Goal: Task Accomplishment & Management: Manage account settings

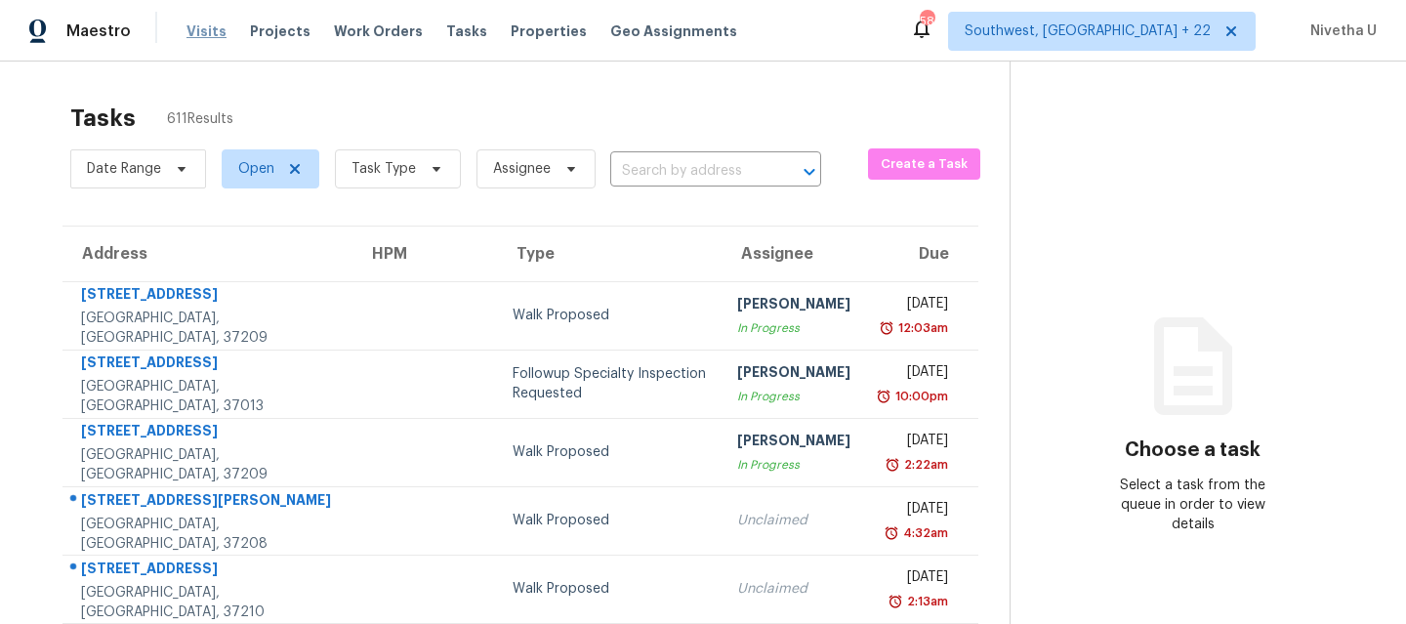
click at [187, 26] on span "Visits" at bounding box center [206, 31] width 40 height 20
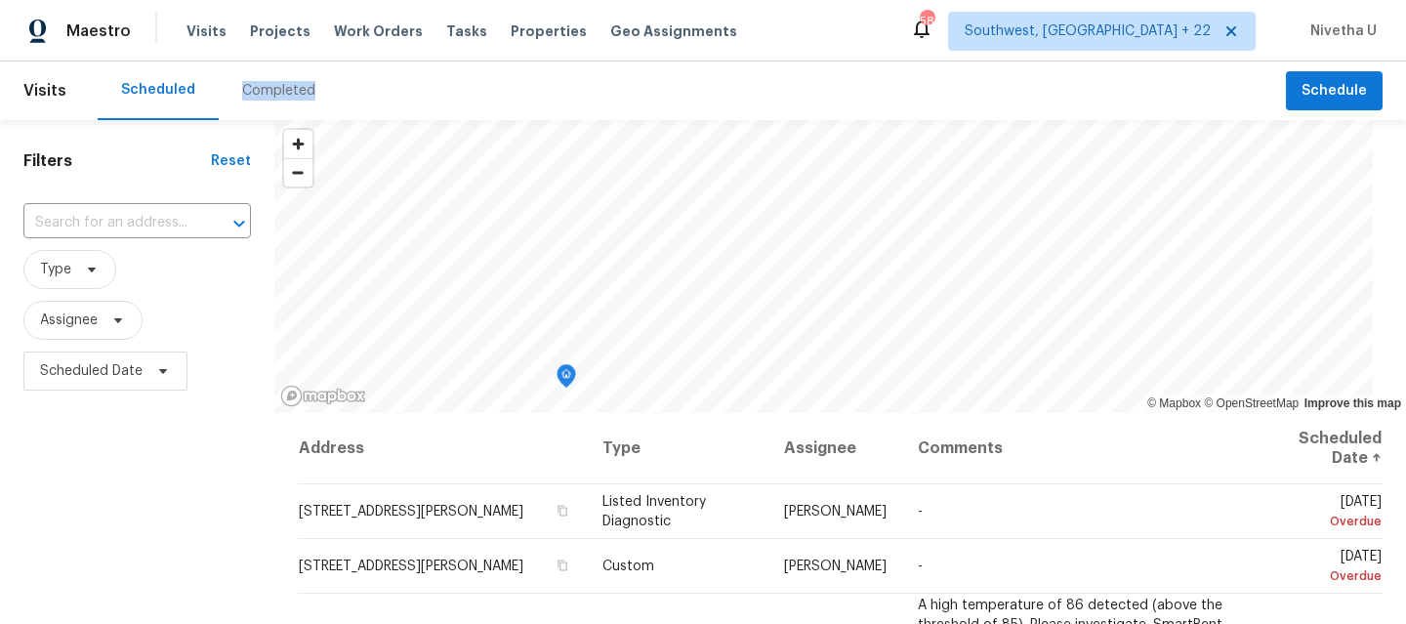
click at [281, 98] on div "Completed" at bounding box center [278, 91] width 73 height 20
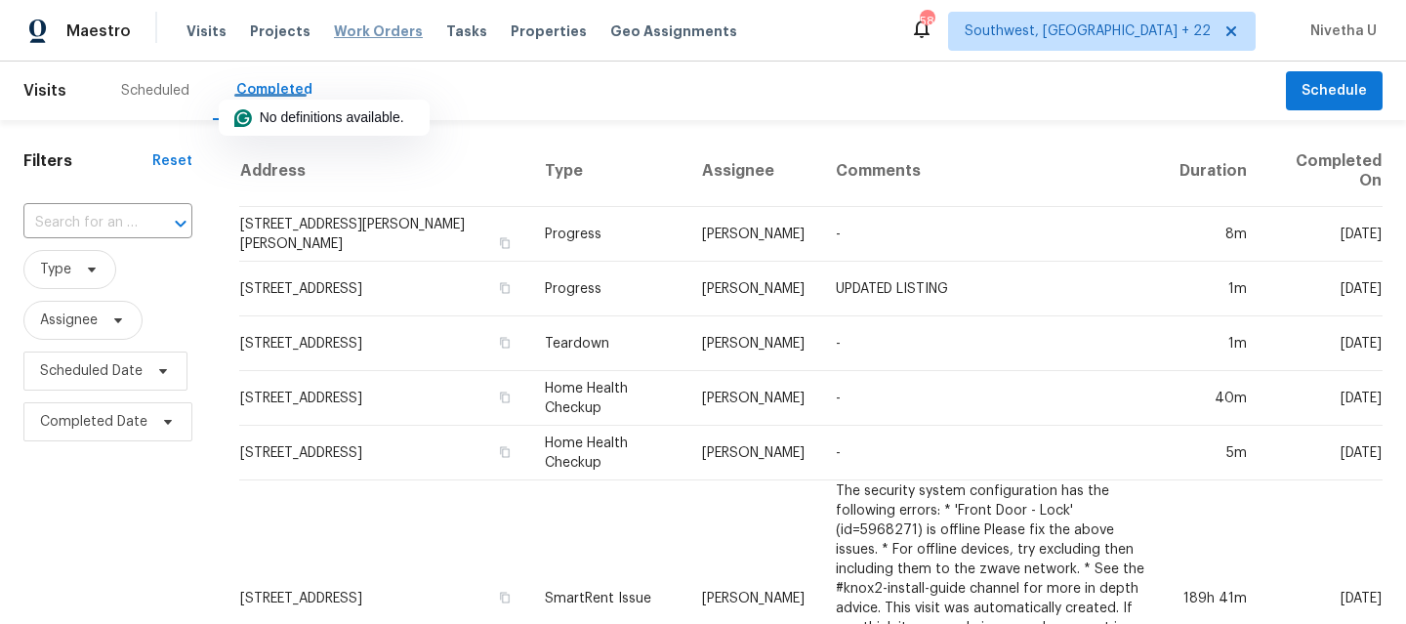
click at [358, 33] on span "Work Orders" at bounding box center [378, 31] width 89 height 20
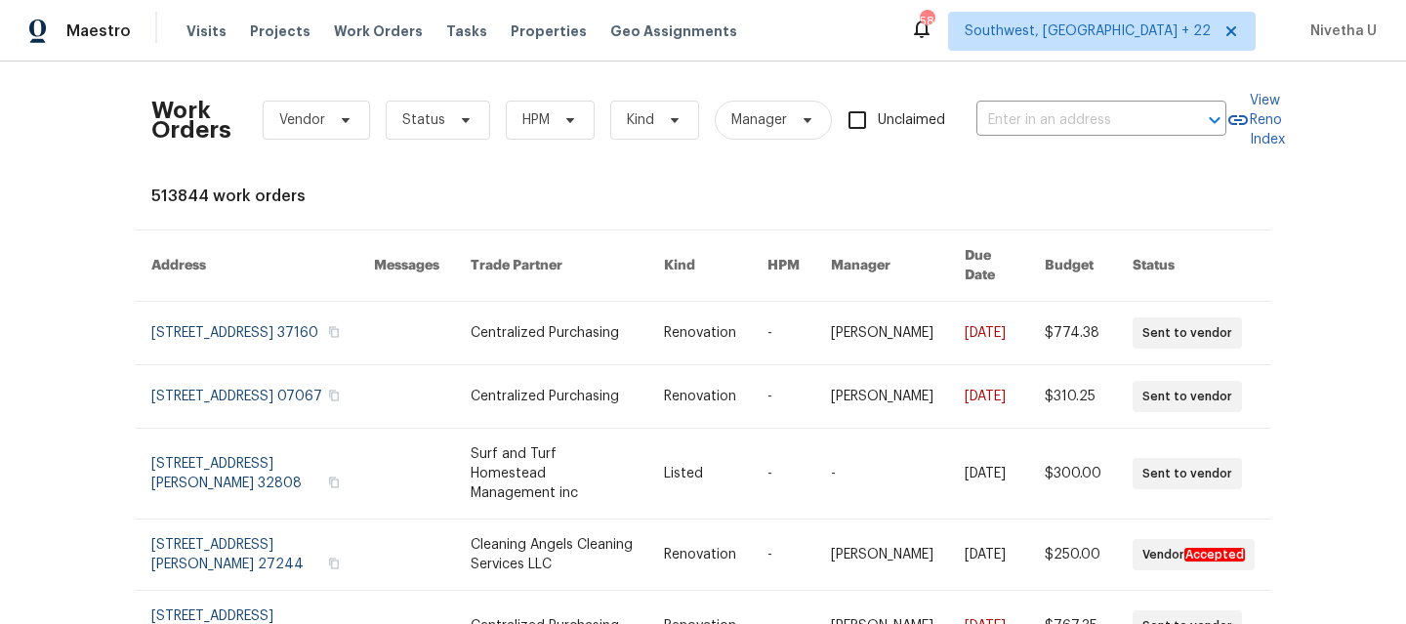
click at [197, 41] on div "Visits Projects Work Orders Tasks Properties Geo Assignments" at bounding box center [473, 31] width 574 height 39
click at [197, 32] on span "Visits" at bounding box center [206, 31] width 40 height 20
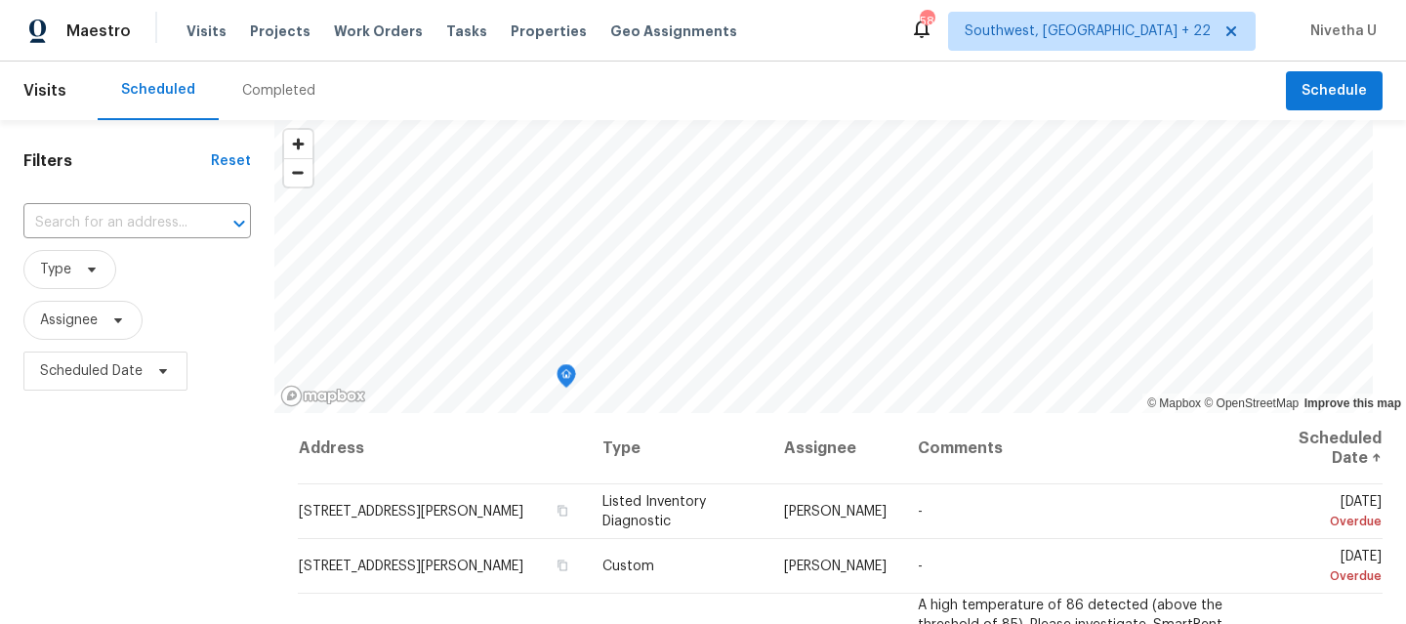
click at [284, 100] on div "Completed" at bounding box center [278, 91] width 73 height 20
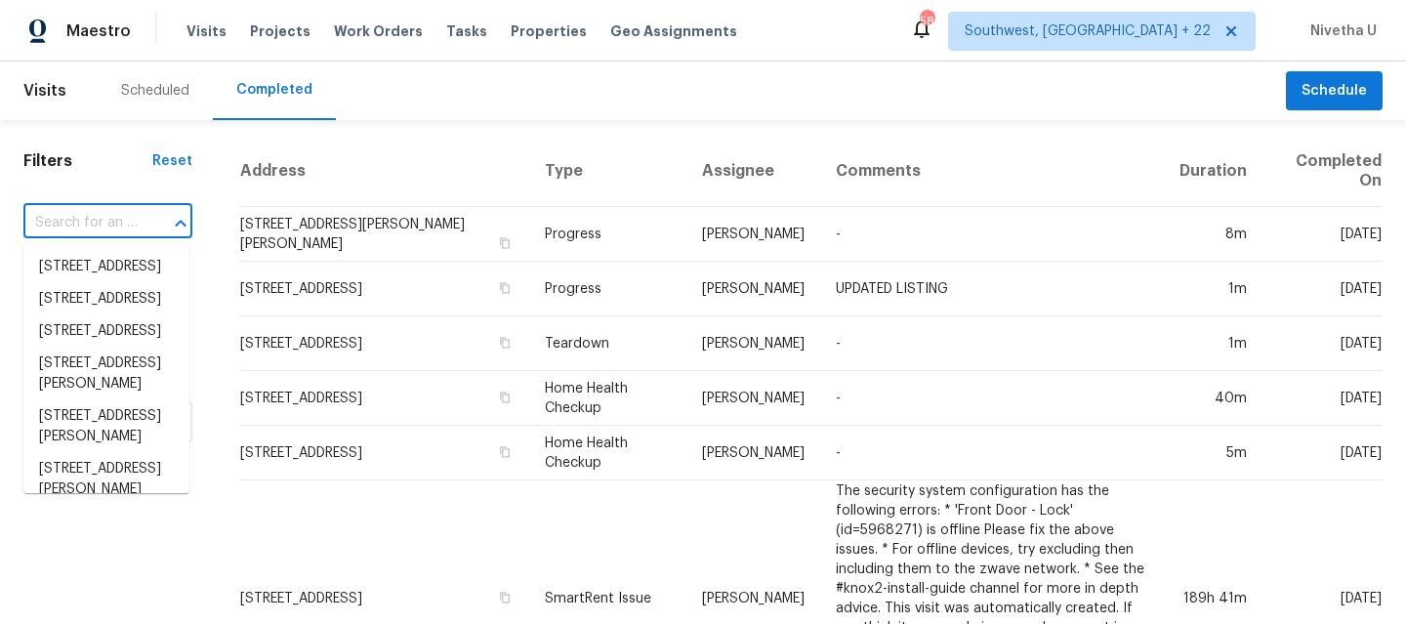
click at [123, 223] on input "text" at bounding box center [80, 223] width 114 height 30
paste input "[STREET_ADDRESS]"
type input "[STREET_ADDRESS]"
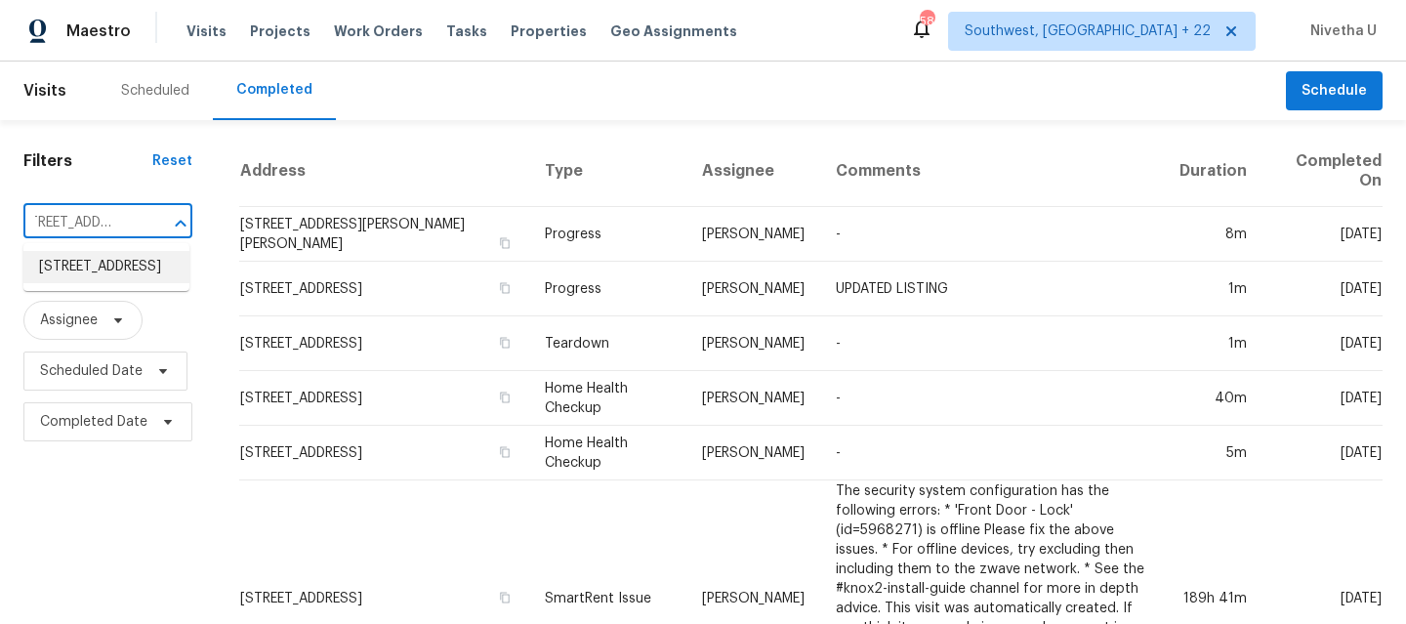
click at [106, 260] on li "[STREET_ADDRESS]" at bounding box center [106, 267] width 166 height 32
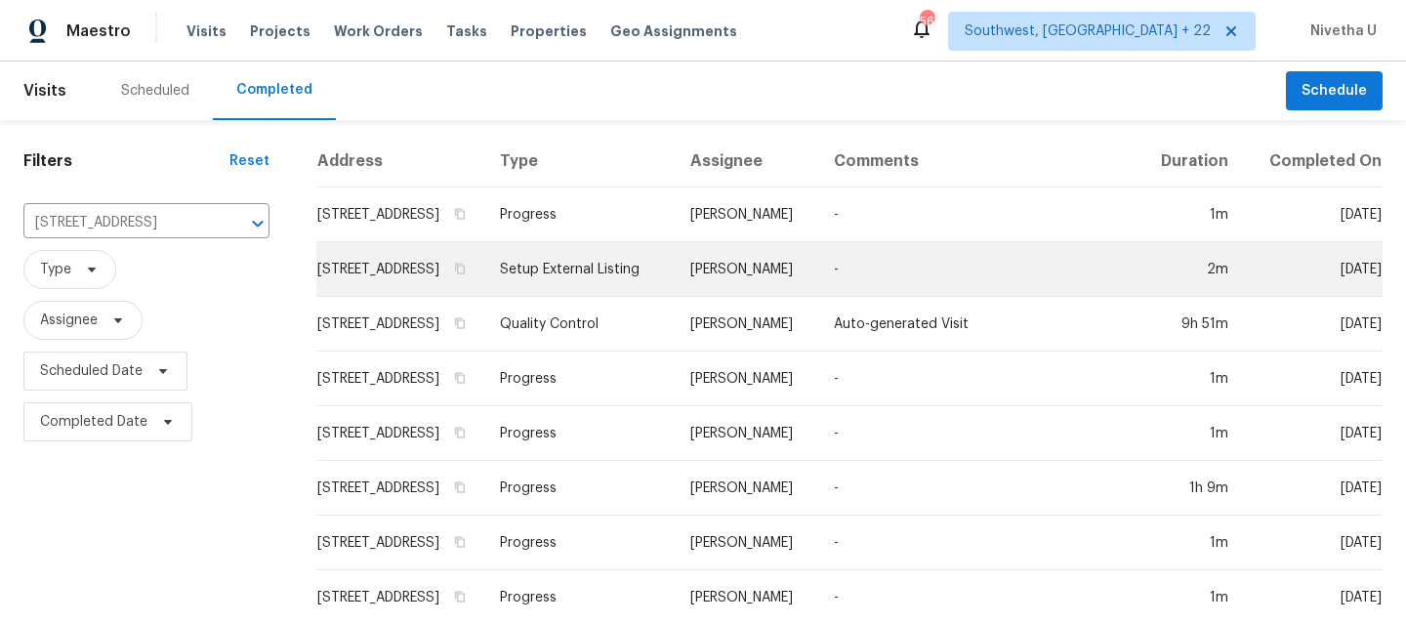
click at [594, 269] on td "Setup External Listing" at bounding box center [579, 269] width 190 height 55
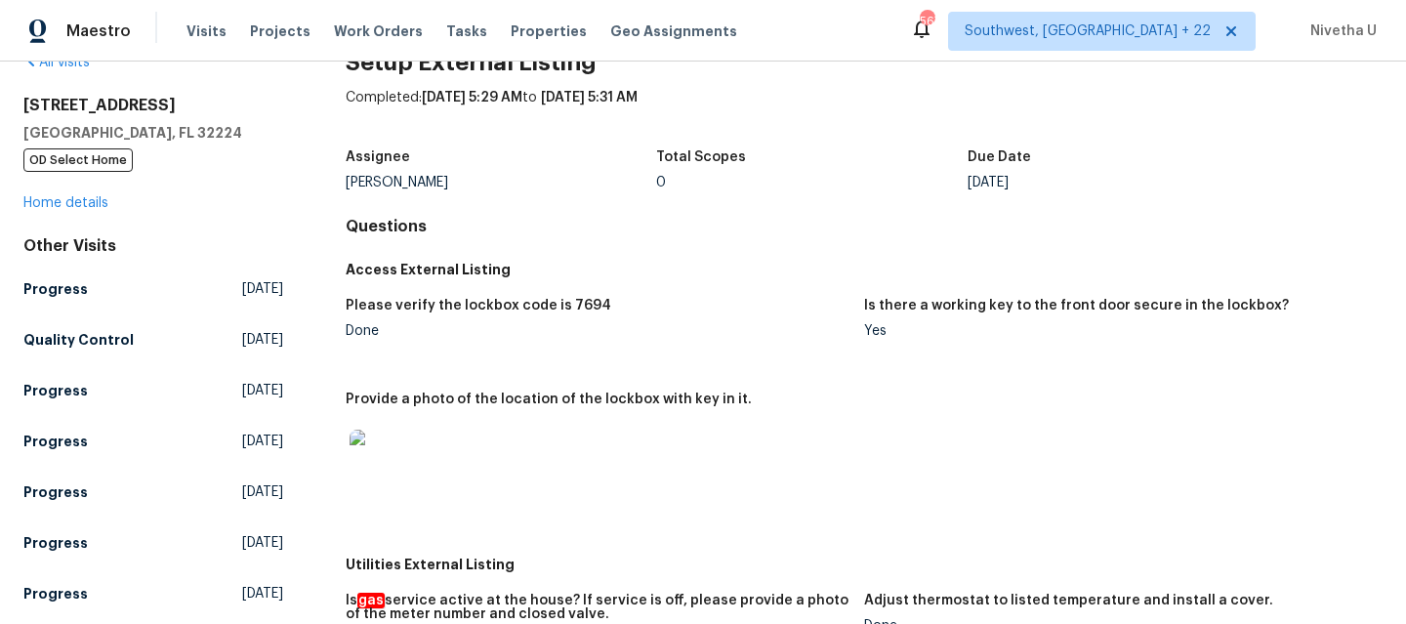
scroll to position [43, 0]
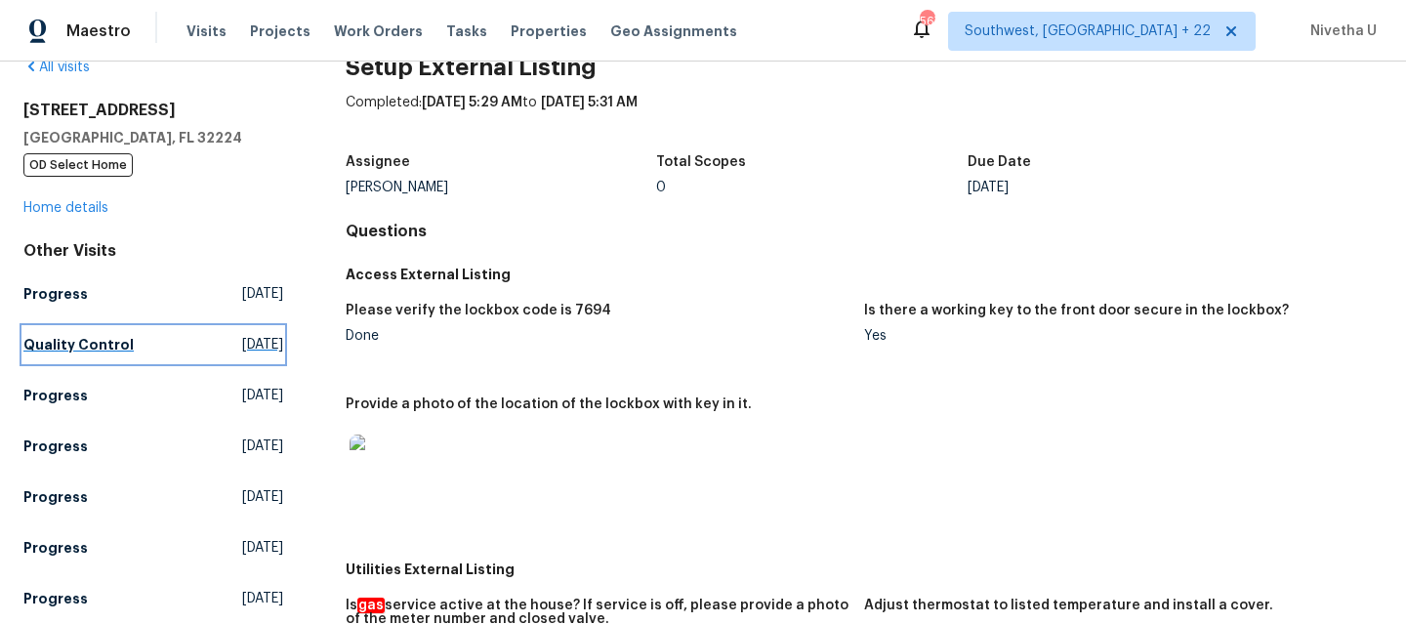
click at [119, 356] on link "Quality Control Fri, Aug 15 2025" at bounding box center [153, 344] width 260 height 35
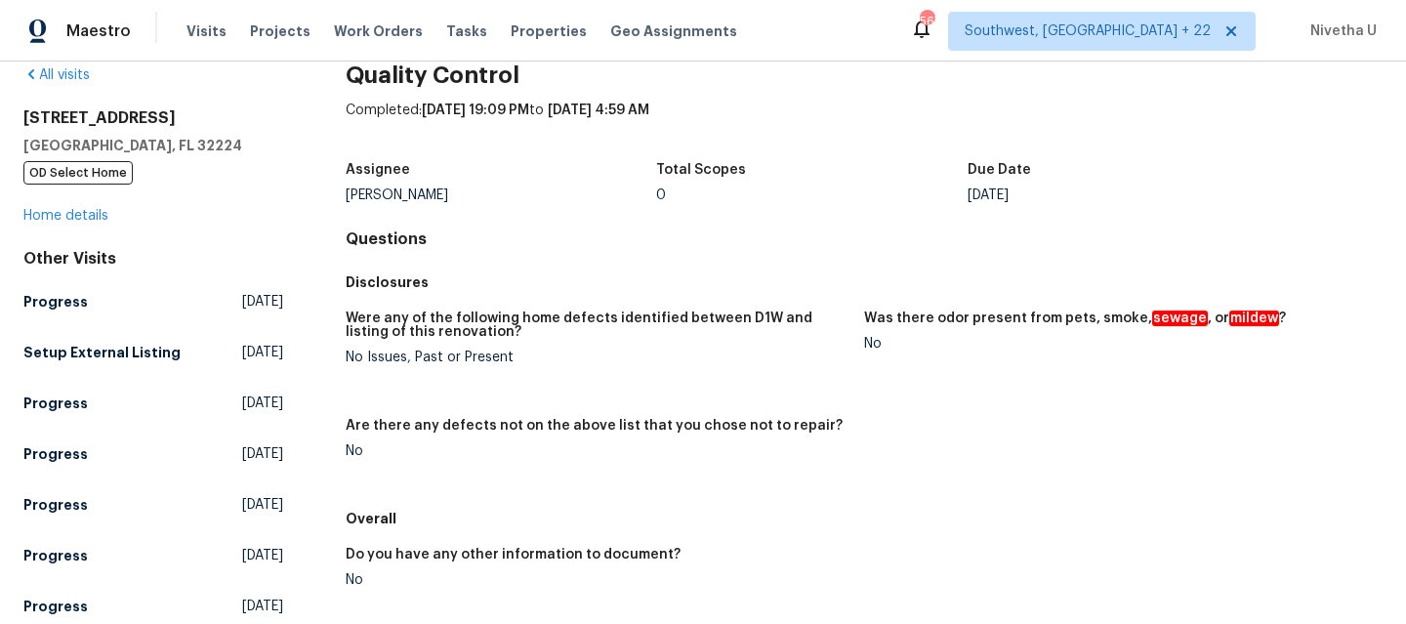
scroll to position [643, 0]
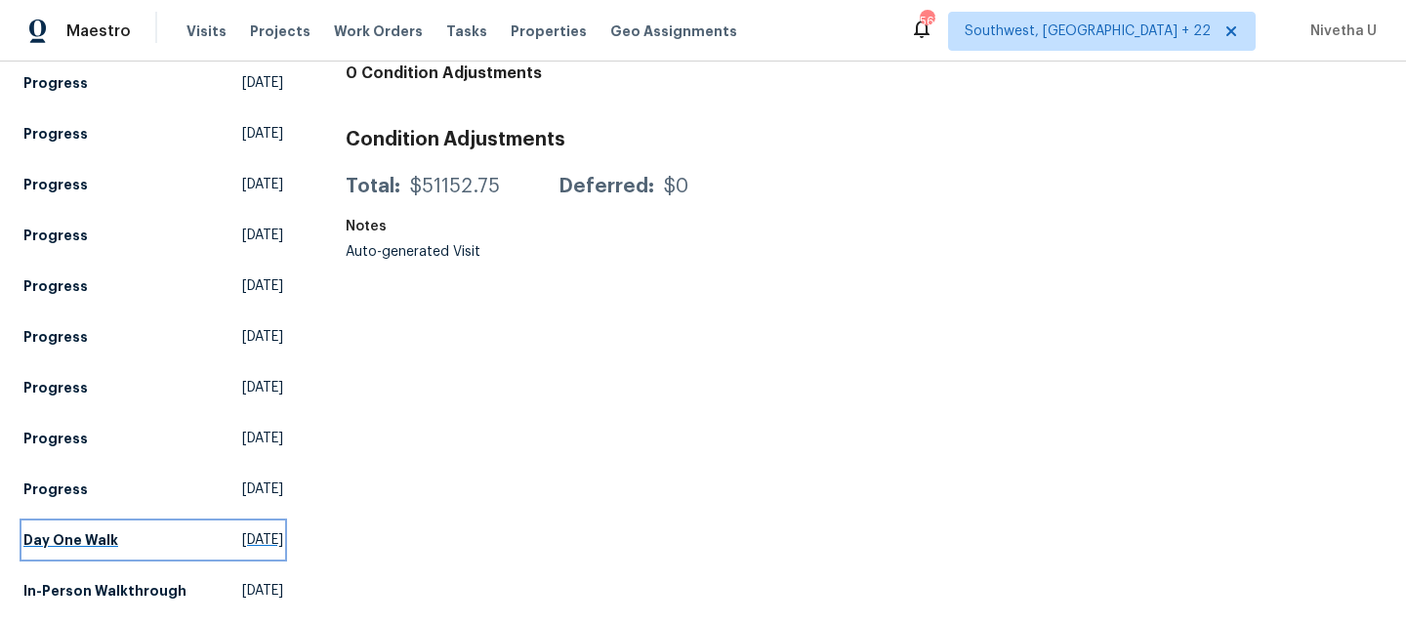
click at [77, 530] on h5 "Day One Walk" at bounding box center [70, 540] width 95 height 20
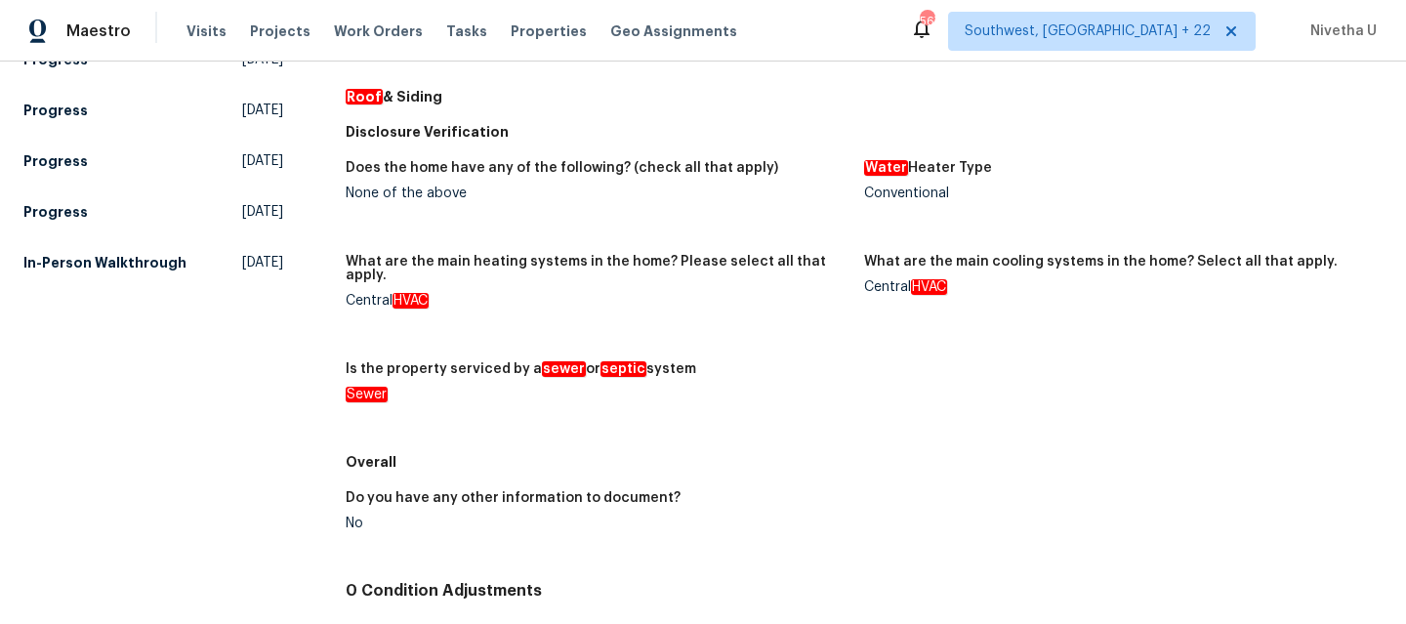
scroll to position [936, 0]
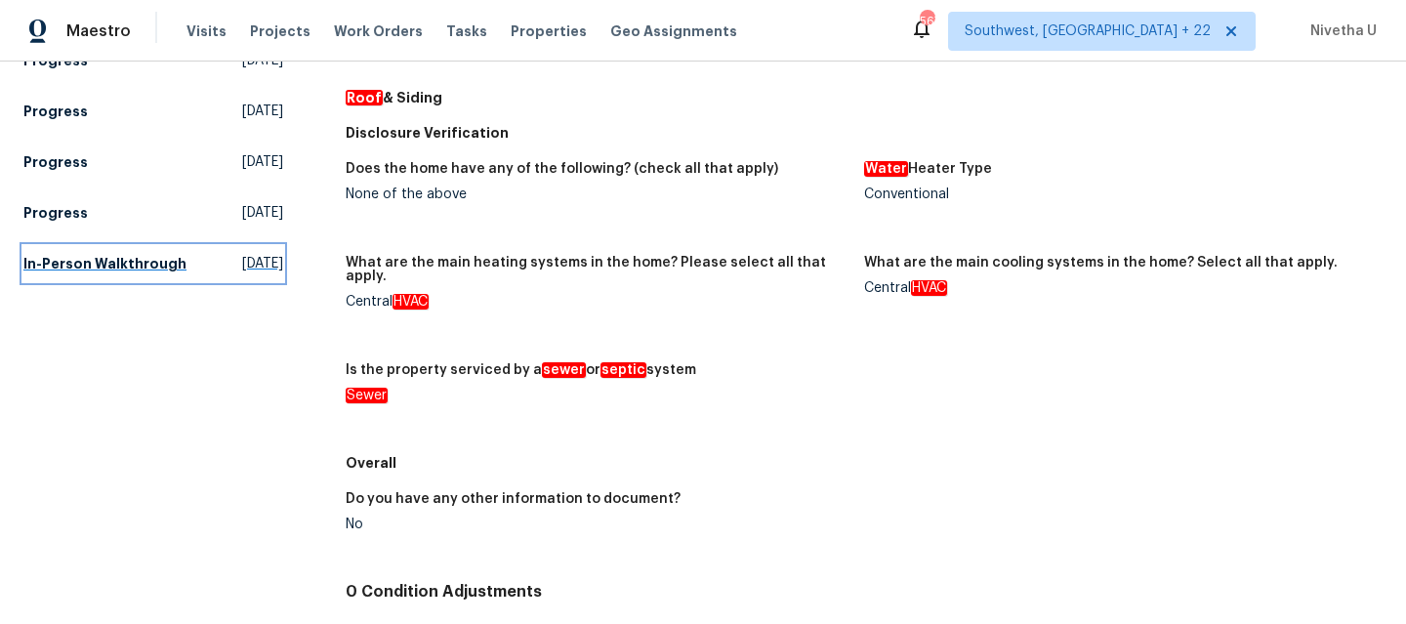
click at [99, 273] on h5 "In-Person Walkthrough" at bounding box center [104, 264] width 163 height 20
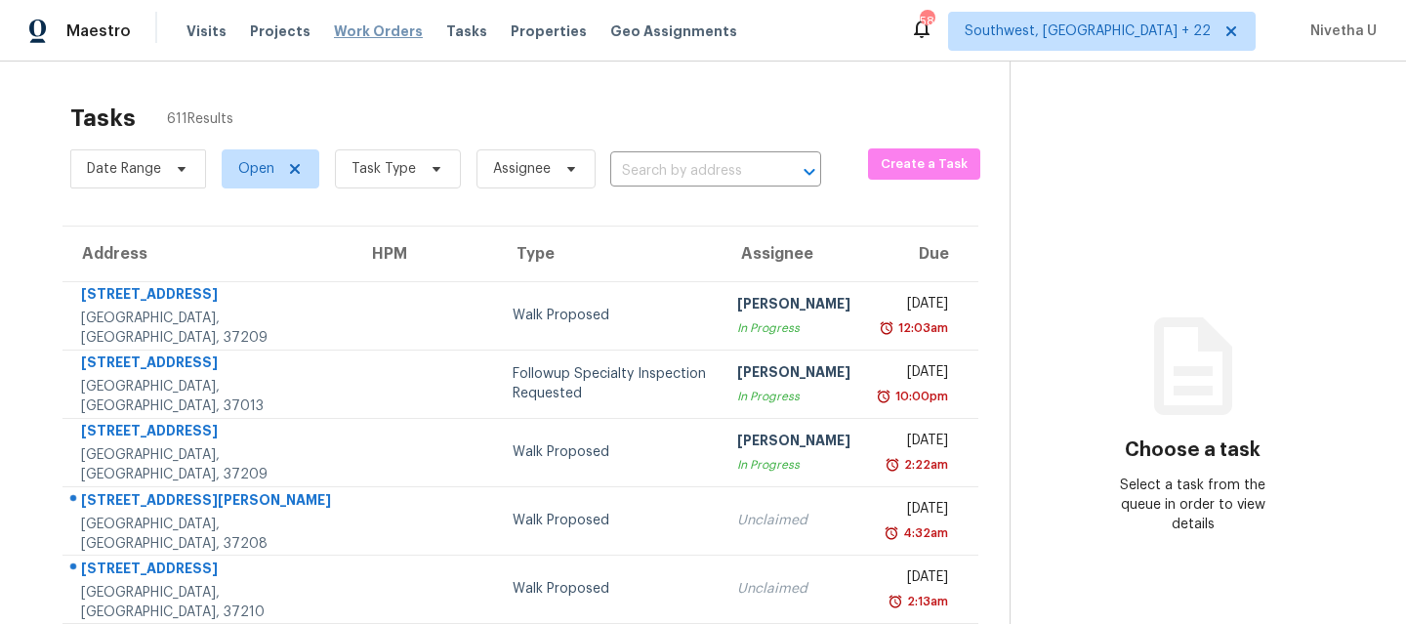
click at [389, 26] on span "Work Orders" at bounding box center [378, 31] width 89 height 20
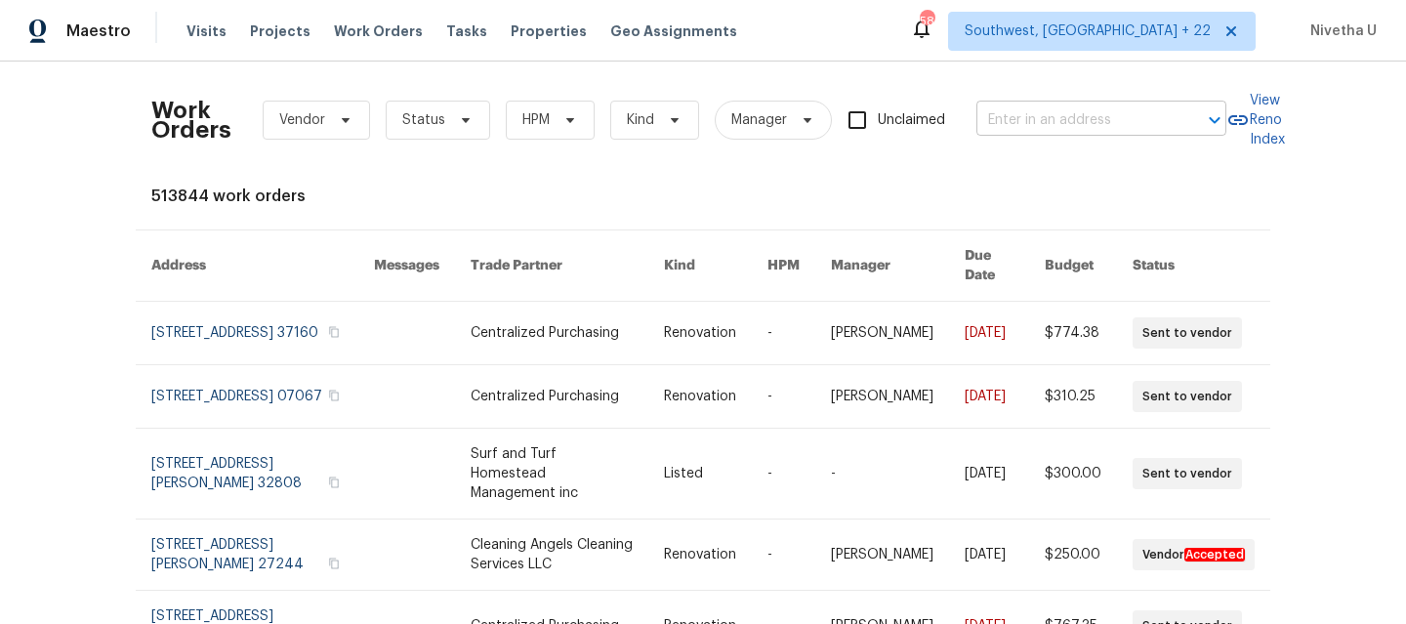
click at [1028, 133] on input "text" at bounding box center [1073, 120] width 195 height 30
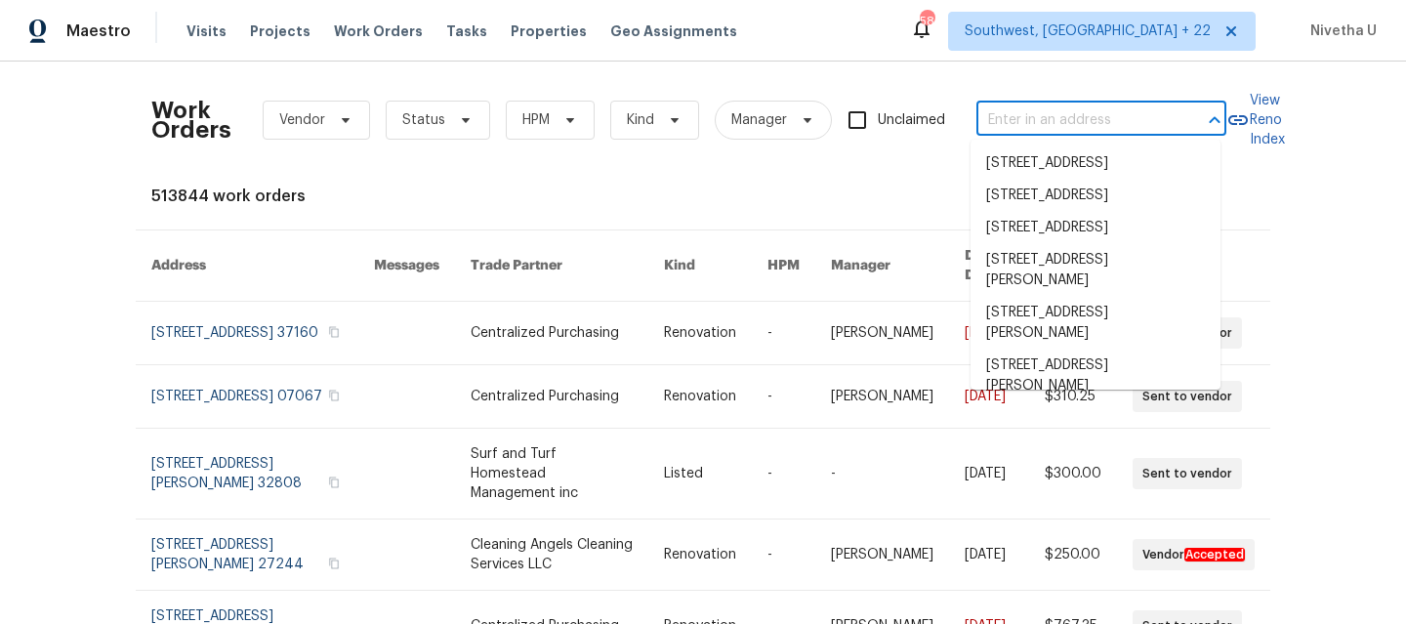
paste input "[STREET_ADDRESS]"
type input "[STREET_ADDRESS]"
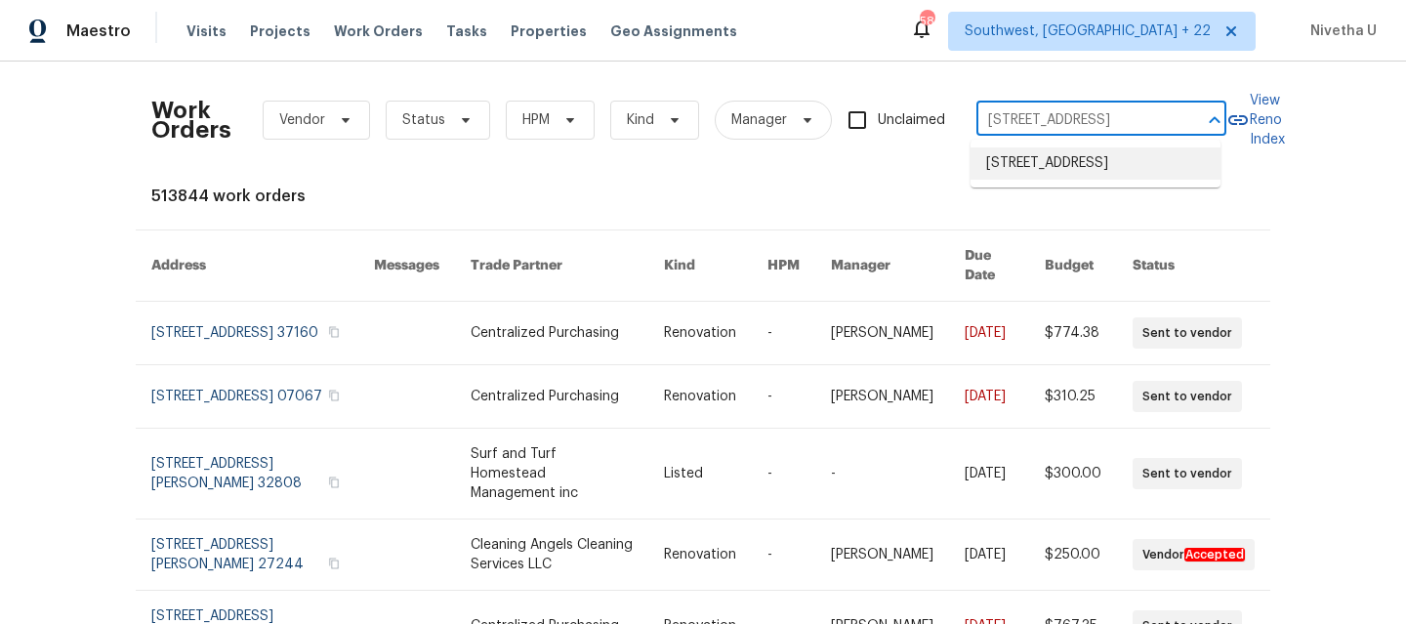
click at [1045, 169] on li "[STREET_ADDRESS]" at bounding box center [1095, 163] width 250 height 32
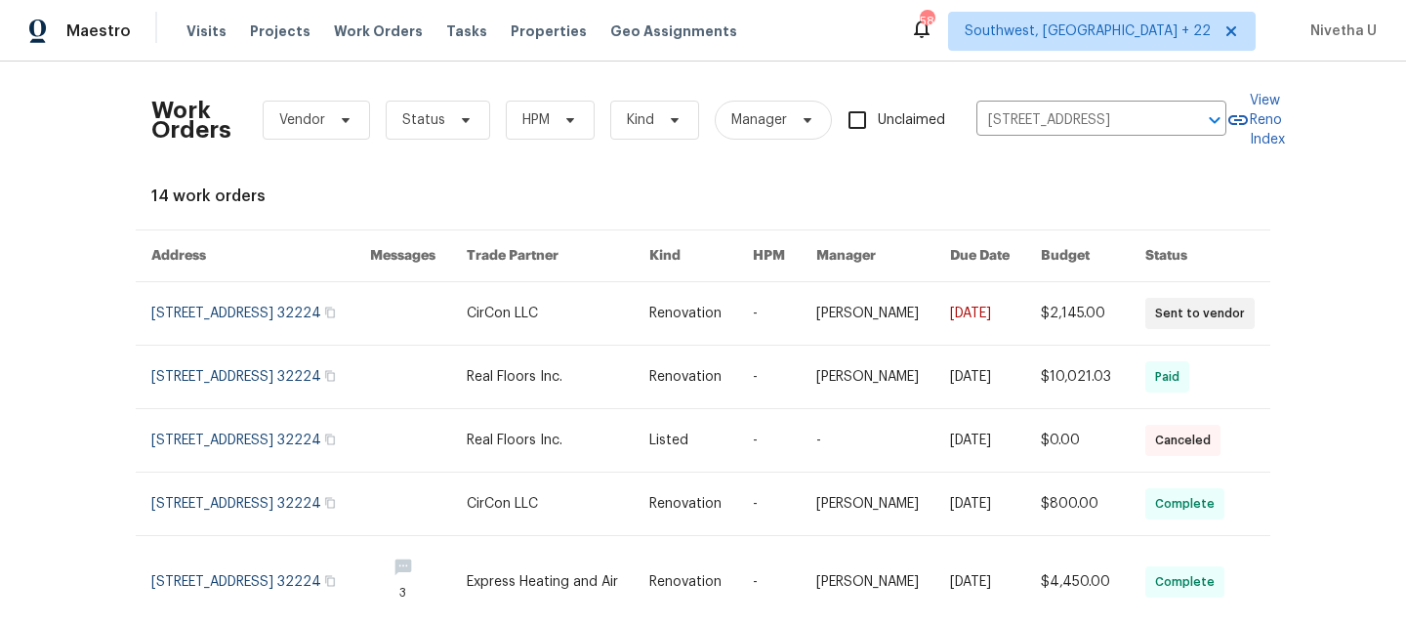
click at [212, 329] on link at bounding box center [260, 313] width 219 height 62
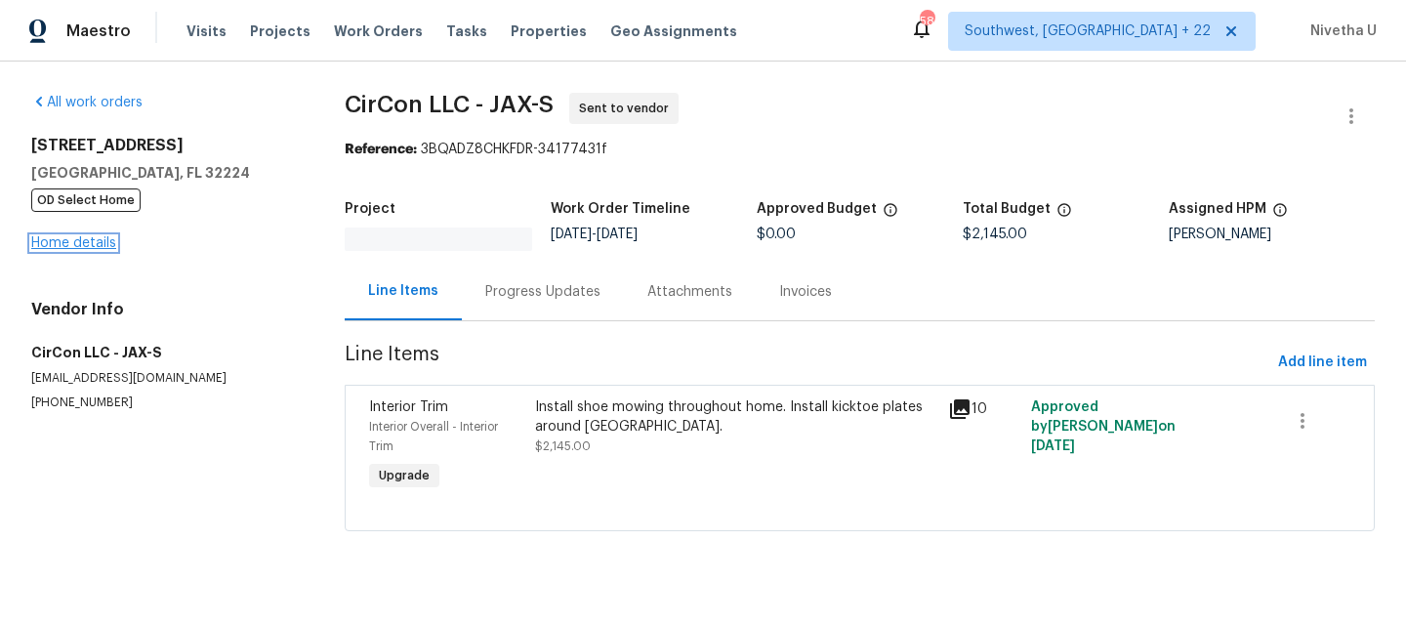
click at [71, 245] on link "Home details" at bounding box center [73, 243] width 85 height 14
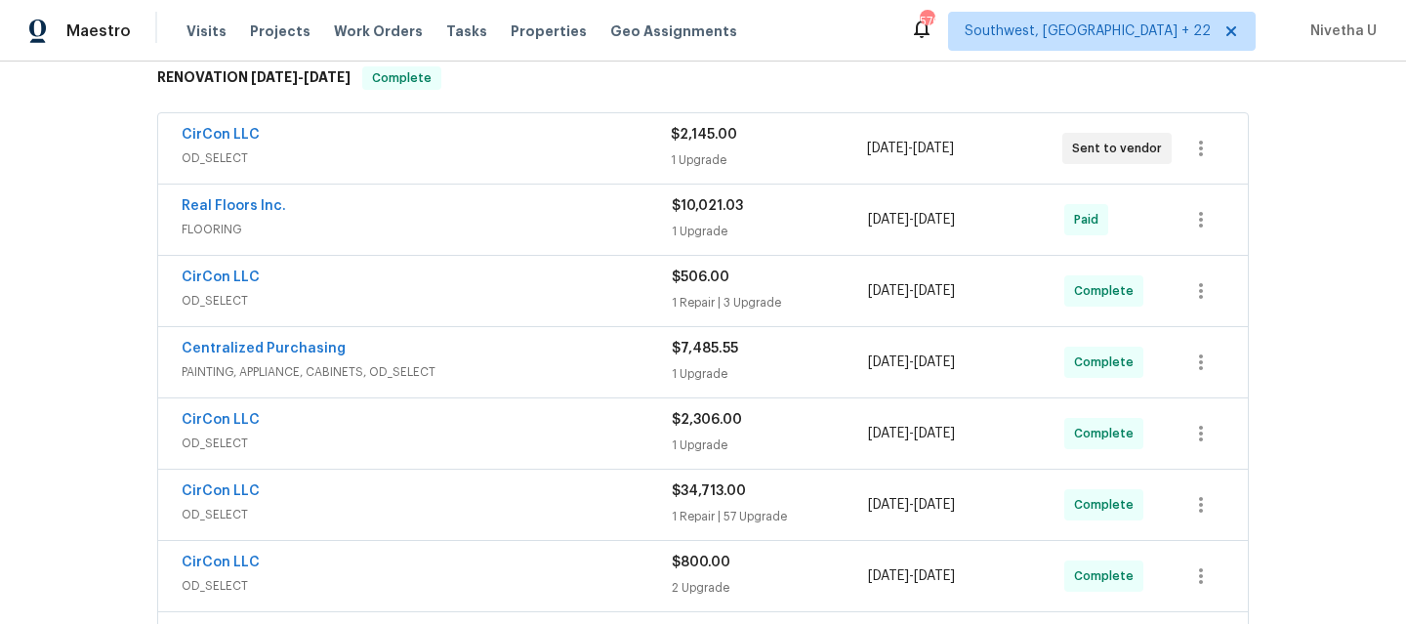
scroll to position [1023, 0]
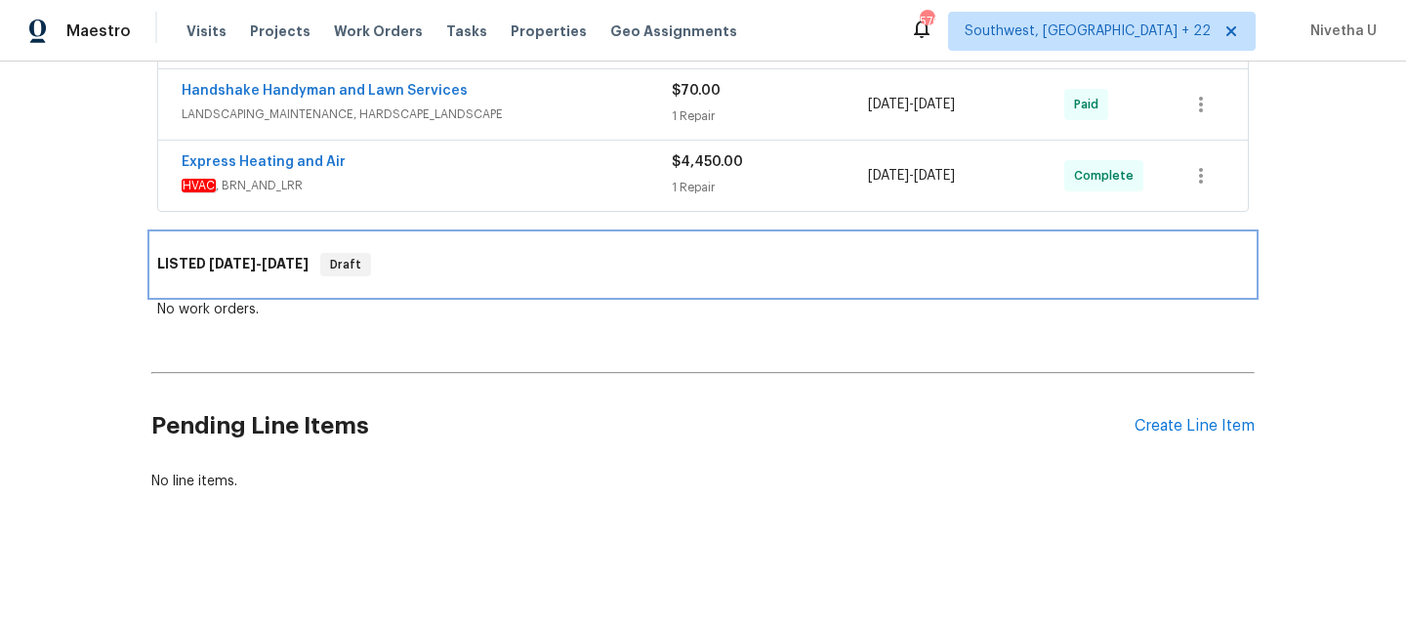
click at [454, 263] on div "LISTED [DATE] - [DATE] Draft" at bounding box center [702, 264] width 1103 height 62
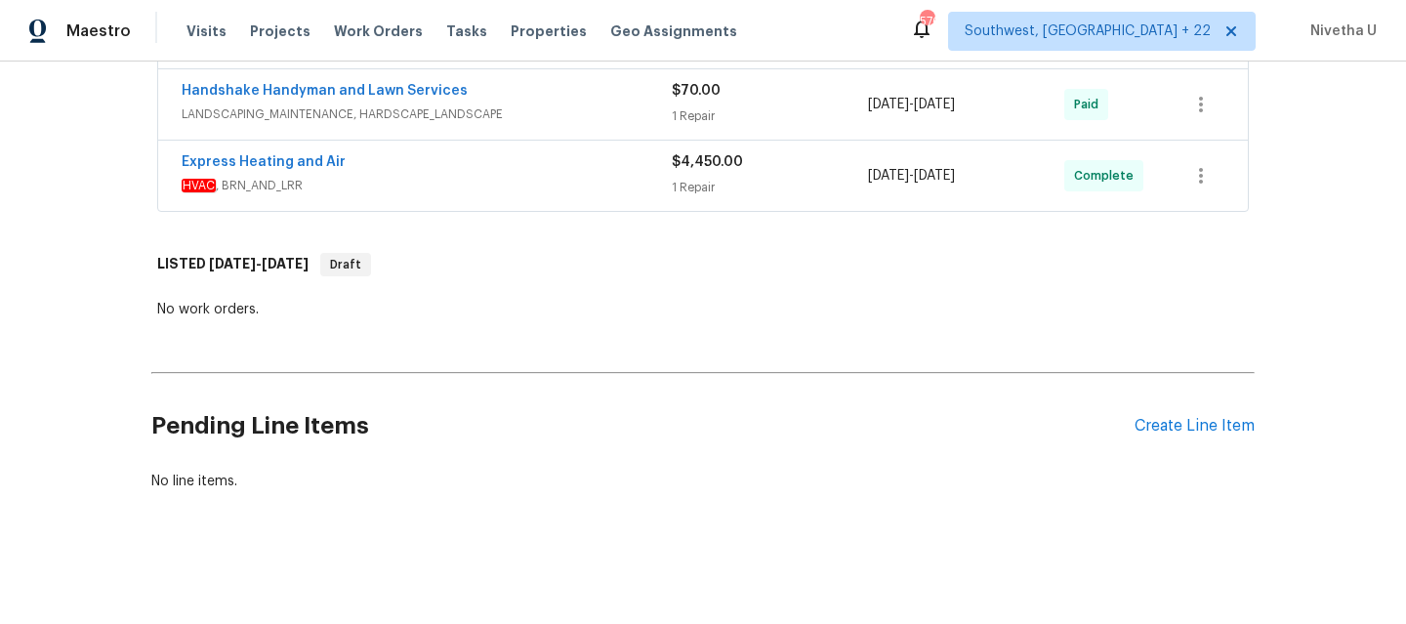
click at [444, 176] on span "HVAC , BRN_AND_LRR" at bounding box center [427, 186] width 490 height 20
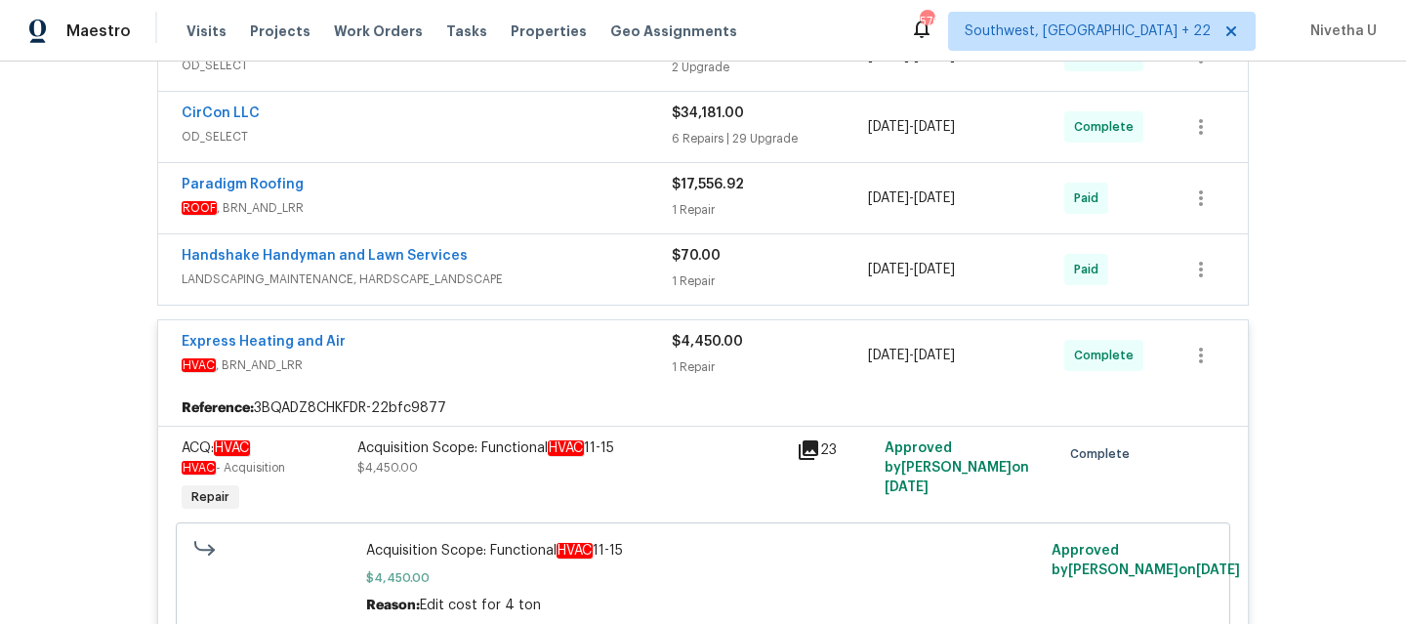
scroll to position [842, 0]
click at [591, 372] on span "HVAC , BRN_AND_LRR" at bounding box center [427, 366] width 490 height 20
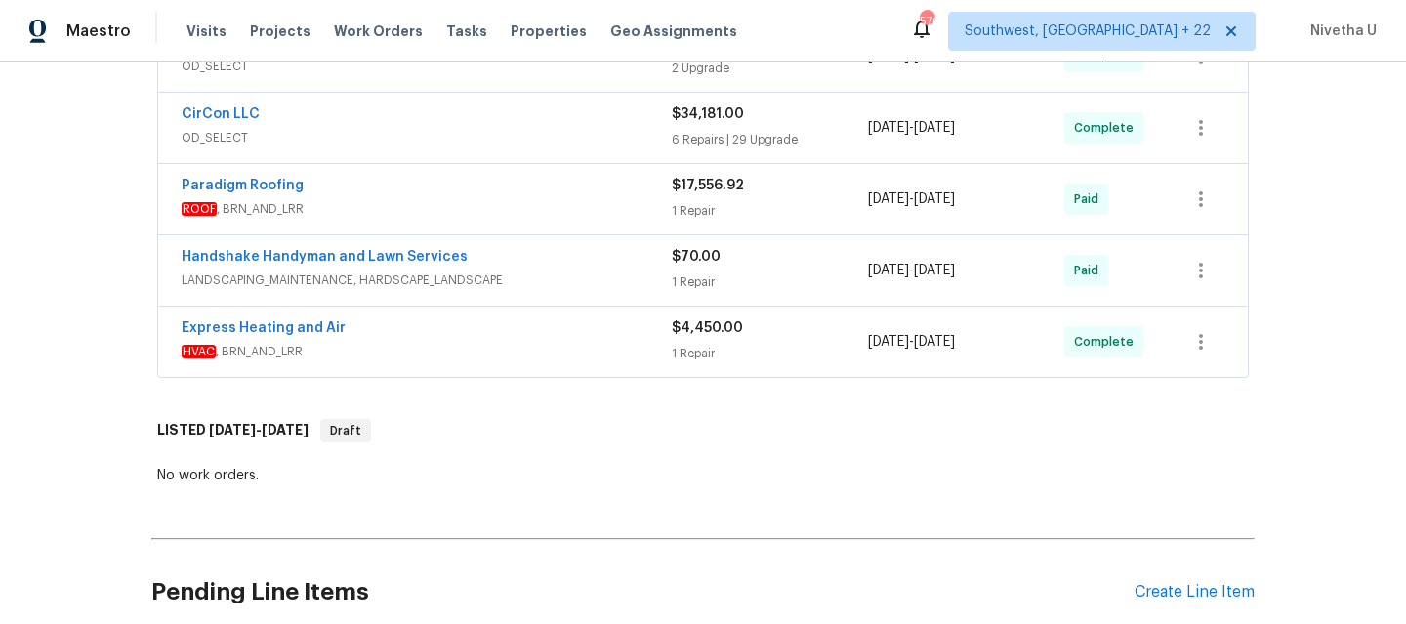
click at [568, 288] on span "LANDSCAPING_MAINTENANCE, HARDSCAPE_LANDSCAPE" at bounding box center [427, 280] width 490 height 20
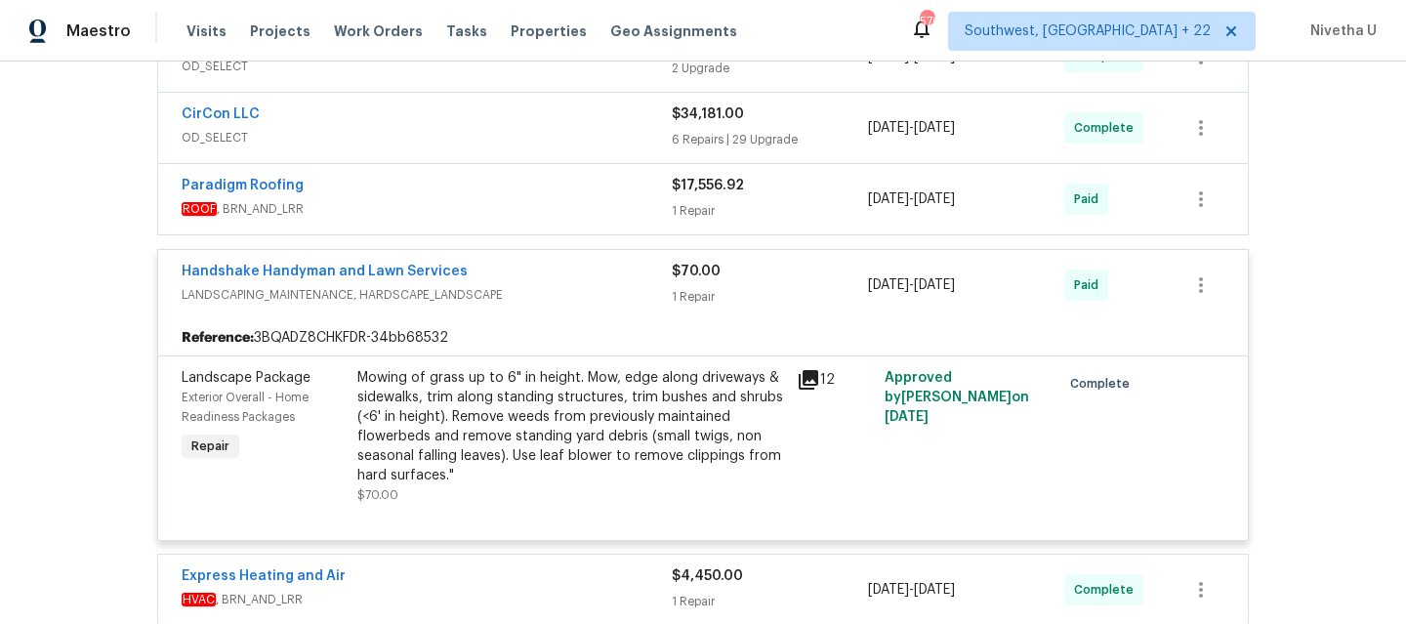
click at [523, 285] on span "LANDSCAPING_MAINTENANCE, HARDSCAPE_LANDSCAPE" at bounding box center [427, 295] width 490 height 20
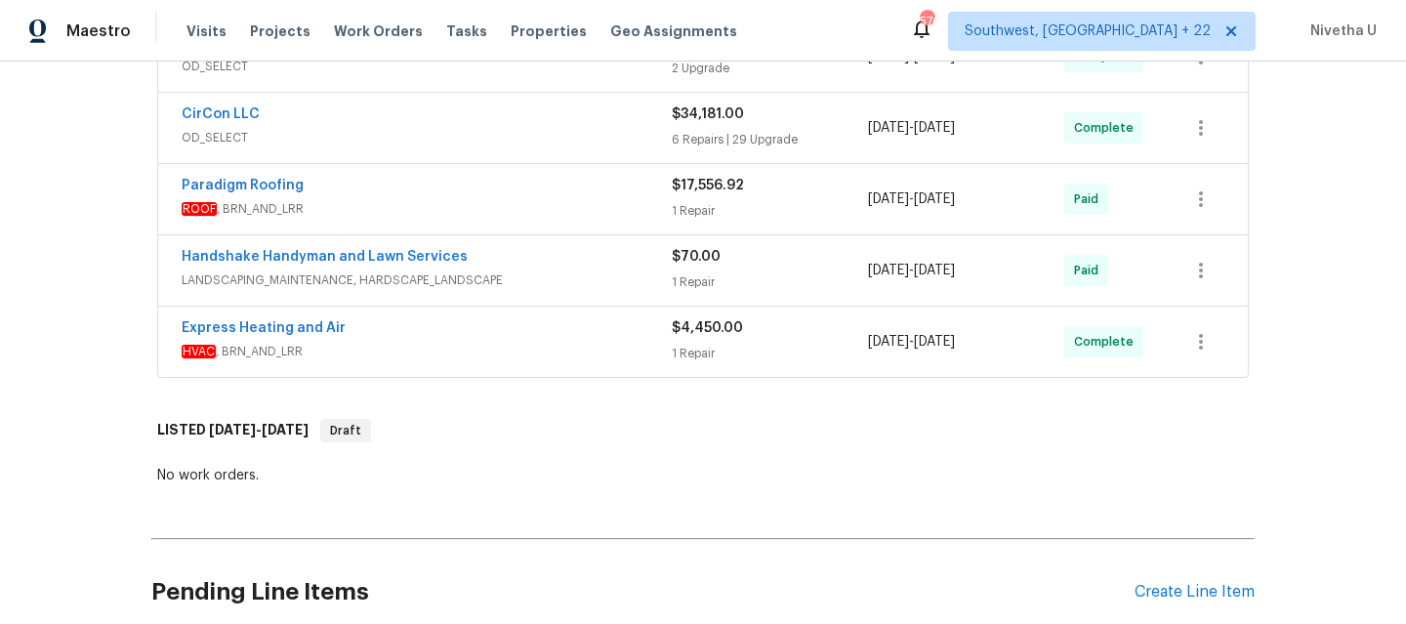
click at [505, 202] on span "ROOF , BRN_AND_LRR" at bounding box center [427, 209] width 490 height 20
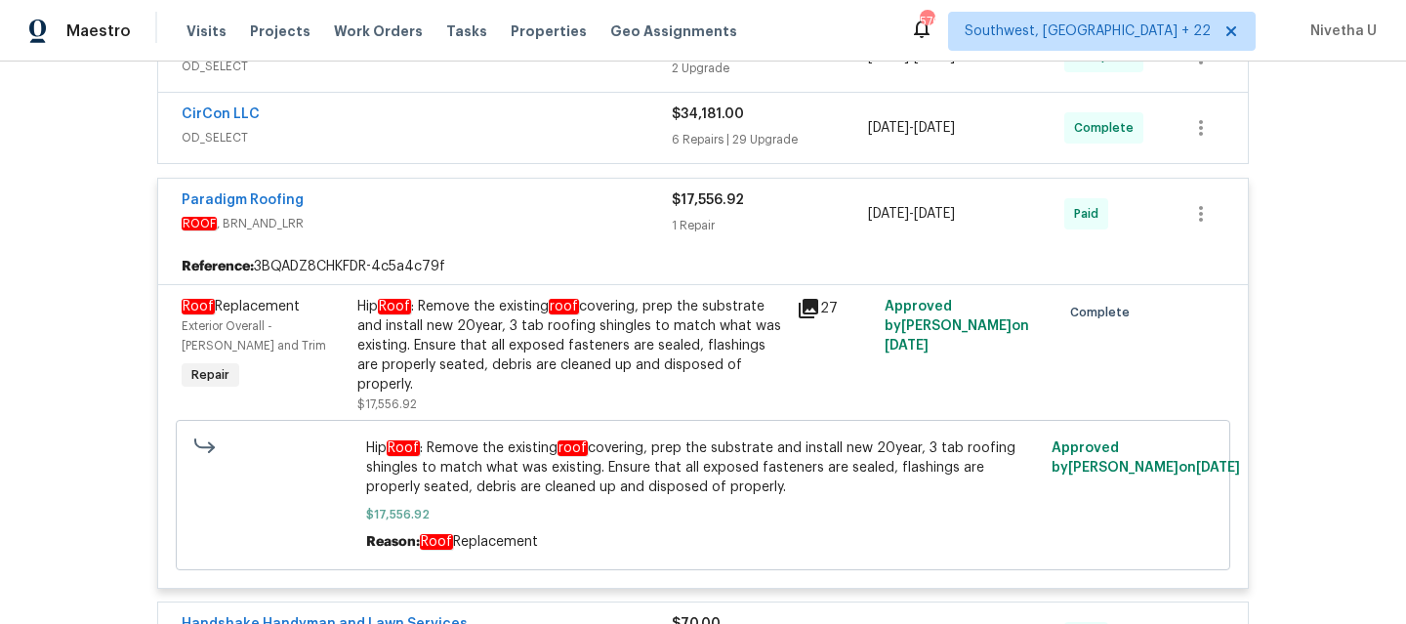
click at [550, 222] on span "ROOF , BRN_AND_LRR" at bounding box center [427, 224] width 490 height 20
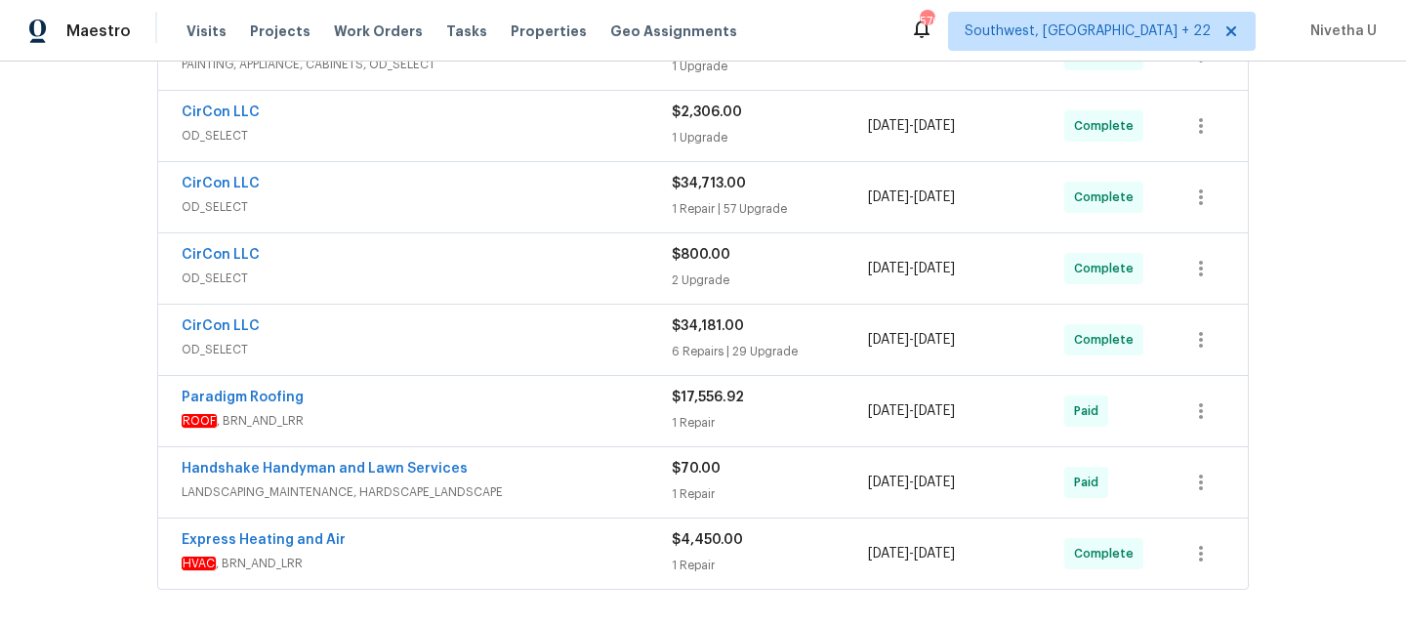
scroll to position [627, 0]
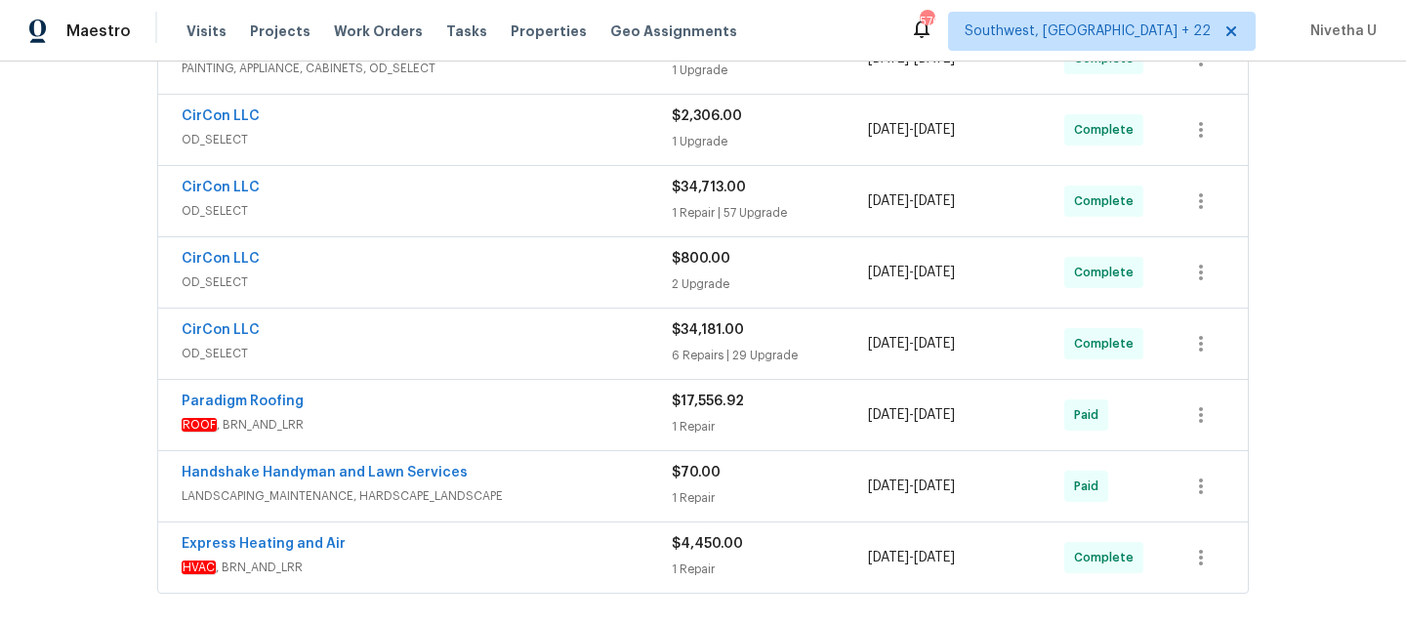
click at [501, 337] on div "CirCon LLC" at bounding box center [427, 331] width 490 height 23
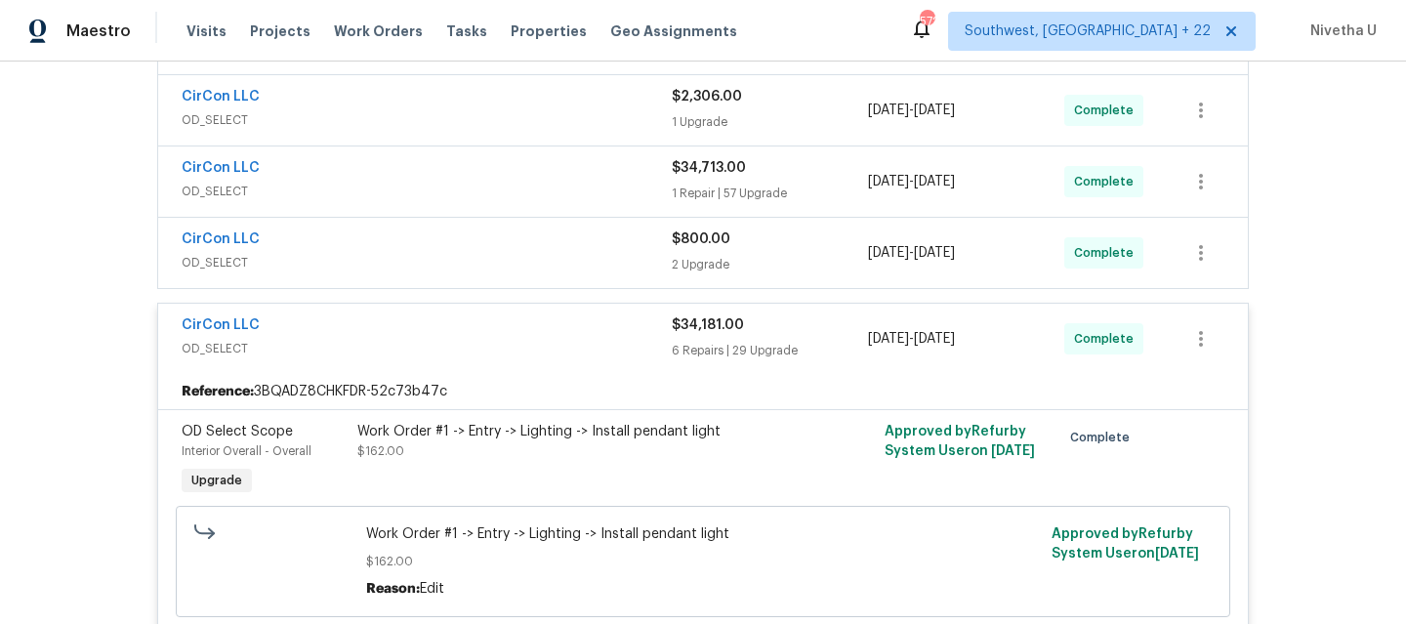
scroll to position [575, 0]
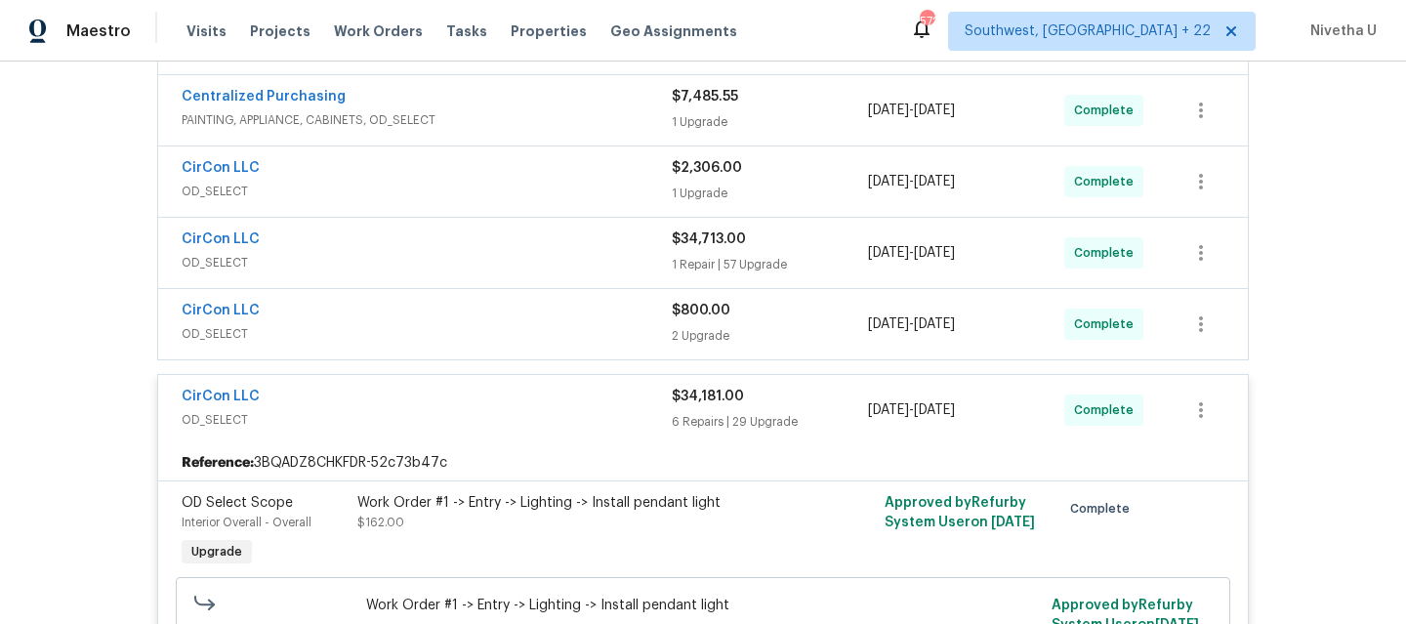
click at [569, 405] on div "CirCon LLC" at bounding box center [427, 398] width 490 height 23
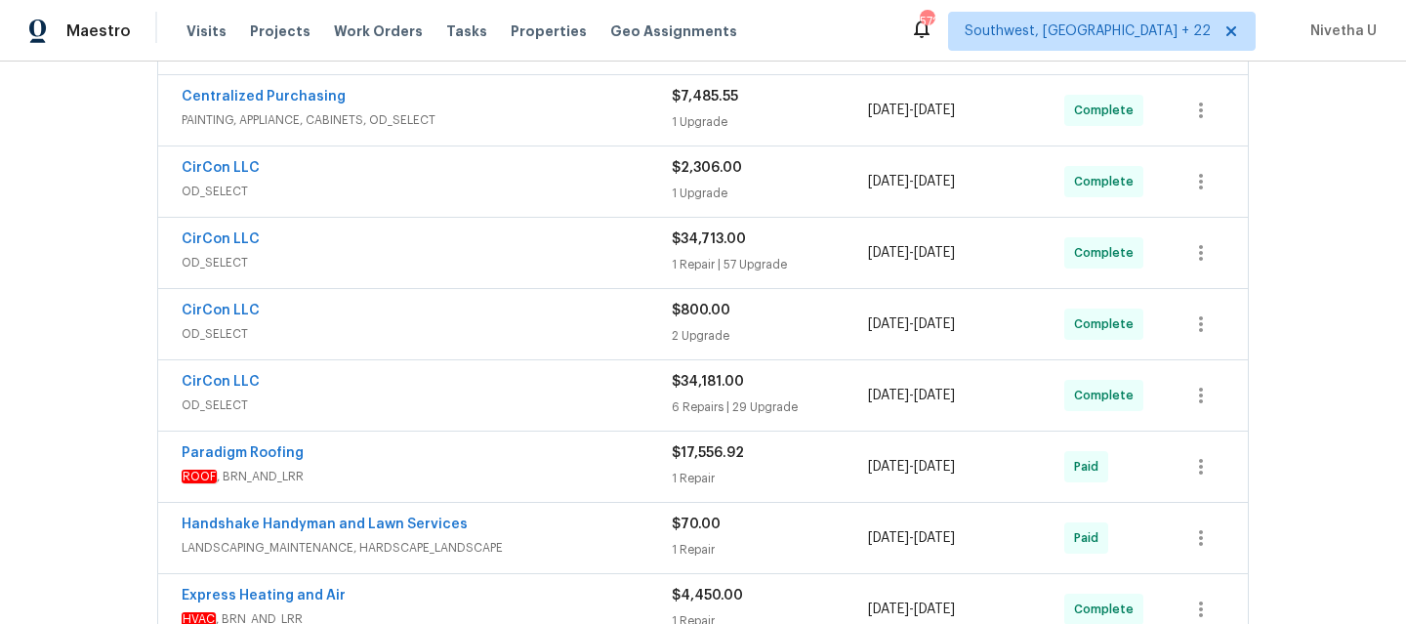
click at [550, 328] on span "OD_SELECT" at bounding box center [427, 334] width 490 height 20
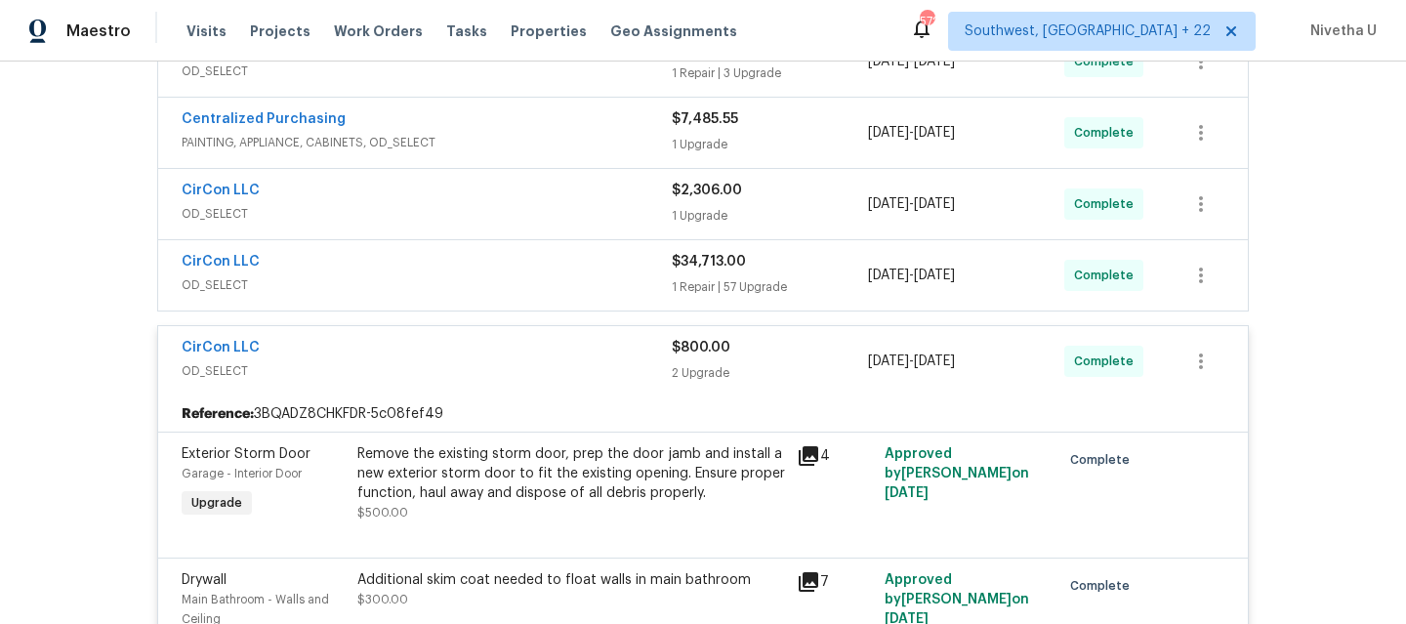
scroll to position [551, 0]
click at [557, 367] on span "OD_SELECT" at bounding box center [427, 372] width 490 height 20
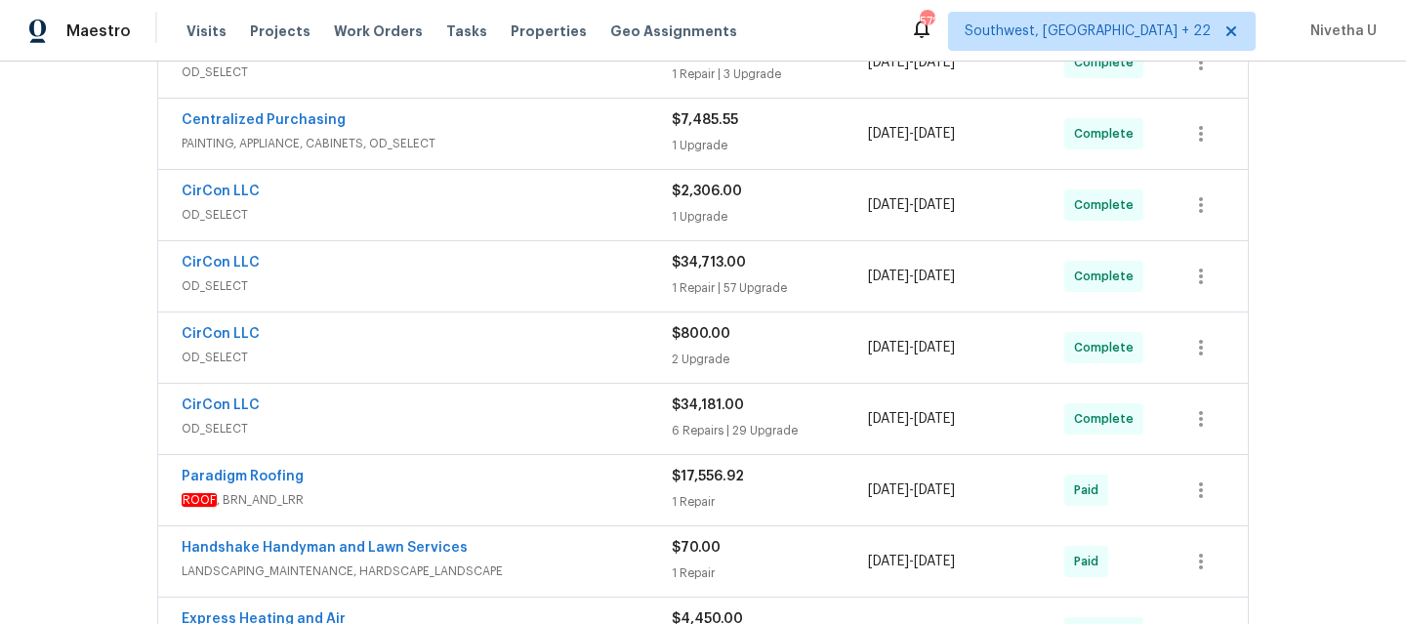
click at [526, 291] on span "OD_SELECT" at bounding box center [427, 286] width 490 height 20
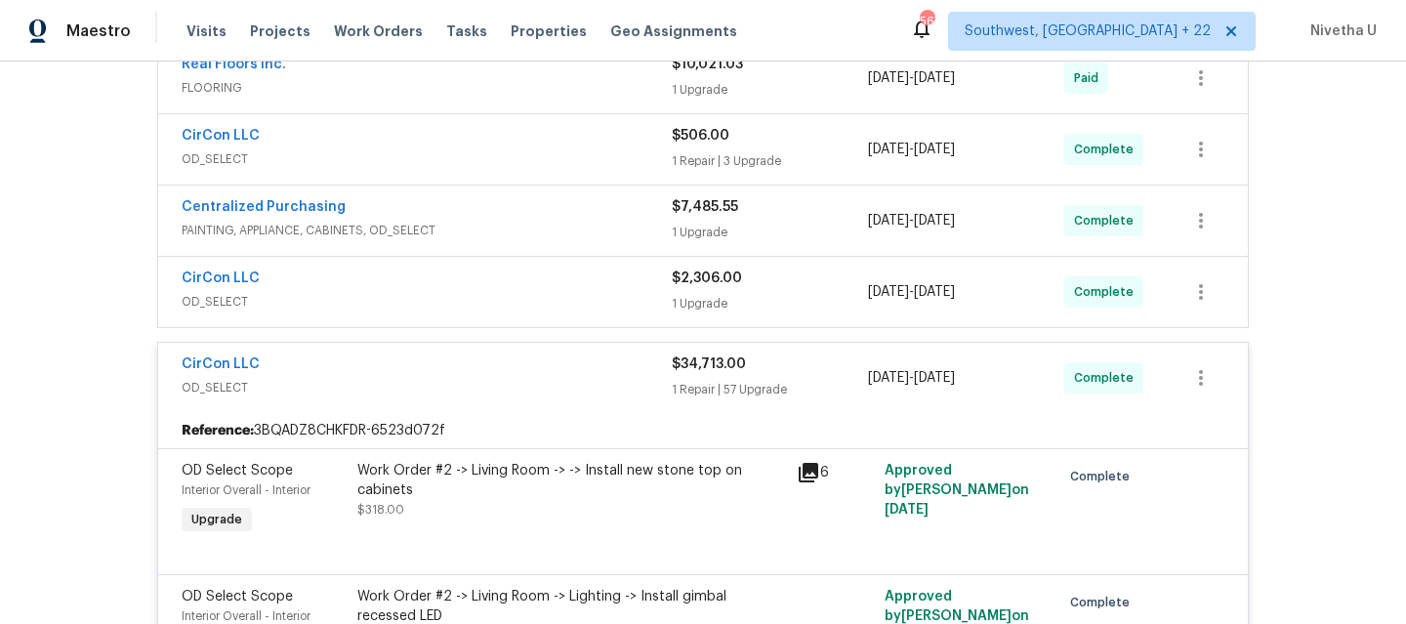
scroll to position [447, 0]
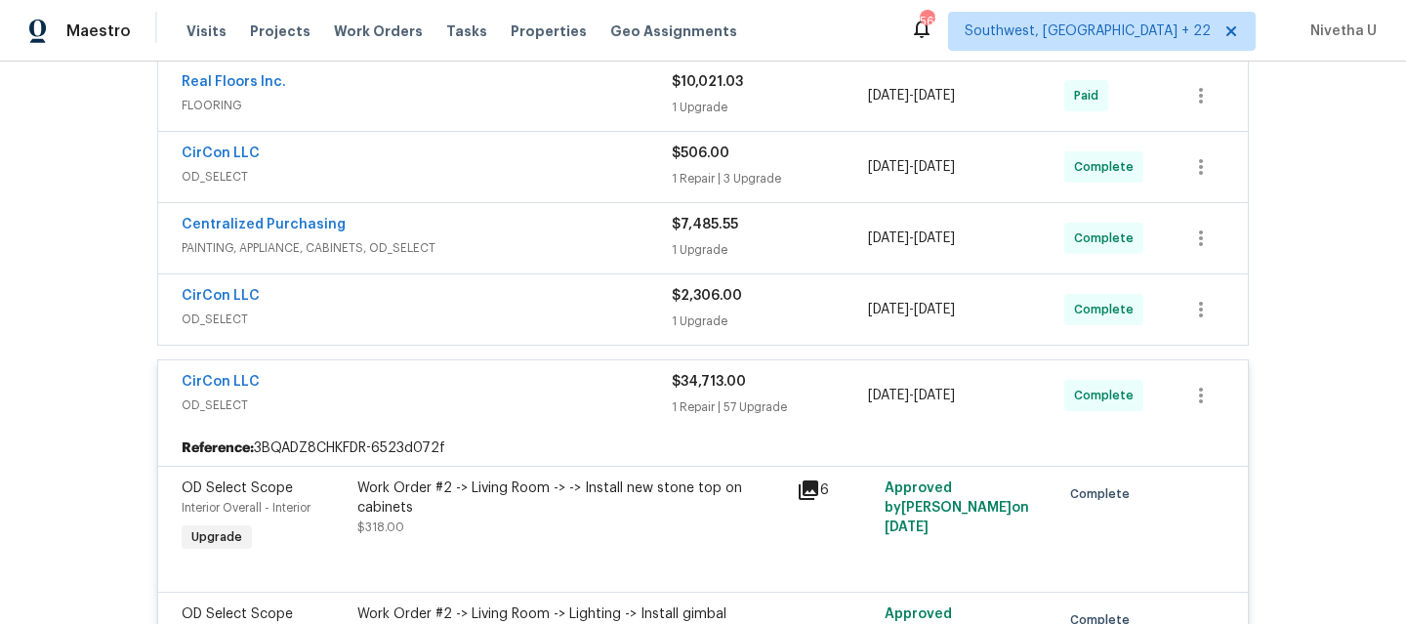
click at [481, 392] on div "CirCon LLC" at bounding box center [427, 383] width 490 height 23
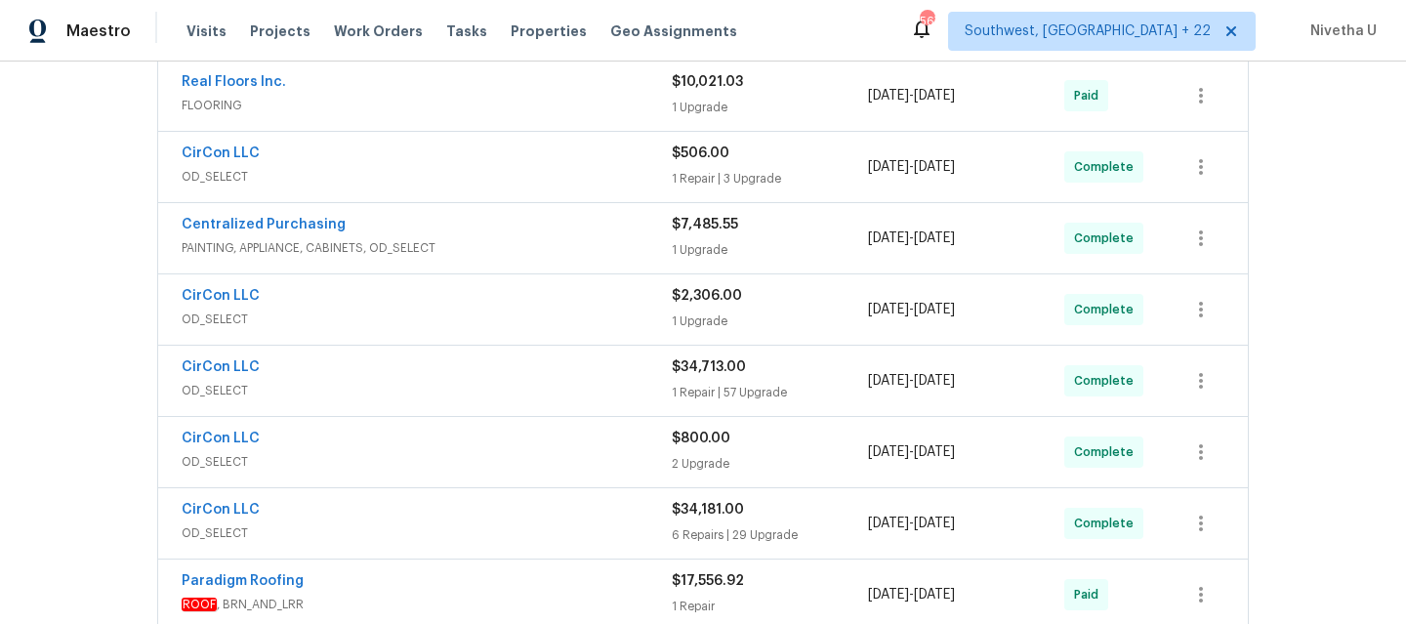
click at [470, 332] on div "CirCon LLC OD_SELECT" at bounding box center [427, 309] width 490 height 47
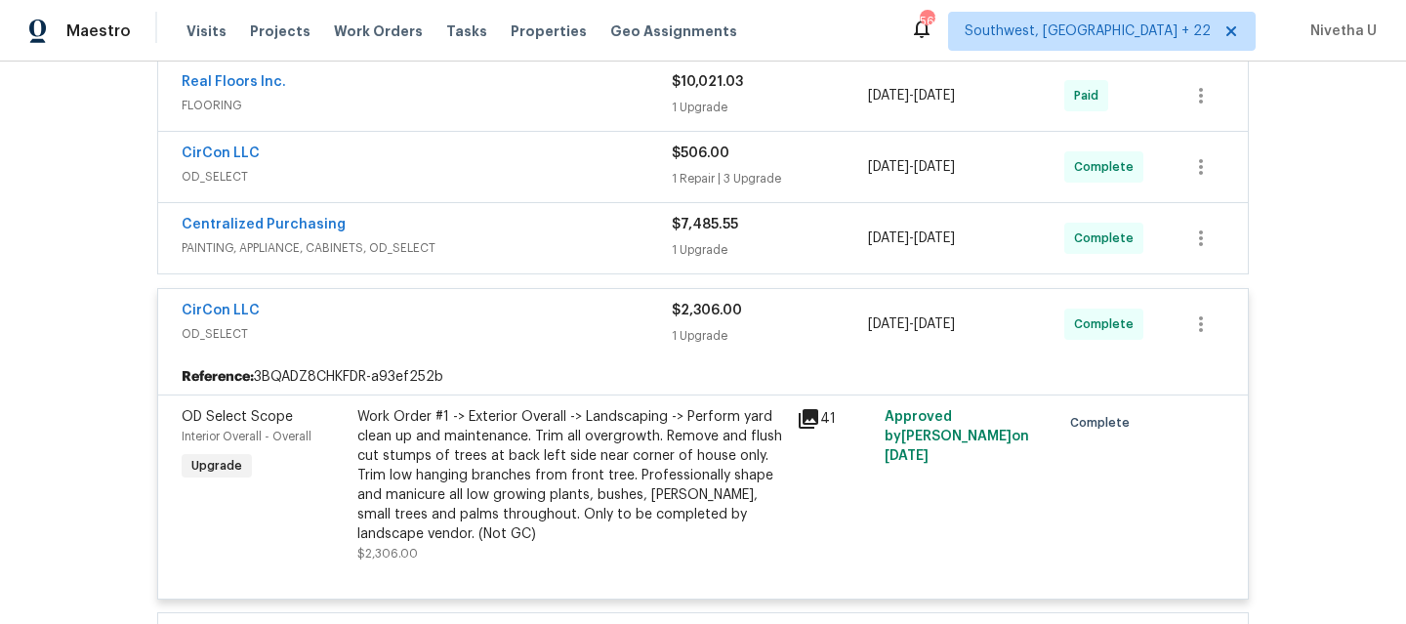
click at [470, 332] on span "OD_SELECT" at bounding box center [427, 334] width 490 height 20
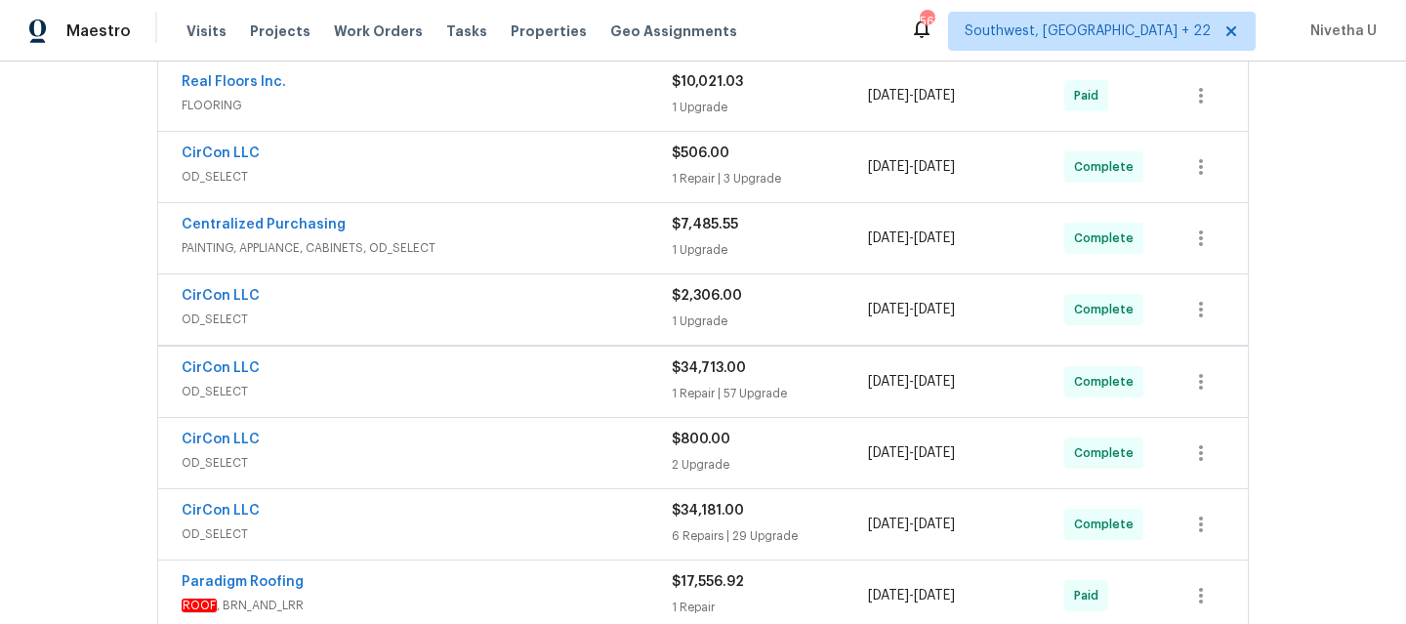
click at [470, 332] on div "CirCon LLC OD_SELECT" at bounding box center [427, 309] width 490 height 47
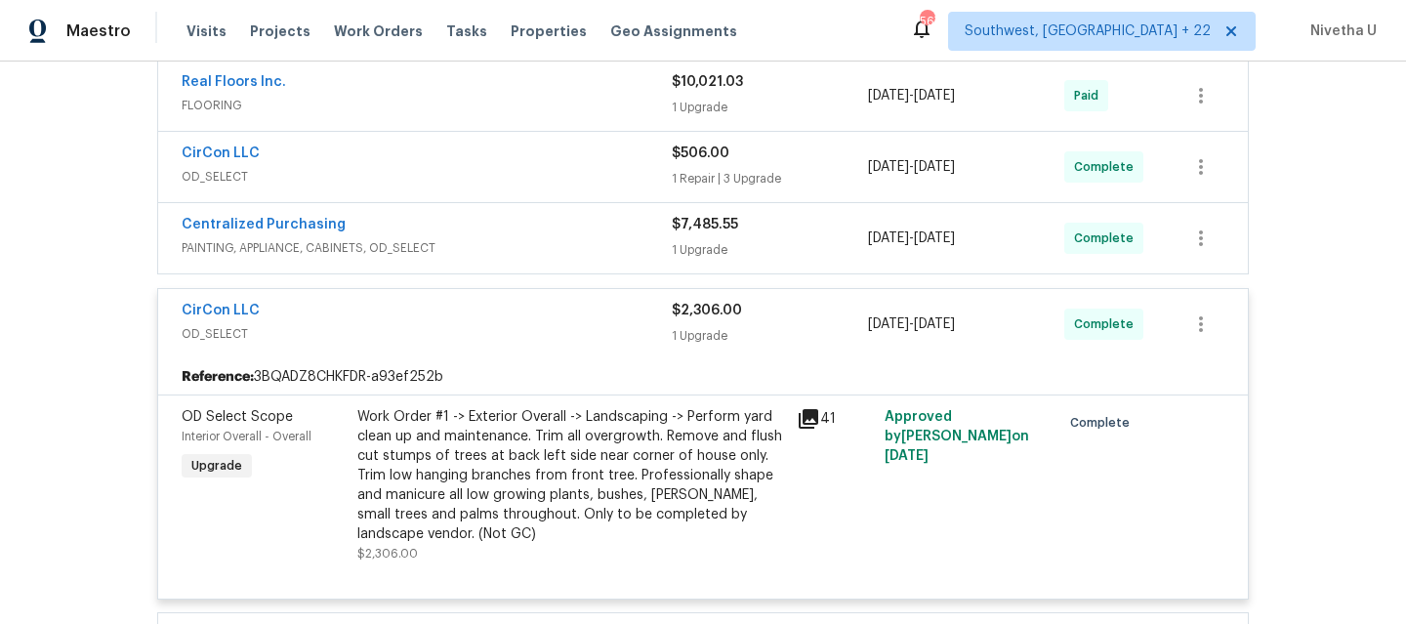
click at [470, 332] on span "OD_SELECT" at bounding box center [427, 334] width 490 height 20
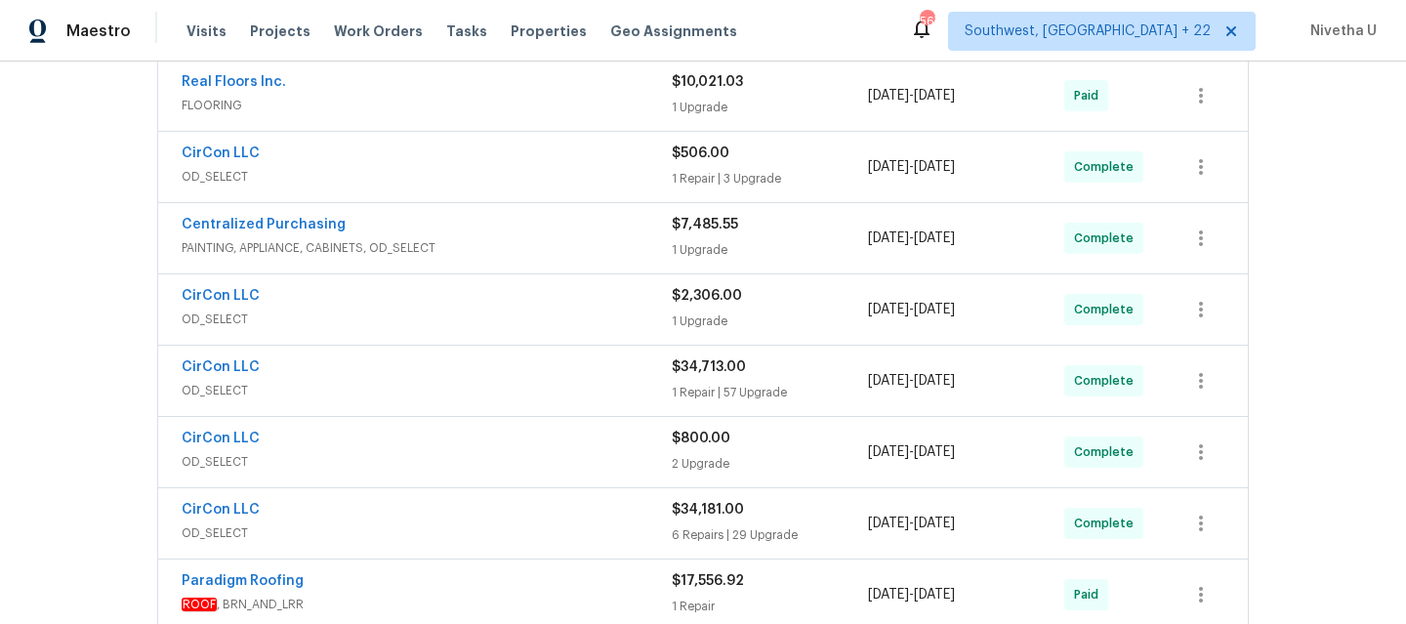
click at [443, 244] on span "PAINTING, APPLIANCE, CABINETS, OD_SELECT" at bounding box center [427, 248] width 490 height 20
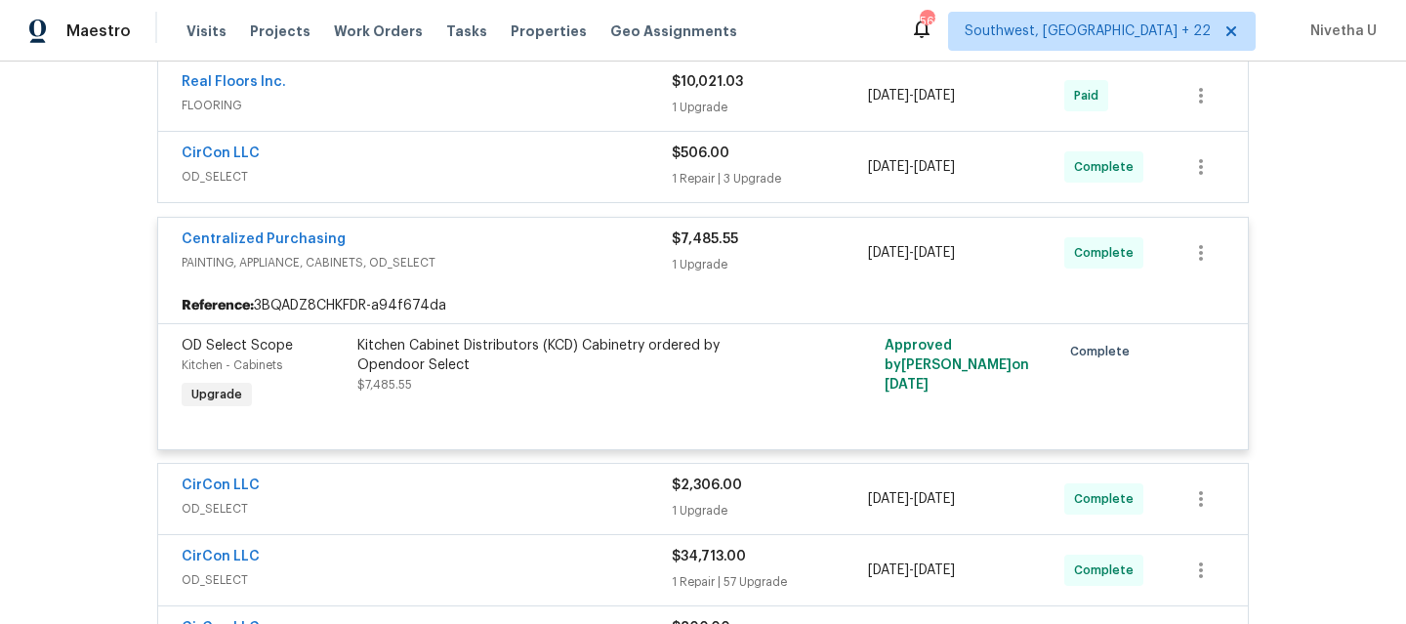
click at [534, 253] on span "PAINTING, APPLIANCE, CABINETS, OD_SELECT" at bounding box center [427, 263] width 490 height 20
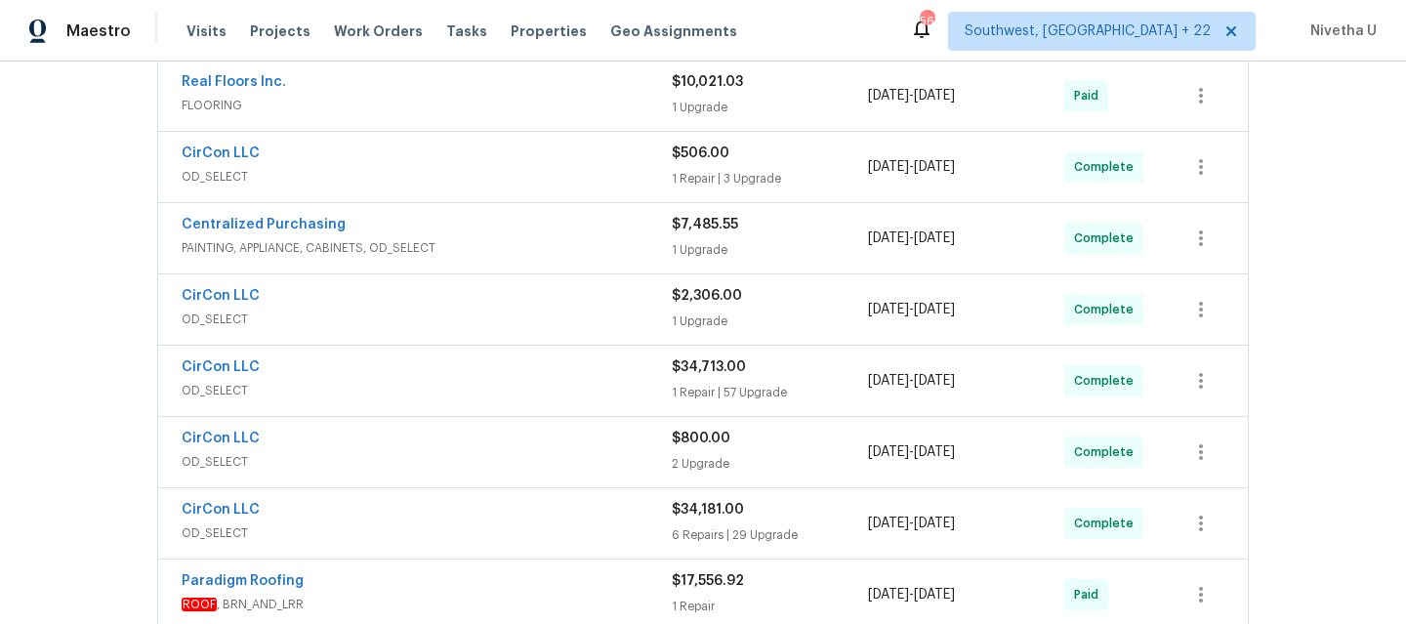
click at [518, 186] on span "OD_SELECT" at bounding box center [427, 177] width 490 height 20
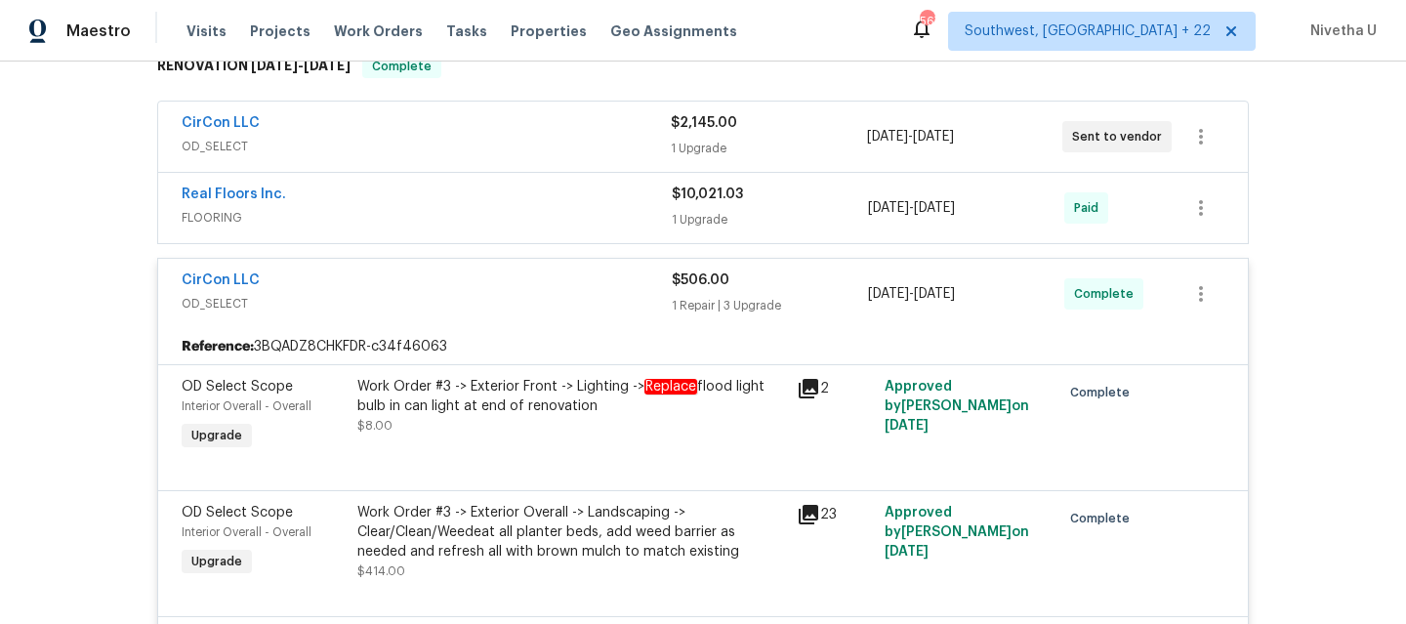
scroll to position [330, 0]
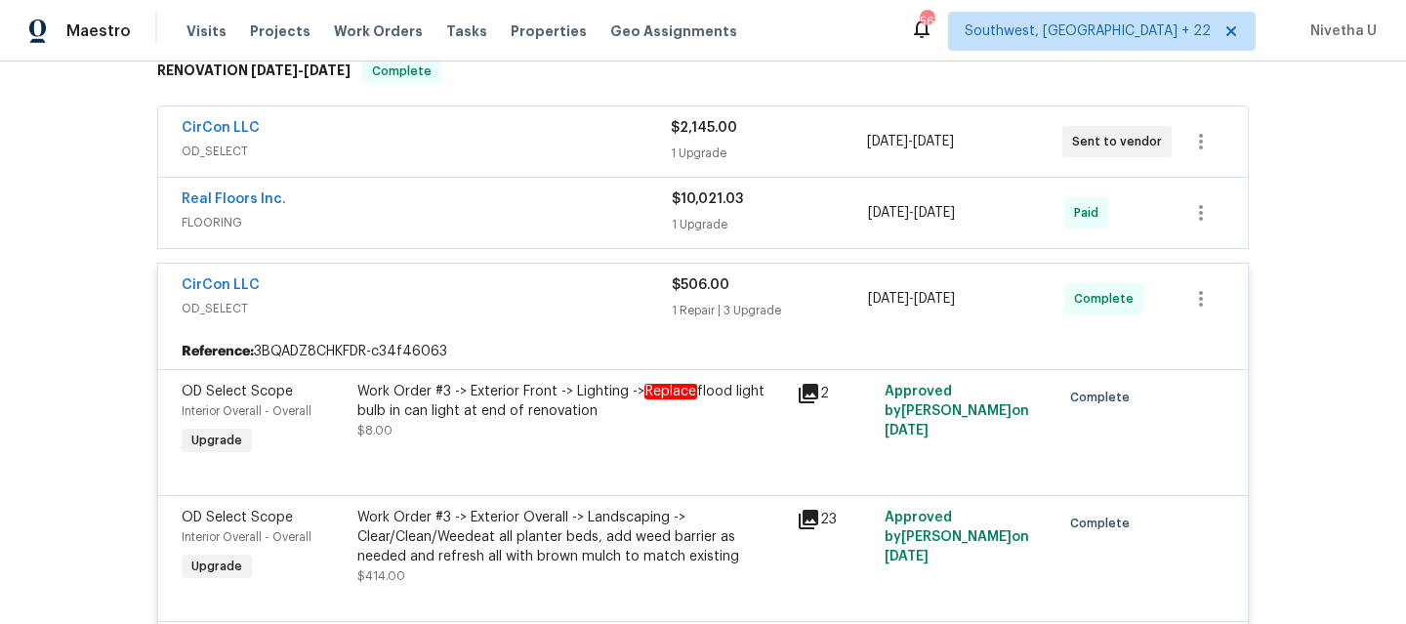
click at [492, 278] on div "CirCon LLC" at bounding box center [427, 286] width 490 height 23
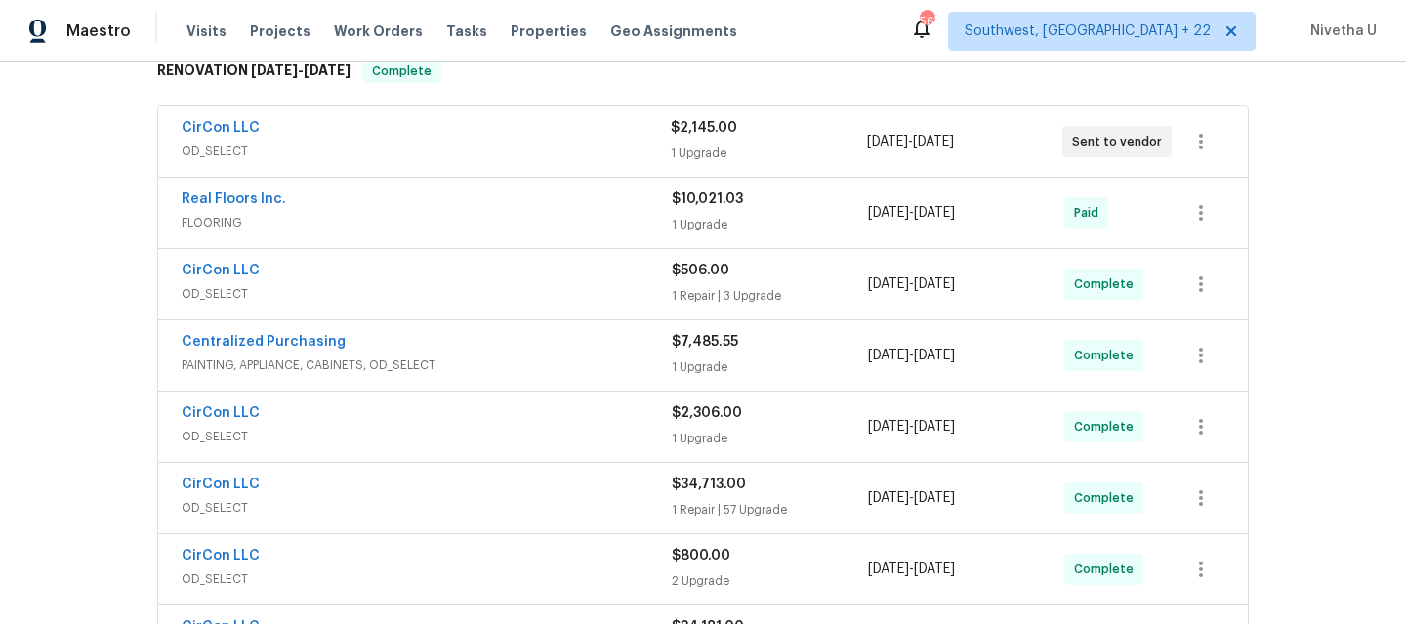
click at [470, 227] on span "FLOORING" at bounding box center [427, 223] width 490 height 20
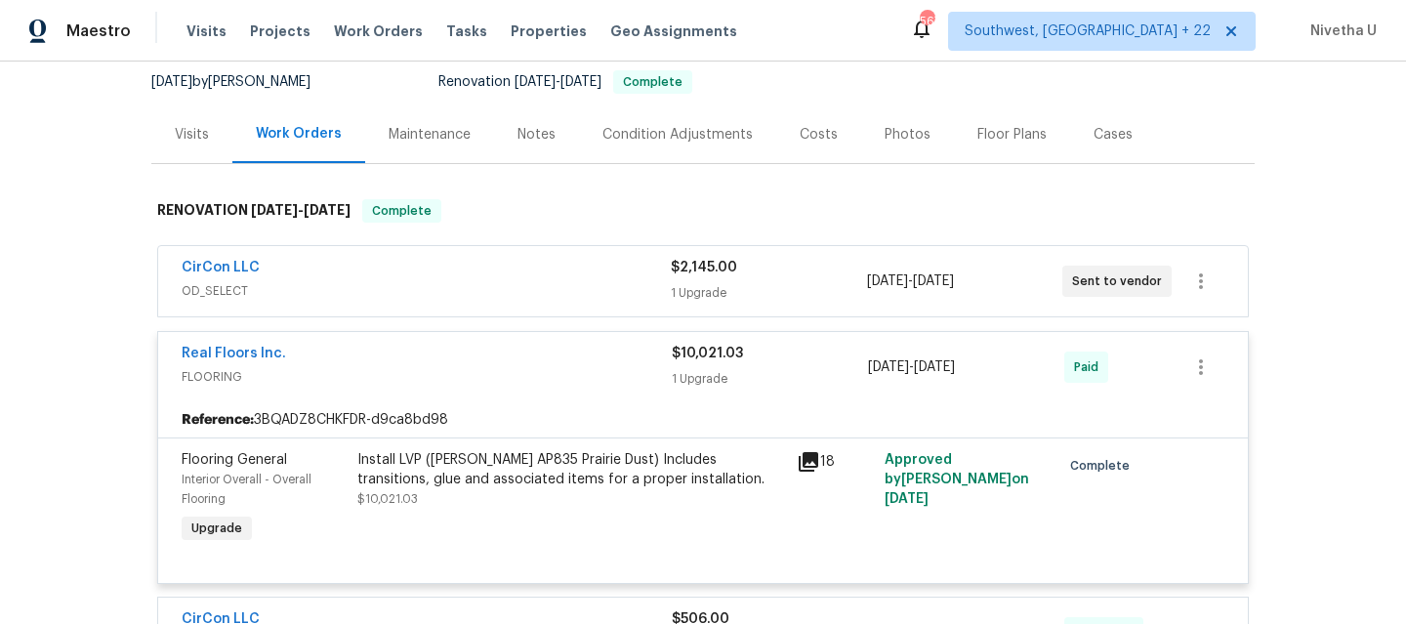
scroll to position [188, 0]
click at [554, 387] on span "FLOORING" at bounding box center [427, 379] width 490 height 20
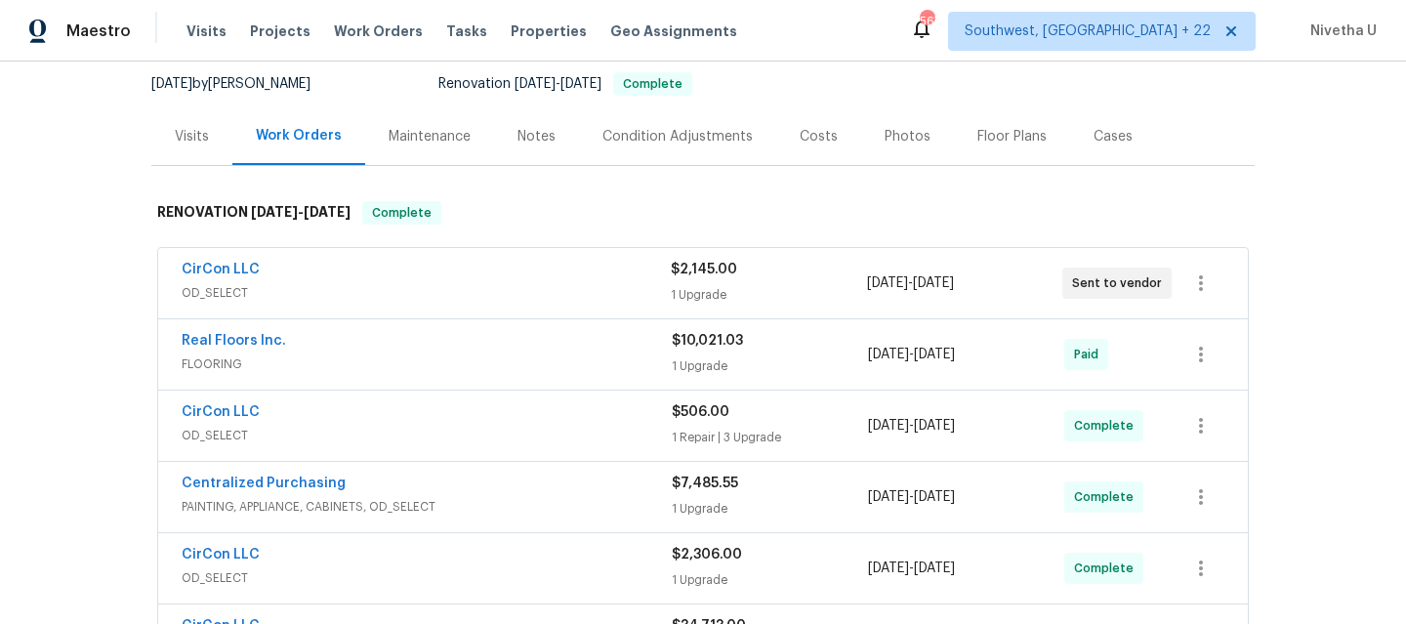
click at [516, 312] on div "CirCon LLC OD_SELECT $2,145.00 1 Upgrade [DATE] - [DATE] Sent to vendor" at bounding box center [702, 283] width 1089 height 70
click at [511, 300] on span "OD_SELECT" at bounding box center [426, 293] width 489 height 20
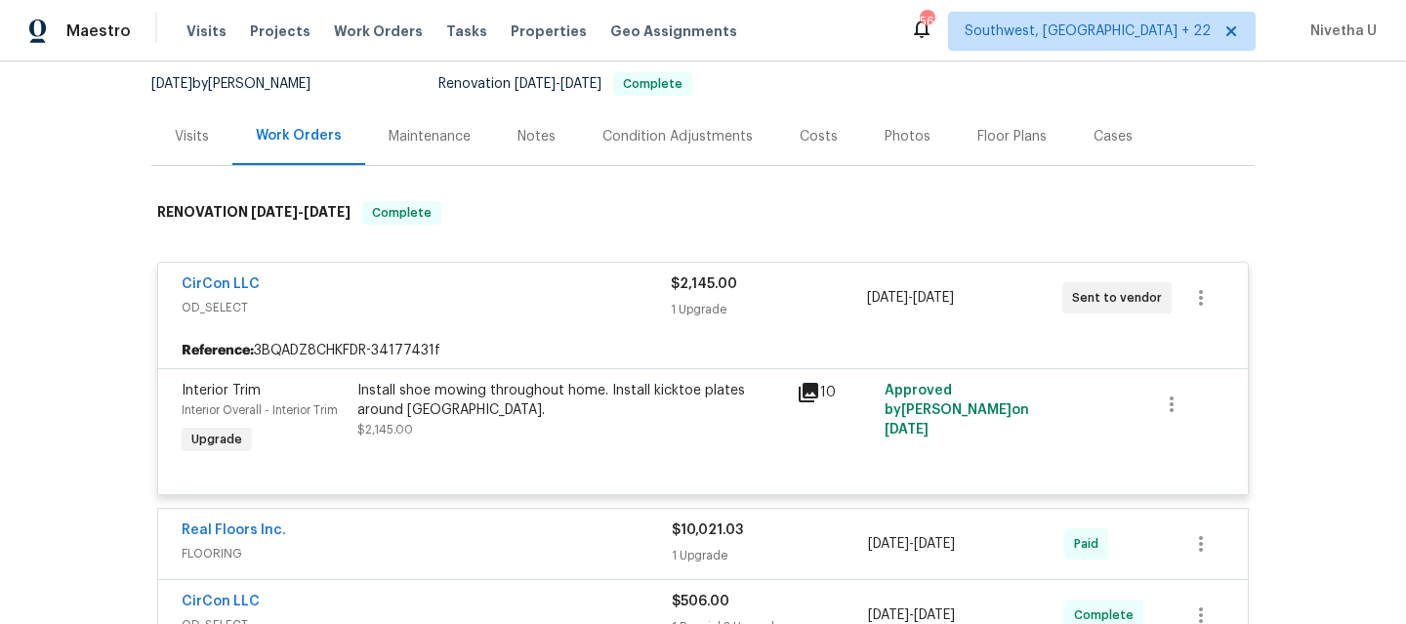
click at [531, 340] on div "Reference: 3BQADZ8CHKFDR-34177431f" at bounding box center [702, 350] width 1089 height 35
click at [527, 289] on div "CirCon LLC" at bounding box center [426, 285] width 489 height 23
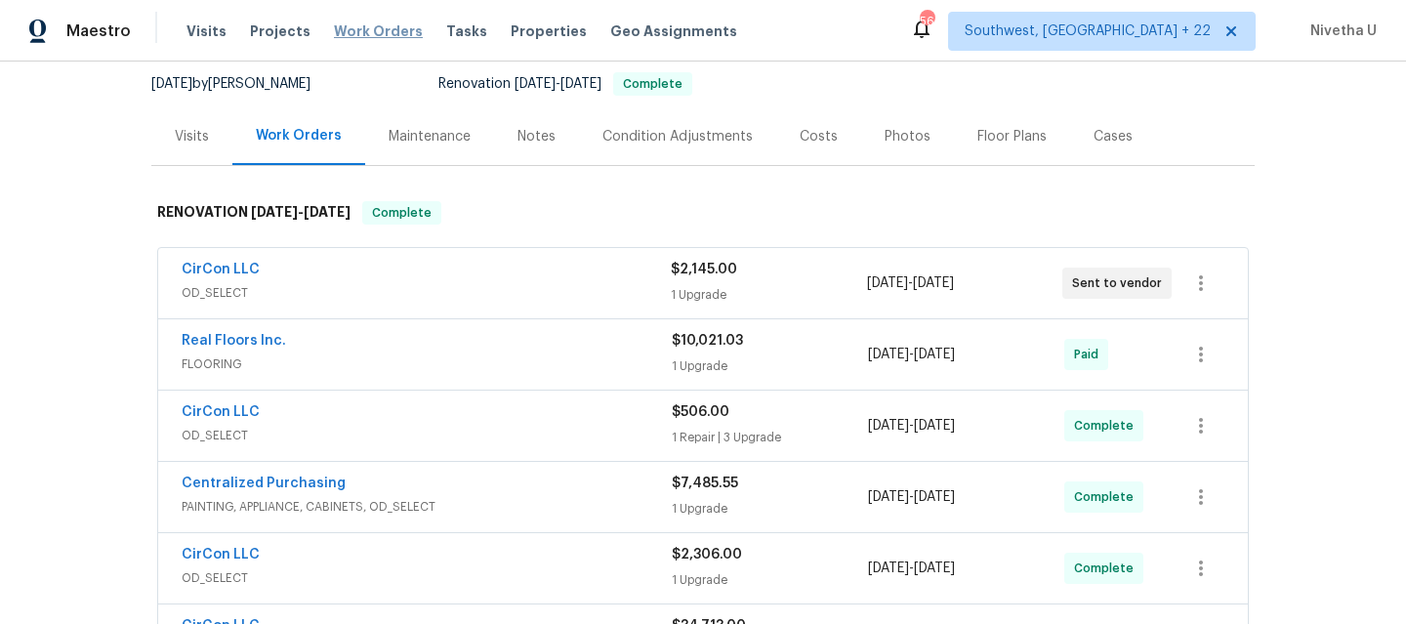
click at [368, 24] on span "Work Orders" at bounding box center [378, 31] width 89 height 20
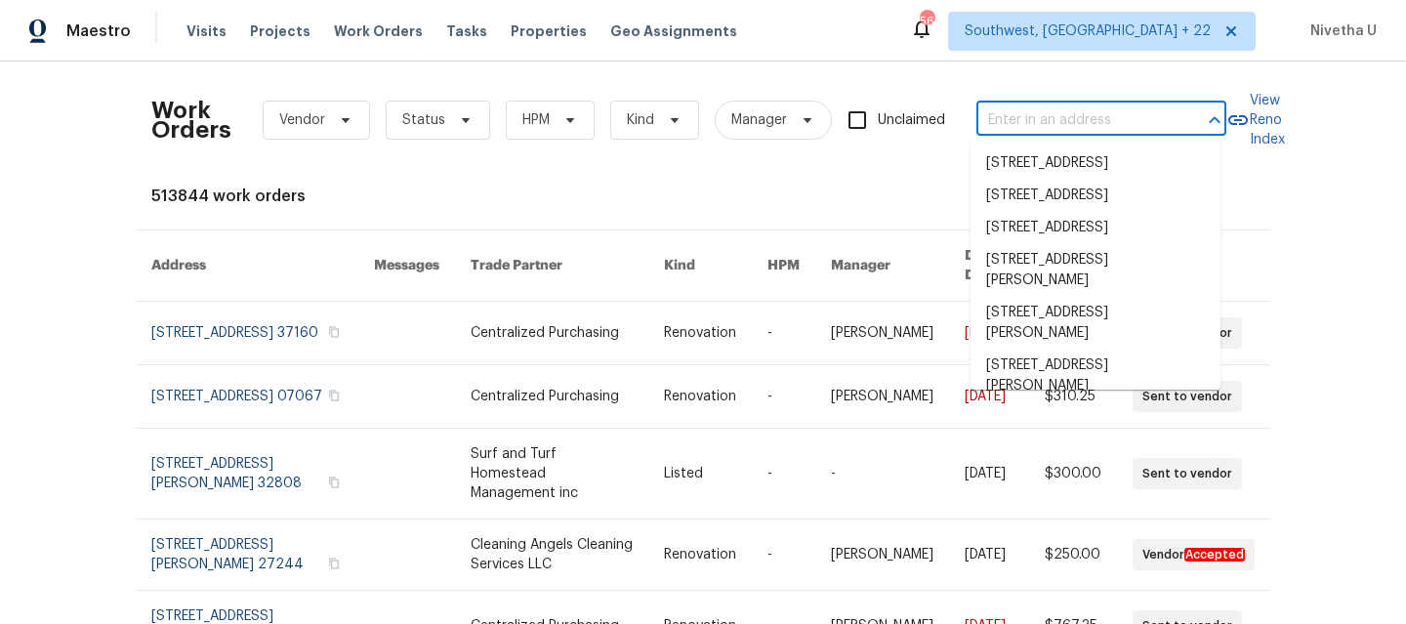
click at [1075, 123] on input "text" at bounding box center [1073, 120] width 195 height 30
paste input "[STREET_ADDRESS]"
type input "[STREET_ADDRESS]"
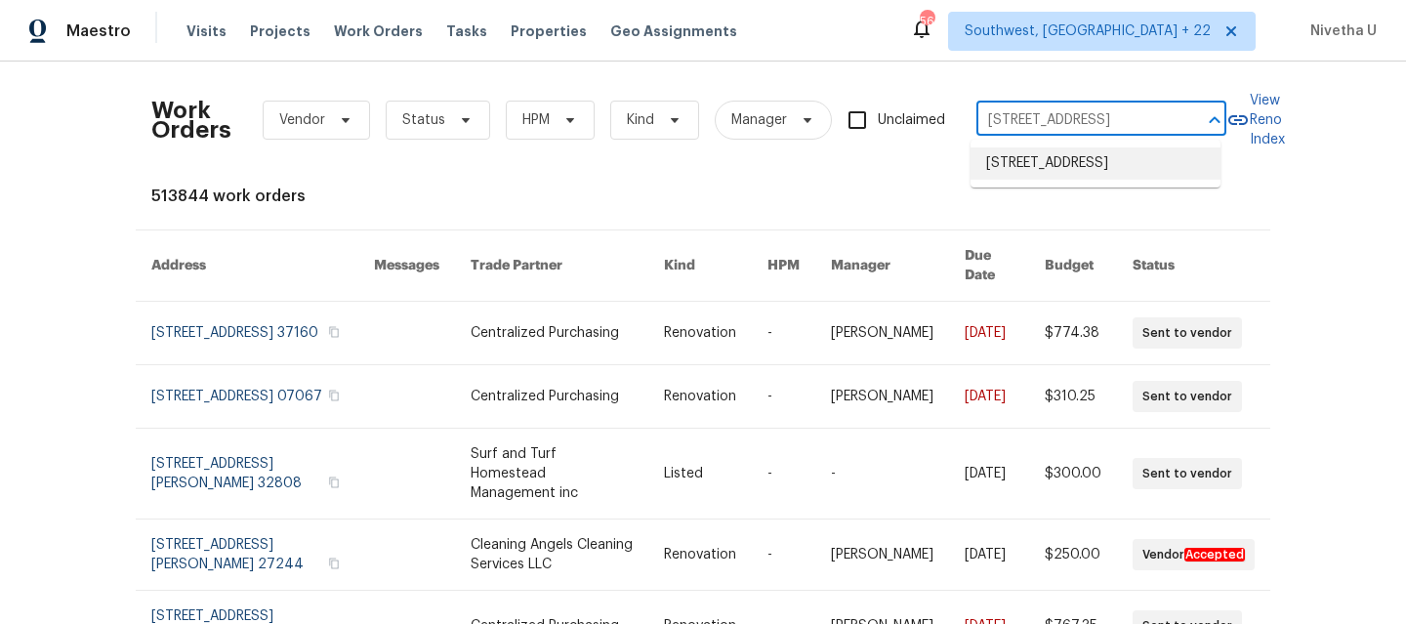
click at [1061, 177] on li "[STREET_ADDRESS]" at bounding box center [1095, 163] width 250 height 32
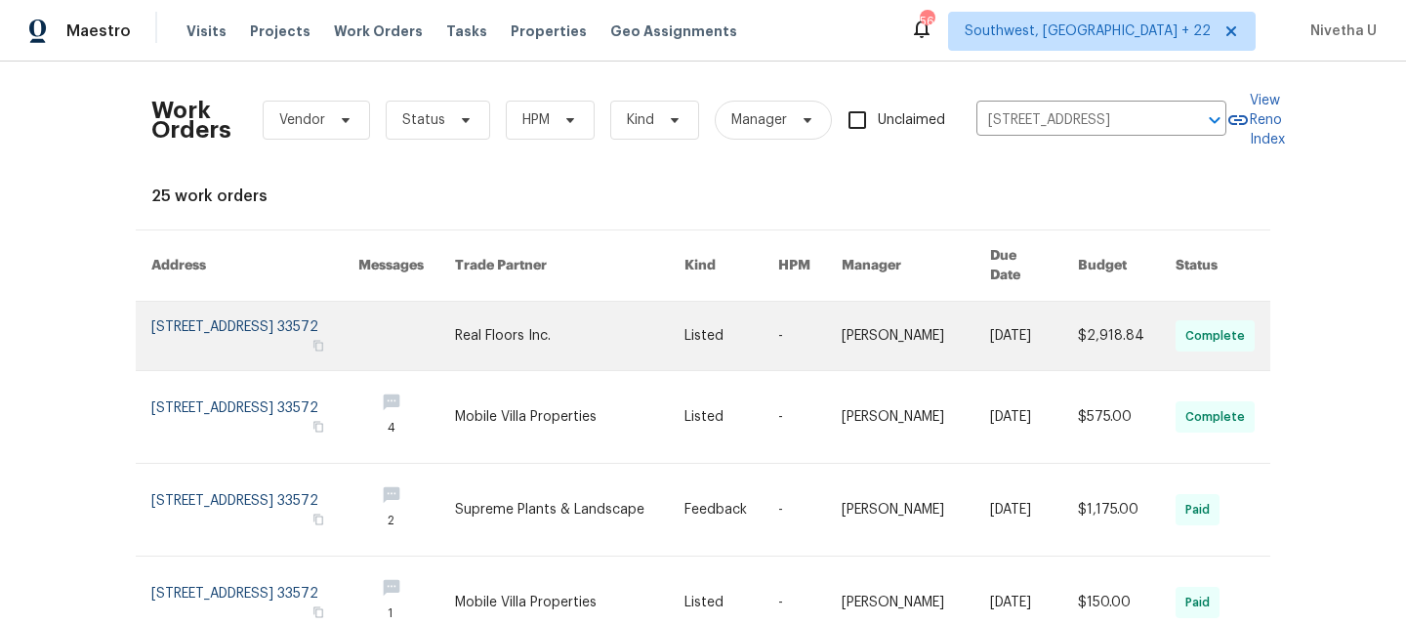
click at [174, 306] on link at bounding box center [254, 336] width 207 height 68
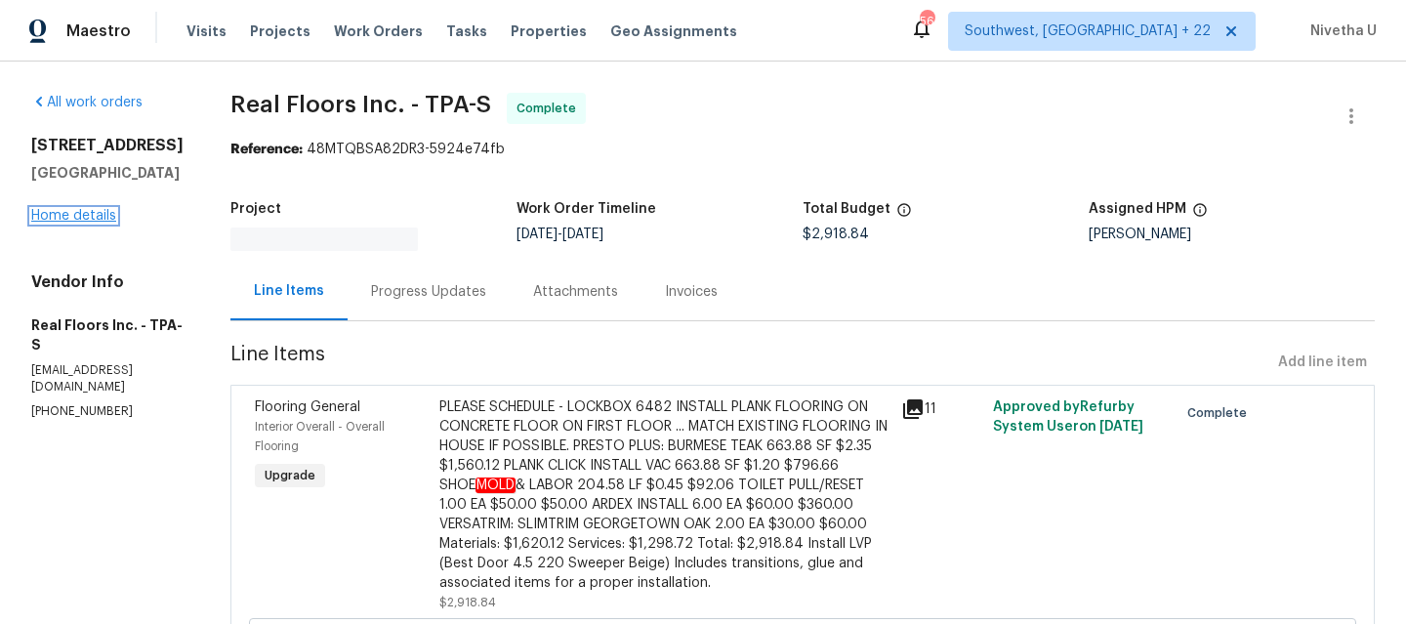
click at [61, 223] on link "Home details" at bounding box center [73, 216] width 85 height 14
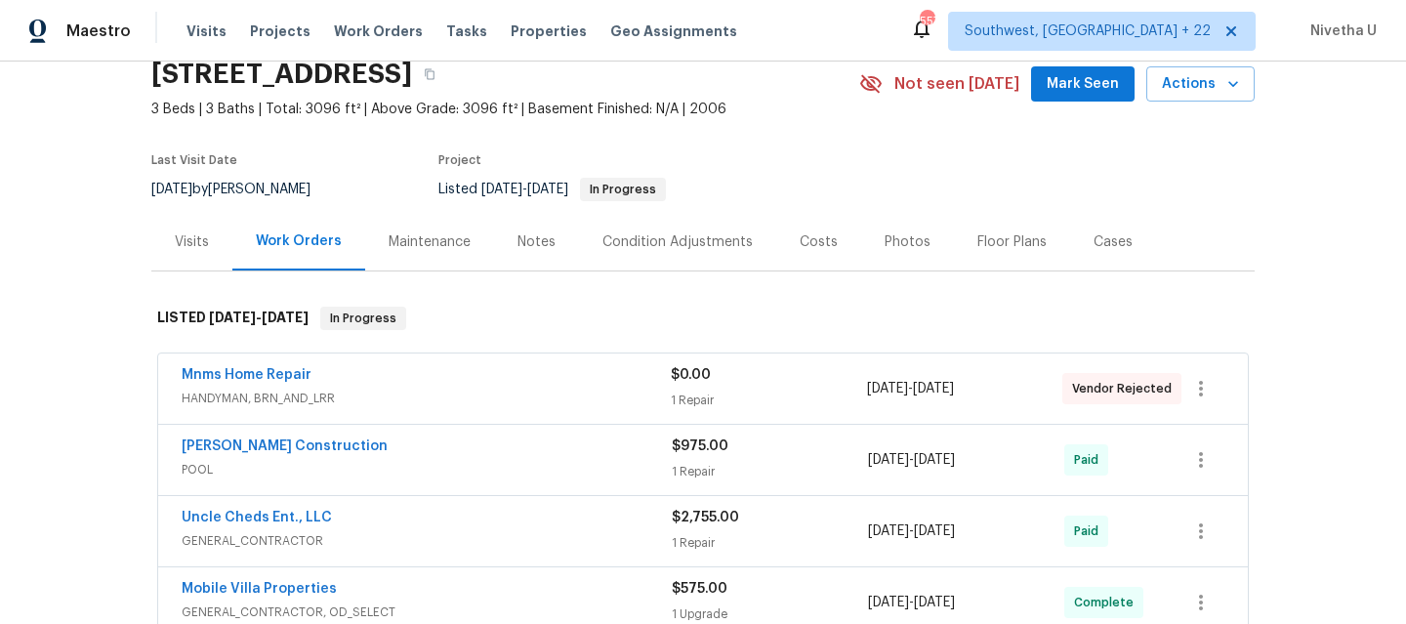
scroll to position [98, 0]
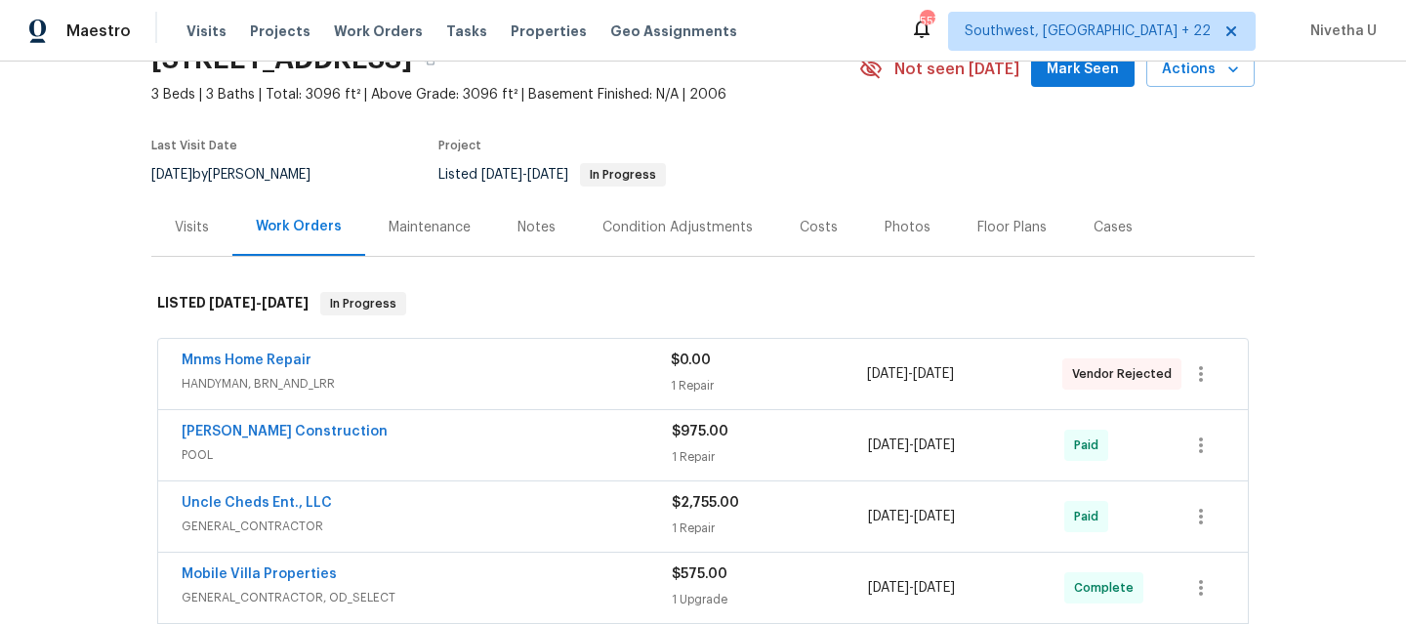
click at [504, 576] on div "Mobile Villa Properties" at bounding box center [427, 575] width 490 height 23
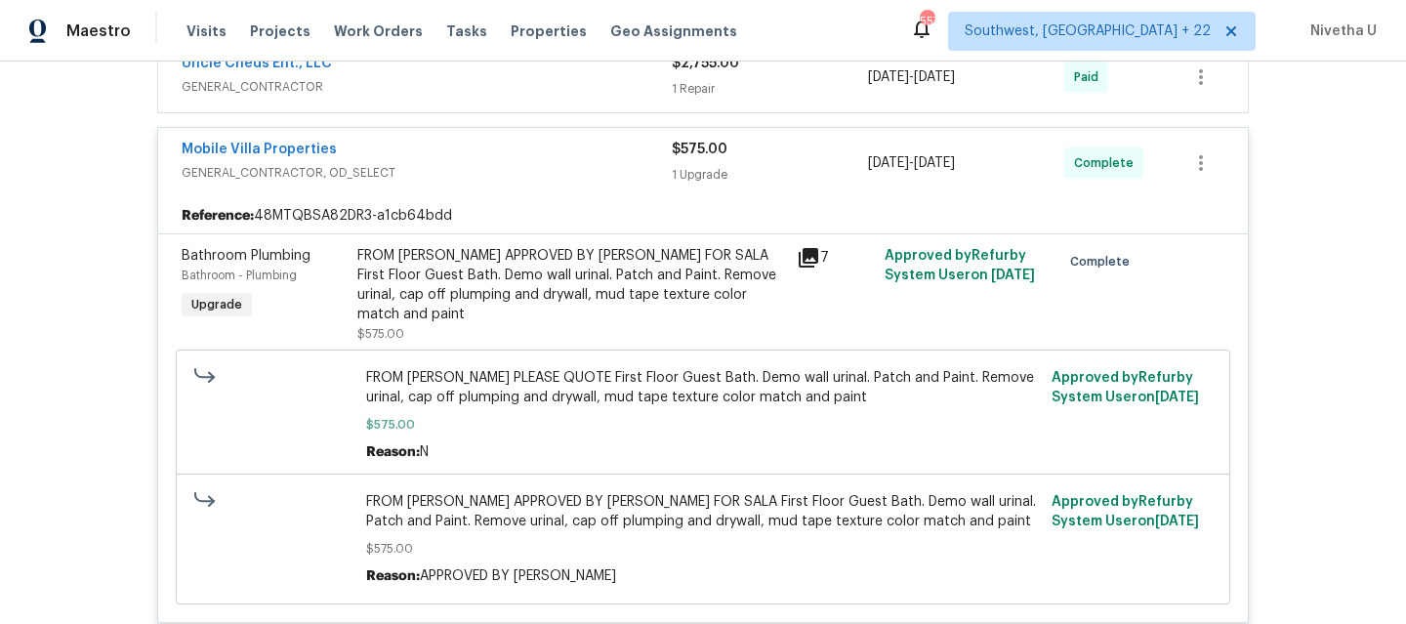
scroll to position [539, 0]
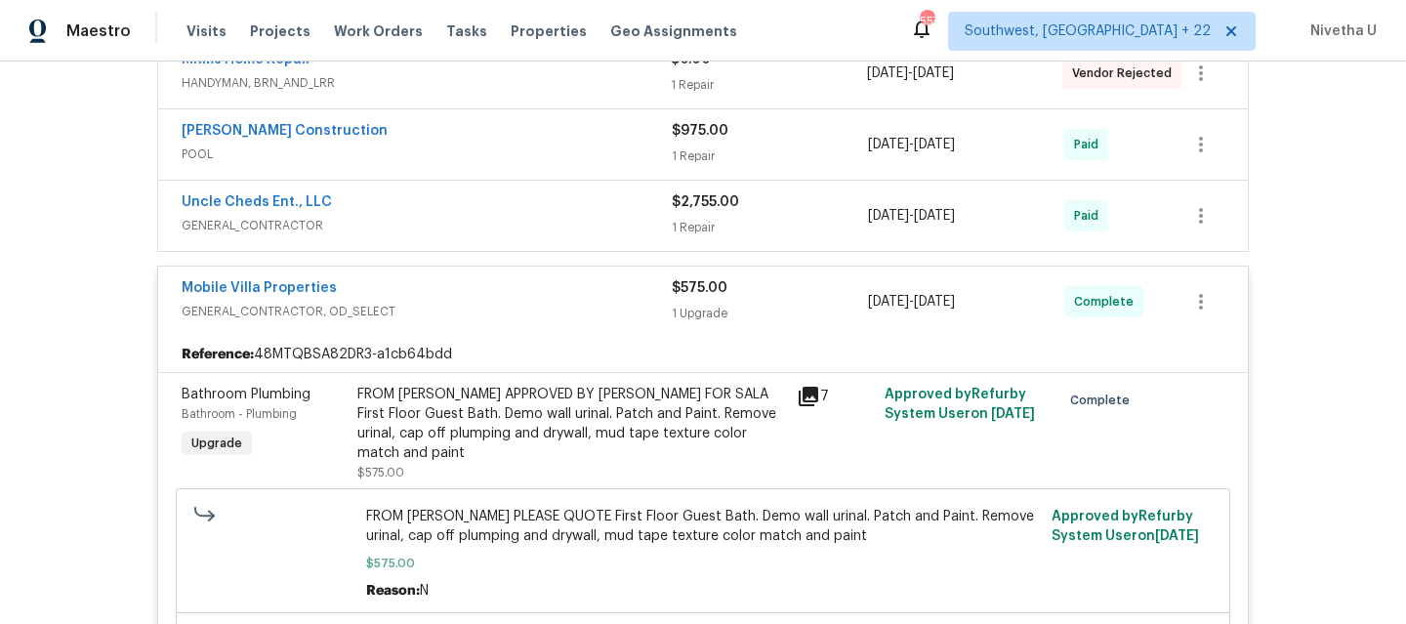
click at [498, 325] on div "Mobile Villa Properties GENERAL_CONTRACTOR, OD_SELECT $575.00 1 Upgrade [DATE] …" at bounding box center [702, 301] width 1089 height 70
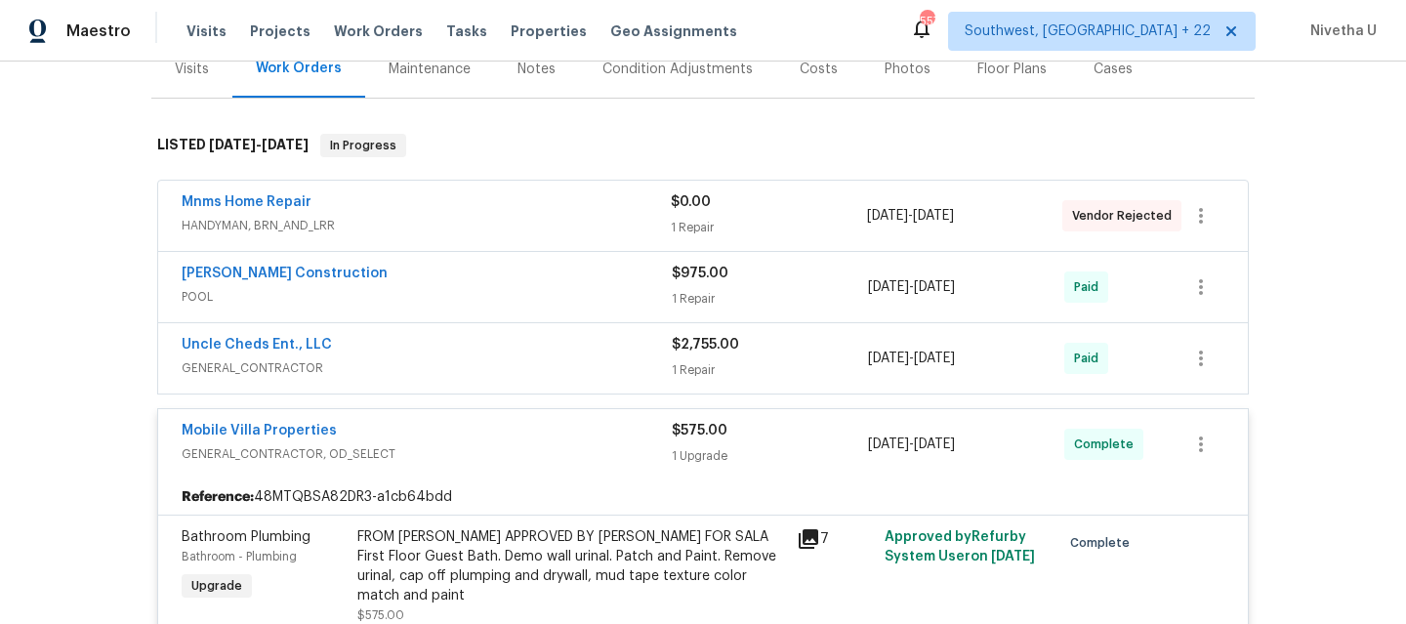
scroll to position [199, 0]
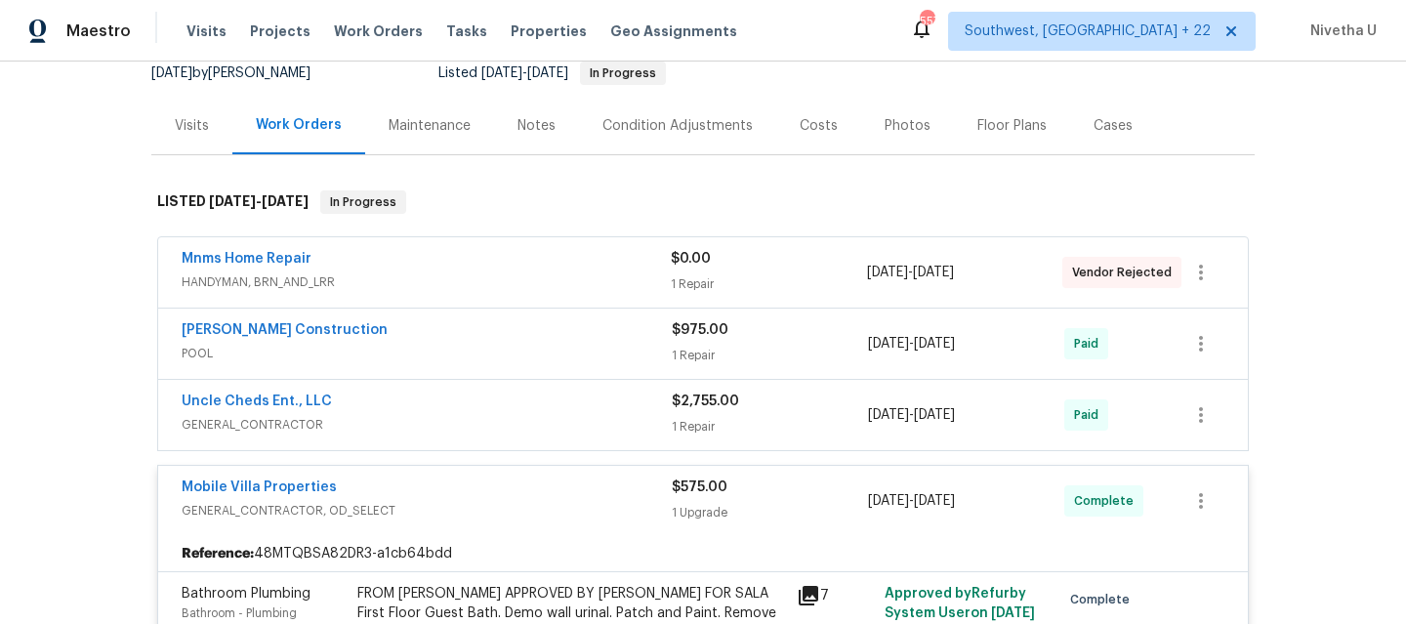
click at [479, 492] on div "Mobile Villa Properties" at bounding box center [427, 488] width 490 height 23
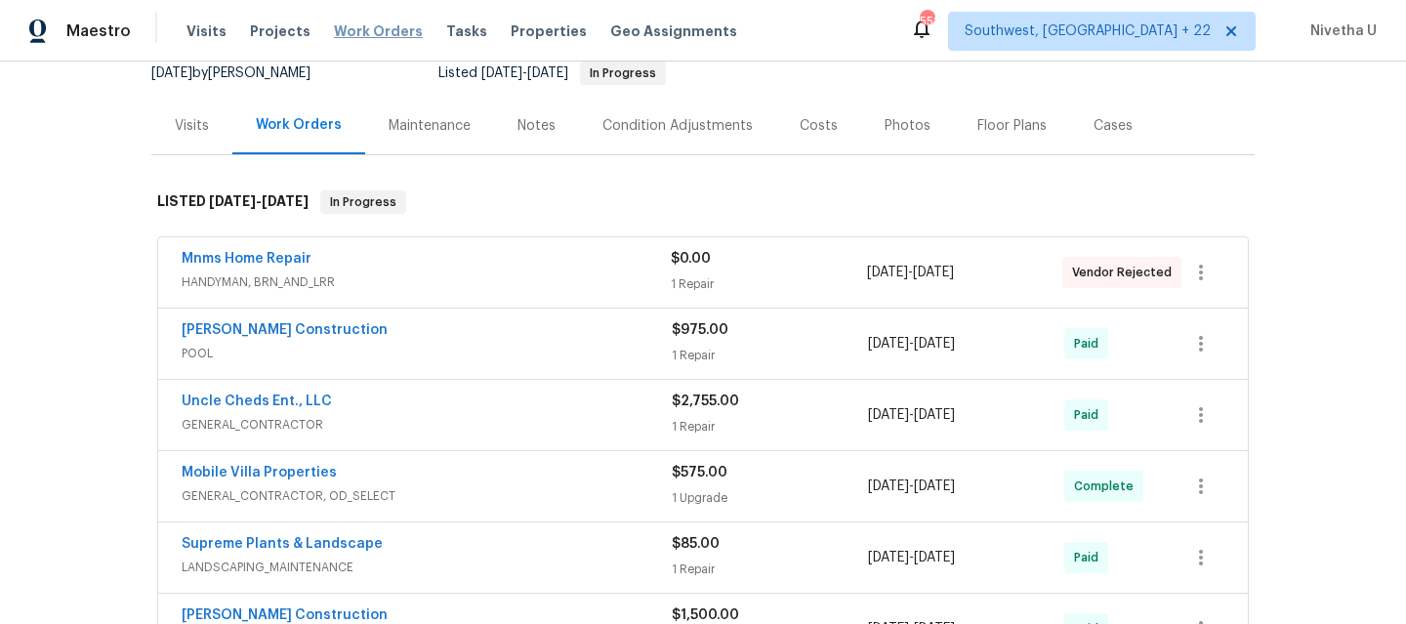
click at [362, 23] on span "Work Orders" at bounding box center [378, 31] width 89 height 20
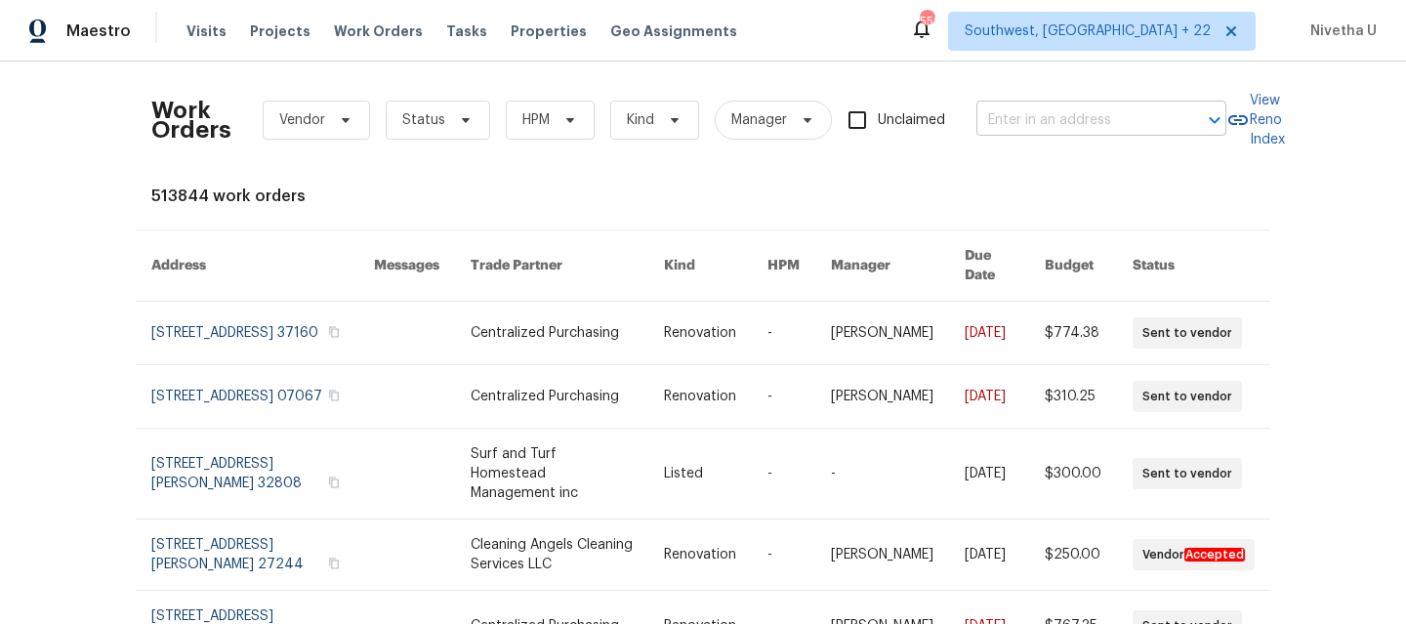
click at [1046, 118] on input "text" at bounding box center [1073, 120] width 195 height 30
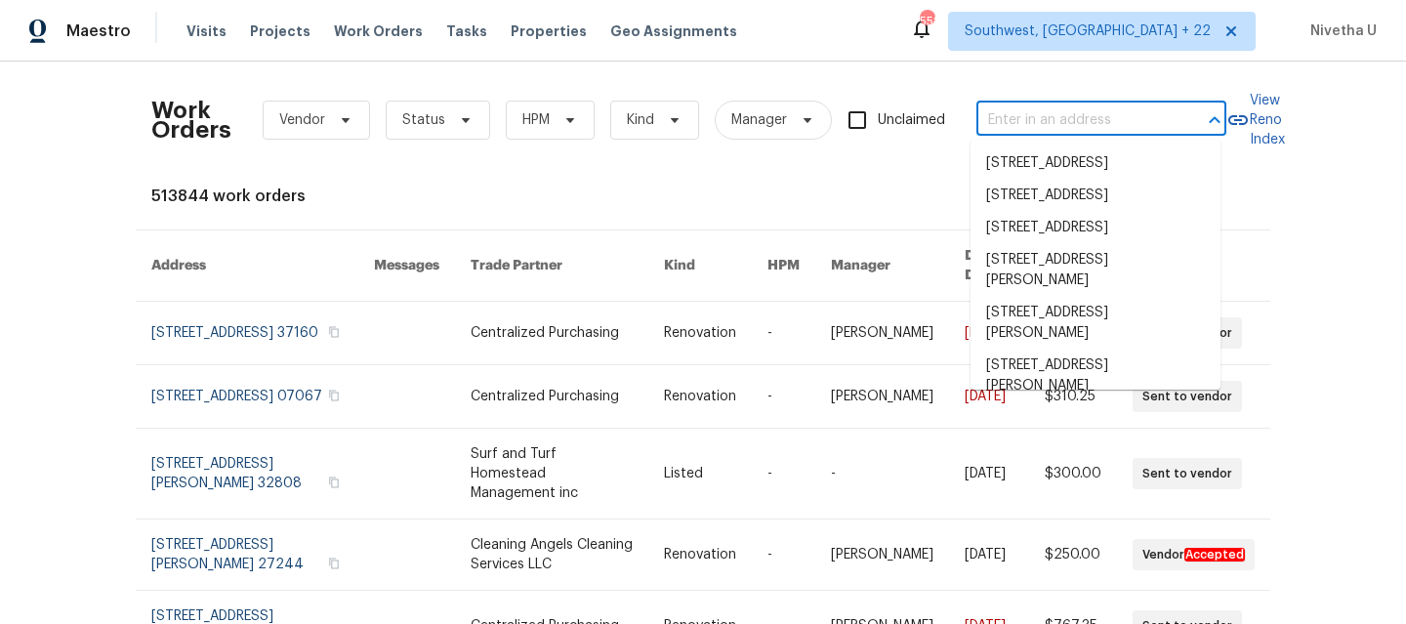
paste input "6 Almond Trce Ocala, [GEOGRAPHIC_DATA] 34472"
type input "6 Almond Trce Ocala, [GEOGRAPHIC_DATA] 34472"
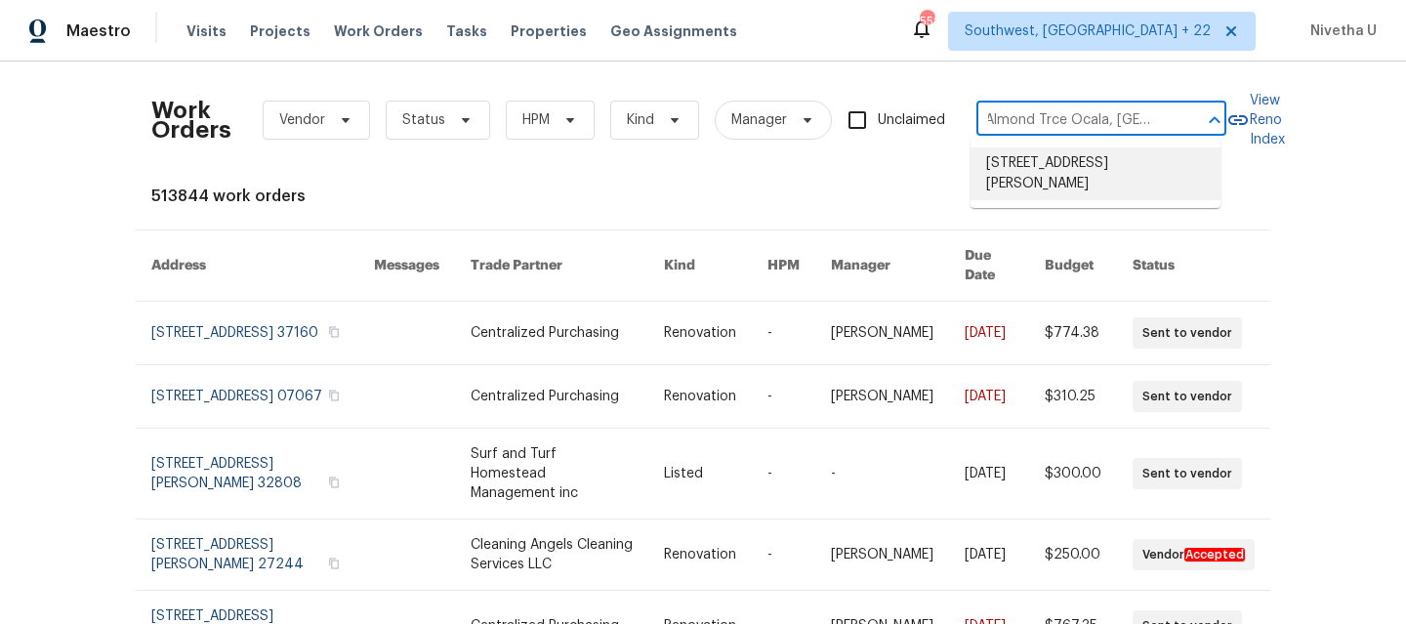
click at [1048, 169] on li "[STREET_ADDRESS][PERSON_NAME]" at bounding box center [1095, 173] width 250 height 53
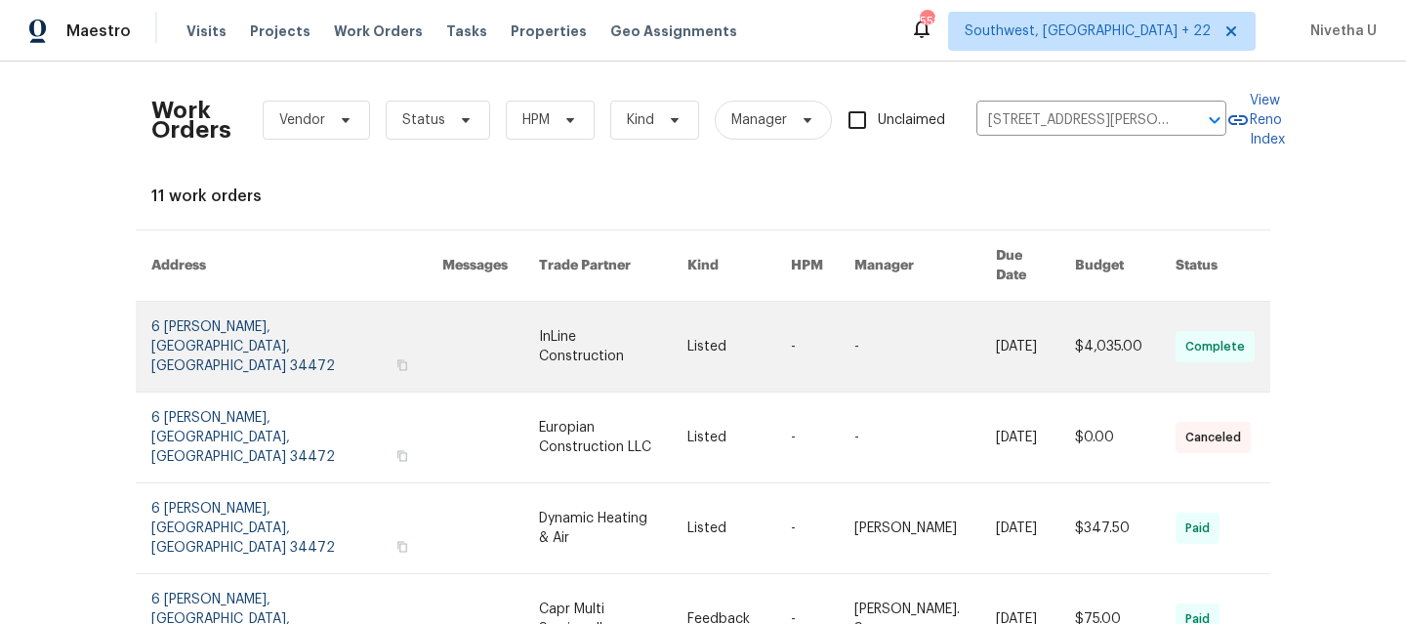
click at [187, 310] on link at bounding box center [296, 347] width 291 height 90
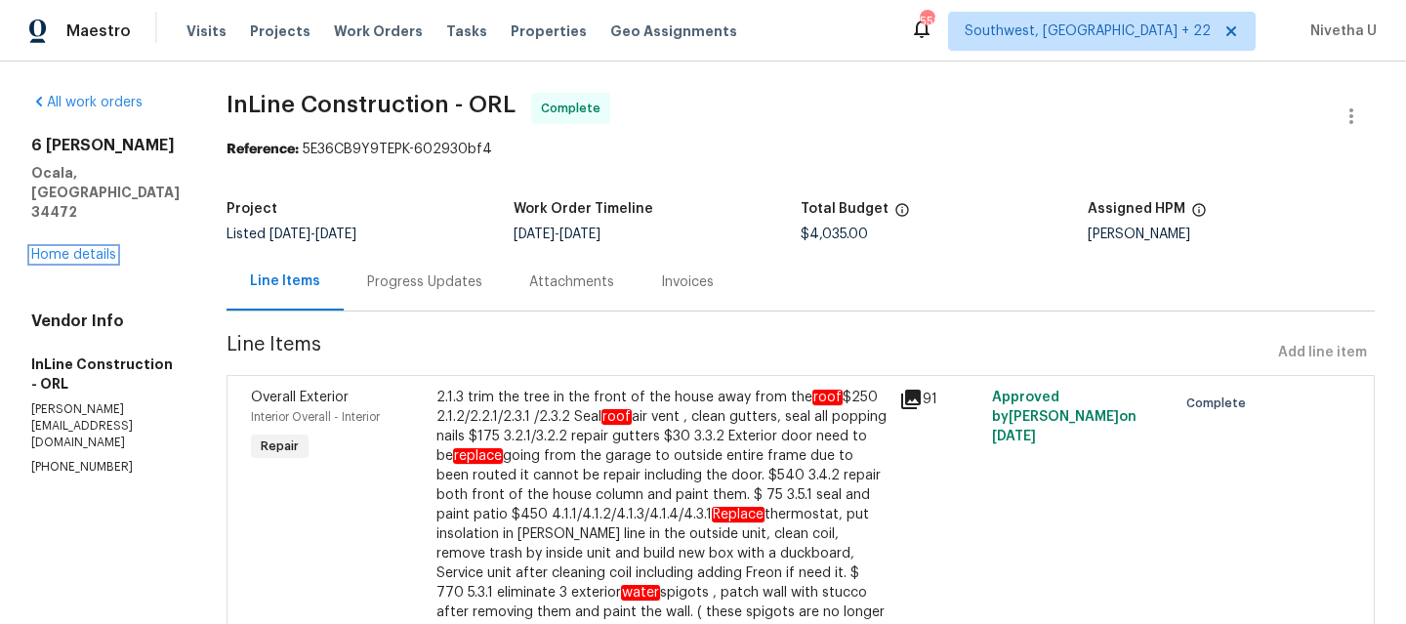
click at [59, 248] on link "Home details" at bounding box center [73, 255] width 85 height 14
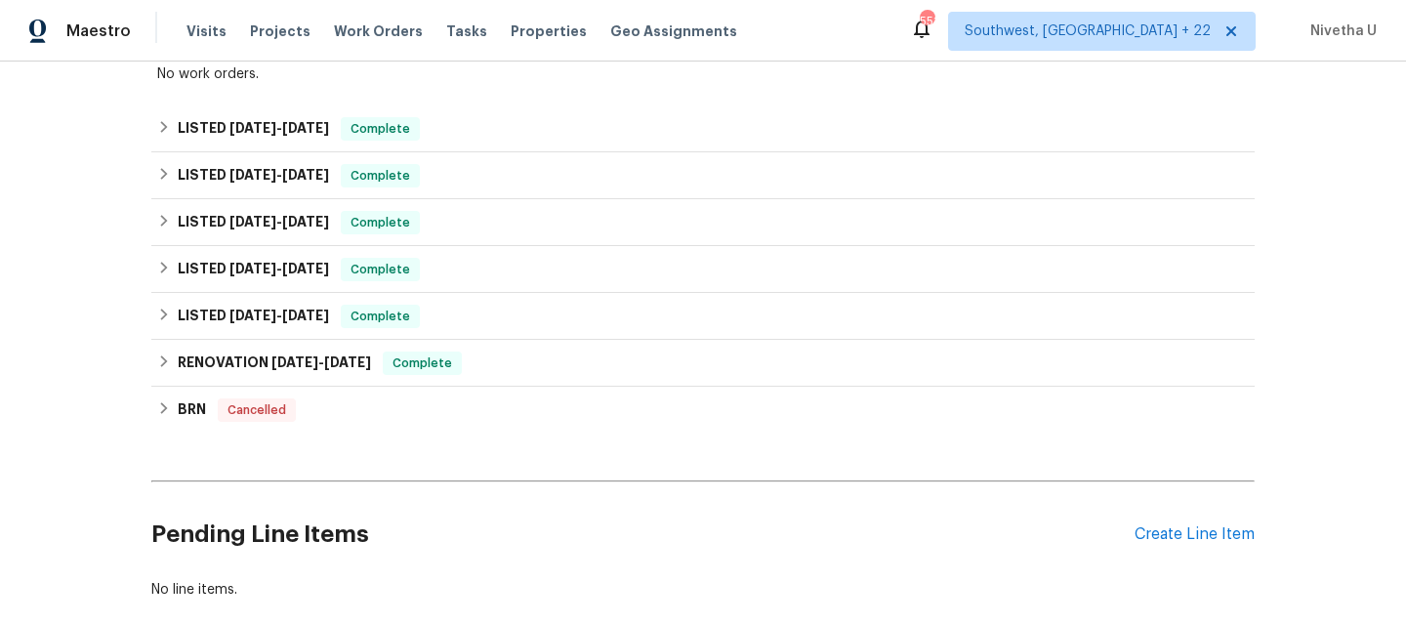
scroll to position [374, 0]
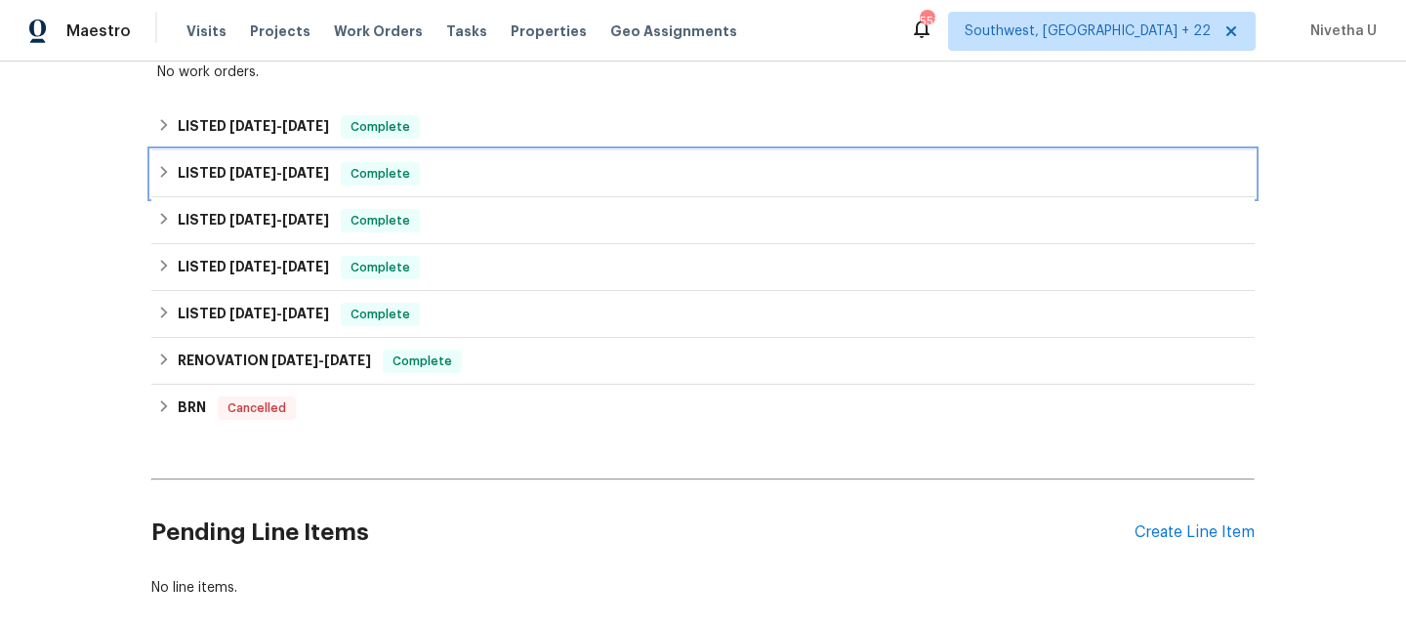
click at [333, 187] on div "LISTED [DATE] - [DATE] Complete" at bounding box center [702, 173] width 1103 height 47
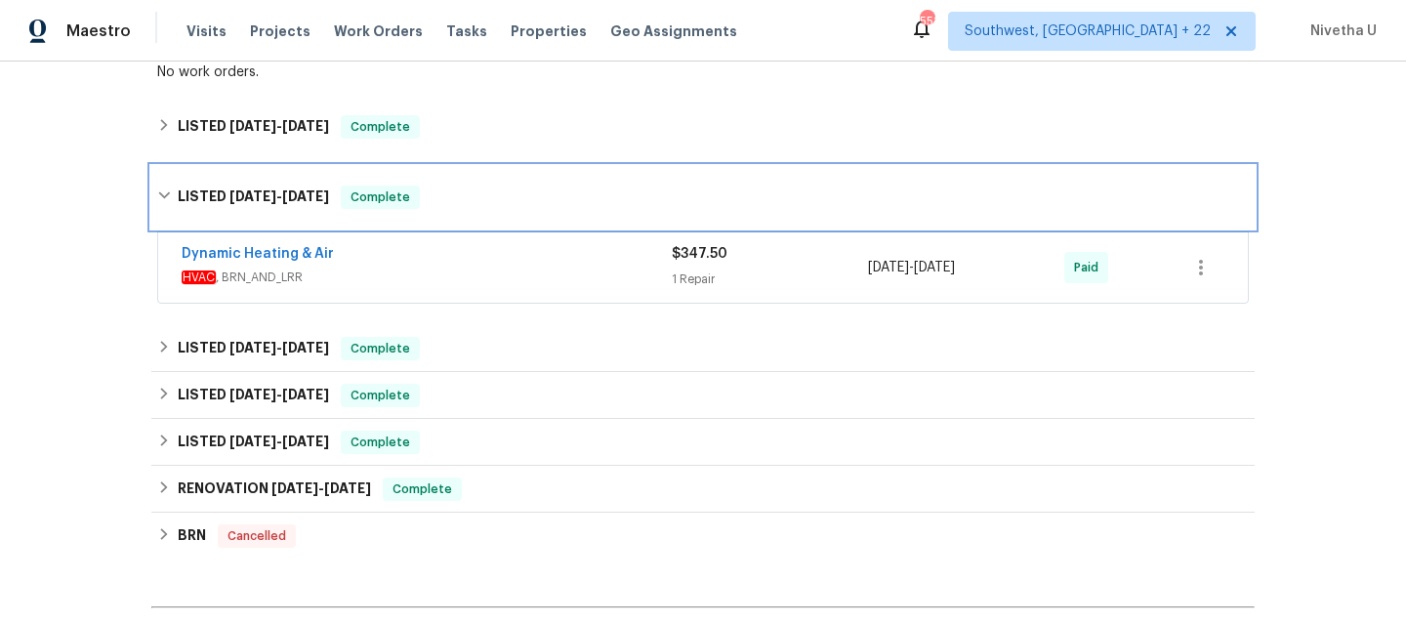
scroll to position [200, 0]
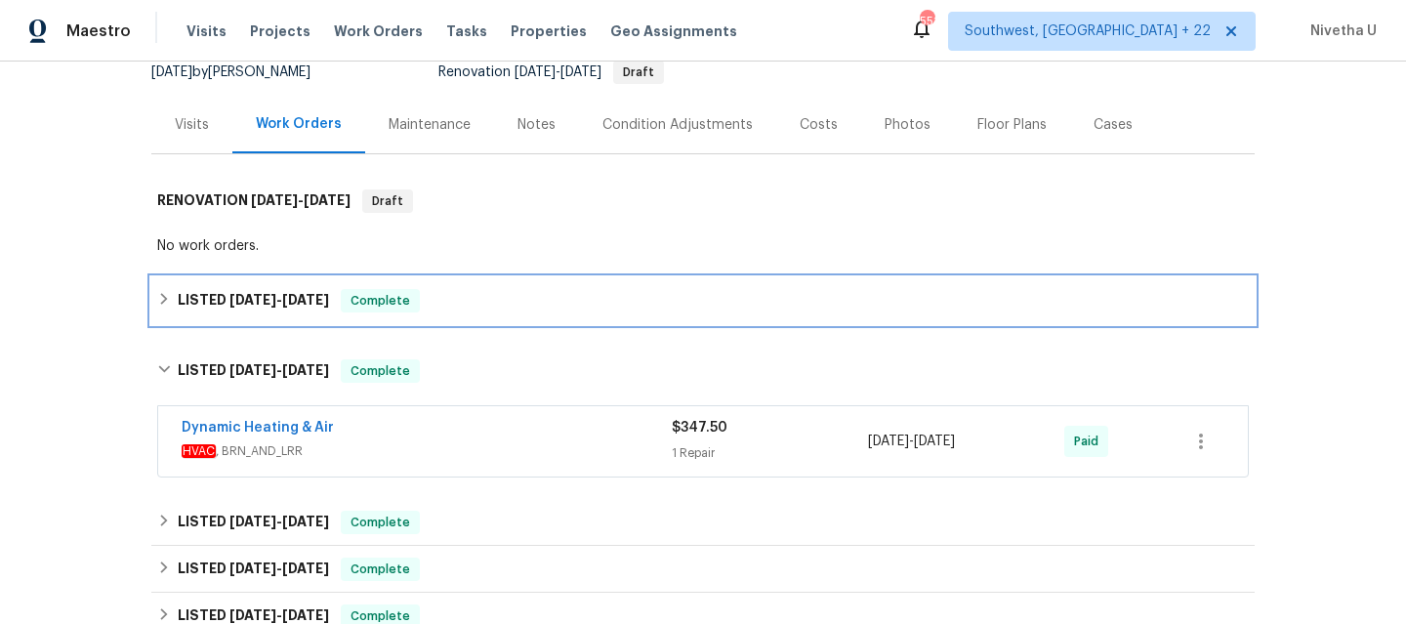
click at [452, 299] on div "LISTED [DATE] - [DATE] Complete" at bounding box center [702, 300] width 1091 height 23
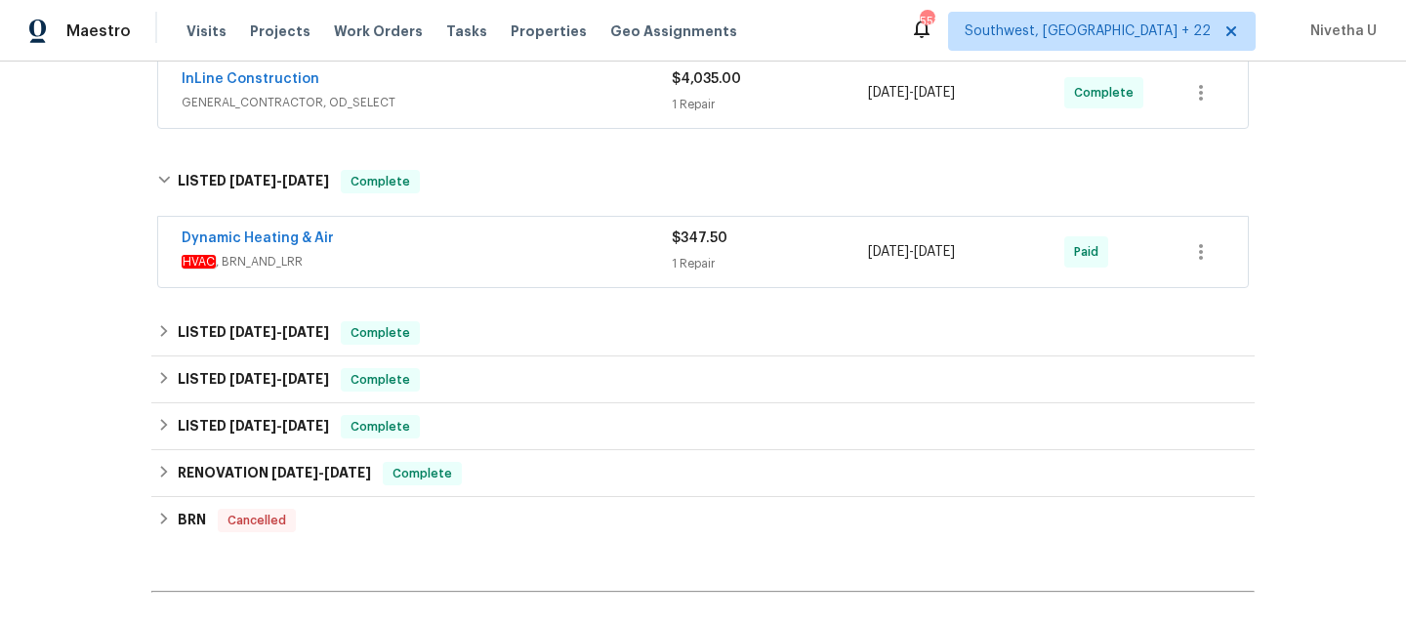
scroll to position [487, 0]
click at [439, 260] on span "HVAC , BRN_AND_LRR" at bounding box center [427, 261] width 490 height 20
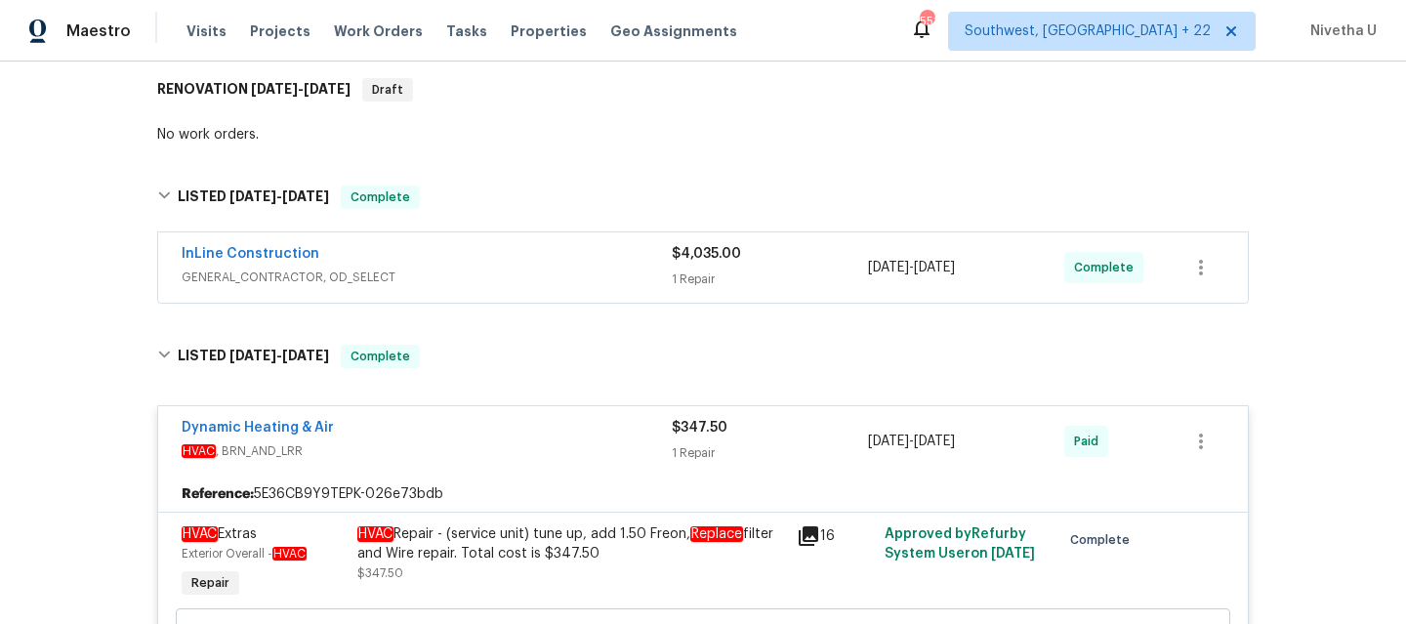
scroll to position [310, 0]
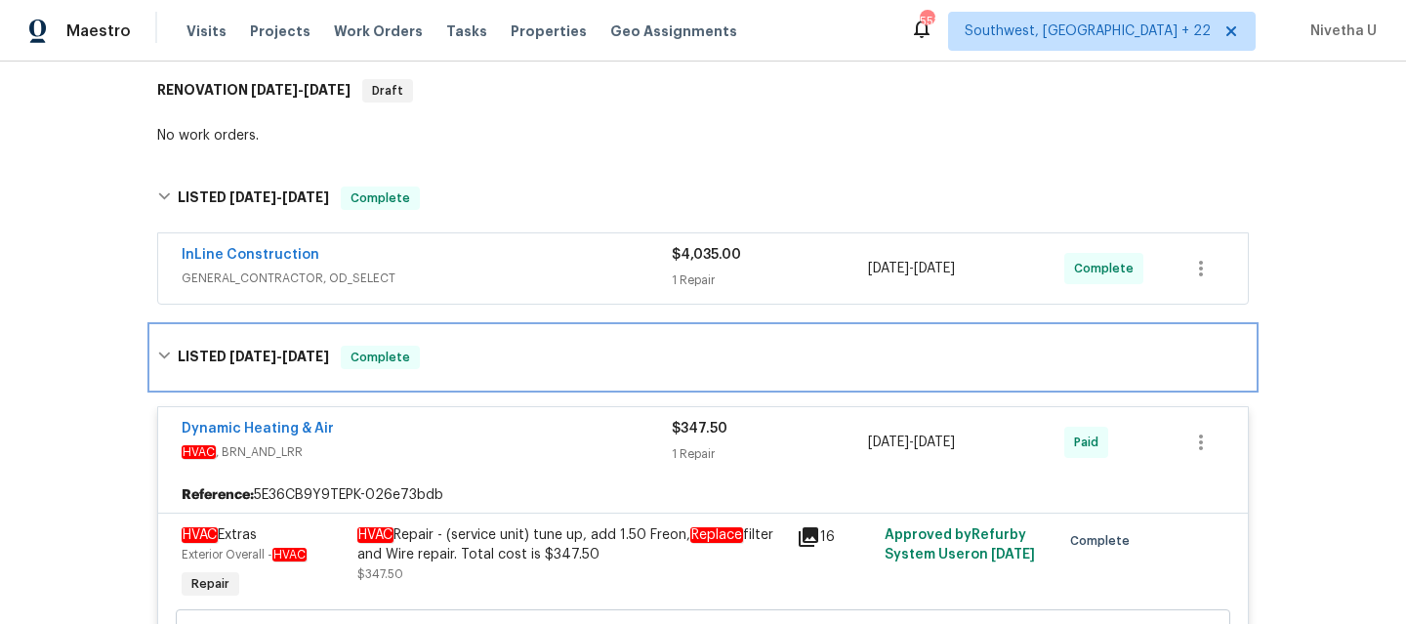
click at [464, 357] on div "LISTED [DATE] - [DATE] Complete" at bounding box center [702, 357] width 1091 height 23
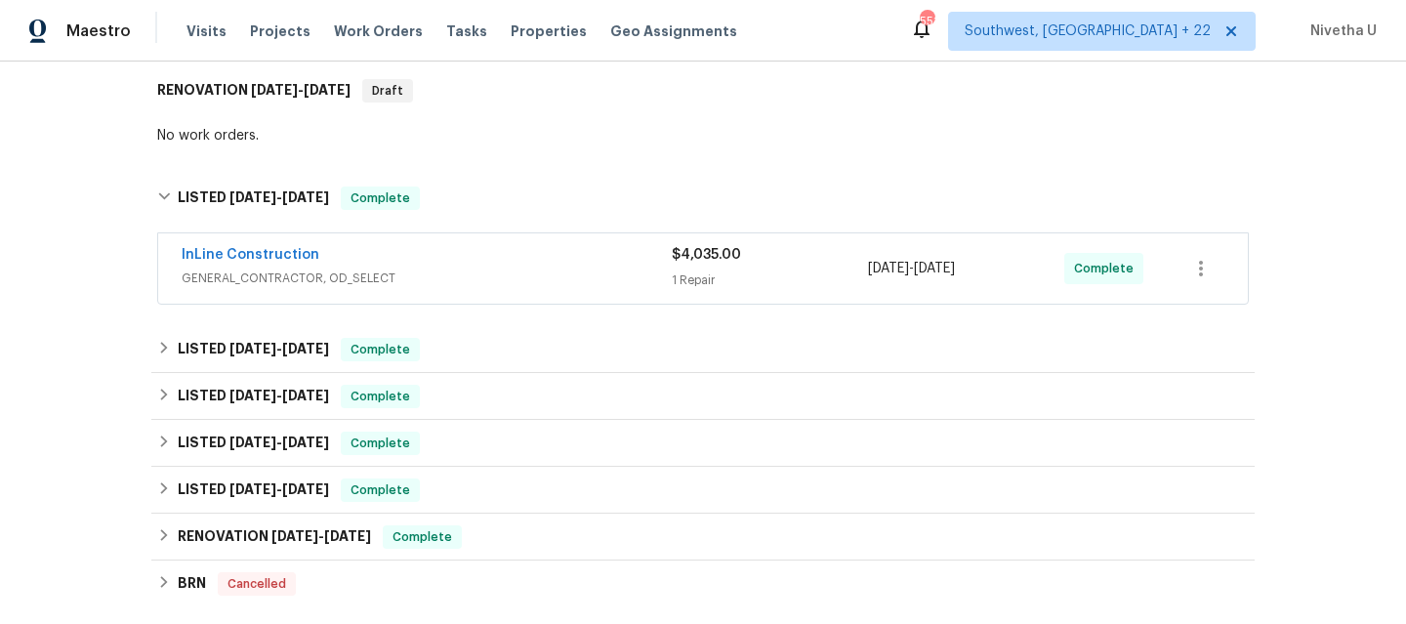
click at [466, 266] on div "InLine Construction" at bounding box center [427, 256] width 490 height 23
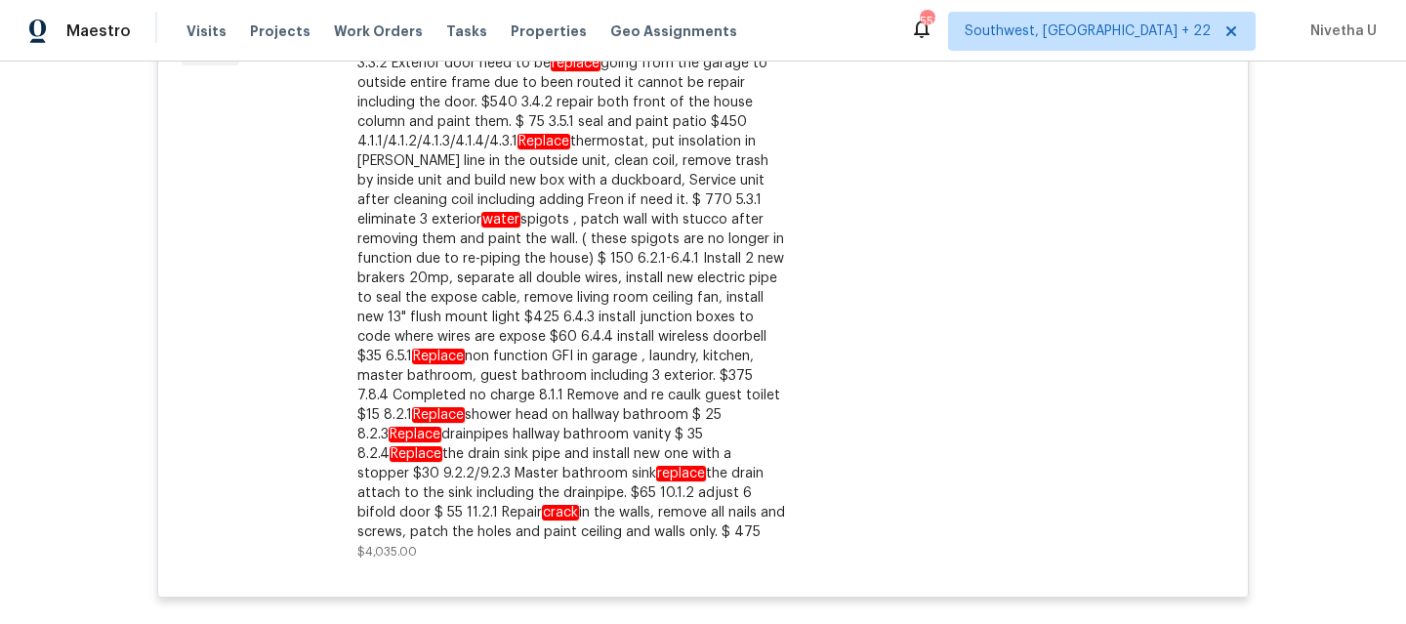
scroll to position [354, 0]
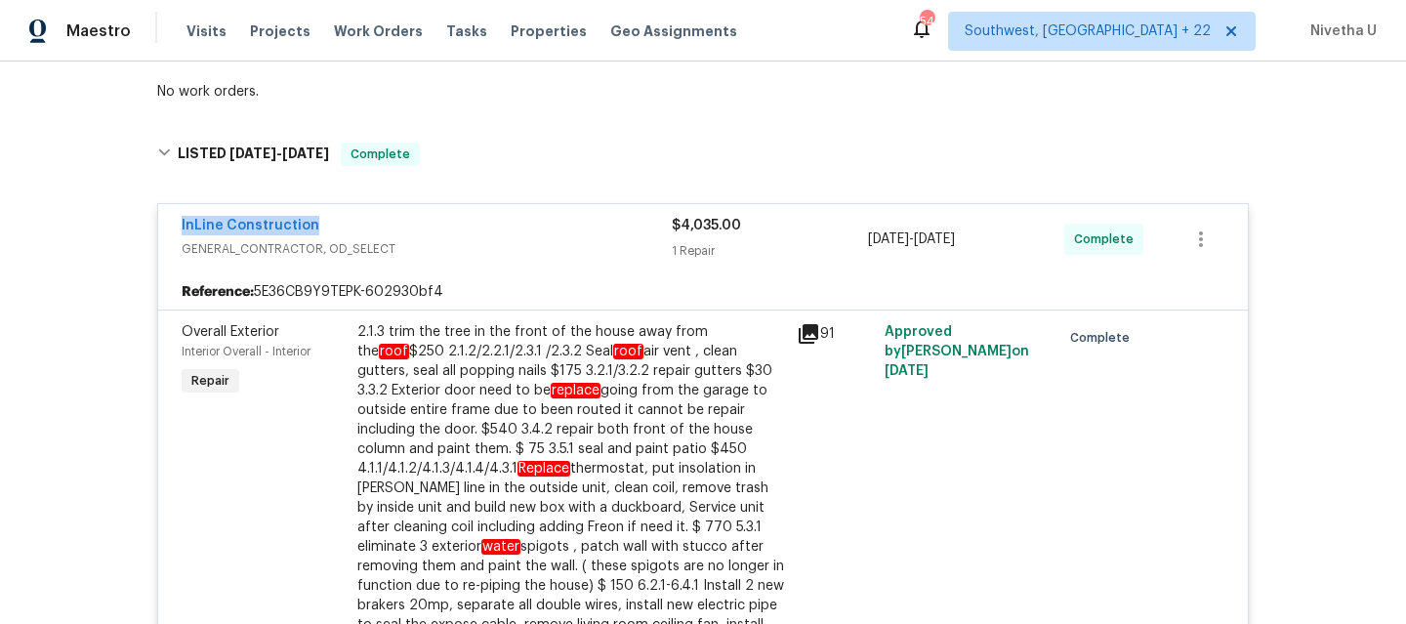
click at [504, 231] on div "InLine Construction" at bounding box center [427, 227] width 490 height 23
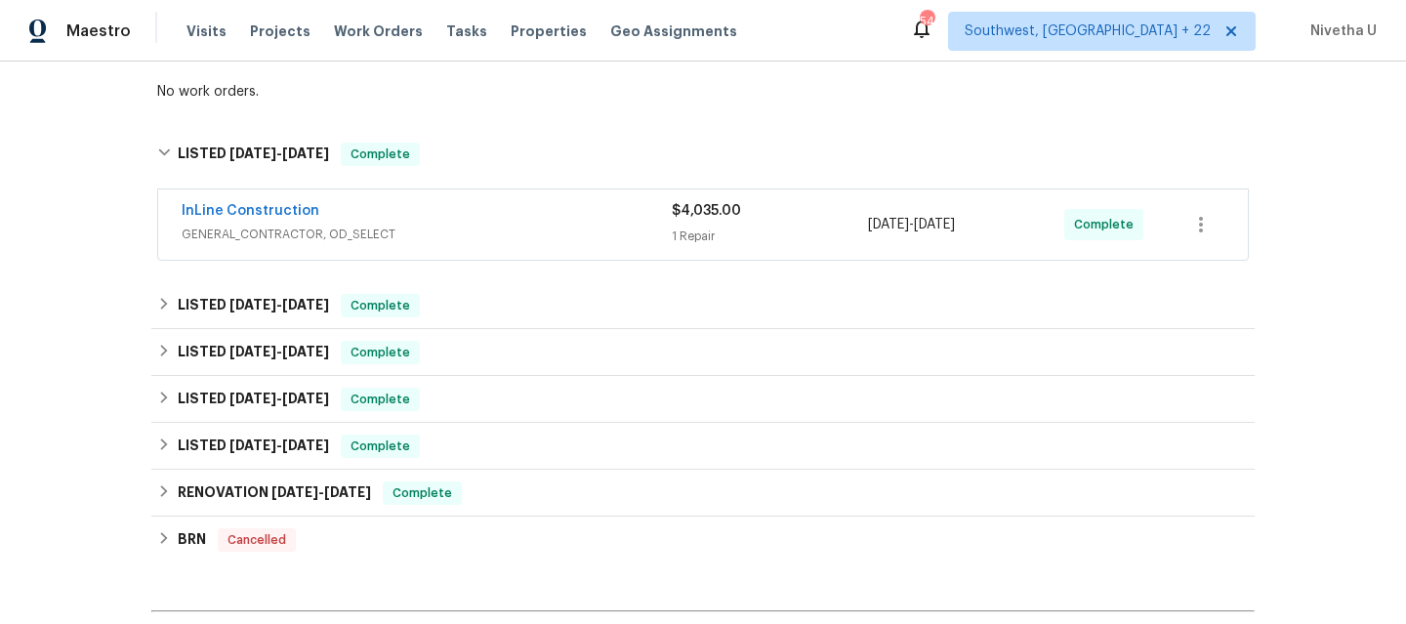
click at [504, 231] on span "GENERAL_CONTRACTOR, OD_SELECT" at bounding box center [427, 234] width 490 height 20
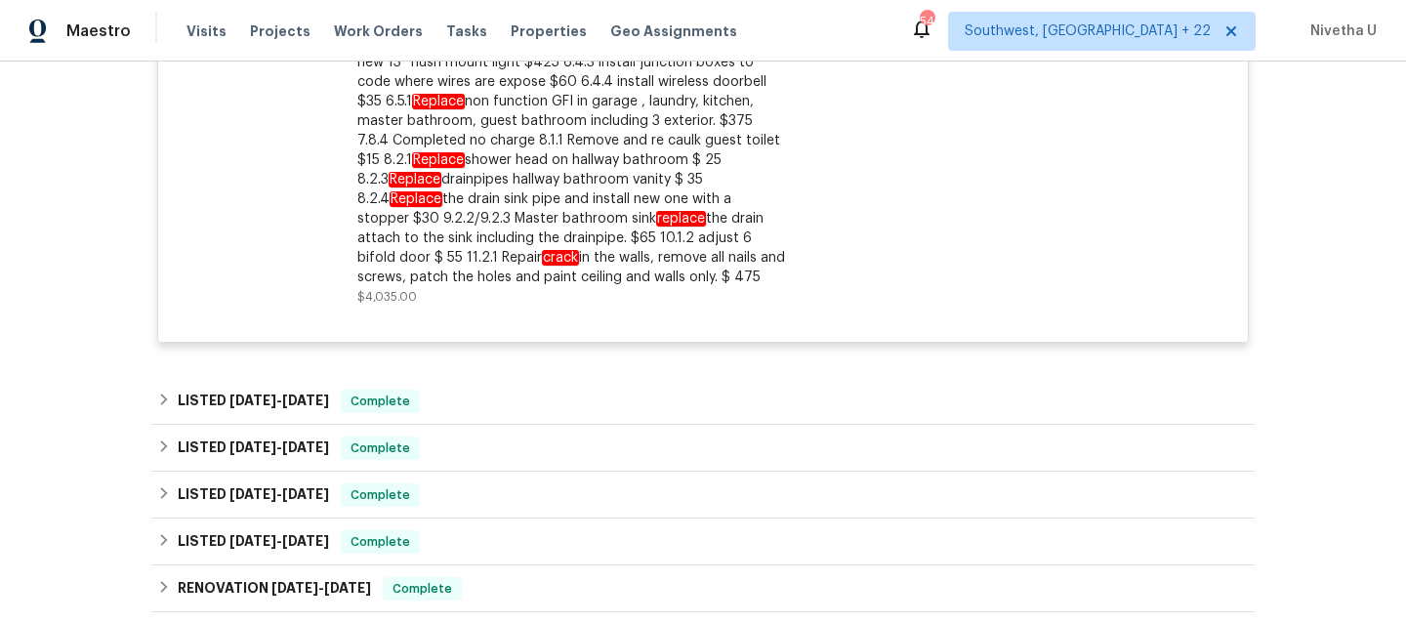
scroll to position [938, 0]
click at [377, 37] on span "Work Orders" at bounding box center [378, 31] width 89 height 20
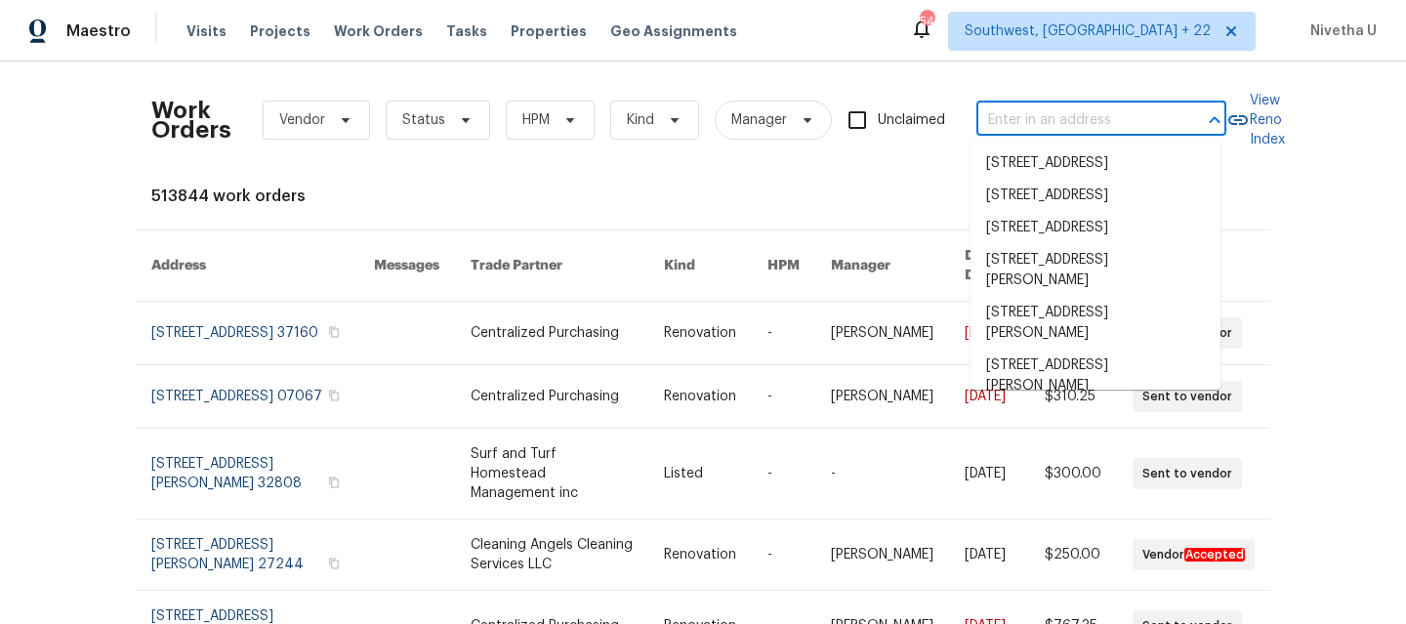
click at [1027, 128] on input "text" at bounding box center [1073, 120] width 195 height 30
paste input "[STREET_ADDRESS]"
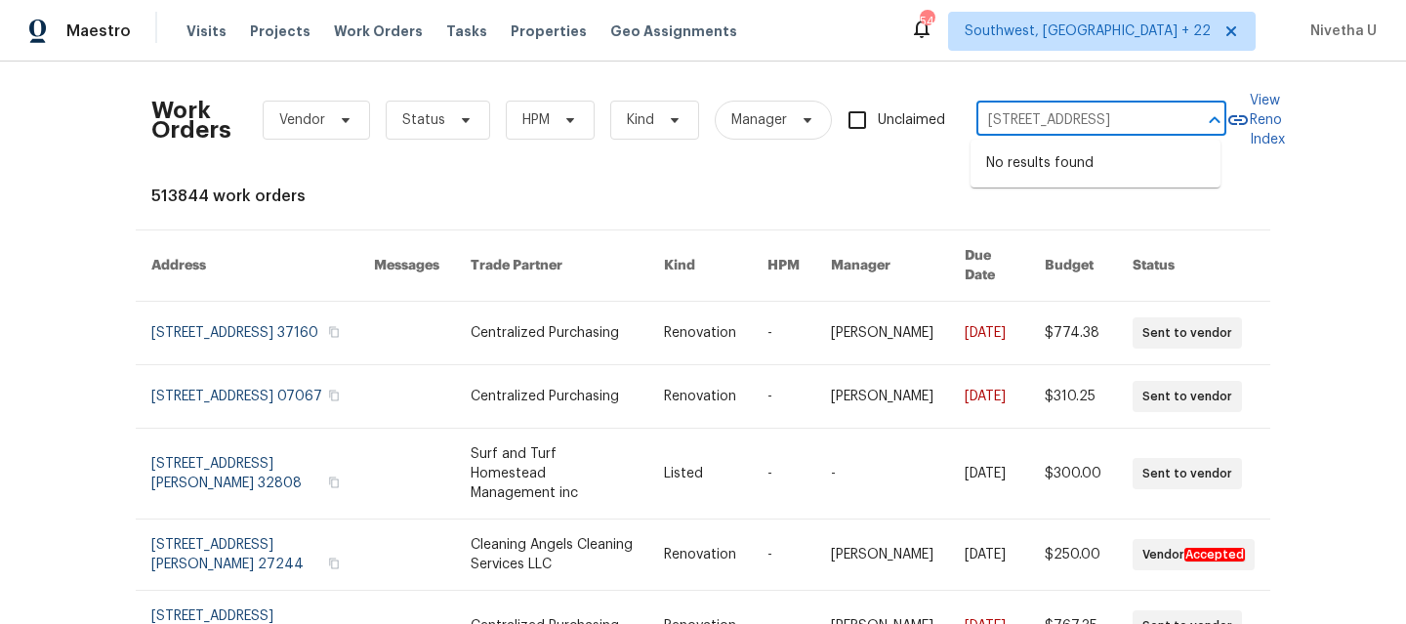
type input "[STREET_ADDRESS]"
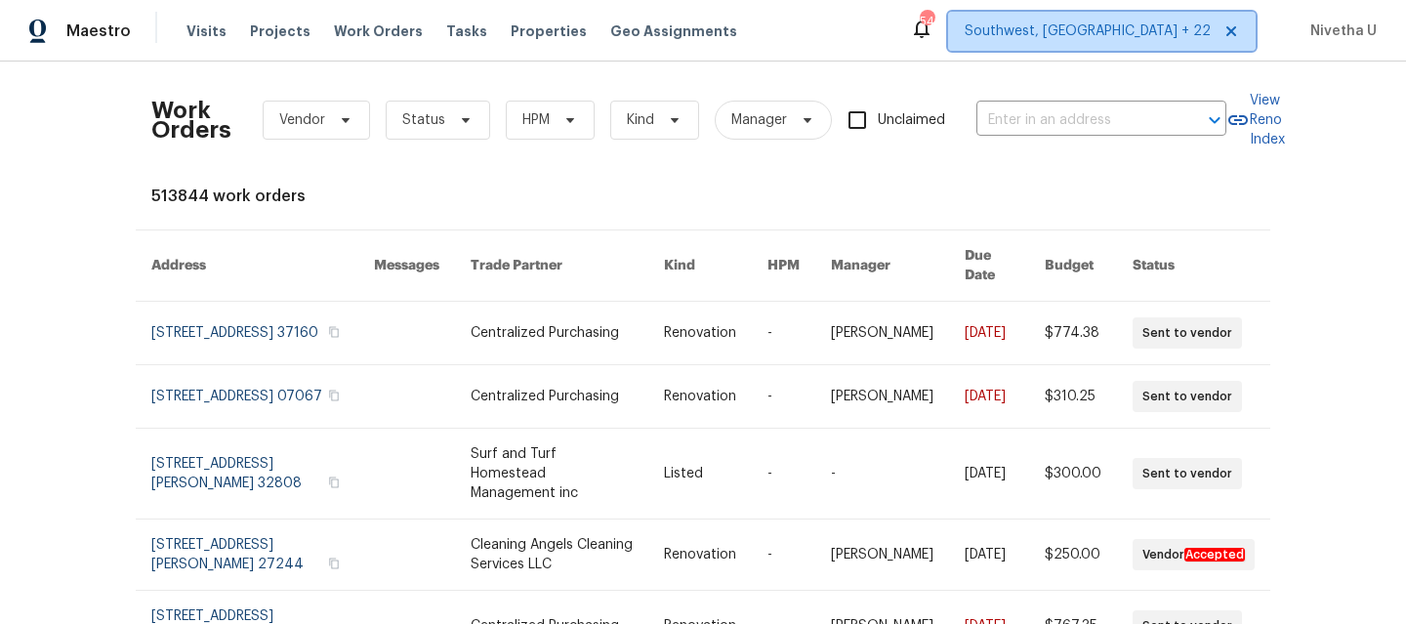
click at [1111, 47] on span "Southwest, [GEOGRAPHIC_DATA] + 22" at bounding box center [1101, 31] width 307 height 39
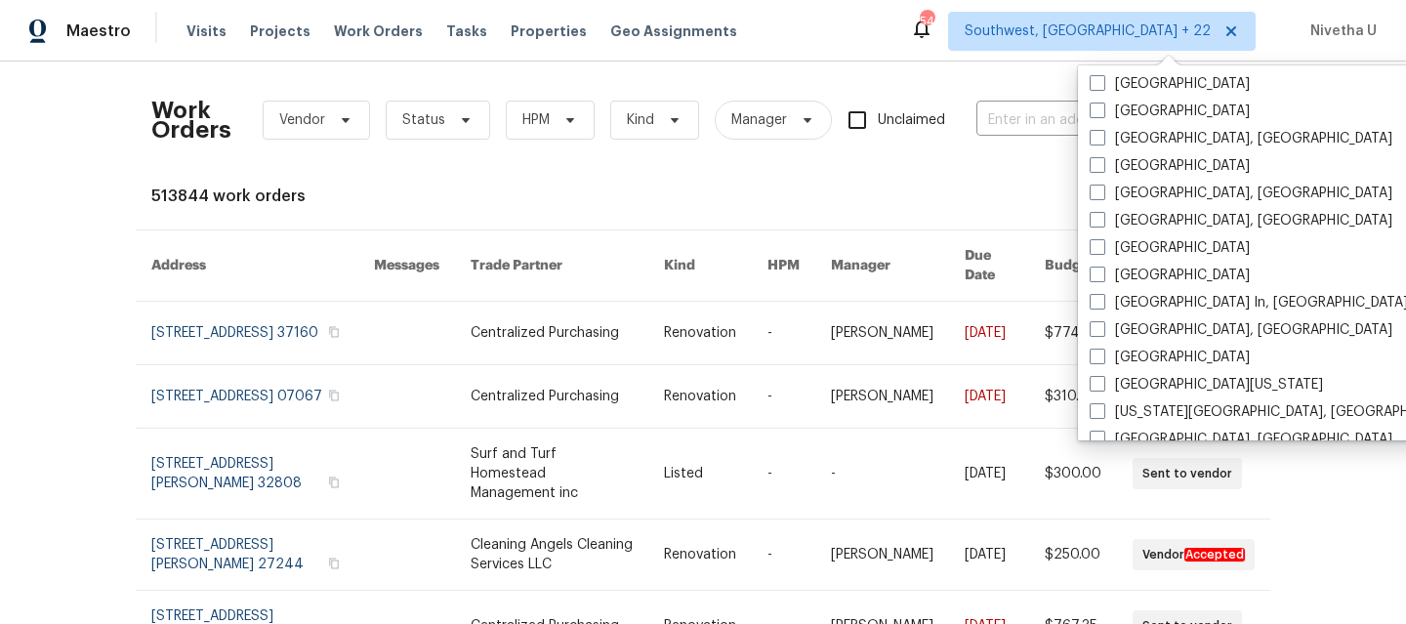
scroll to position [810, 0]
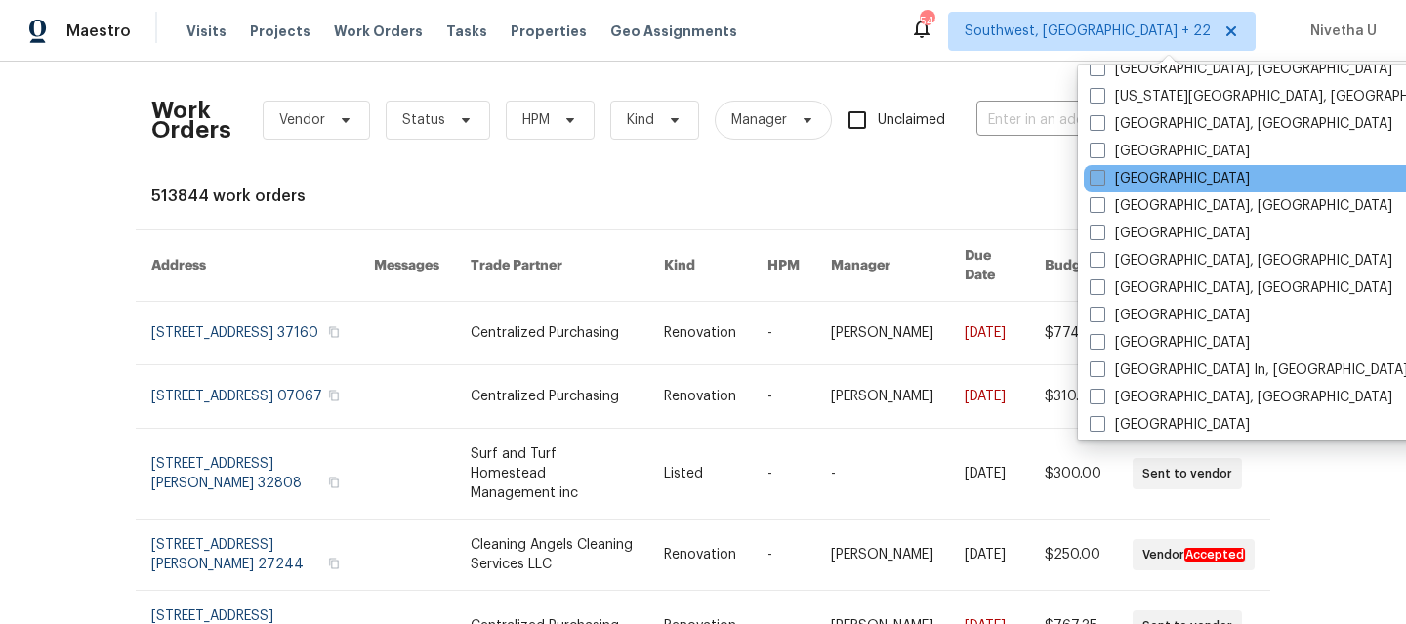
click at [1124, 177] on label "[GEOGRAPHIC_DATA]" at bounding box center [1169, 179] width 160 height 20
click at [1102, 177] on input "[GEOGRAPHIC_DATA]" at bounding box center [1095, 175] width 13 height 13
checkbox input "true"
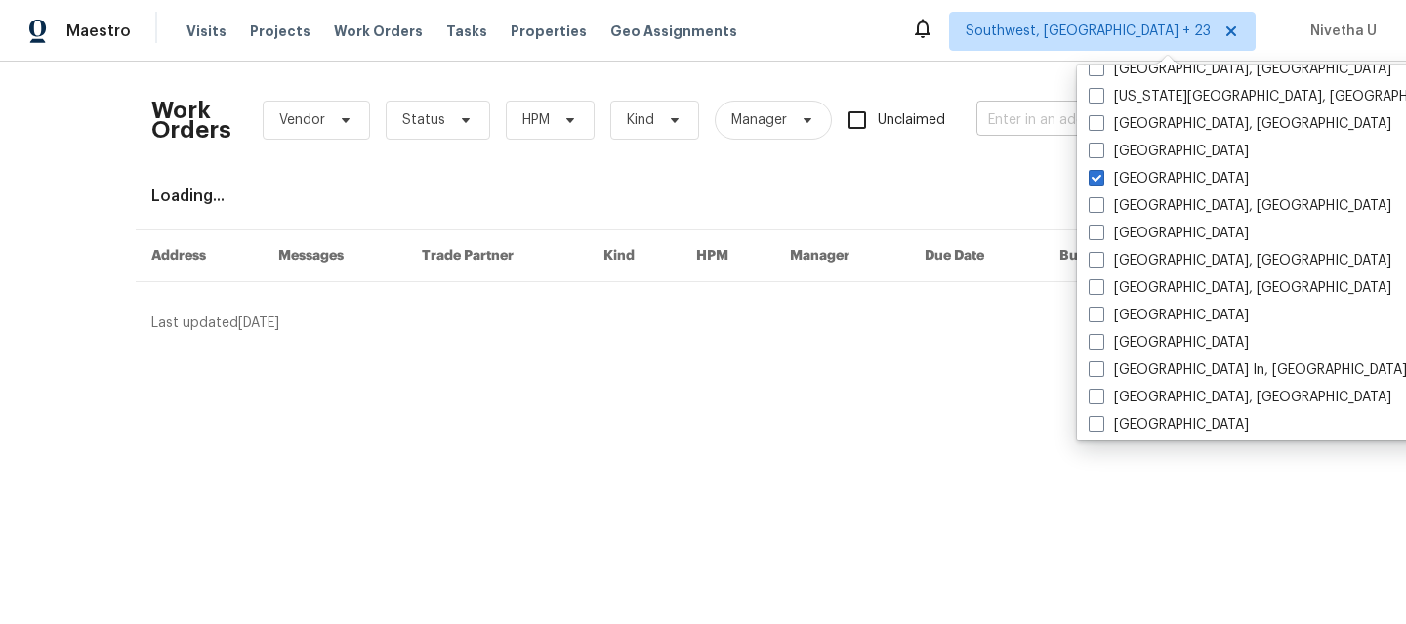
click at [1008, 108] on input "text" at bounding box center [1073, 120] width 195 height 30
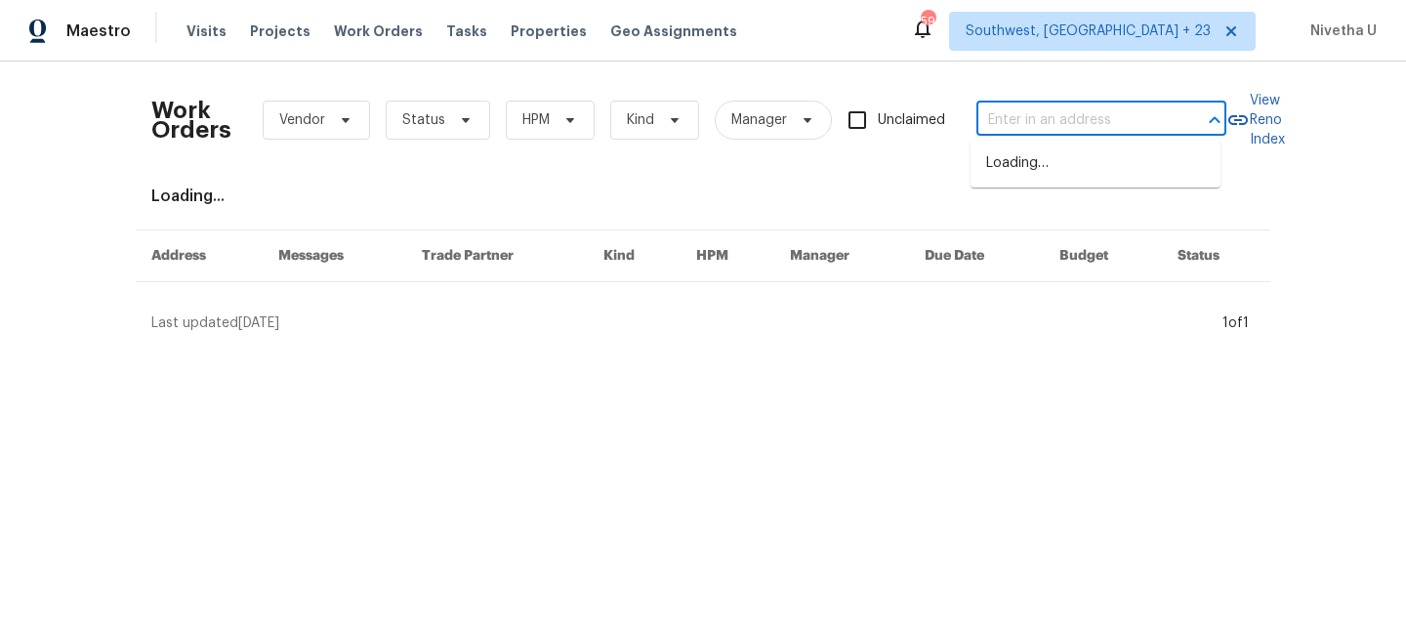
paste input "[STREET_ADDRESS]"
type input "[STREET_ADDRESS]"
click at [1033, 171] on li "[STREET_ADDRESS]" at bounding box center [1095, 163] width 250 height 32
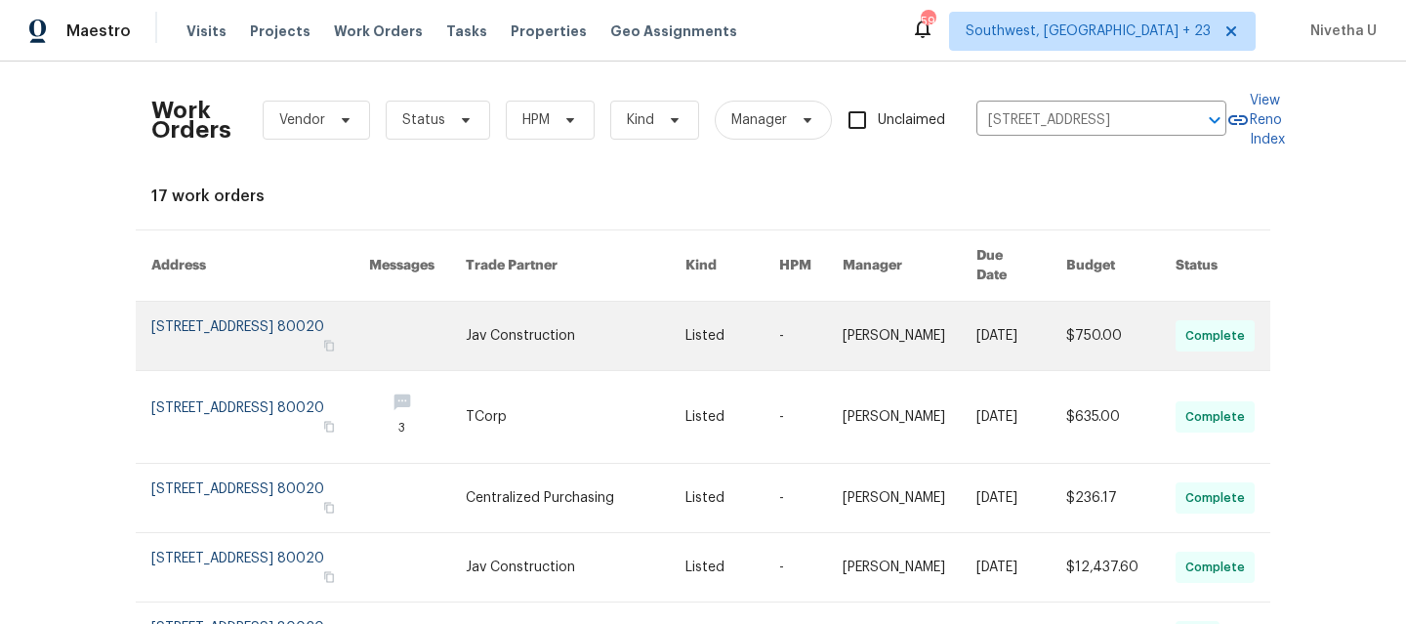
click at [208, 302] on link at bounding box center [260, 336] width 218 height 68
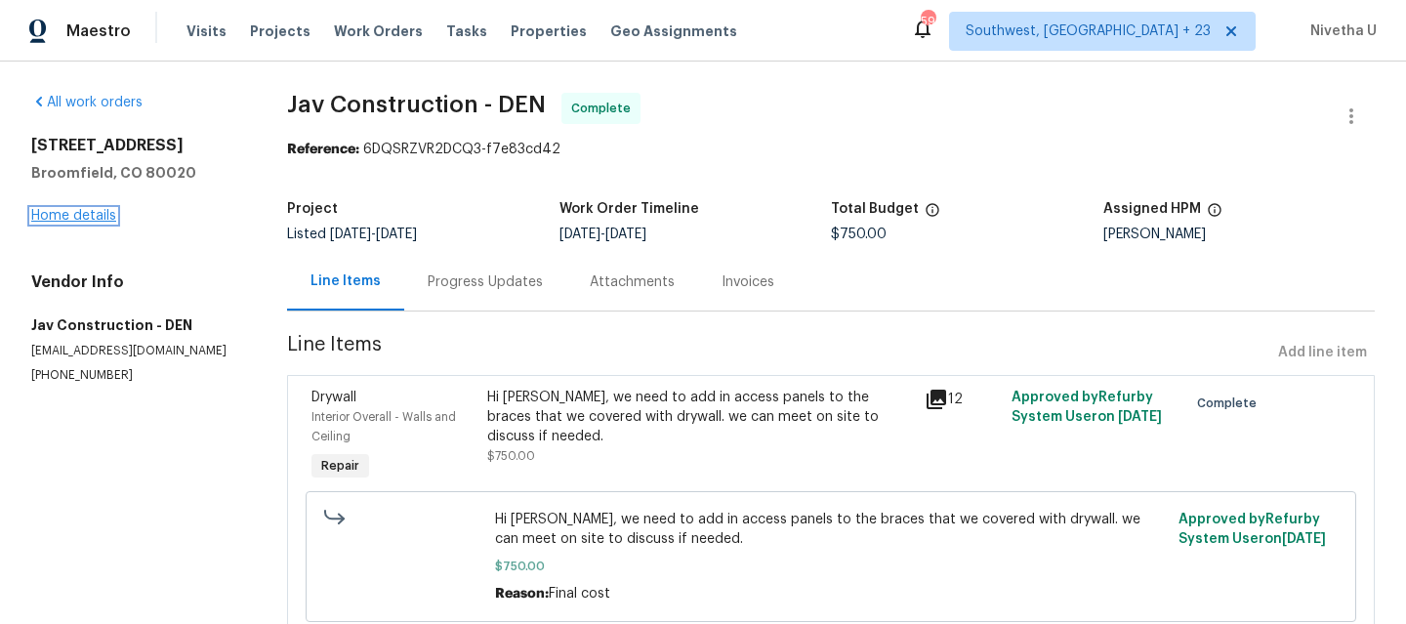
click at [61, 212] on link "Home details" at bounding box center [73, 216] width 85 height 14
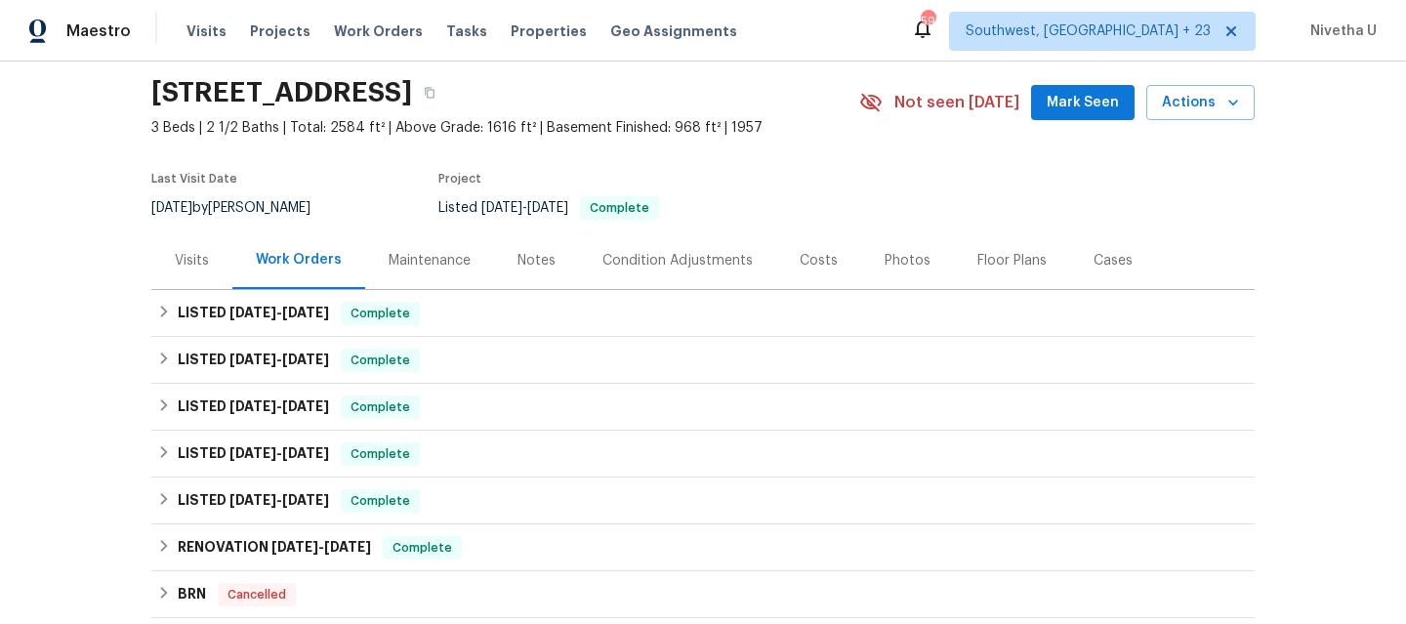
scroll to position [63, 0]
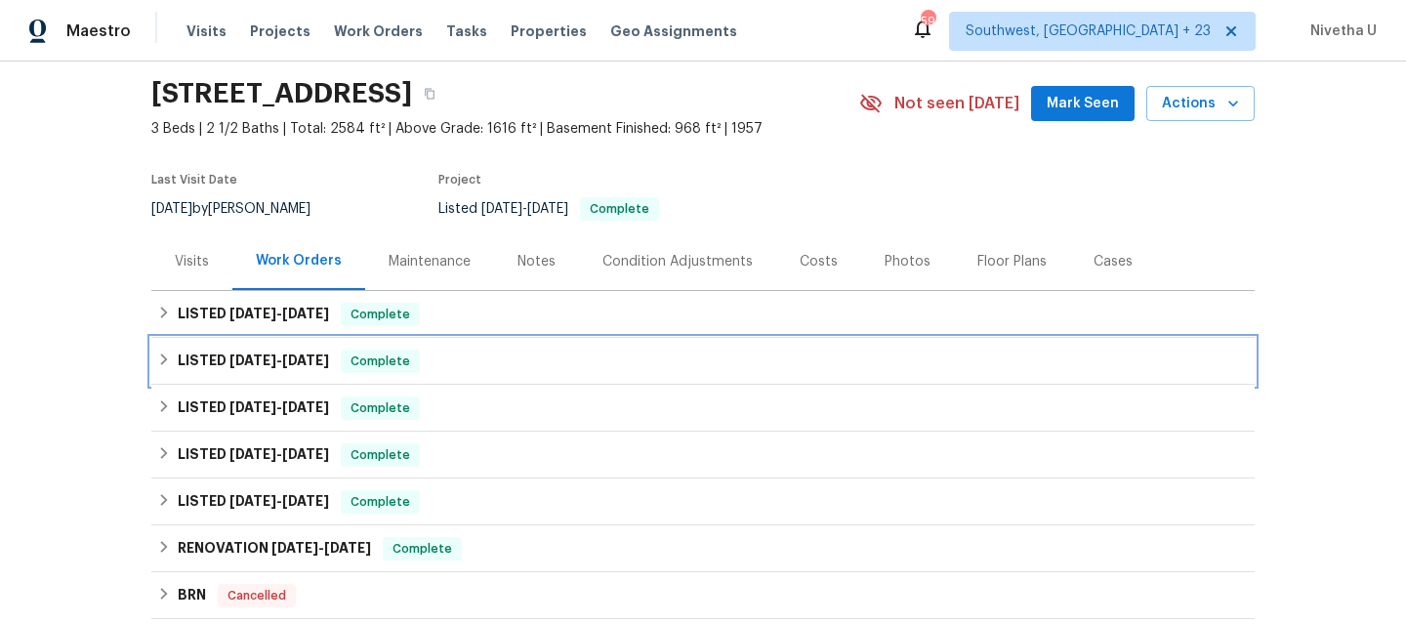
click at [371, 363] on span "Complete" at bounding box center [380, 361] width 75 height 20
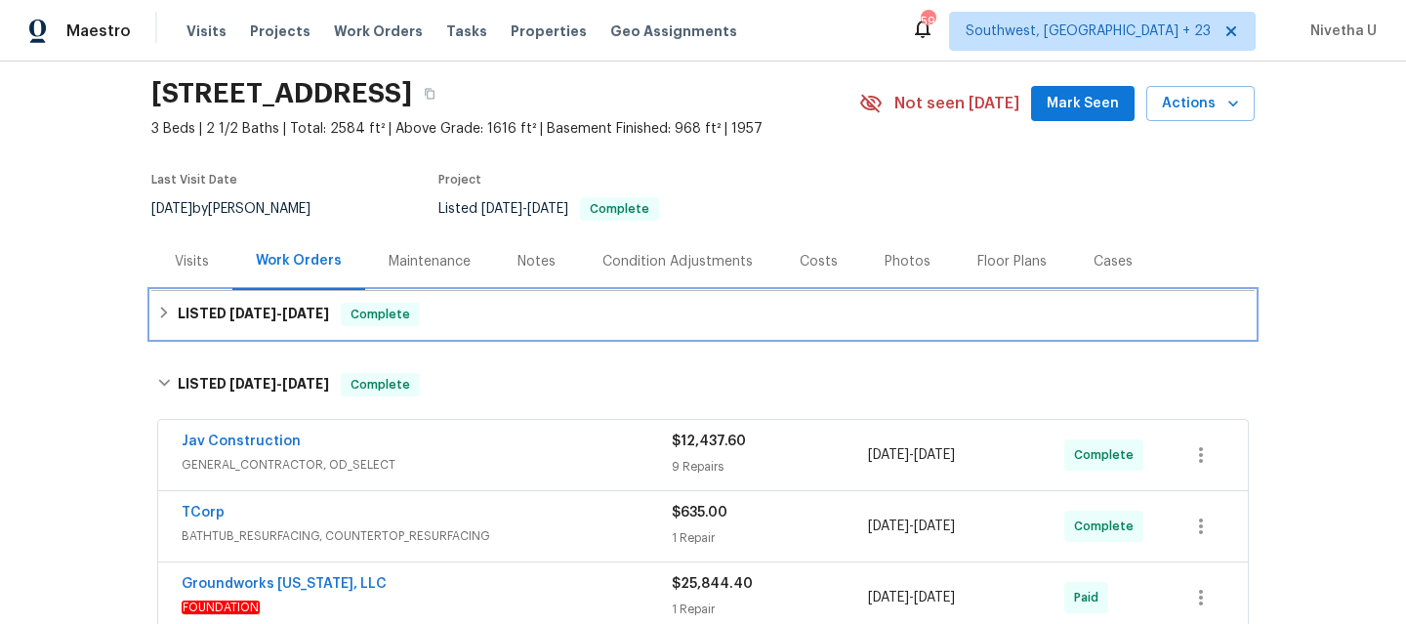
click at [397, 319] on span "Complete" at bounding box center [380, 315] width 75 height 20
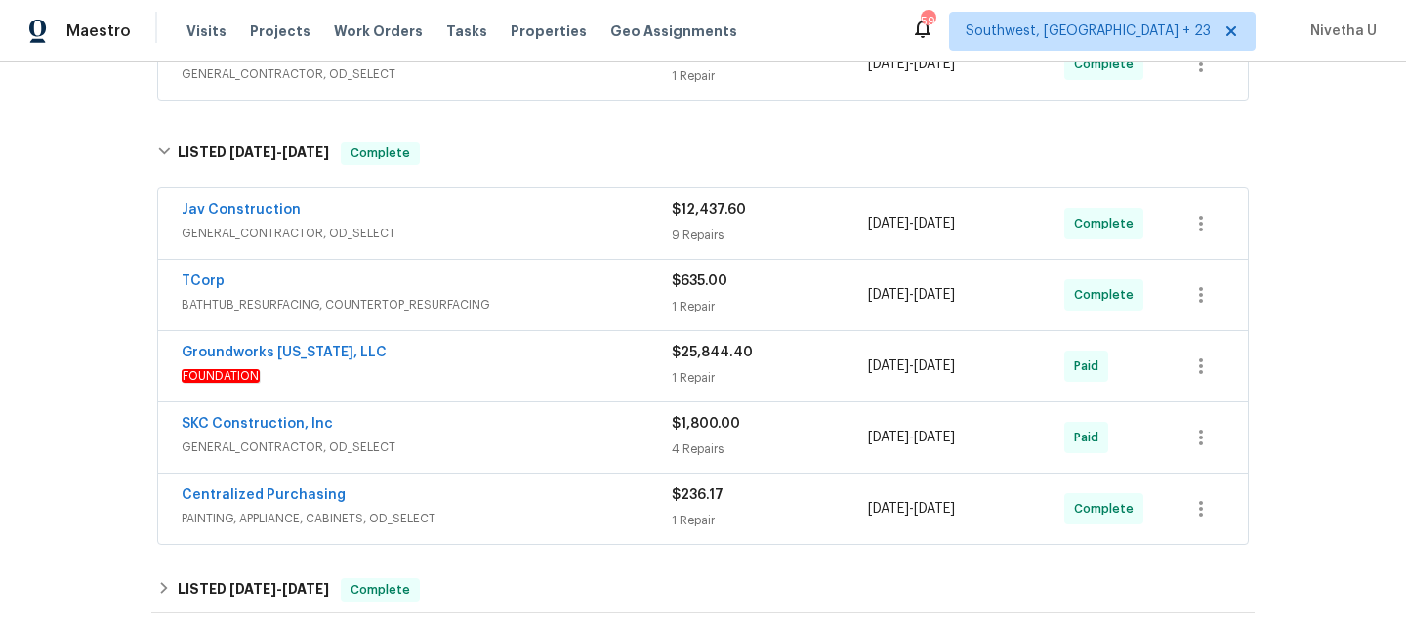
scroll to position [411, 0]
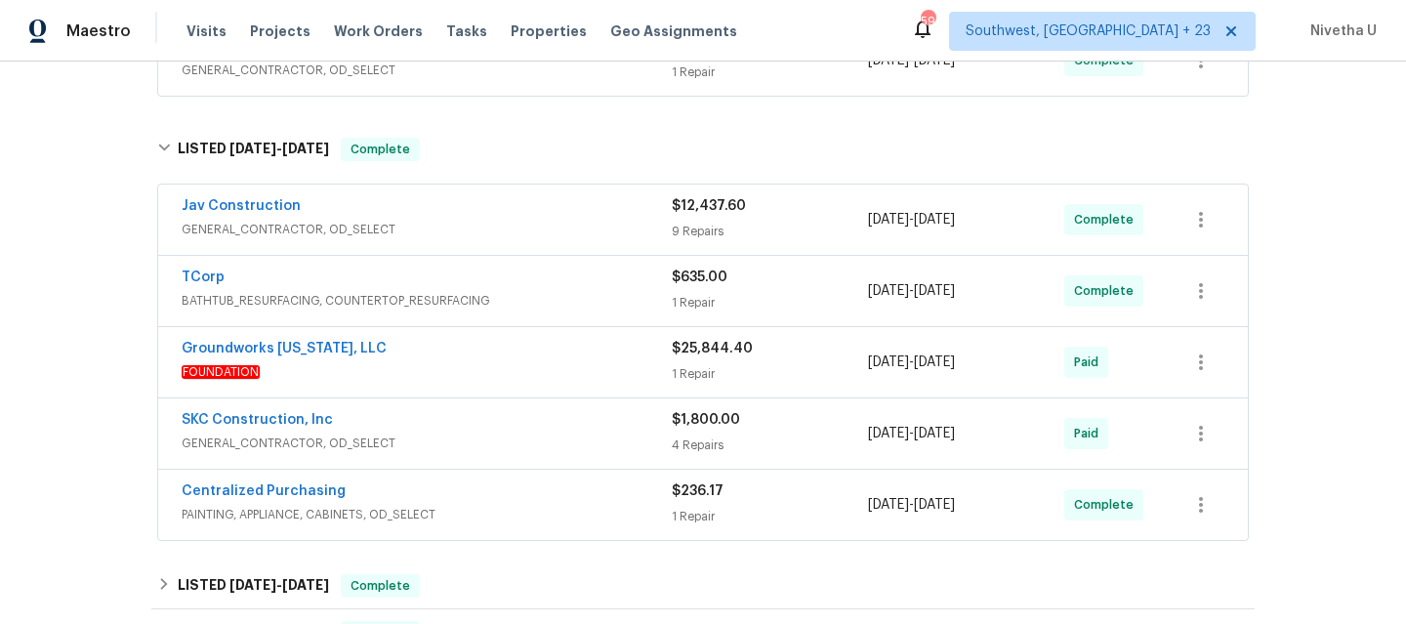
click at [484, 505] on span "PAINTING, APPLIANCE, CABINETS, OD_SELECT" at bounding box center [427, 515] width 490 height 20
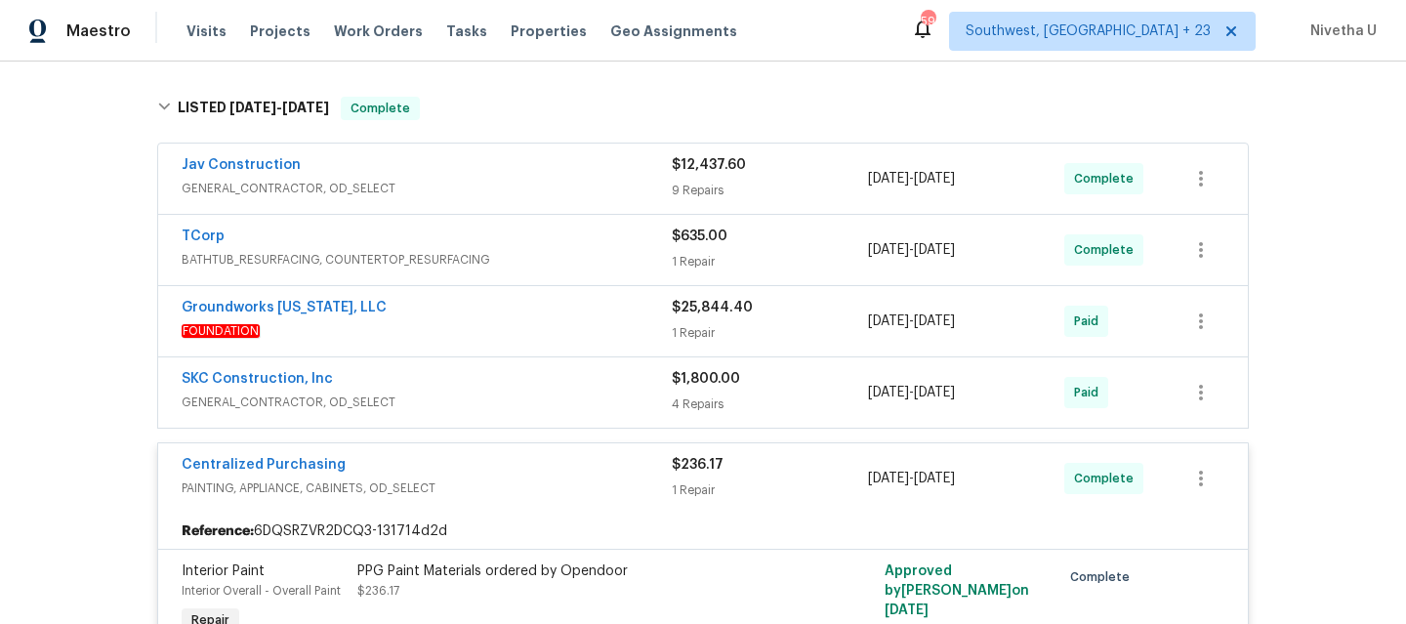
scroll to position [449, 0]
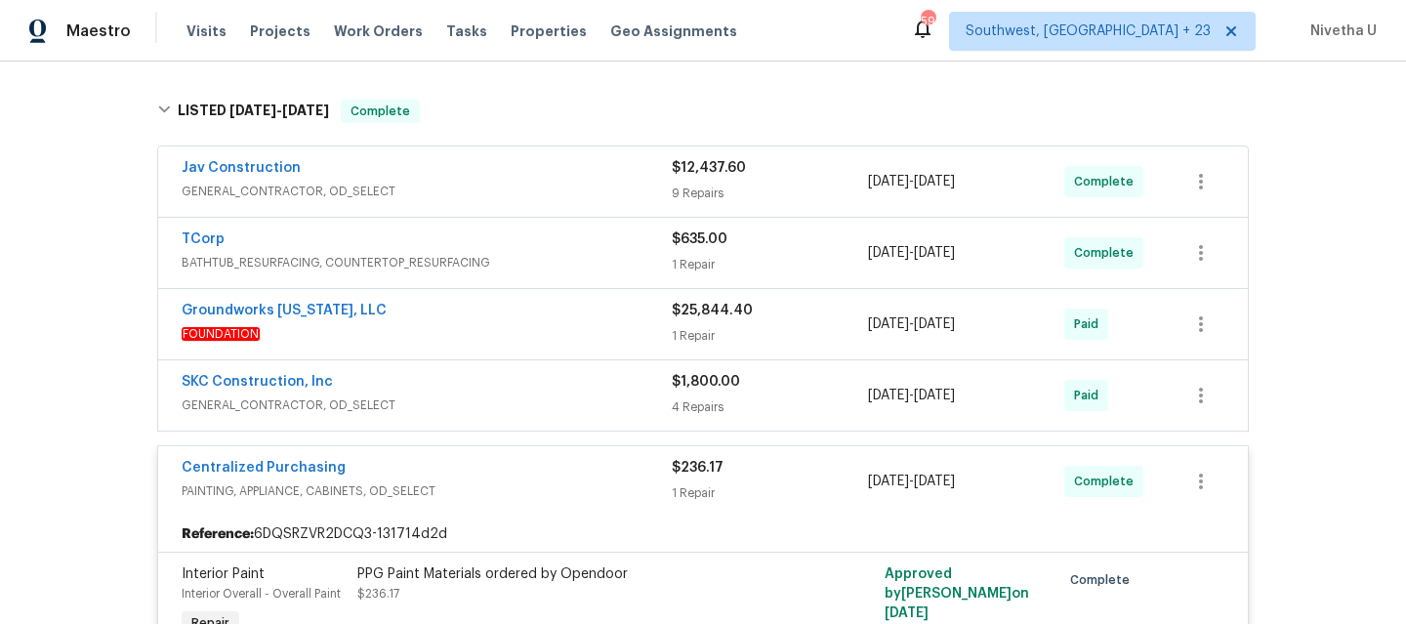
click at [506, 461] on div "Centralized Purchasing" at bounding box center [427, 469] width 490 height 23
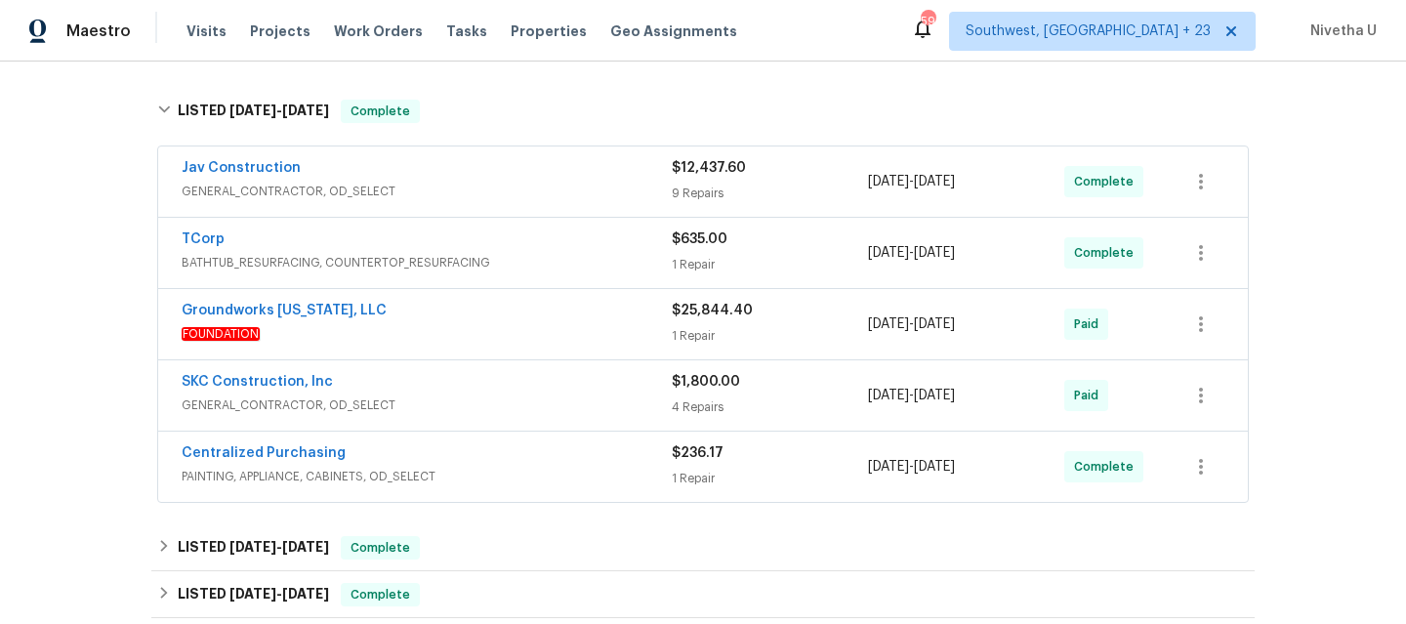
click at [491, 399] on span "GENERAL_CONTRACTOR, OD_SELECT" at bounding box center [427, 405] width 490 height 20
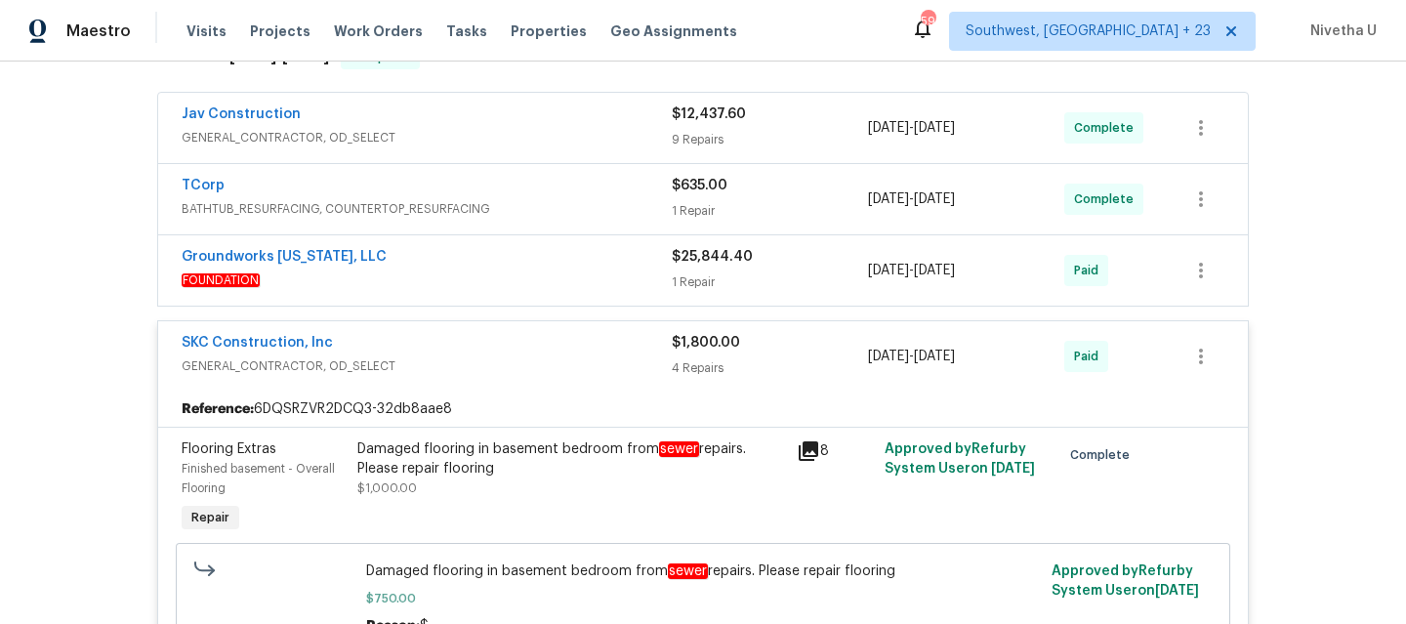
scroll to position [500, 0]
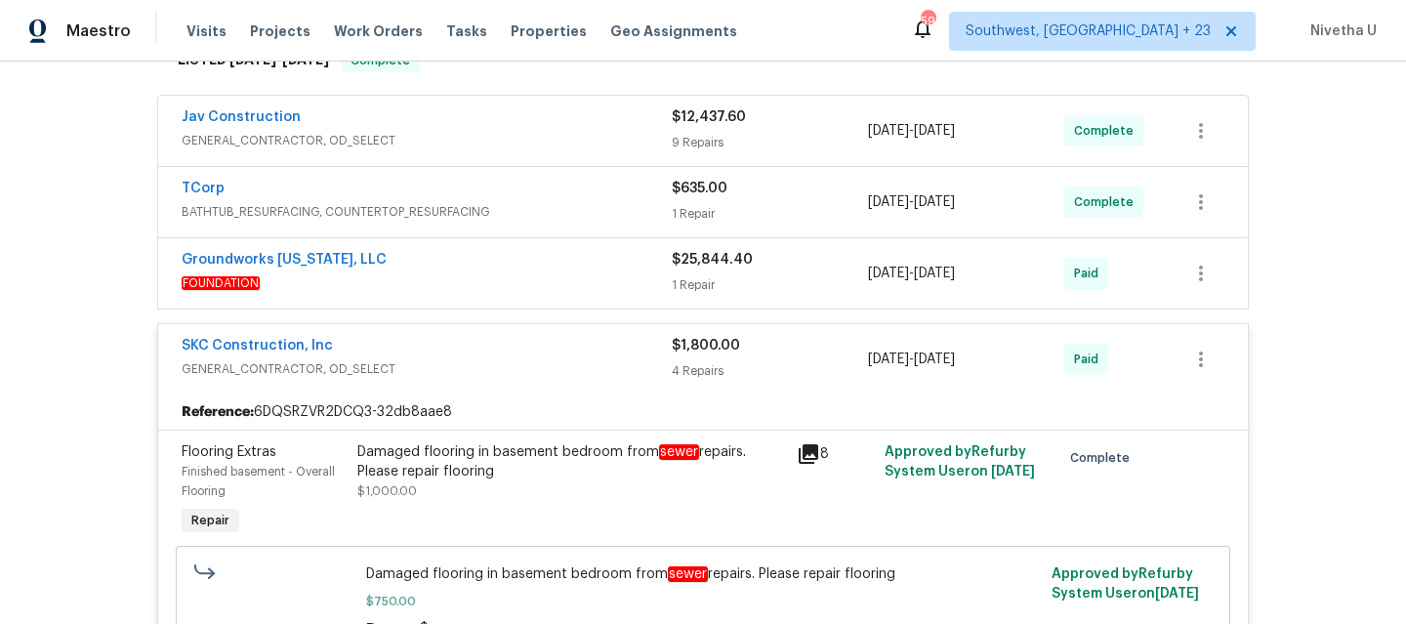
click at [477, 369] on span "GENERAL_CONTRACTOR, OD_SELECT" at bounding box center [427, 369] width 490 height 20
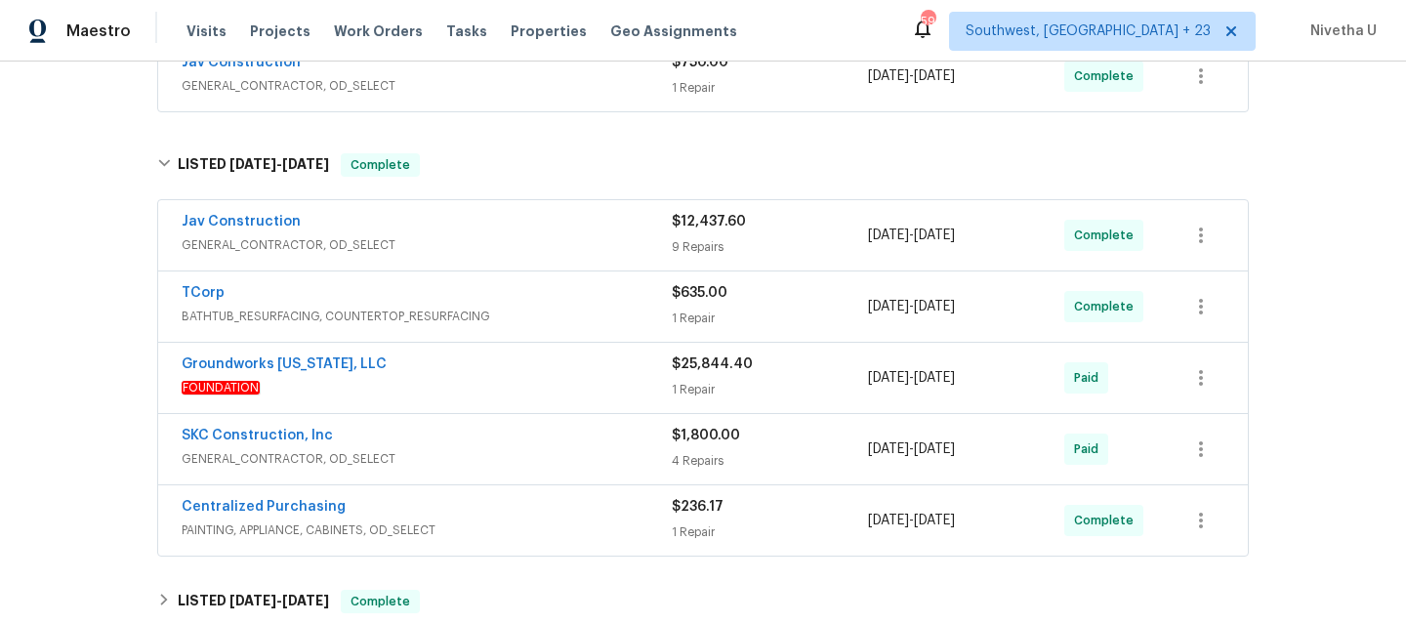
scroll to position [387, 0]
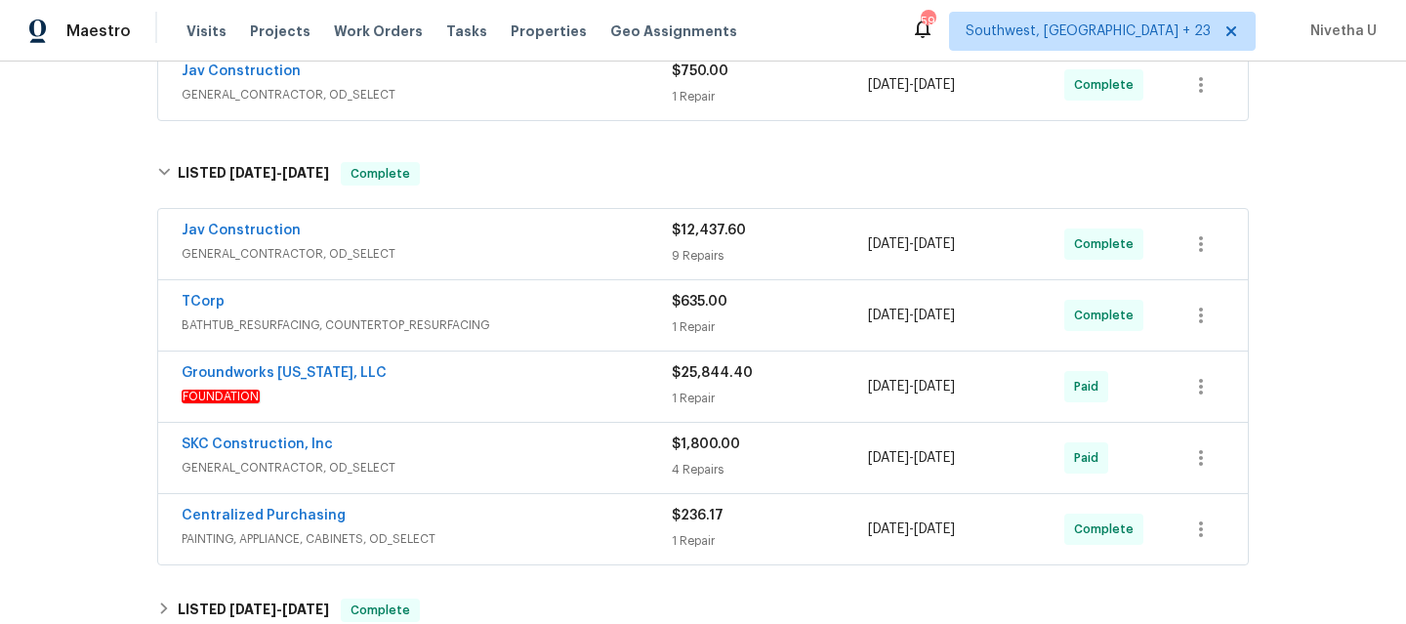
click at [469, 394] on span "FOUNDATION" at bounding box center [427, 397] width 490 height 20
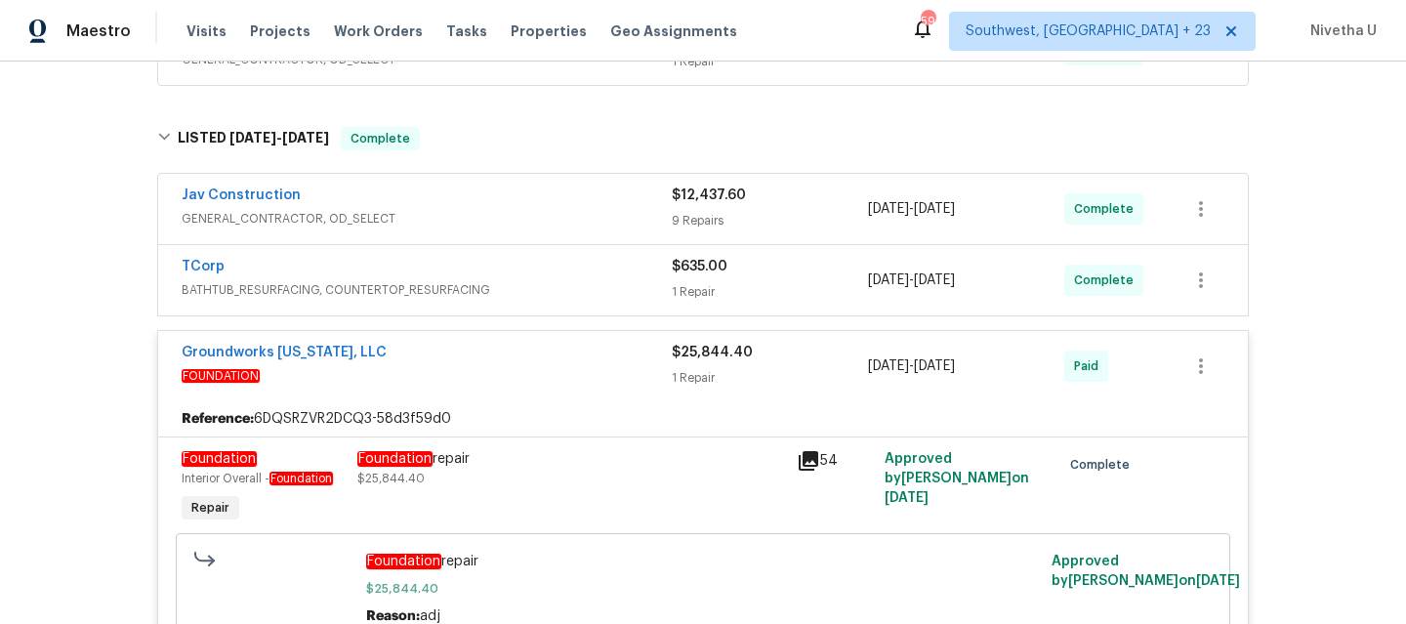
scroll to position [414, 0]
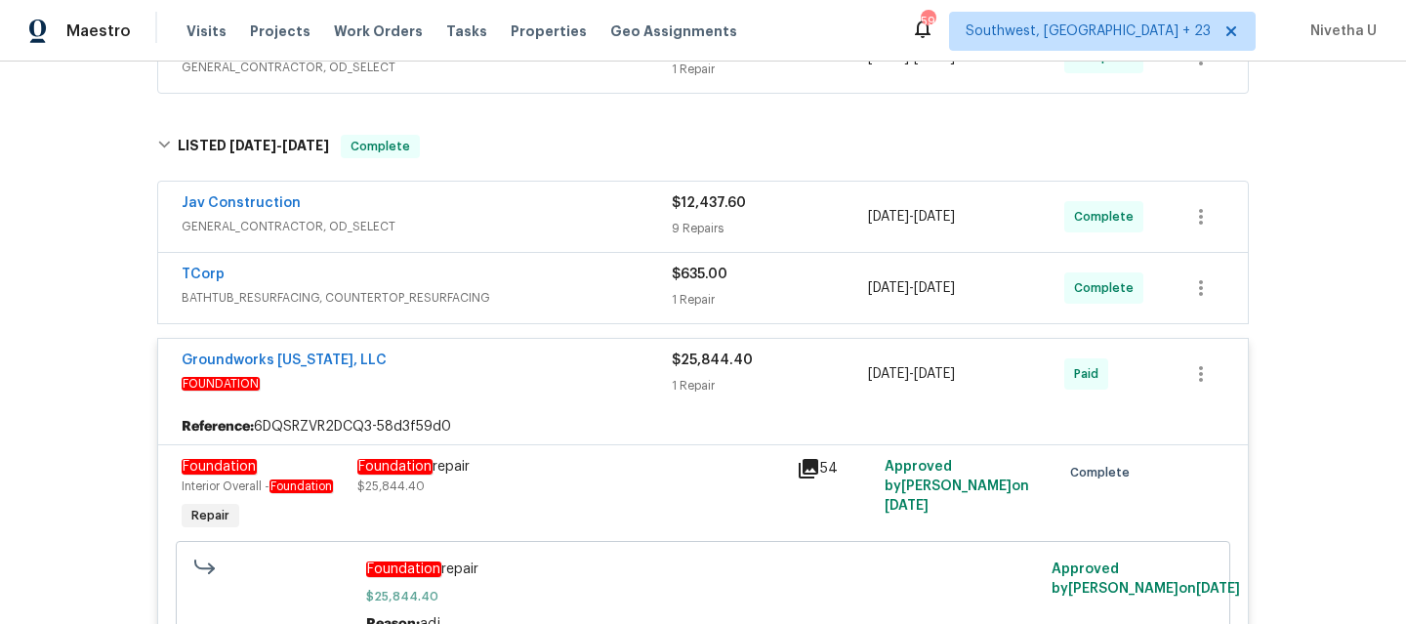
click at [503, 359] on div "Groundworks [US_STATE], LLC" at bounding box center [427, 361] width 490 height 23
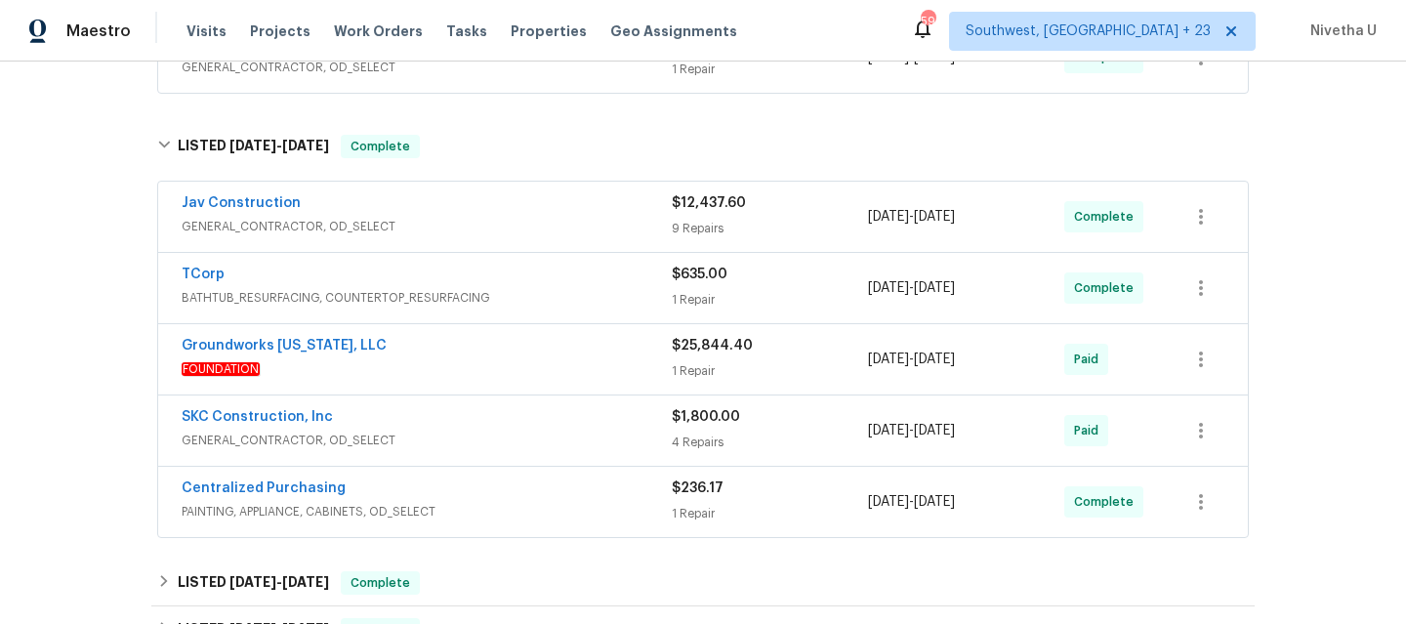
click at [544, 289] on span "BATHTUB_RESURFACING, COUNTERTOP_RESURFACING" at bounding box center [427, 298] width 490 height 20
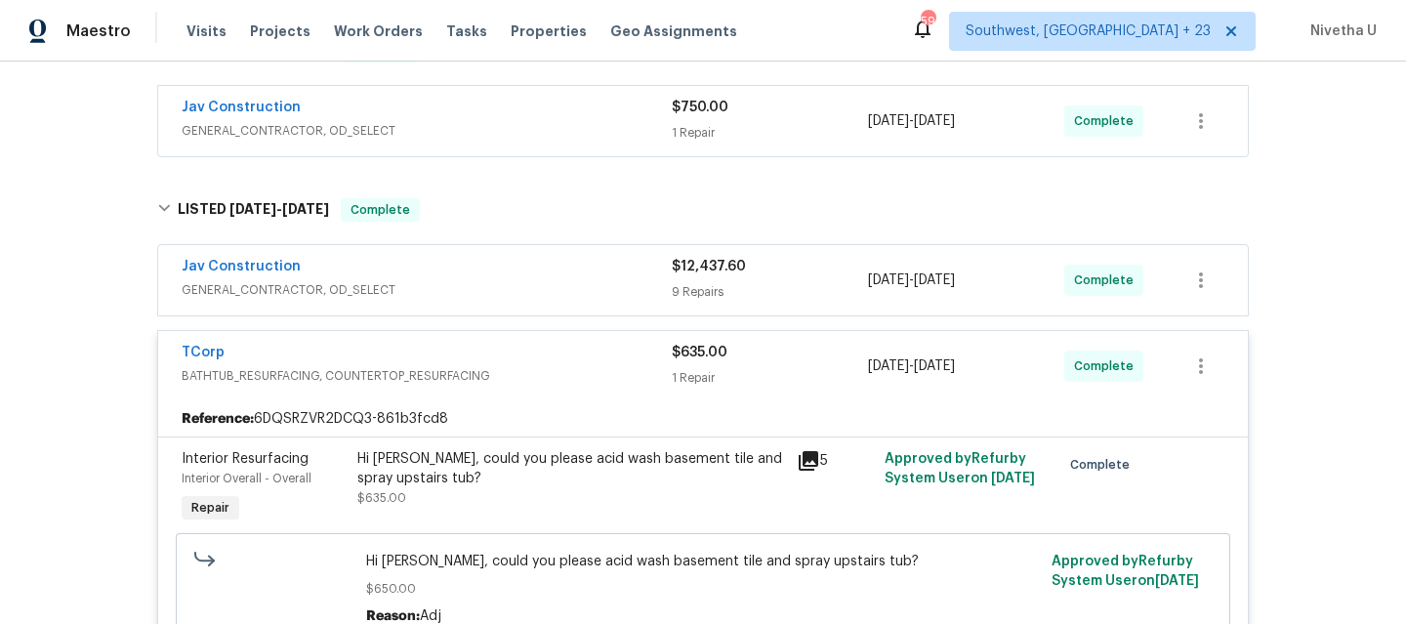
scroll to position [348, 0]
click at [525, 387] on span "BATHTUB_RESURFACING, COUNTERTOP_RESURFACING" at bounding box center [427, 378] width 490 height 20
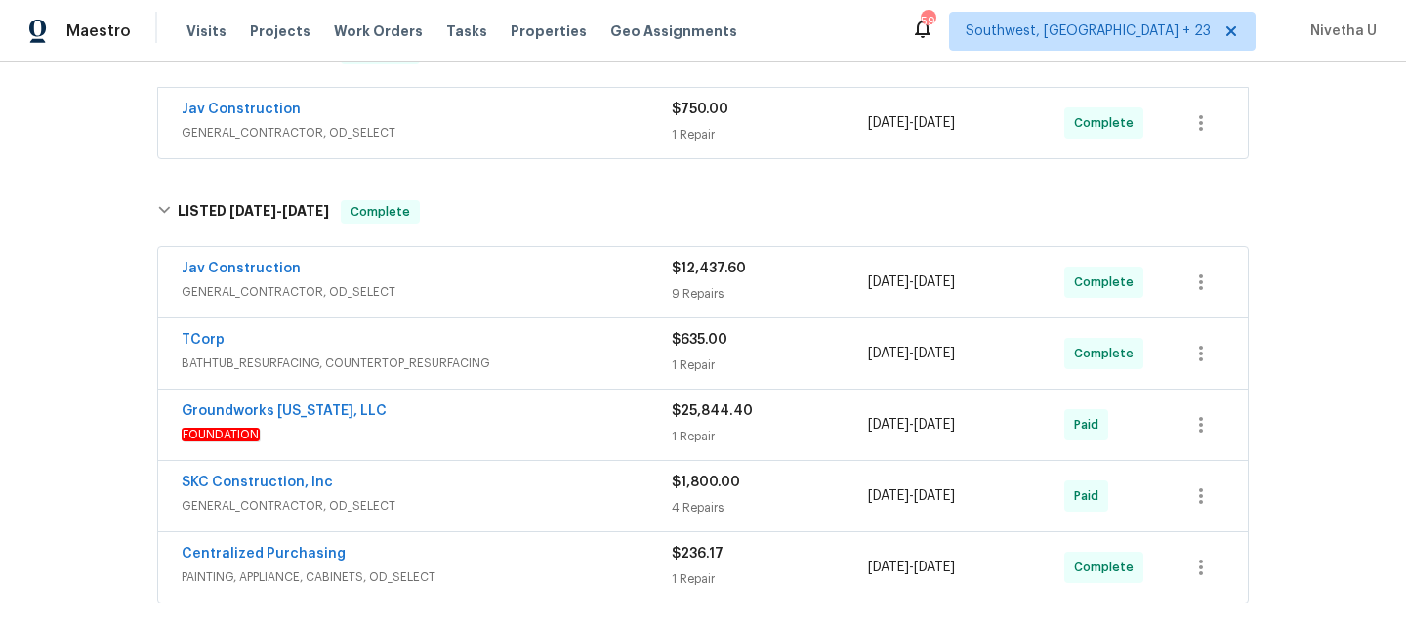
click at [504, 289] on span "GENERAL_CONTRACTOR, OD_SELECT" at bounding box center [427, 292] width 490 height 20
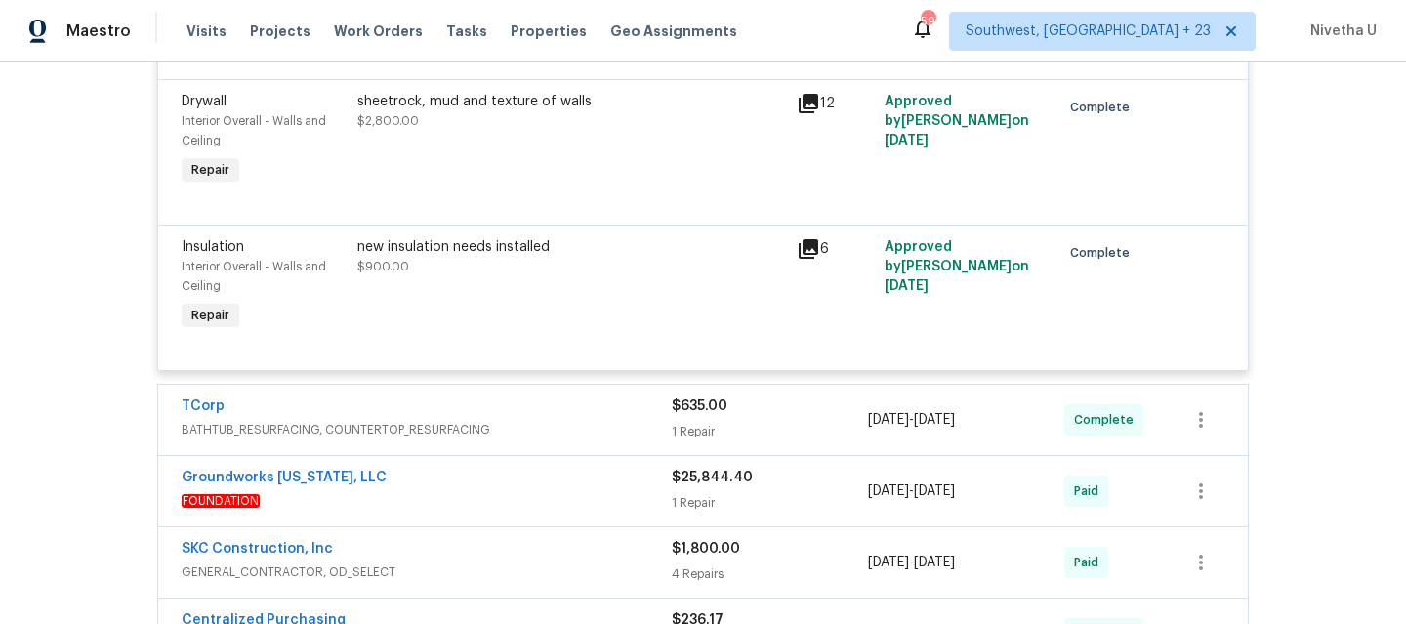
scroll to position [2431, 0]
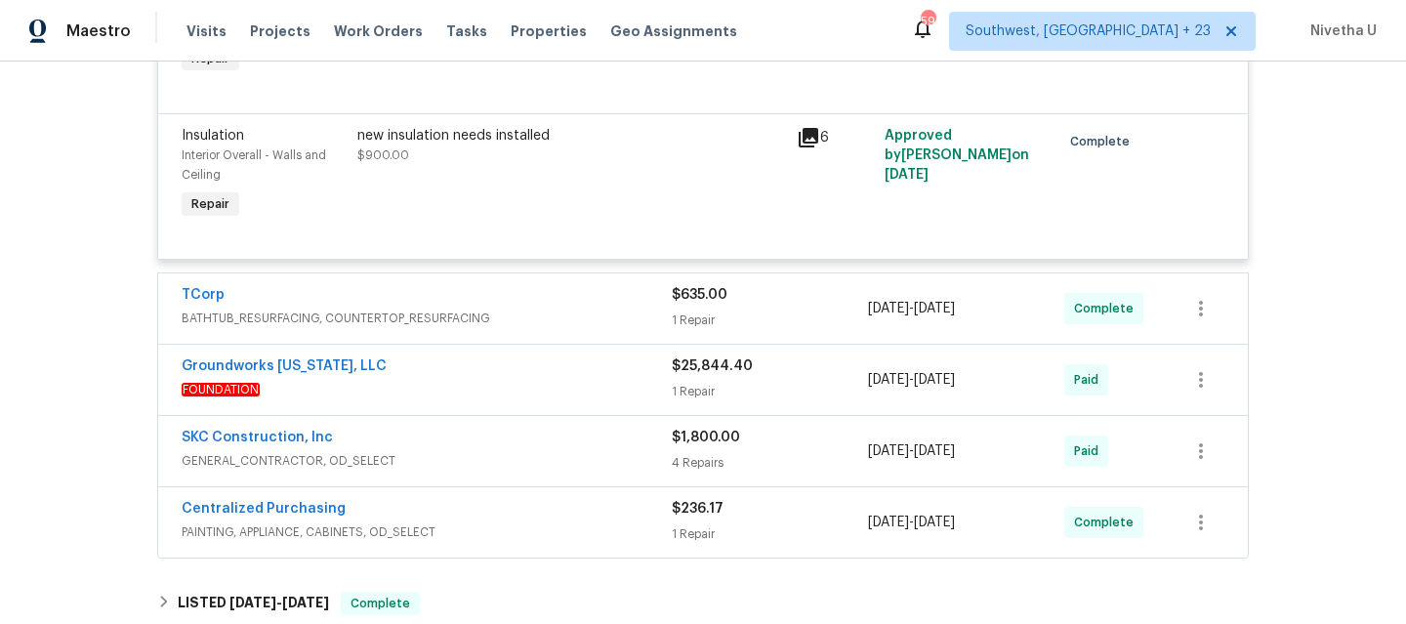
click at [526, 285] on div "TCorp" at bounding box center [427, 296] width 490 height 23
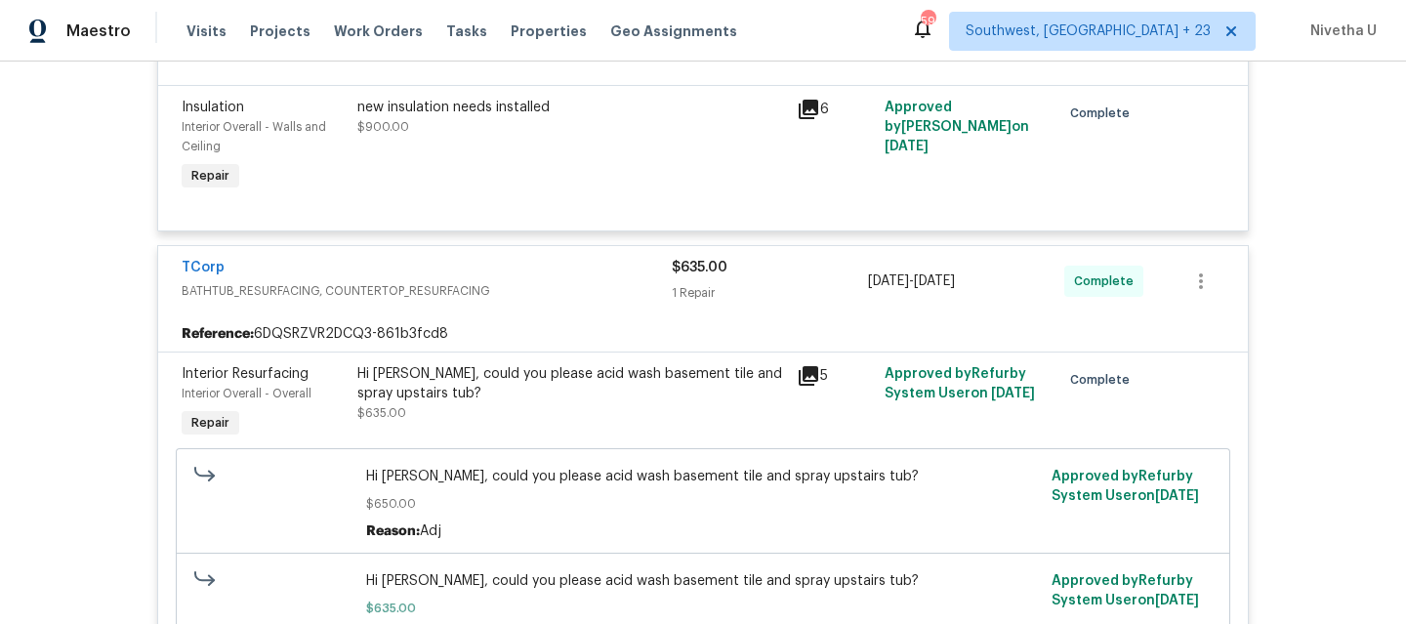
scroll to position [2456, 0]
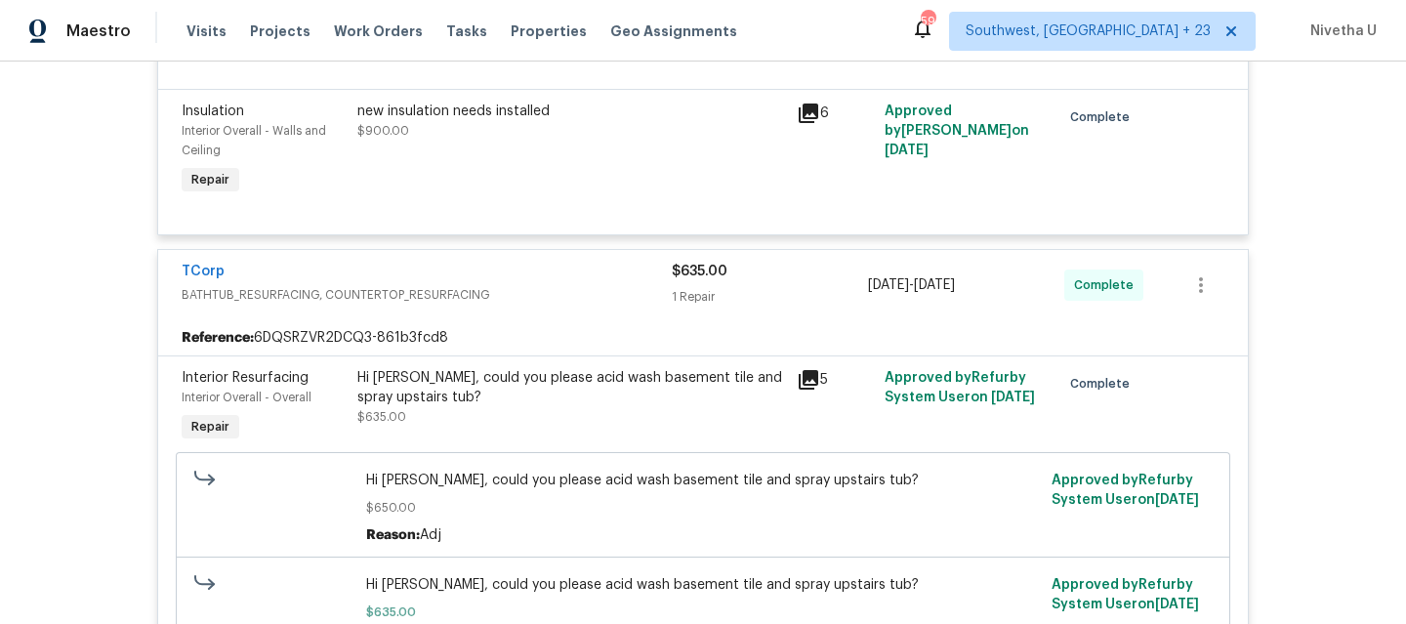
click at [529, 320] on div "Reference: 6DQSRZVR2DCQ3-861b3fcd8" at bounding box center [702, 337] width 1089 height 35
click at [527, 302] on div "TCorp BATHTUB_RESURFACING, COUNTERTOP_RESURFACING $635.00 1 Repair [DATE] - [DA…" at bounding box center [702, 285] width 1089 height 70
click at [526, 295] on div "TCorp BATHTUB_RESURFACING, COUNTERTOP_RESURFACING $635.00 1 Repair [DATE] - [DA…" at bounding box center [702, 285] width 1089 height 70
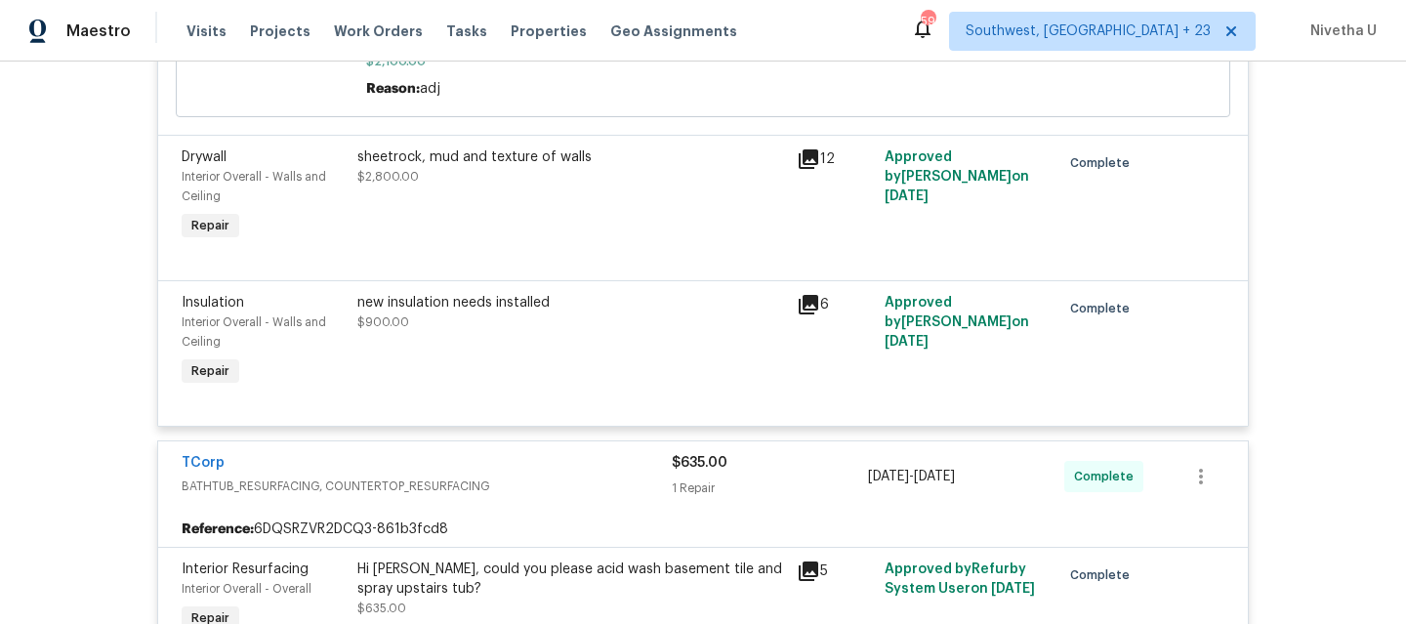
scroll to position [2261, 0]
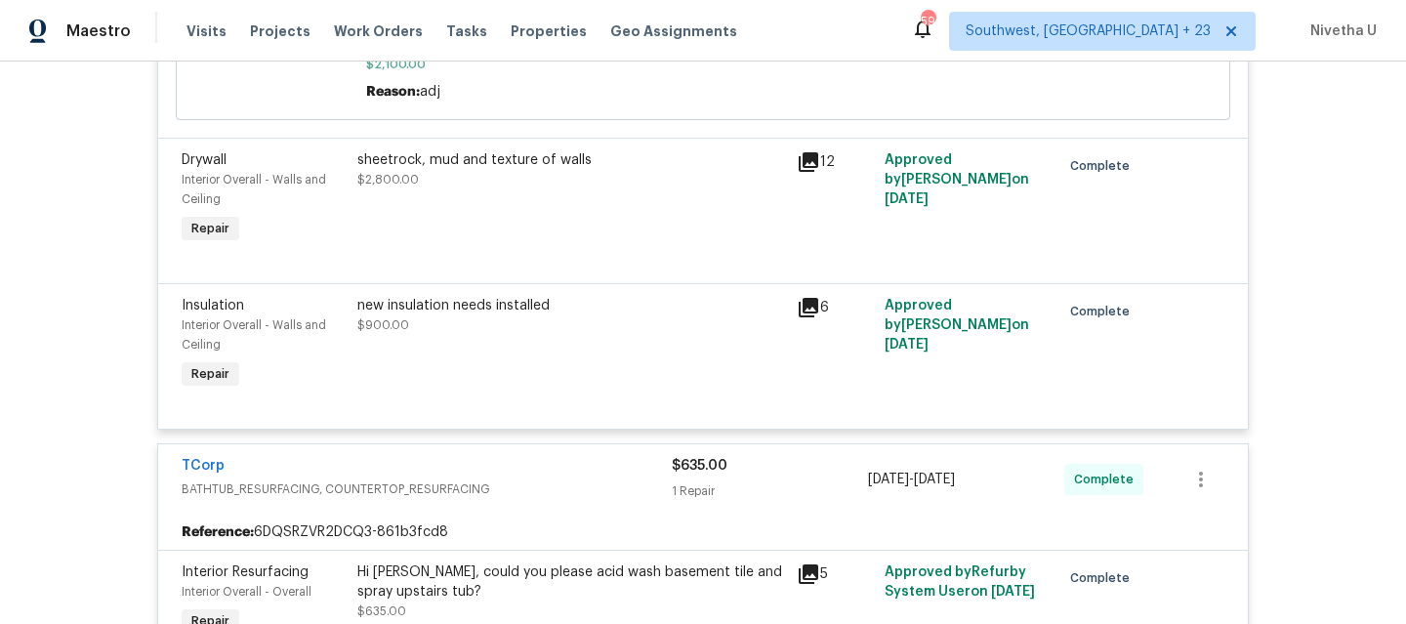
click at [513, 462] on div "TCorp" at bounding box center [427, 467] width 490 height 23
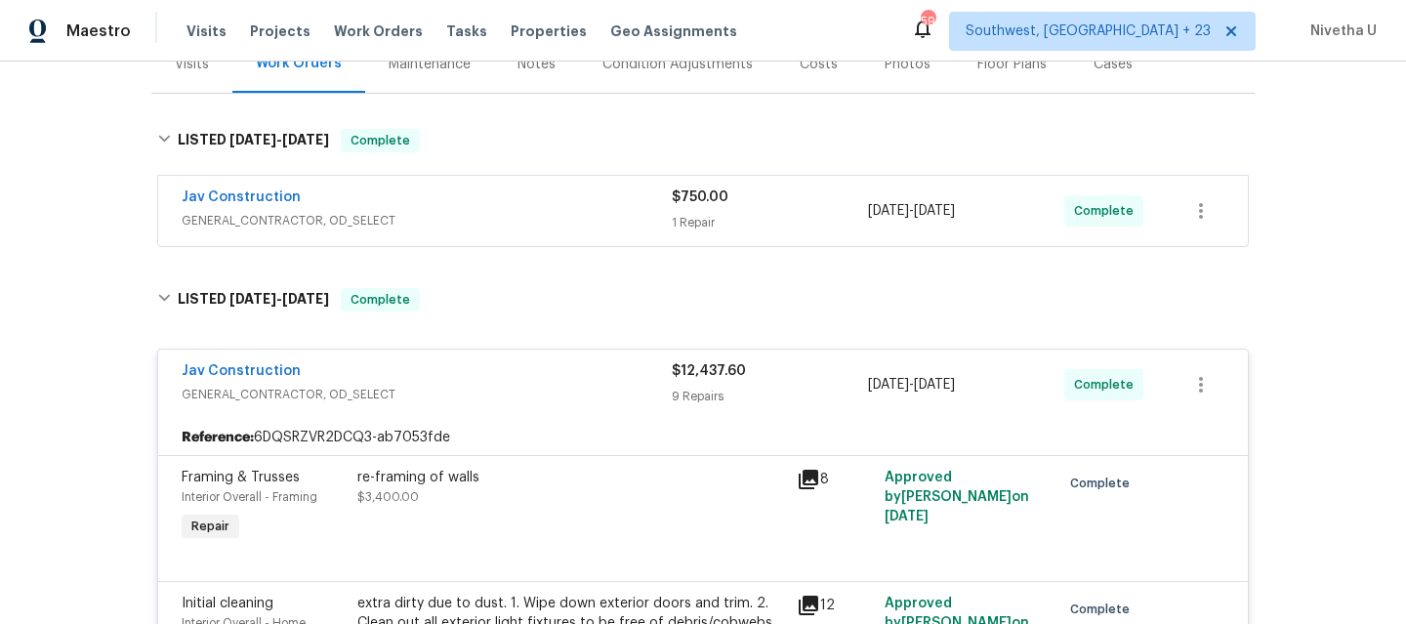
scroll to position [40, 0]
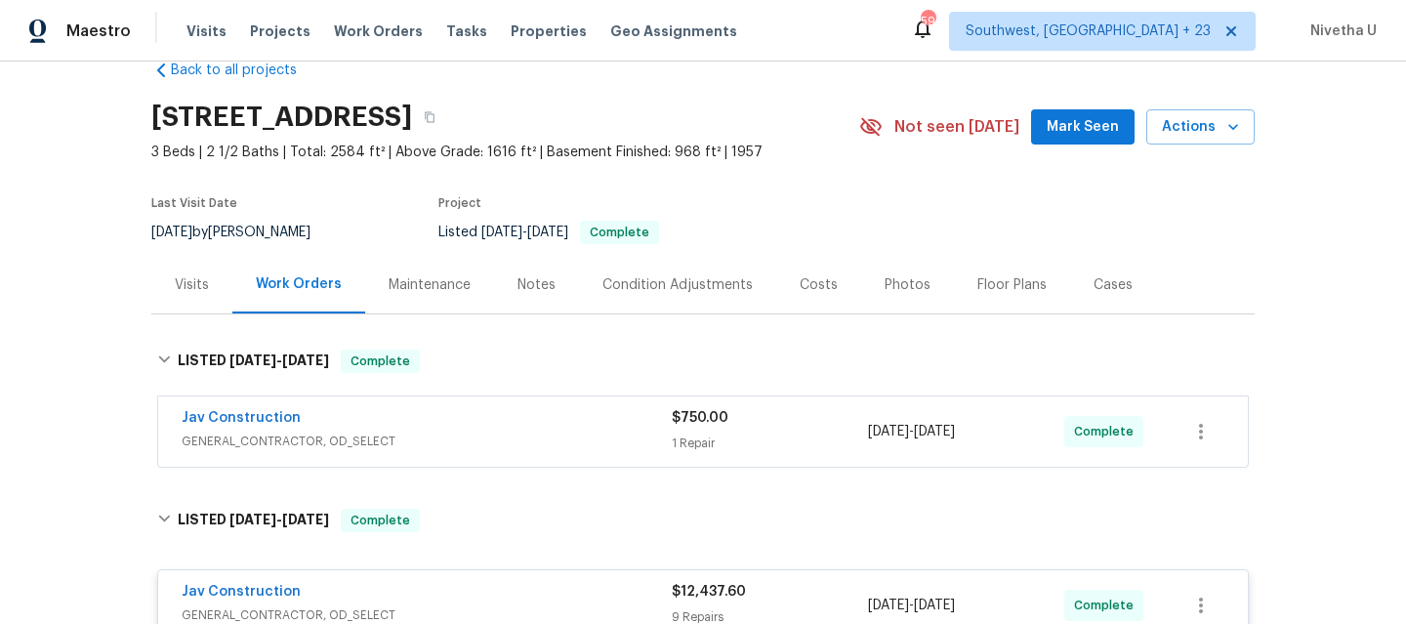
click at [444, 464] on div "Jav Construction GENERAL_CONTRACTOR, OD_SELECT $750.00 1 Repair [DATE] - [DATE]…" at bounding box center [702, 431] width 1089 height 70
click at [443, 446] on span "GENERAL_CONTRACTOR, OD_SELECT" at bounding box center [427, 441] width 490 height 20
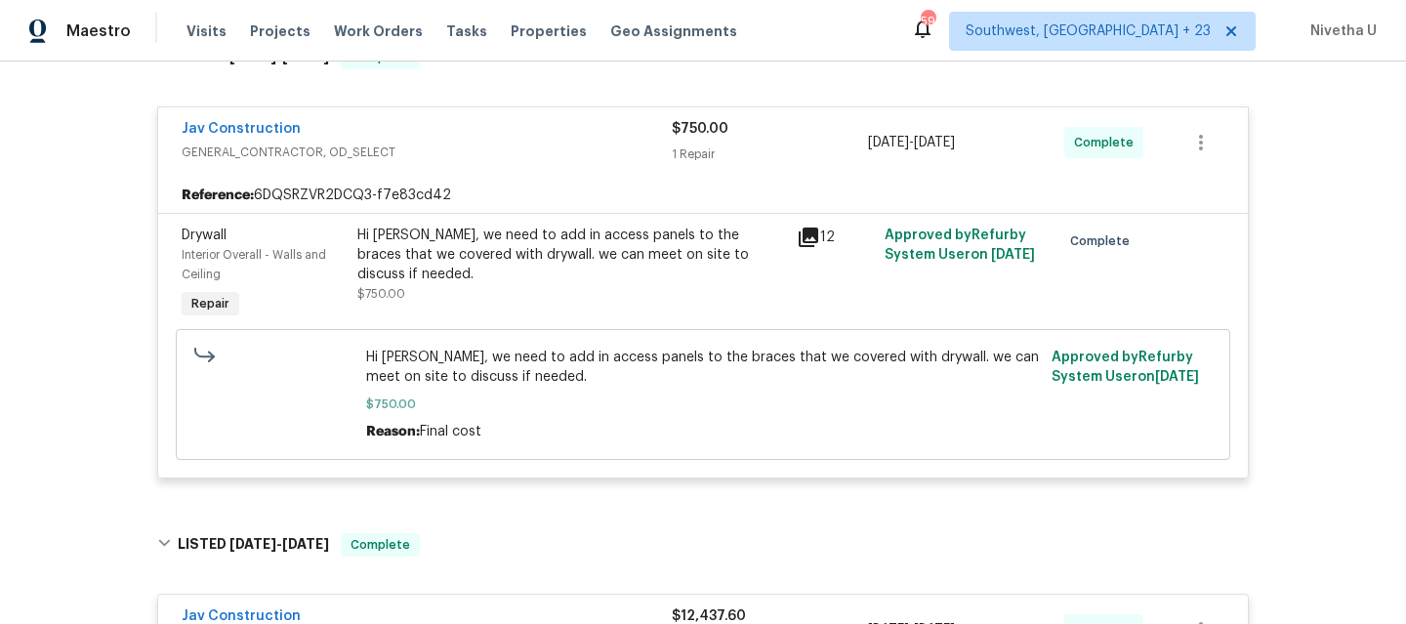
scroll to position [255, 0]
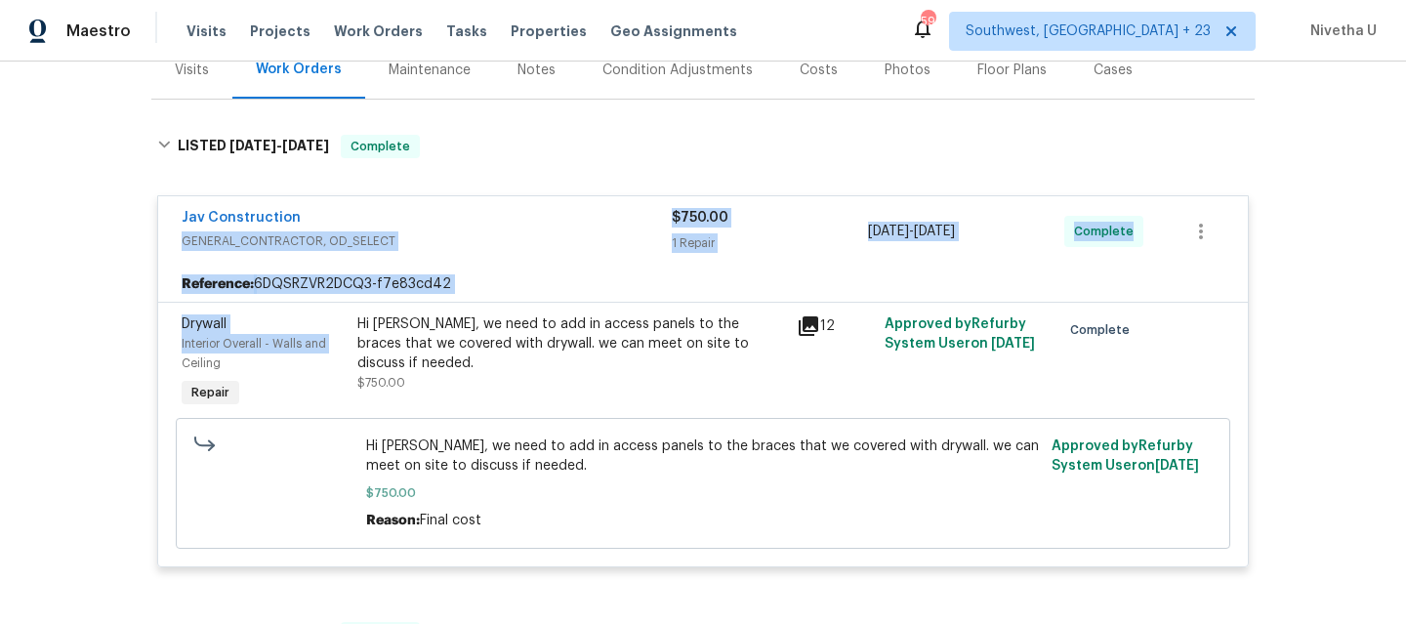
drag, startPoint x: 479, startPoint y: 229, endPoint x: 12, endPoint y: 354, distance: 483.9
click at [12, 354] on div "Back to all projects [STREET_ADDRESS] 3 Beds | 2 1/2 Baths | Total: 2584 ft² | …" at bounding box center [703, 342] width 1406 height 562
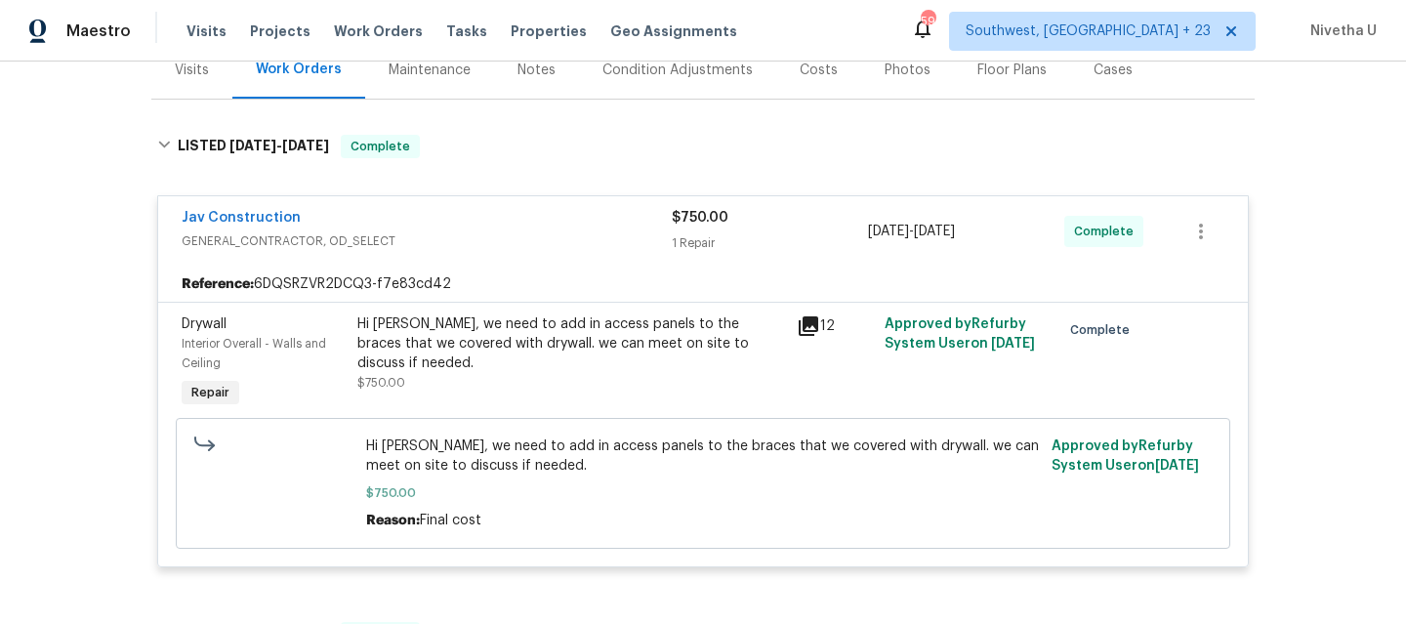
click at [11, 347] on div "Back to all projects [STREET_ADDRESS] 3 Beds | 2 1/2 Baths | Total: 2584 ft² | …" at bounding box center [703, 342] width 1406 height 562
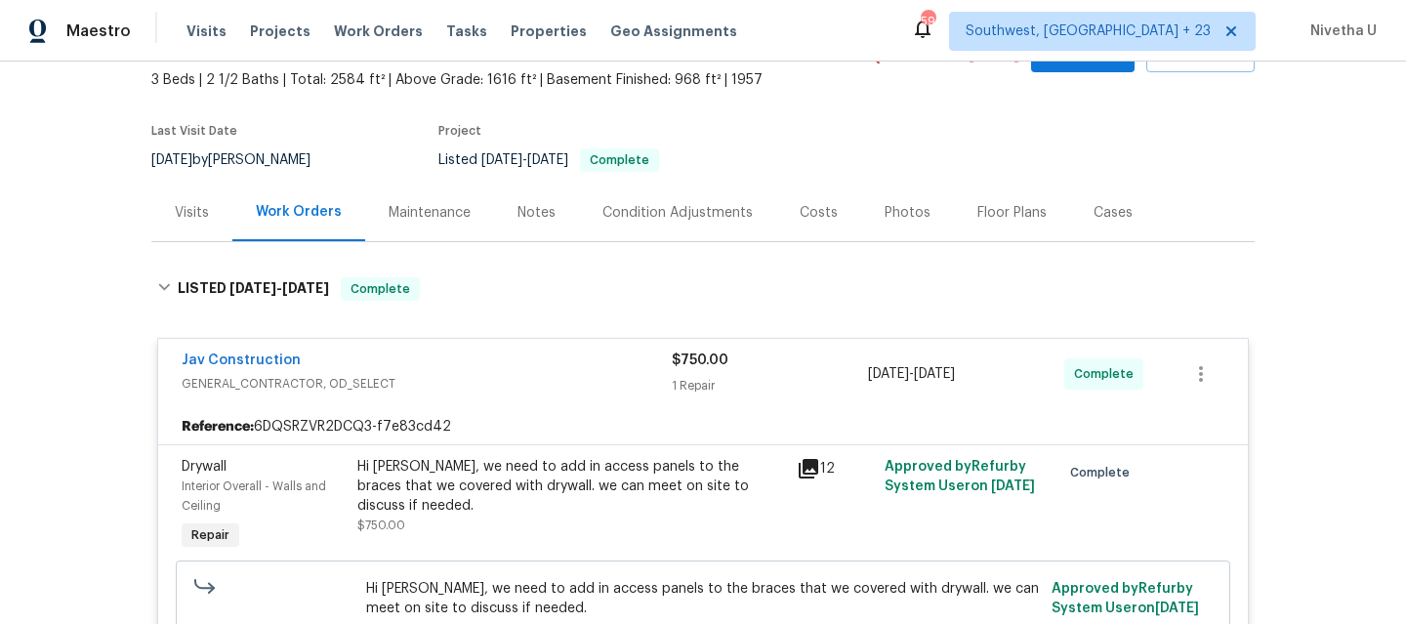
scroll to position [280, 0]
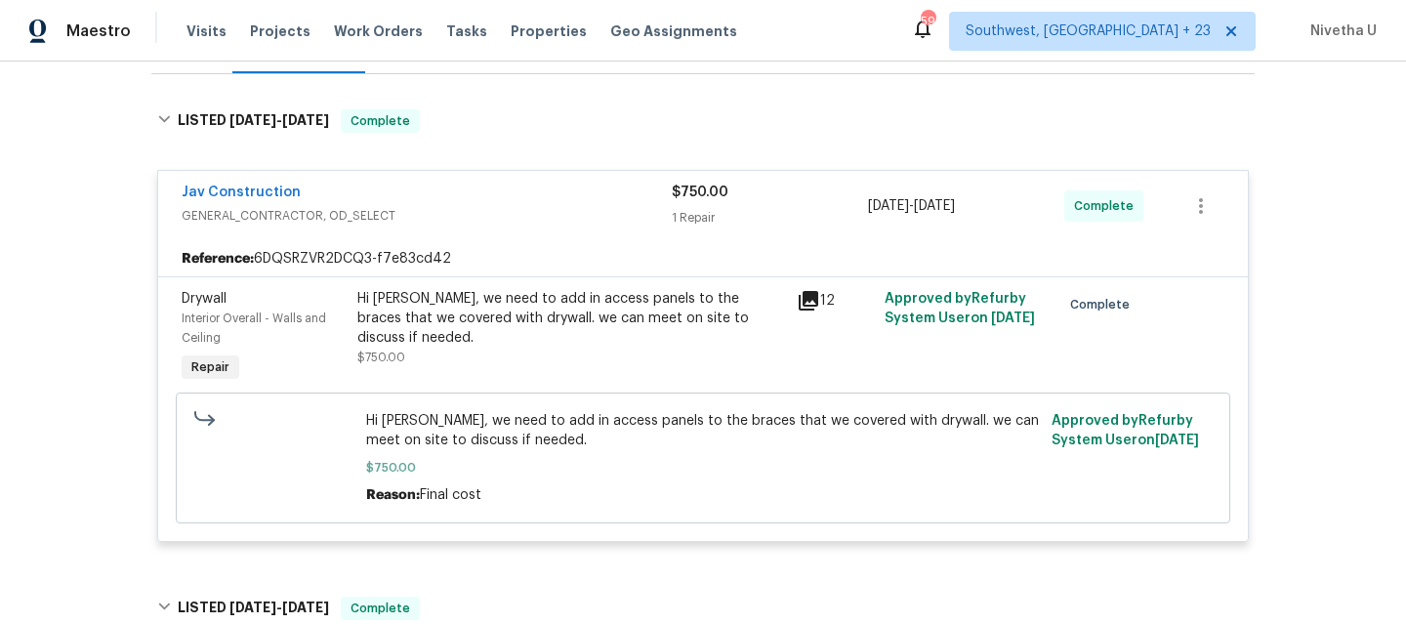
click at [521, 230] on div "Jav Construction GENERAL_CONTRACTOR, OD_SELECT $750.00 1 Repair [DATE] - [DATE]…" at bounding box center [702, 206] width 1089 height 70
click at [511, 213] on span "GENERAL_CONTRACTOR, OD_SELECT" at bounding box center [427, 216] width 490 height 20
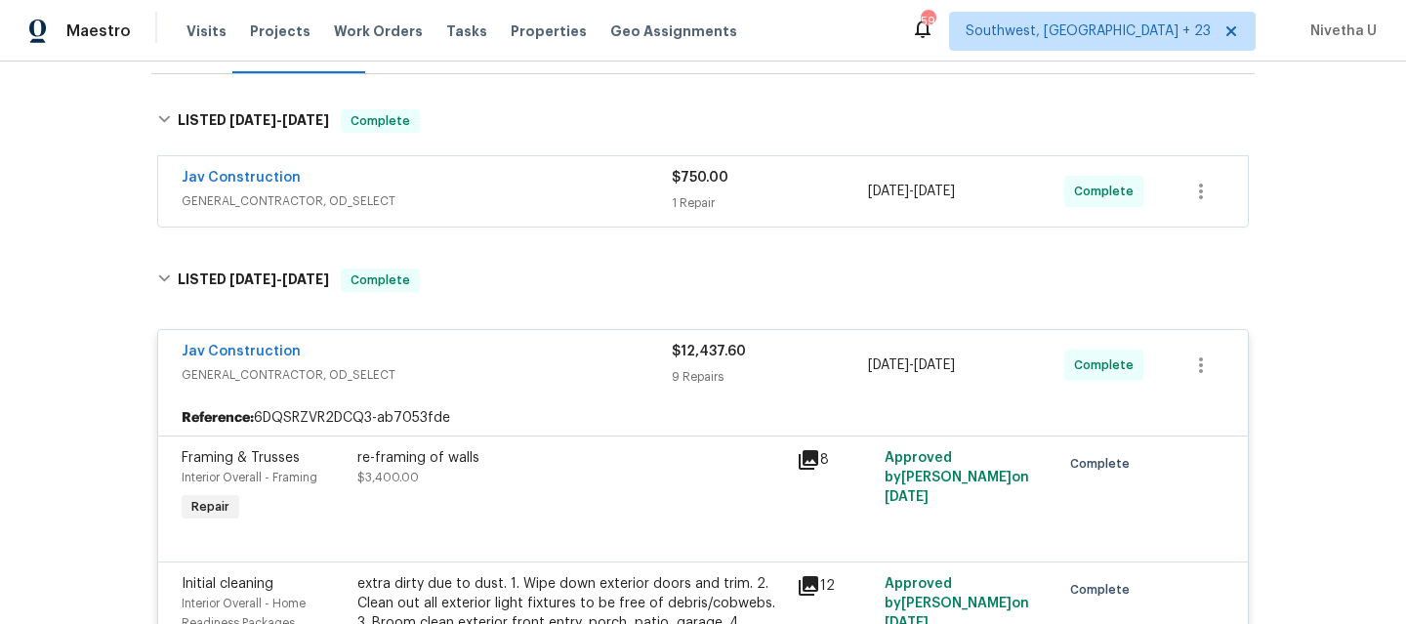
click at [474, 201] on span "GENERAL_CONTRACTOR, OD_SELECT" at bounding box center [427, 201] width 490 height 20
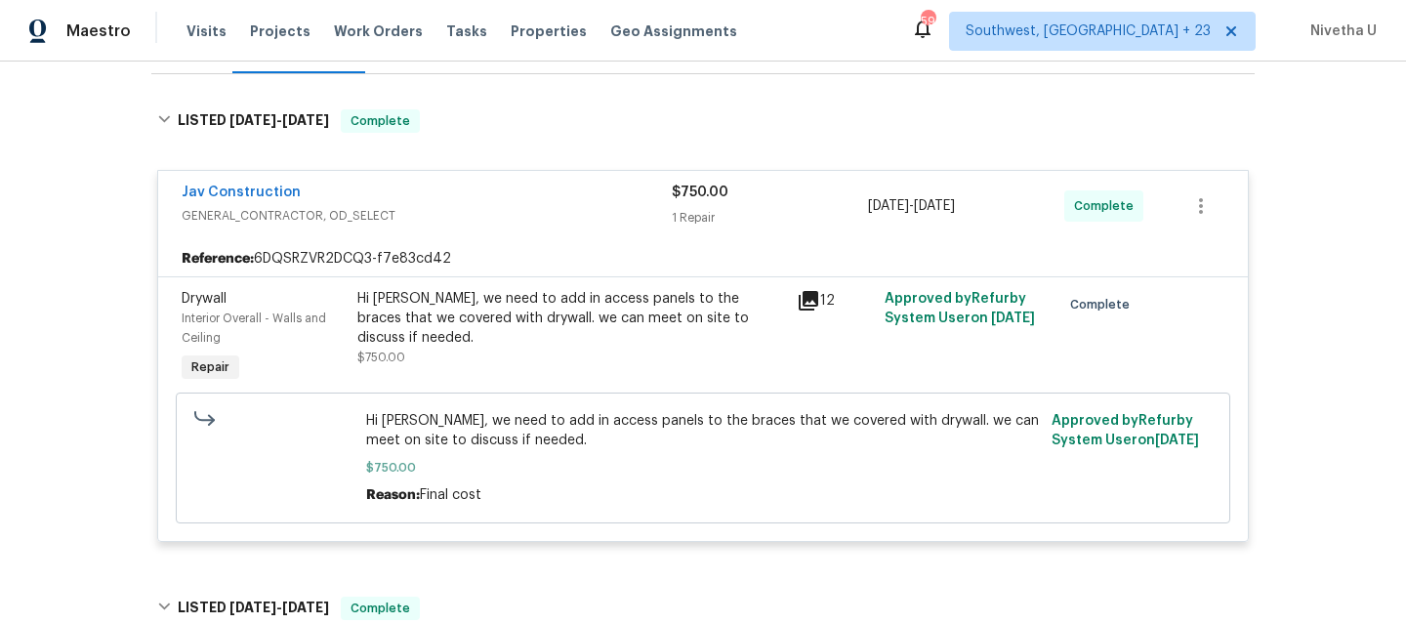
click at [480, 228] on div "Jav Construction GENERAL_CONTRACTOR, OD_SELECT" at bounding box center [427, 206] width 490 height 47
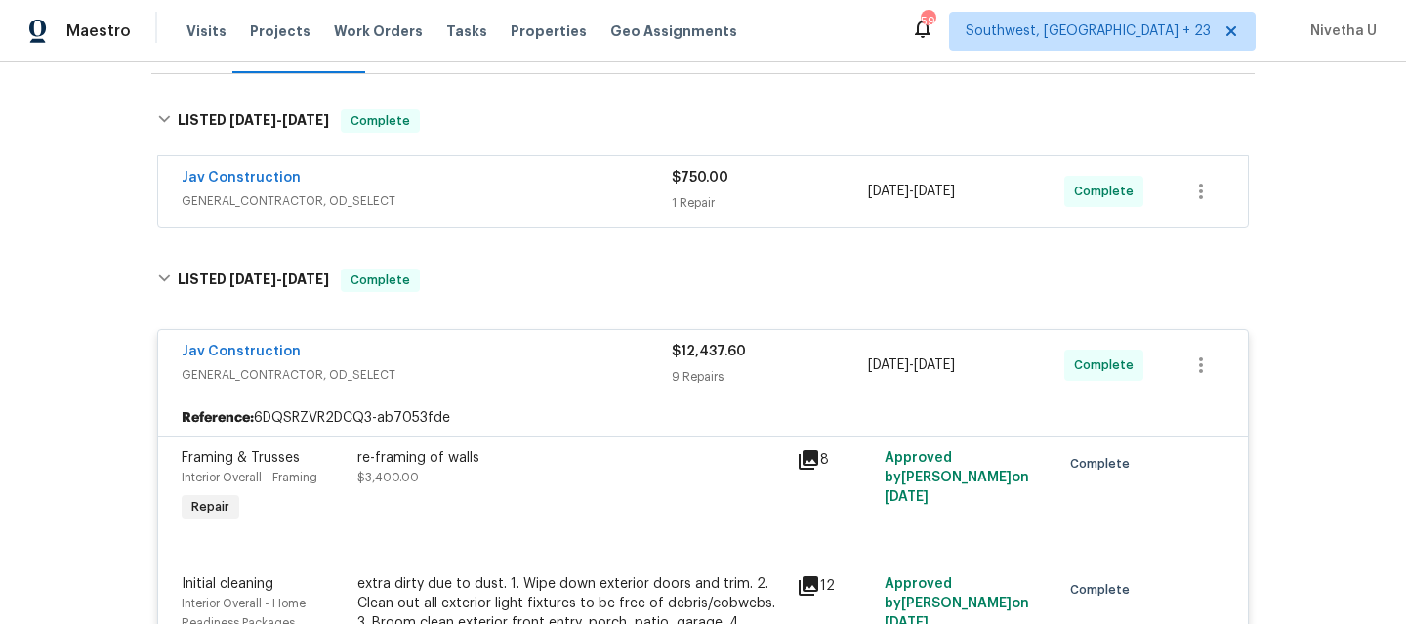
click at [457, 198] on span "GENERAL_CONTRACTOR, OD_SELECT" at bounding box center [427, 201] width 490 height 20
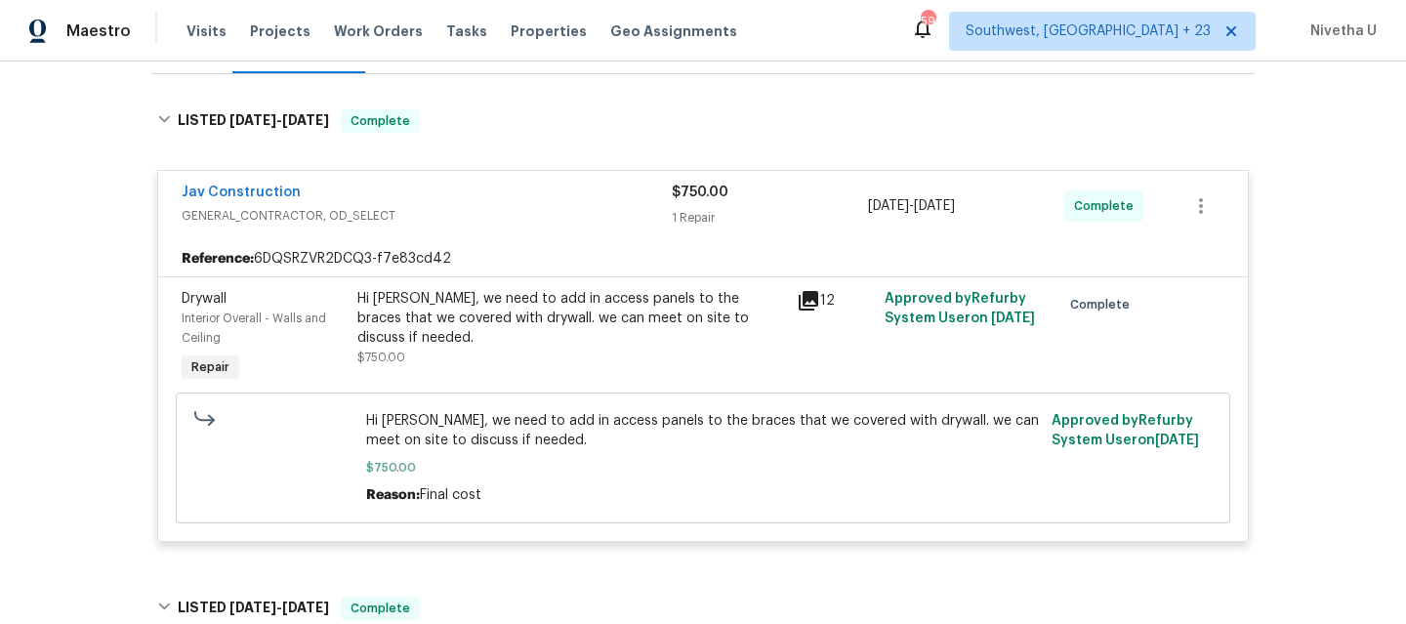
click at [474, 215] on span "GENERAL_CONTRACTOR, OD_SELECT" at bounding box center [427, 216] width 490 height 20
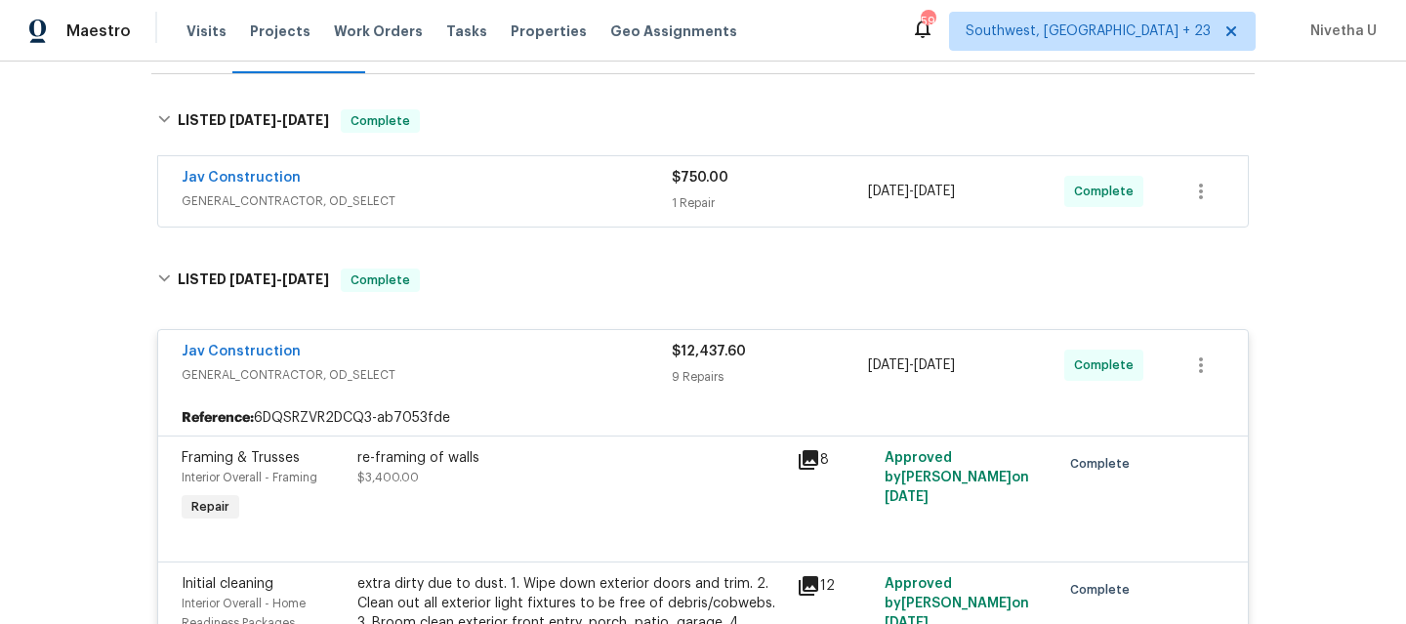
click at [453, 167] on div "Jav Construction GENERAL_CONTRACTOR, OD_SELECT $750.00 1 Repair [DATE] - [DATE]…" at bounding box center [702, 191] width 1089 height 70
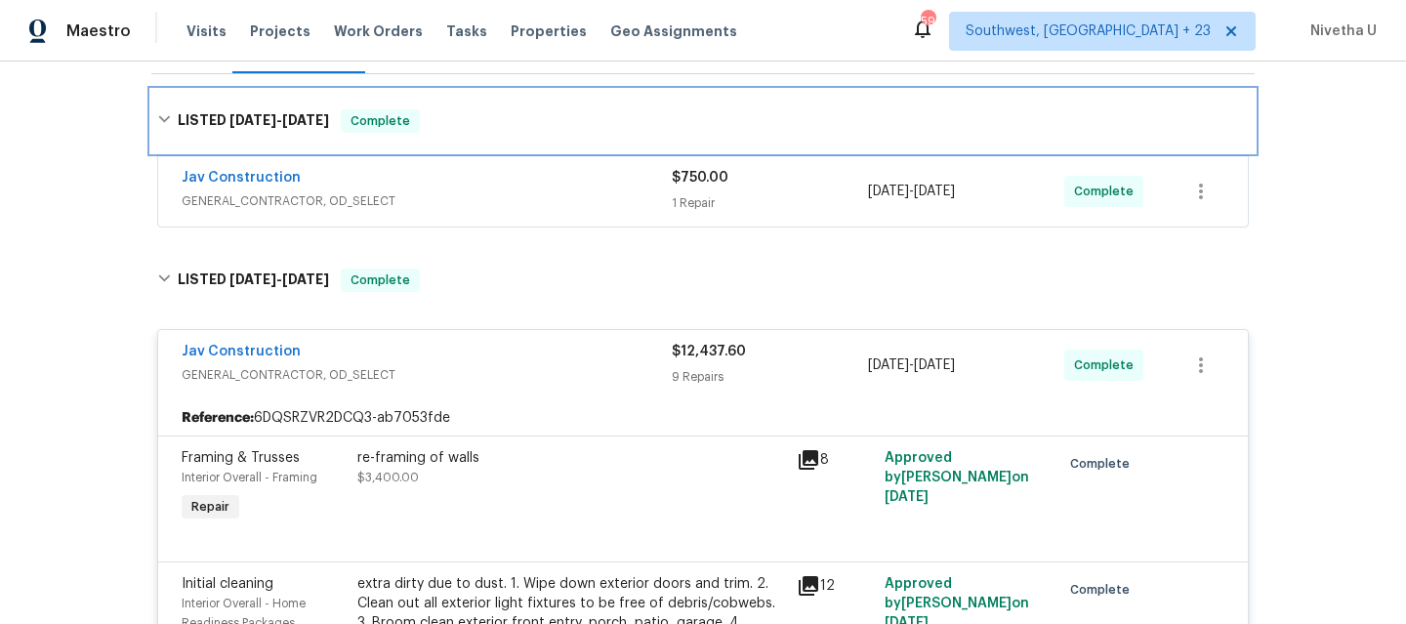
click at [433, 146] on div "LISTED [DATE] - [DATE] Complete" at bounding box center [702, 121] width 1103 height 62
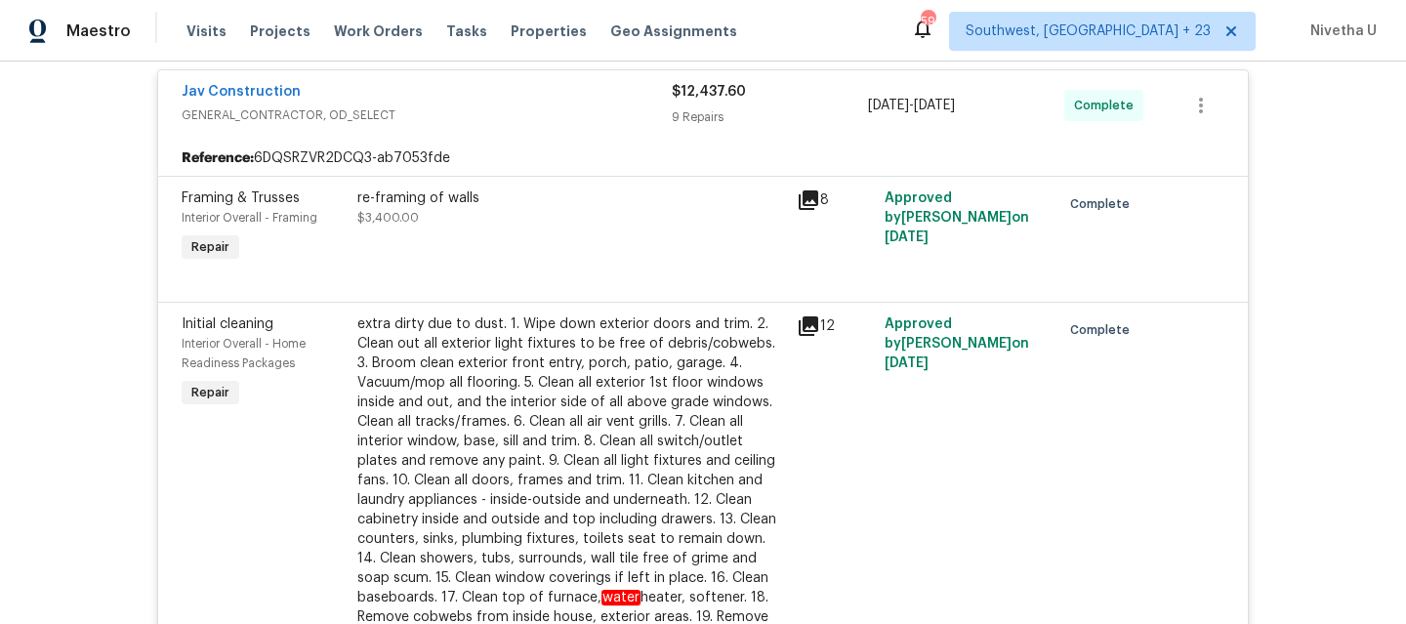
scroll to position [60, 0]
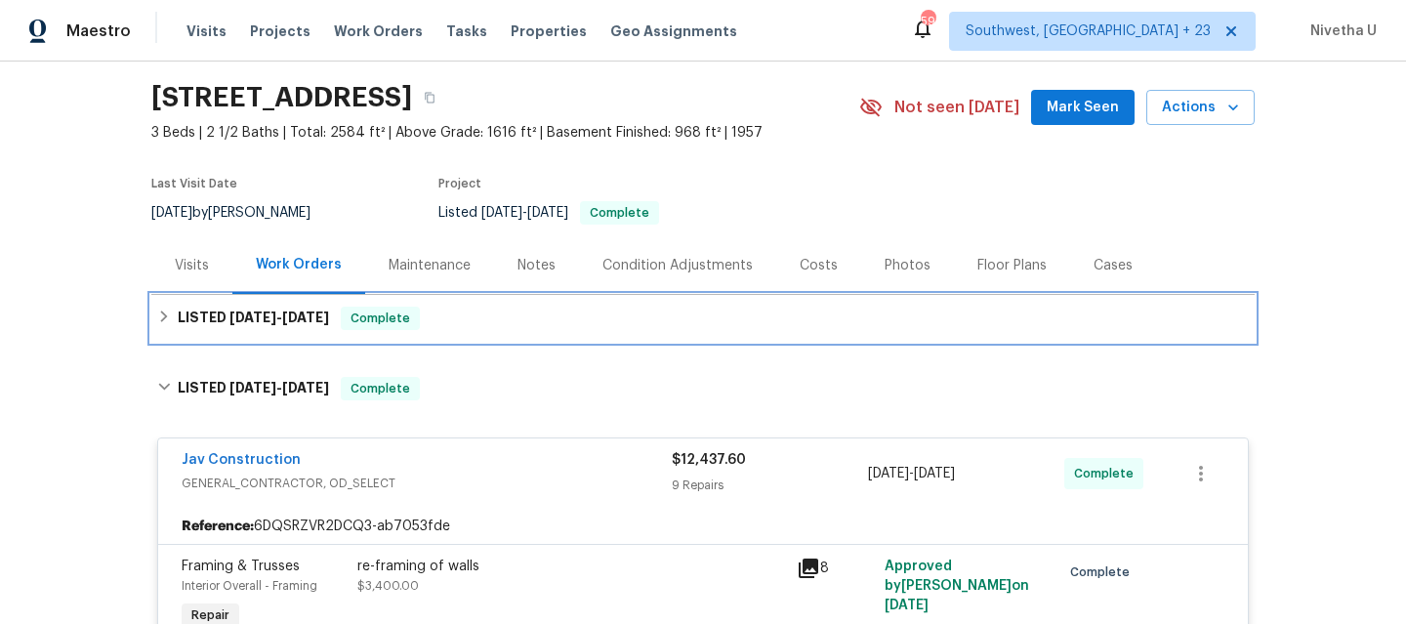
click at [477, 320] on div "LISTED [DATE] - [DATE] Complete" at bounding box center [702, 317] width 1091 height 23
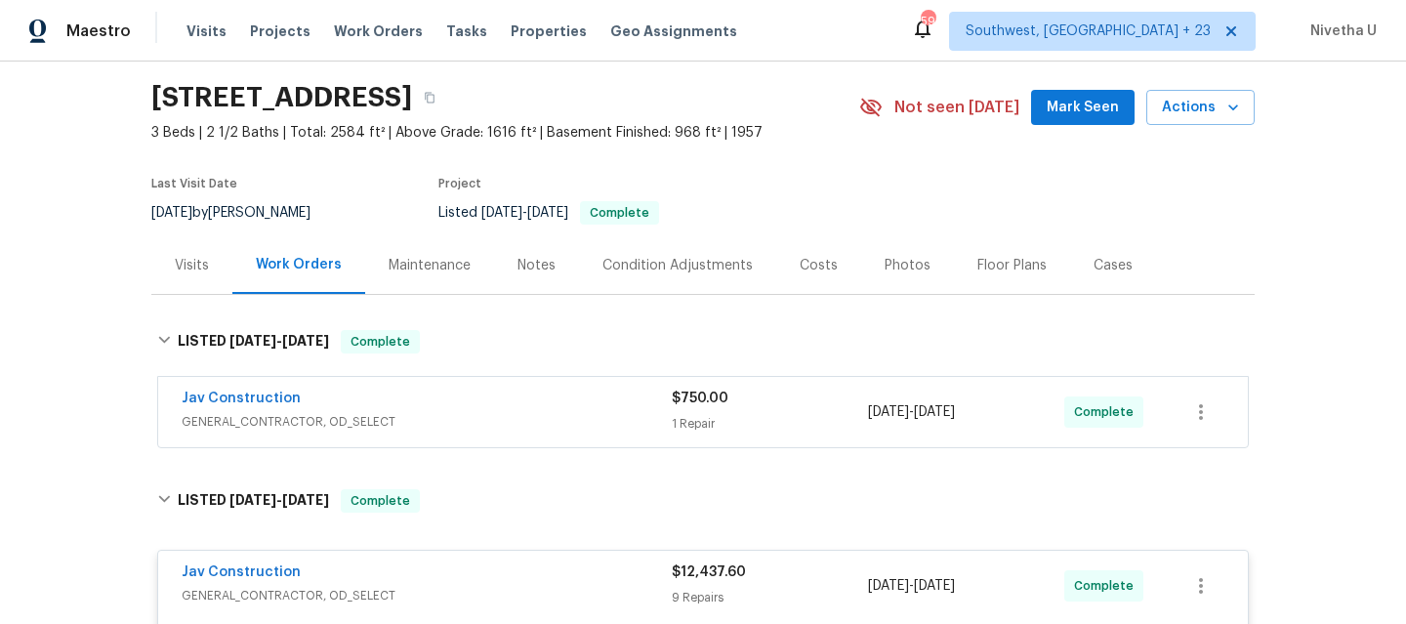
click at [487, 424] on span "GENERAL_CONTRACTOR, OD_SELECT" at bounding box center [427, 422] width 490 height 20
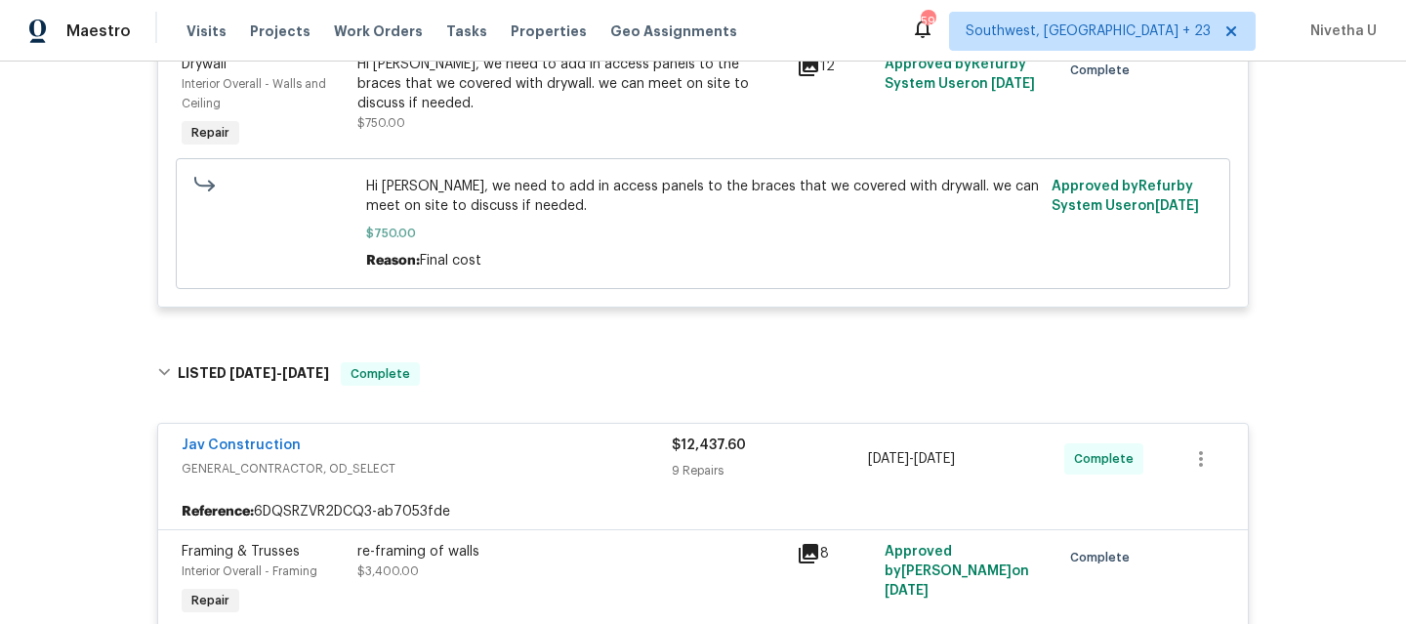
scroll to position [742, 0]
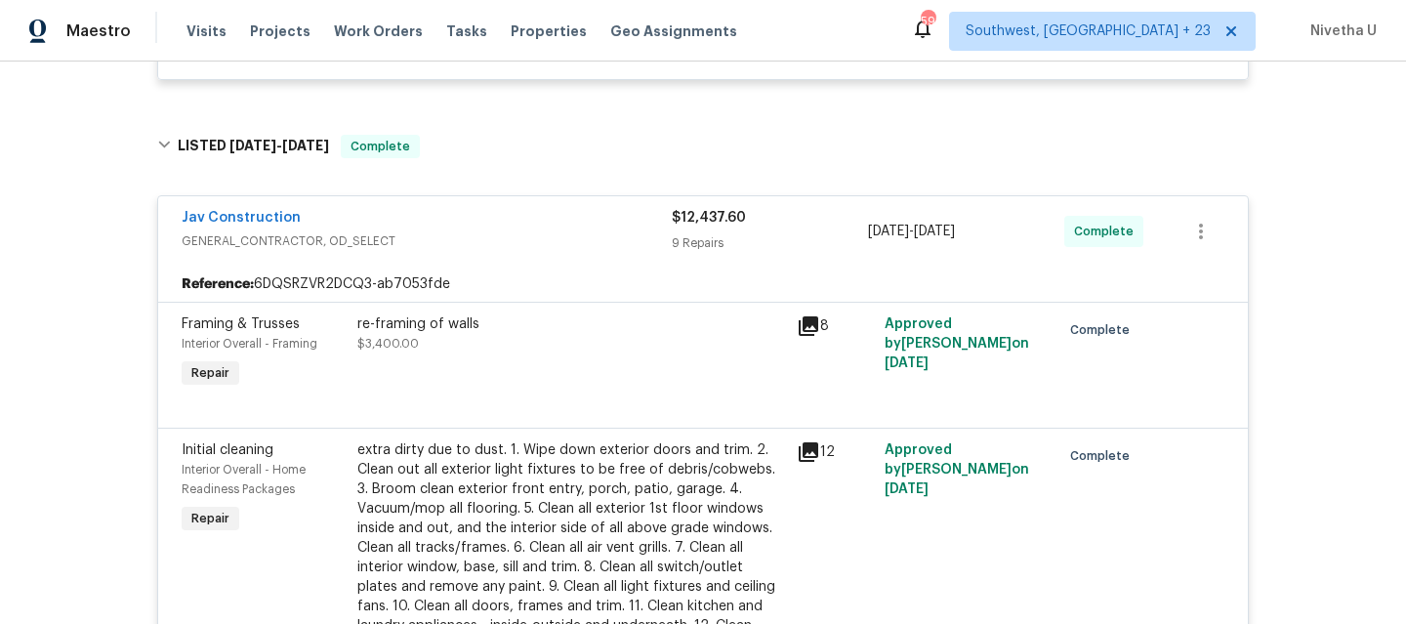
click at [519, 376] on div "re-framing of walls $3,400.00" at bounding box center [570, 353] width 439 height 90
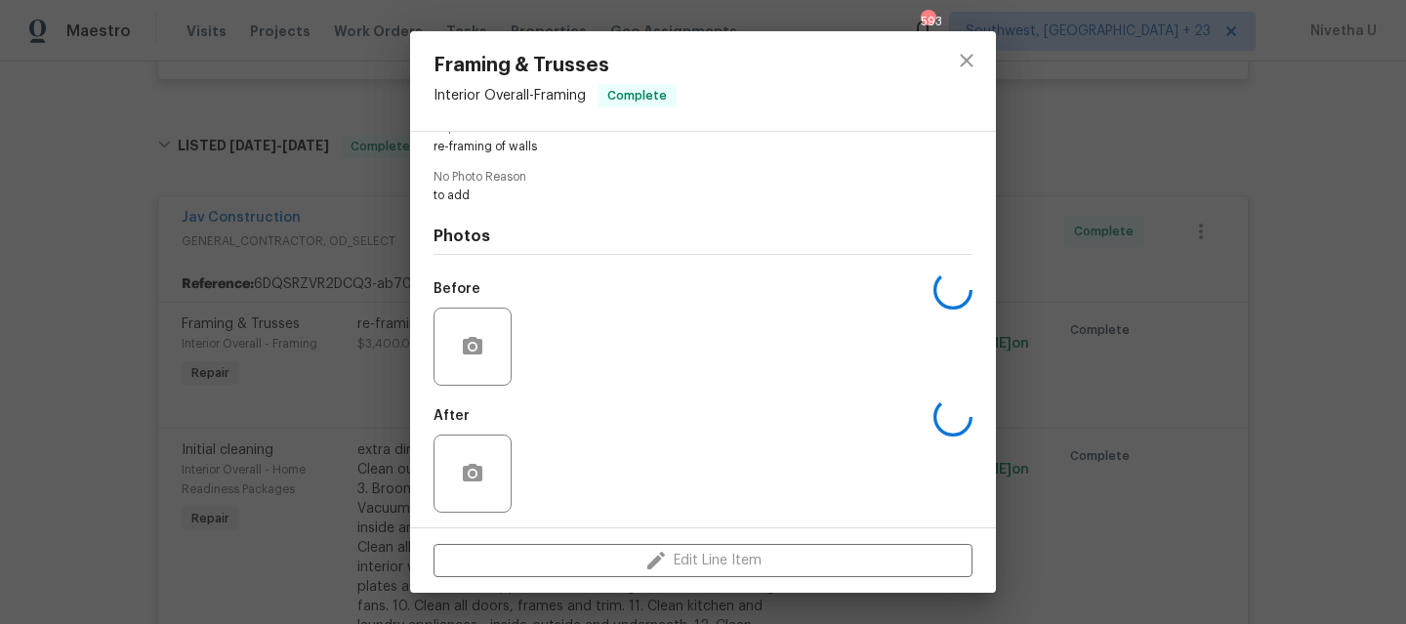
scroll to position [225, 0]
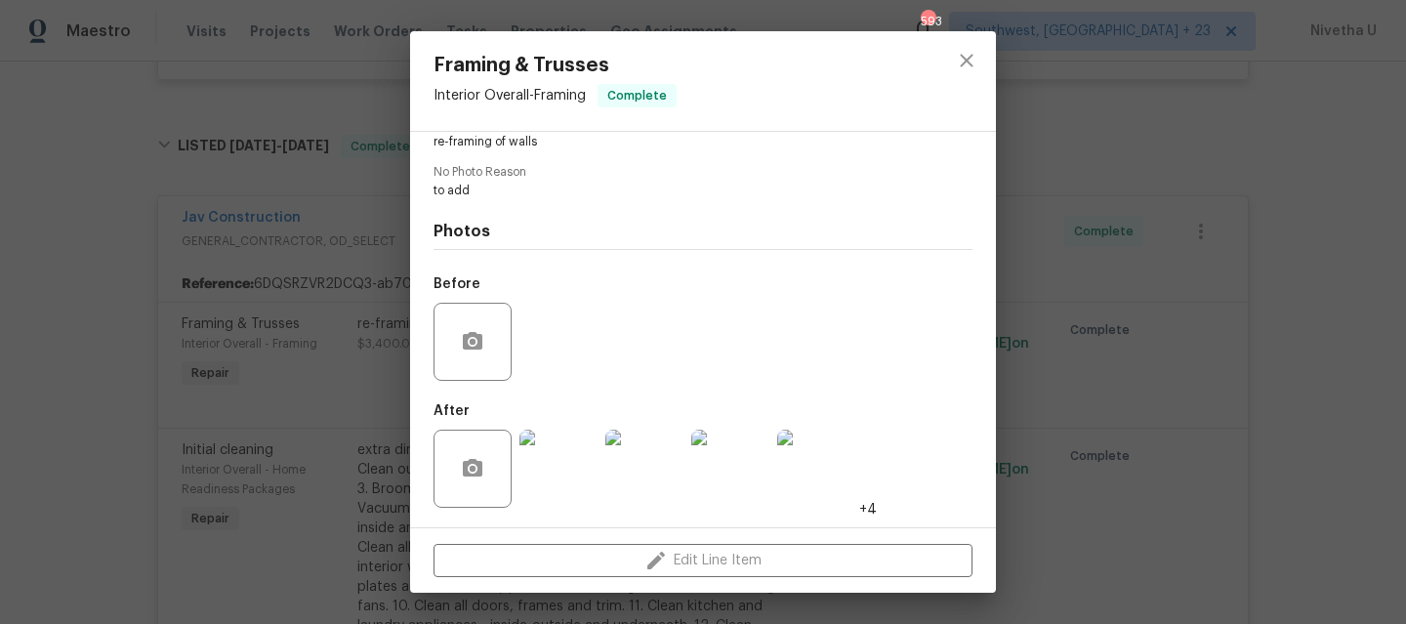
click at [544, 440] on img at bounding box center [558, 468] width 78 height 78
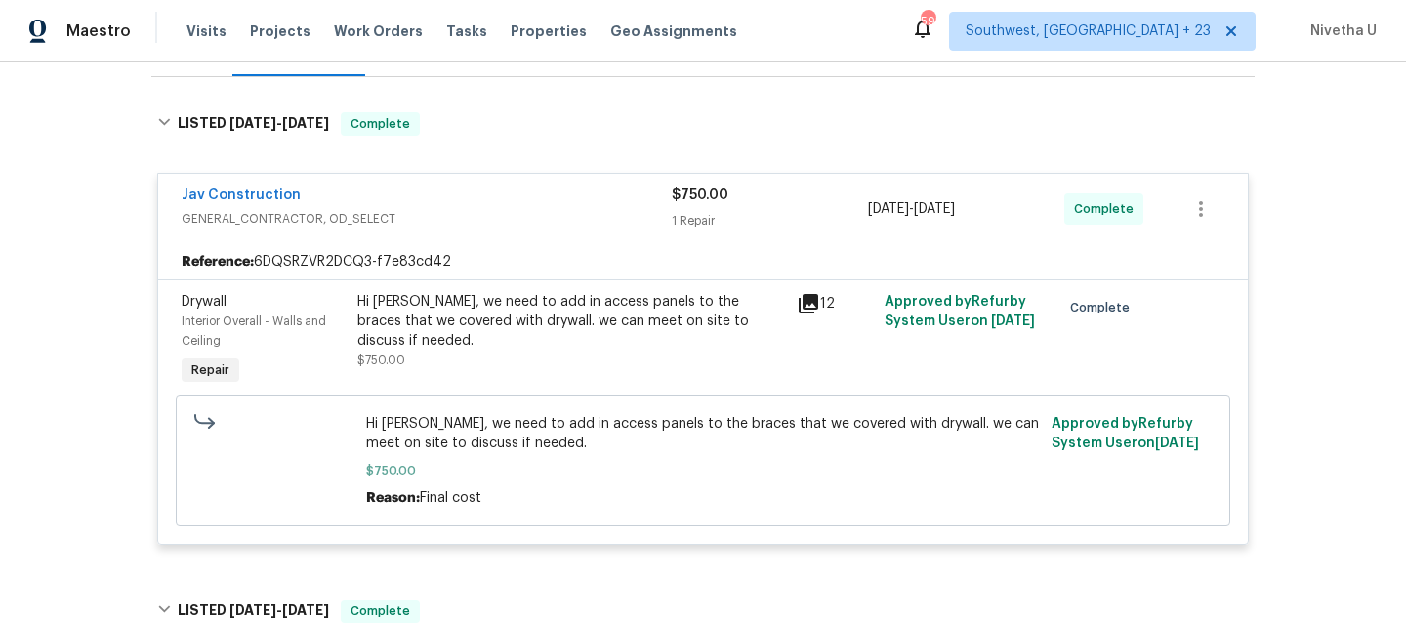
scroll to position [279, 0]
click at [497, 222] on span "GENERAL_CONTRACTOR, OD_SELECT" at bounding box center [427, 217] width 490 height 20
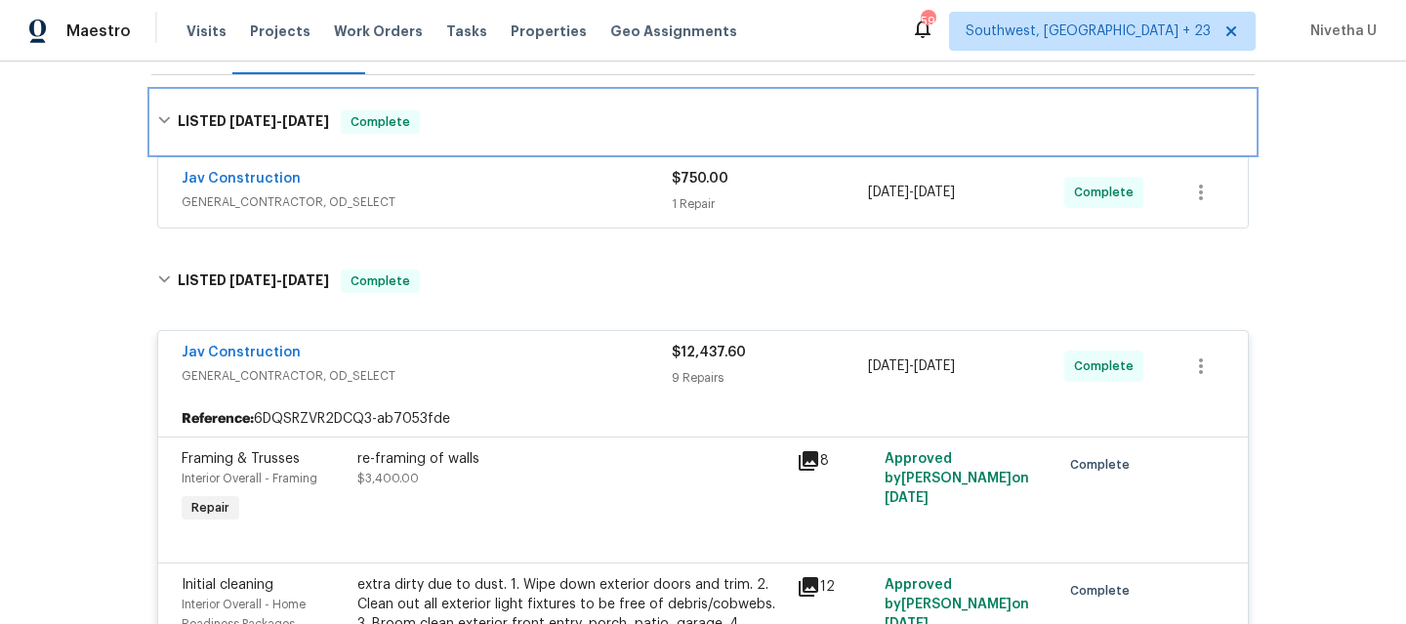
click at [490, 142] on div "LISTED [DATE] - [DATE] Complete" at bounding box center [702, 122] width 1103 height 62
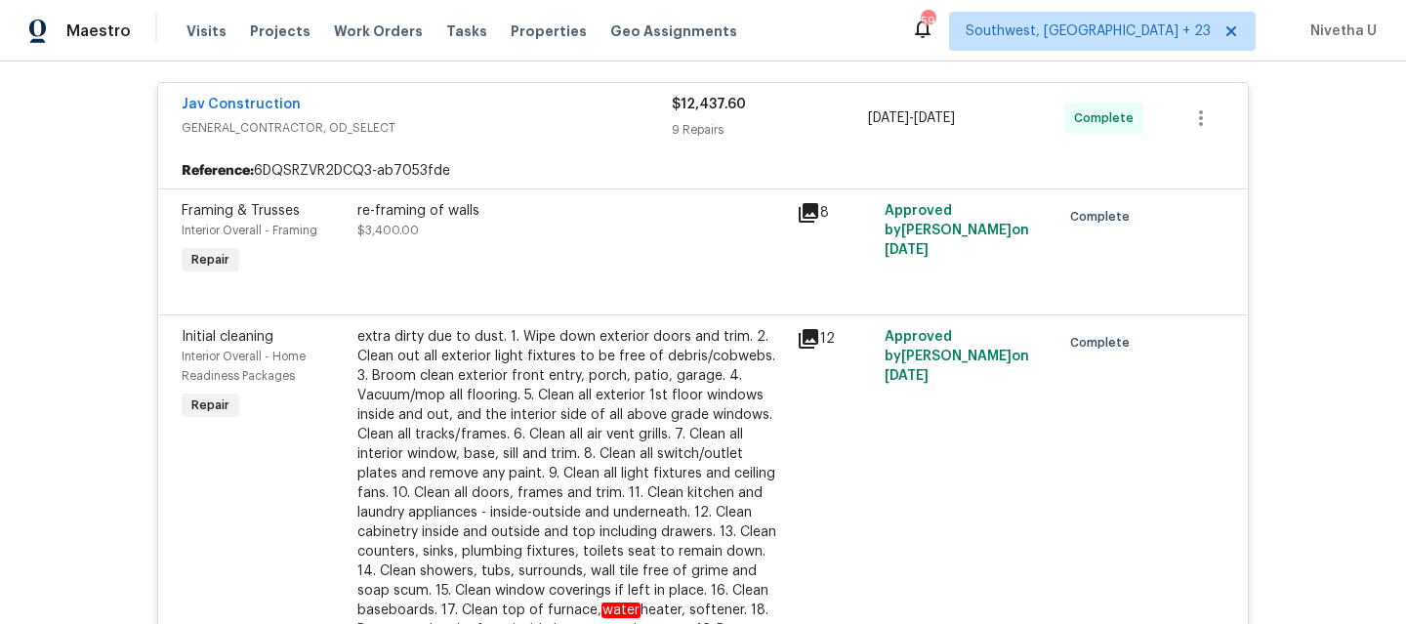
scroll to position [106, 0]
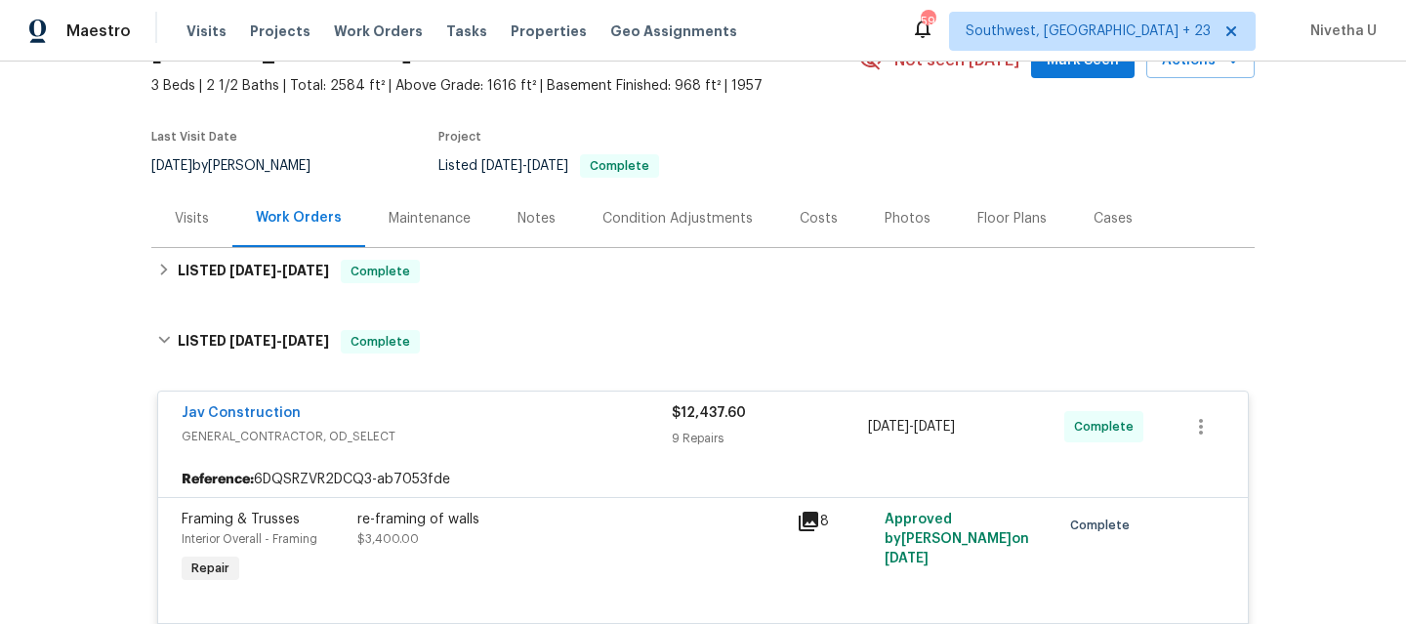
click at [437, 405] on div "Jav Construction" at bounding box center [427, 414] width 490 height 23
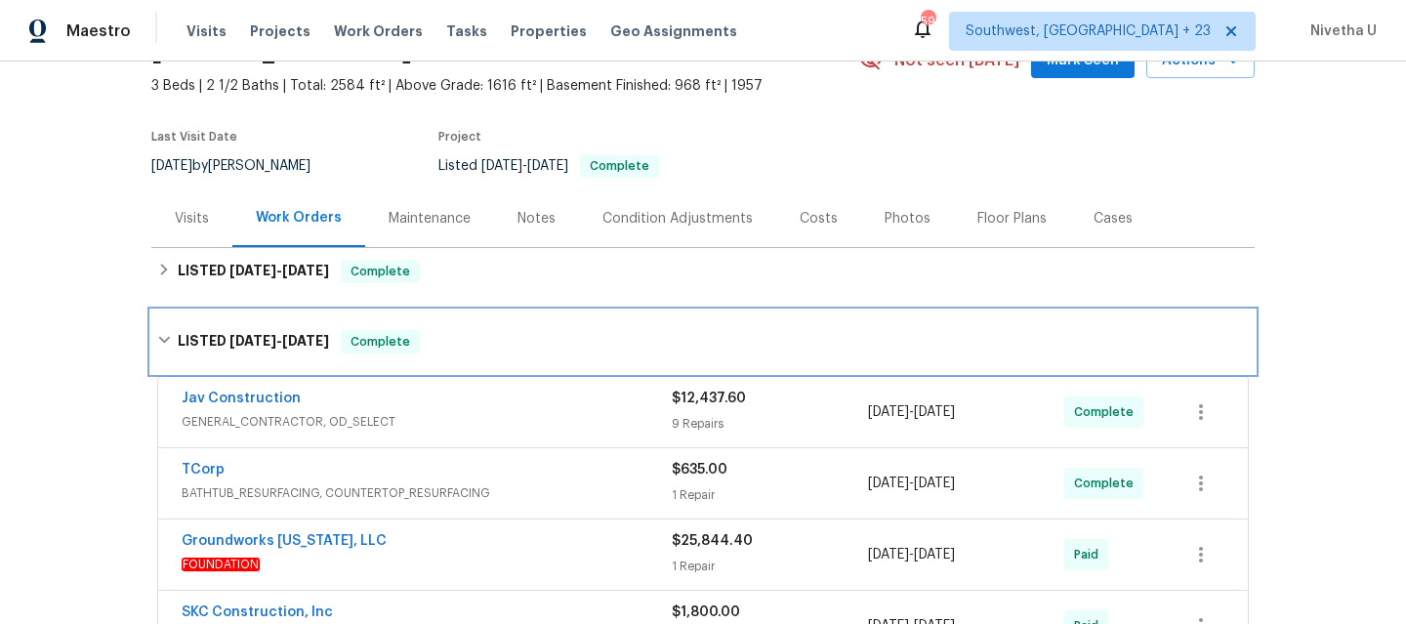
click at [436, 363] on div "LISTED [DATE] - [DATE] Complete" at bounding box center [702, 341] width 1103 height 62
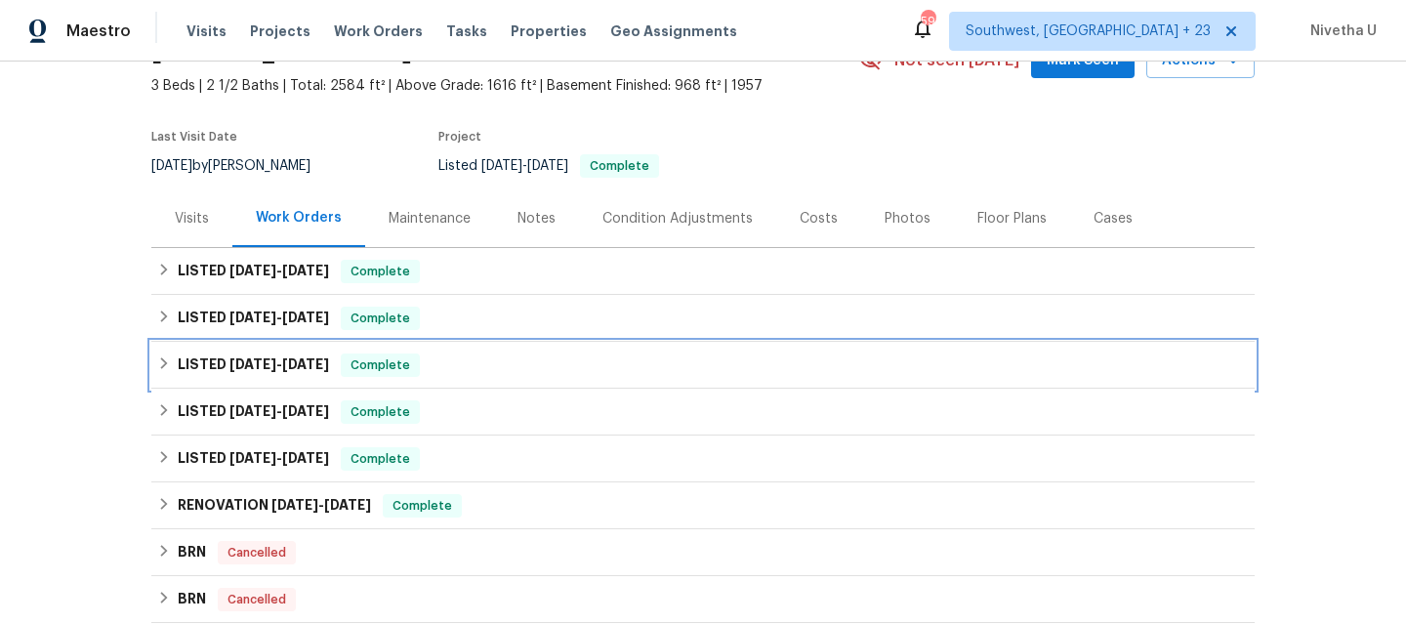
click at [438, 371] on div "LISTED [DATE] - [DATE] Complete" at bounding box center [702, 364] width 1091 height 23
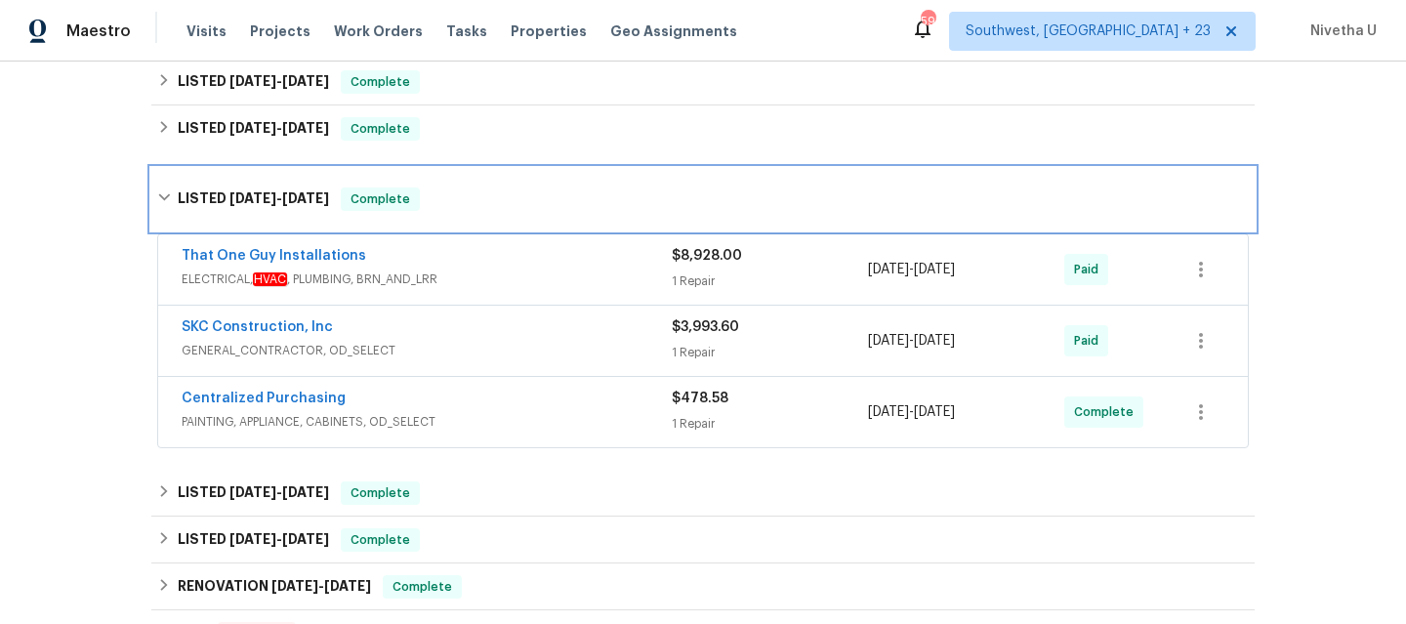
scroll to position [300, 0]
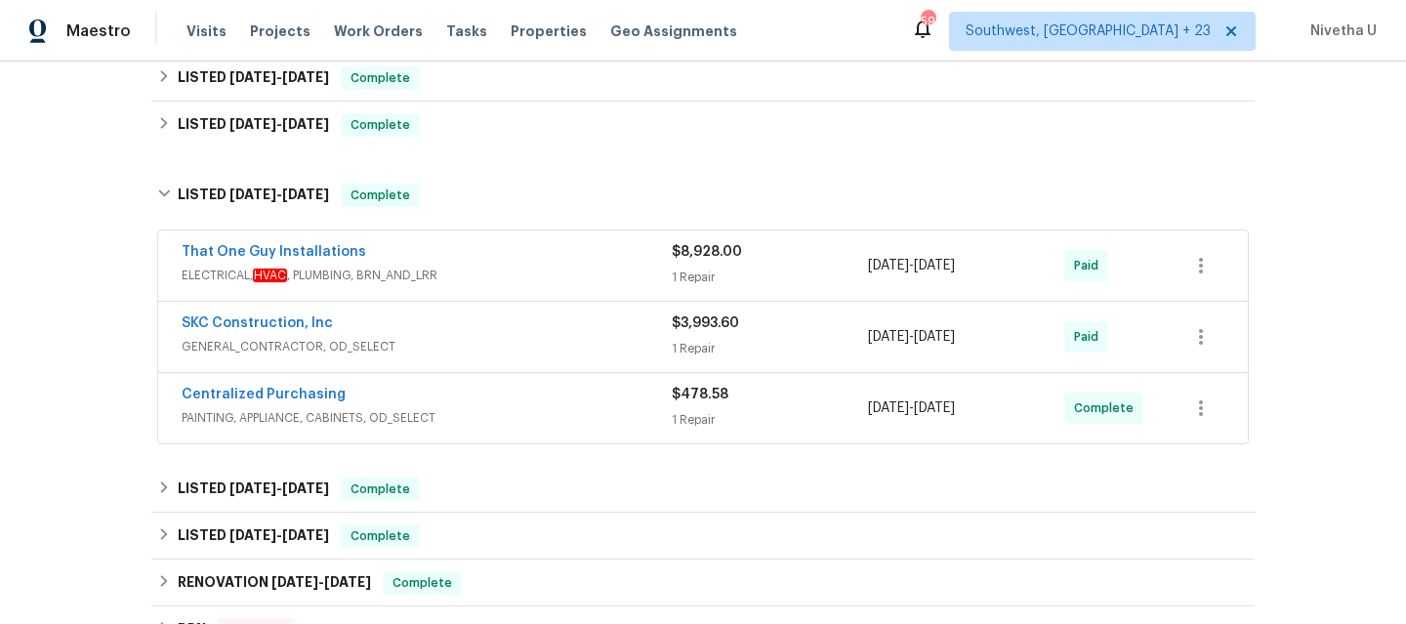
click at [476, 269] on span "ELECTRICAL, HVAC , PLUMBING, BRN_AND_LRR" at bounding box center [427, 275] width 490 height 20
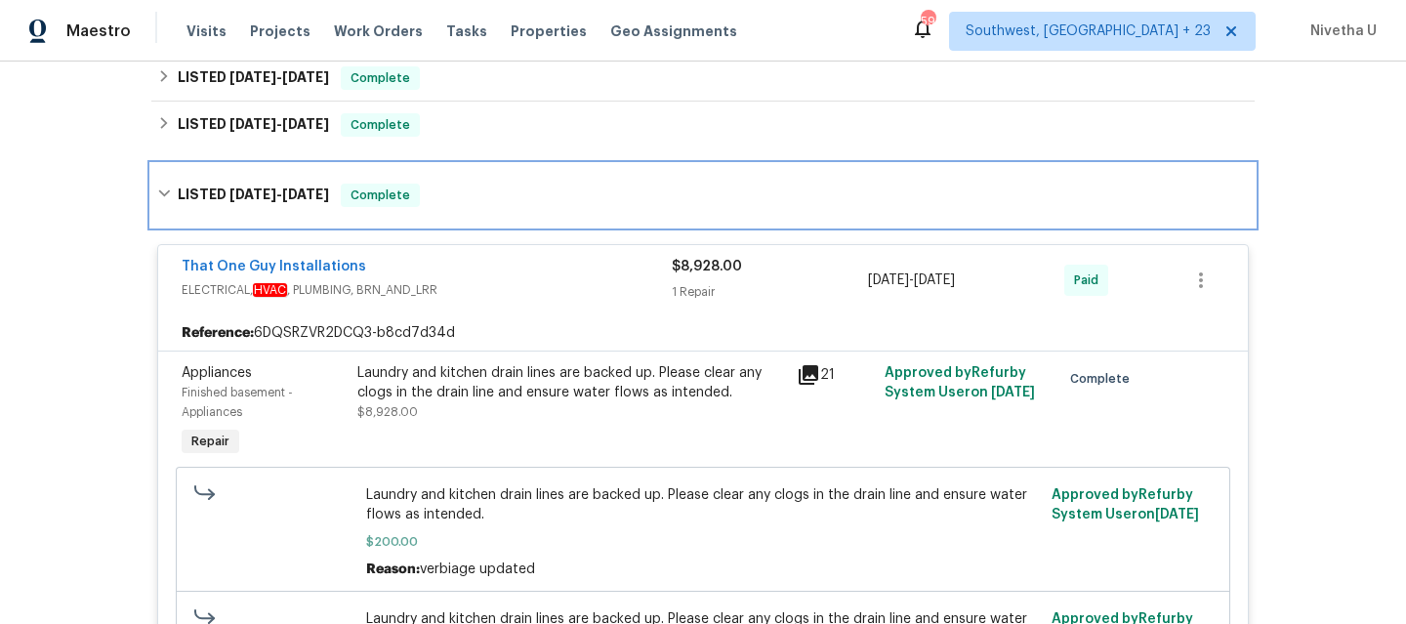
click at [460, 207] on div "LISTED [DATE] - [DATE] Complete" at bounding box center [702, 195] width 1103 height 62
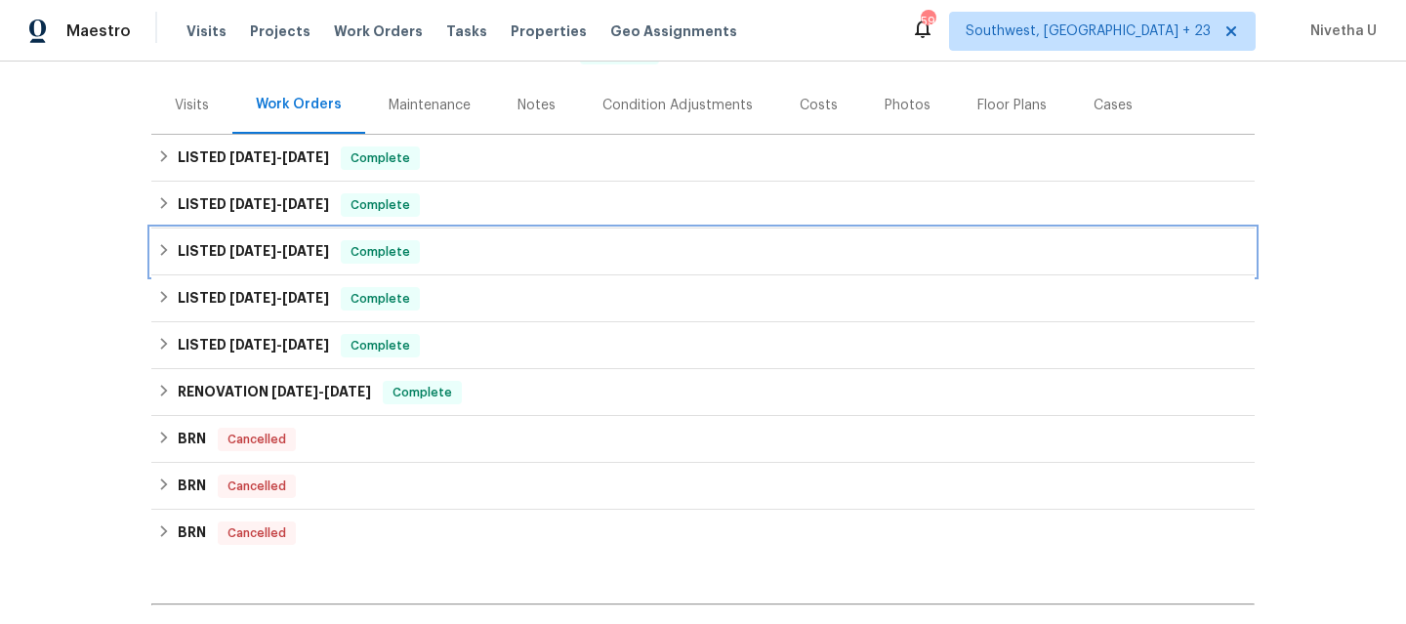
scroll to position [175, 0]
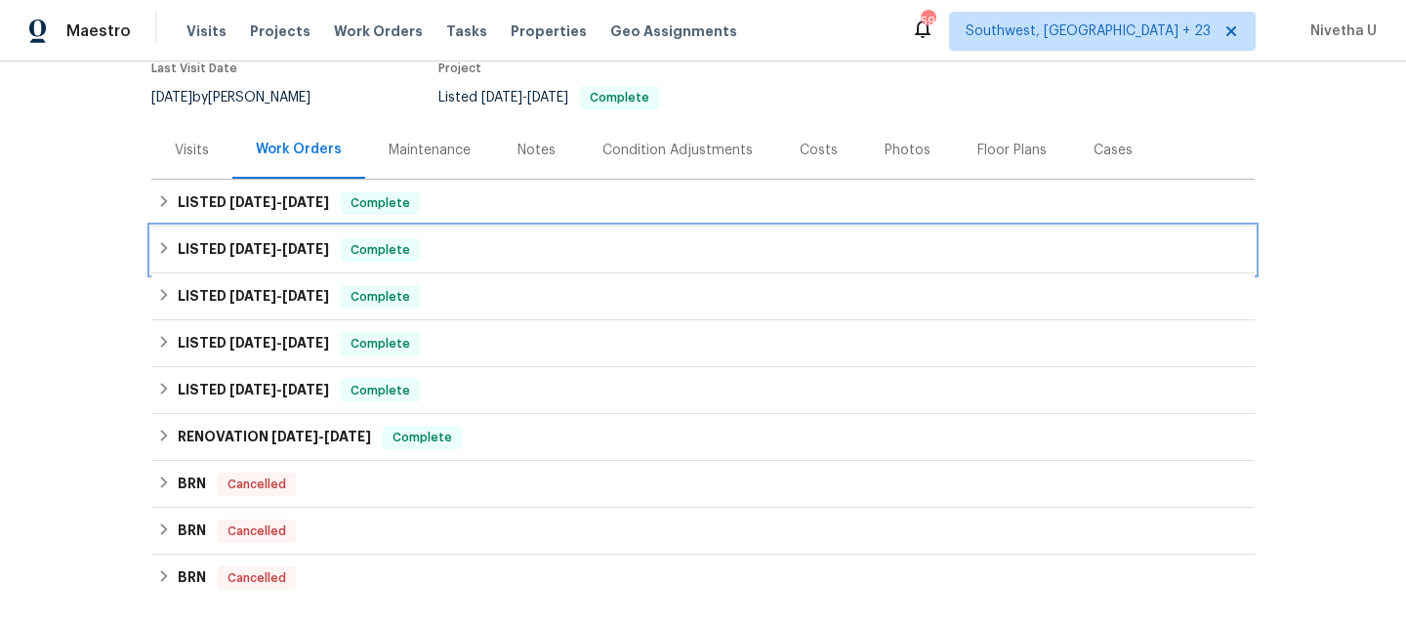
click at [438, 248] on div "LISTED [DATE] - [DATE] Complete" at bounding box center [702, 249] width 1091 height 23
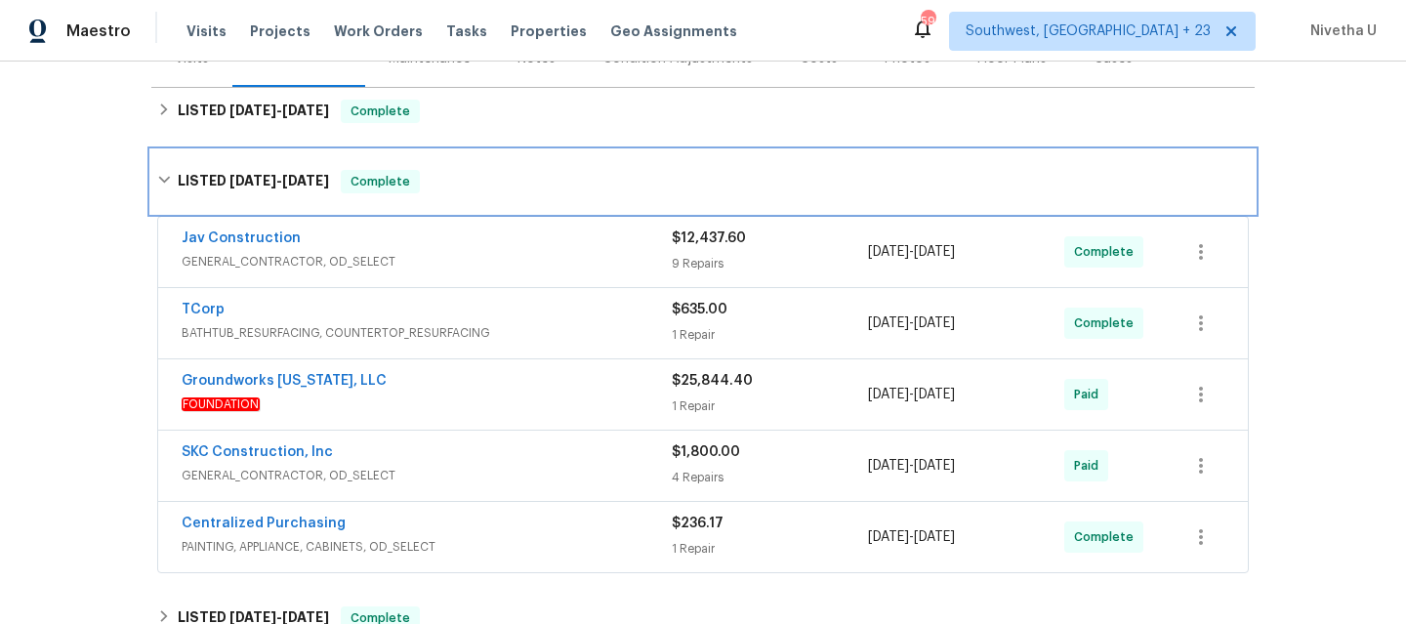
scroll to position [265, 0]
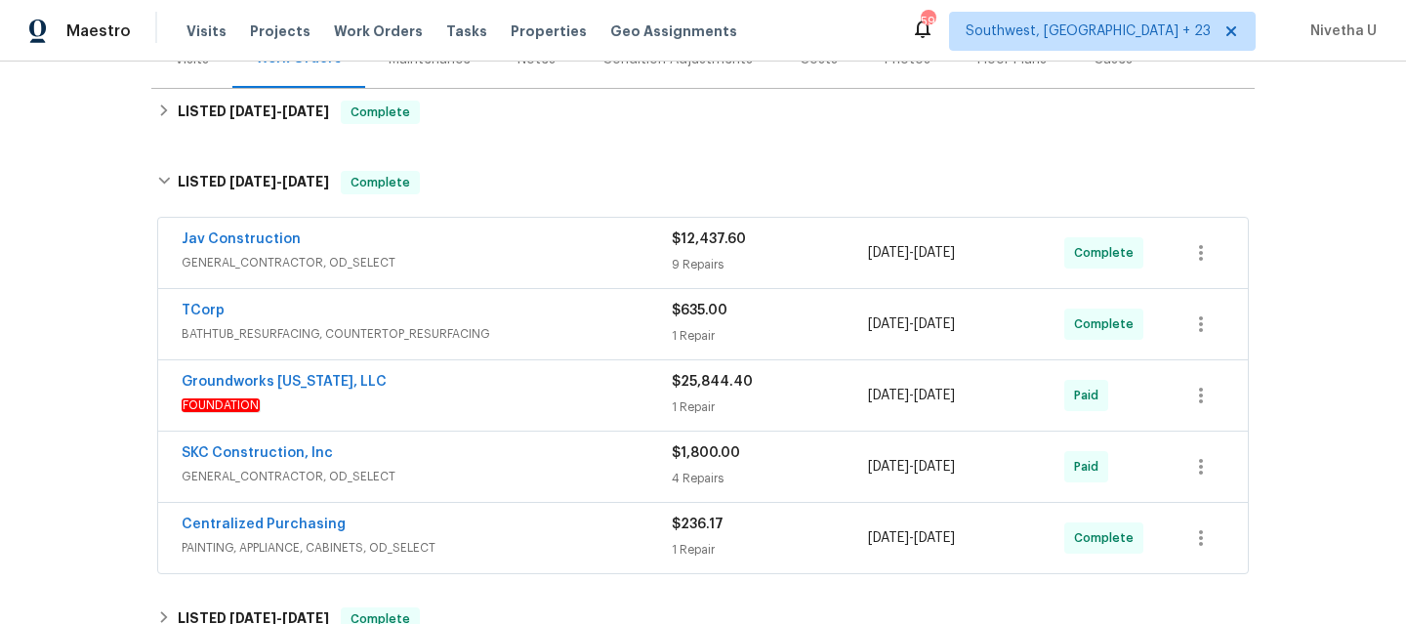
click at [442, 338] on span "BATHTUB_RESURFACING, COUNTERTOP_RESURFACING" at bounding box center [427, 334] width 490 height 20
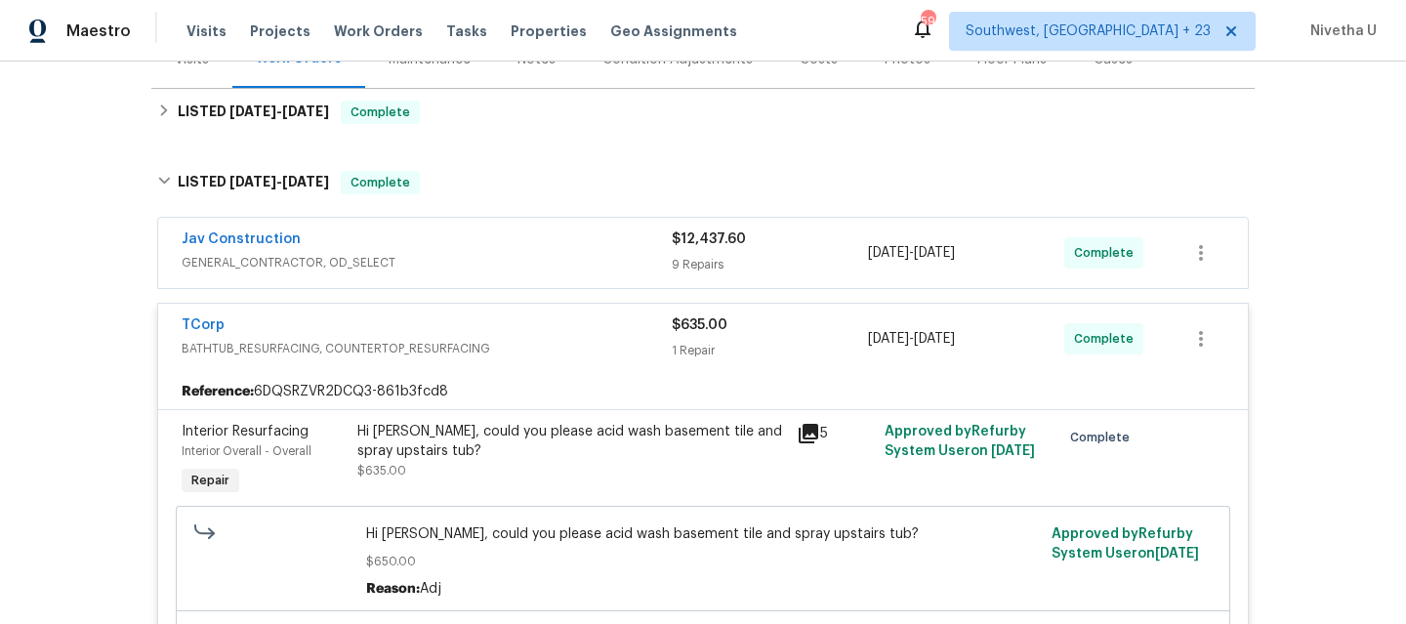
click at [548, 372] on div "TCorp BATHTUB_RESURFACING, COUNTERTOP_RESURFACING $635.00 1 Repair [DATE] - [DA…" at bounding box center [702, 339] width 1089 height 70
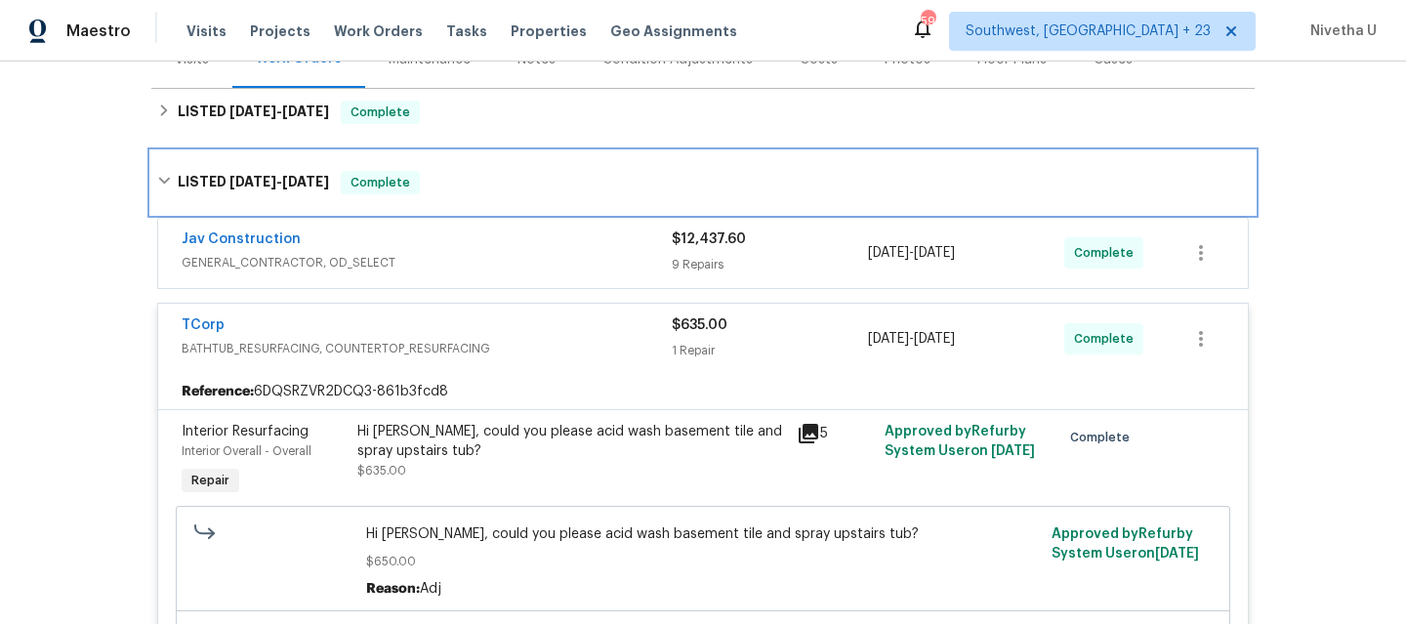
click at [502, 195] on div "LISTED [DATE] - [DATE] Complete" at bounding box center [702, 182] width 1103 height 62
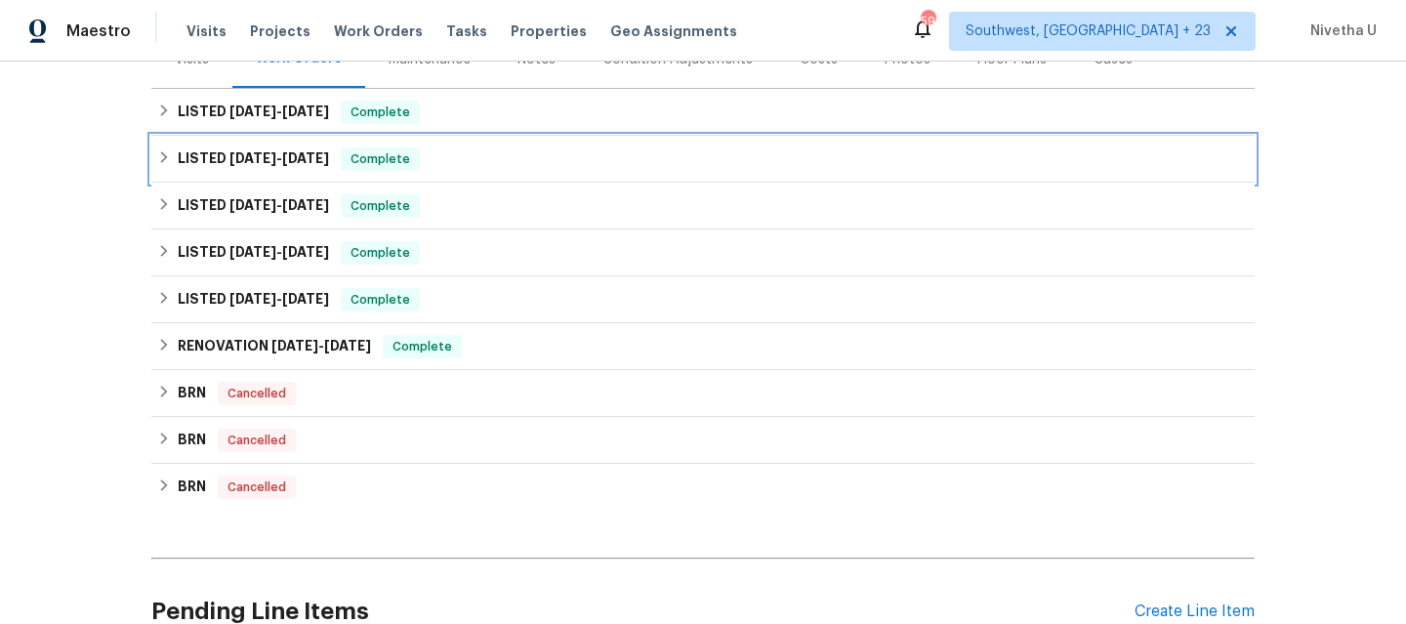
scroll to position [128, 0]
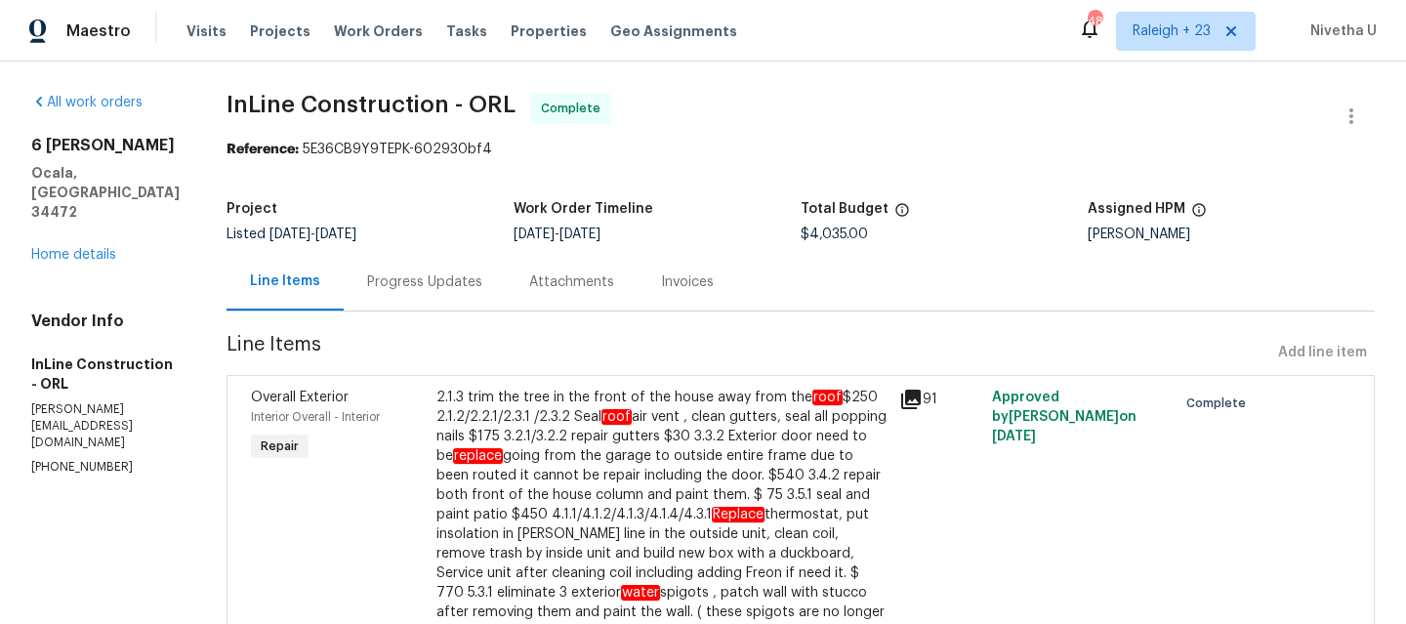
click at [471, 291] on div "Progress Updates" at bounding box center [424, 282] width 115 height 20
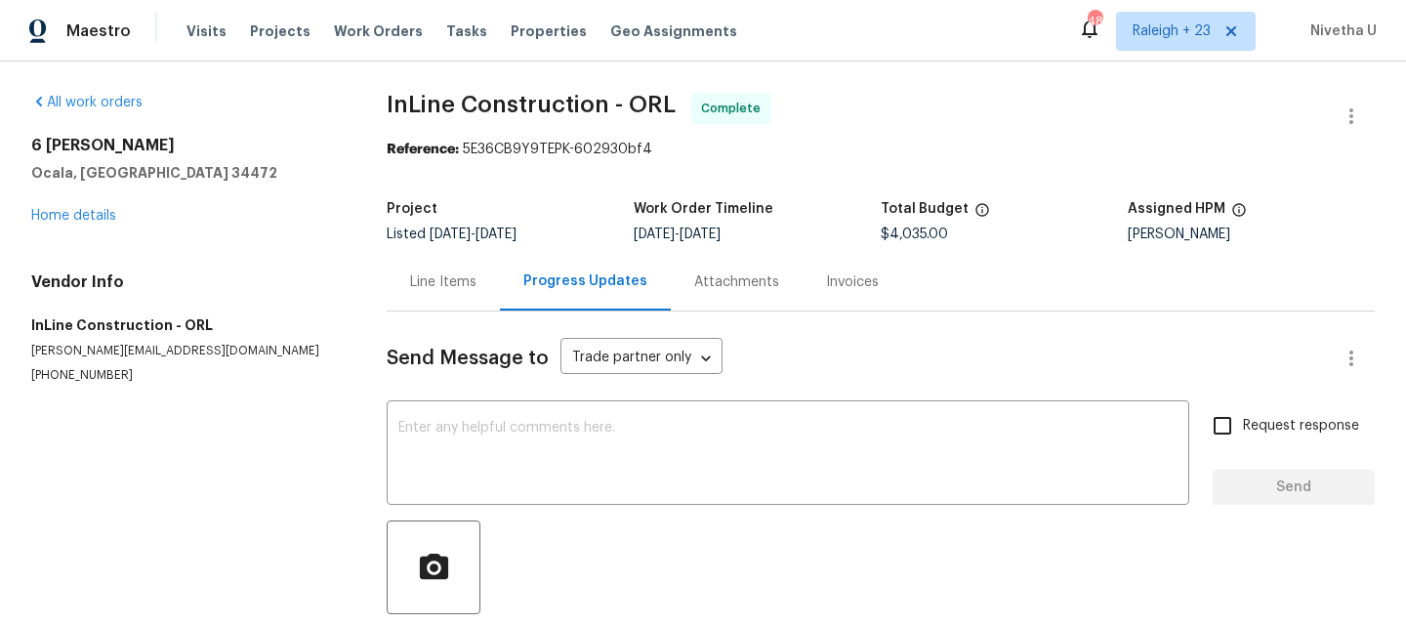
click at [435, 288] on div "Line Items" at bounding box center [443, 282] width 66 height 20
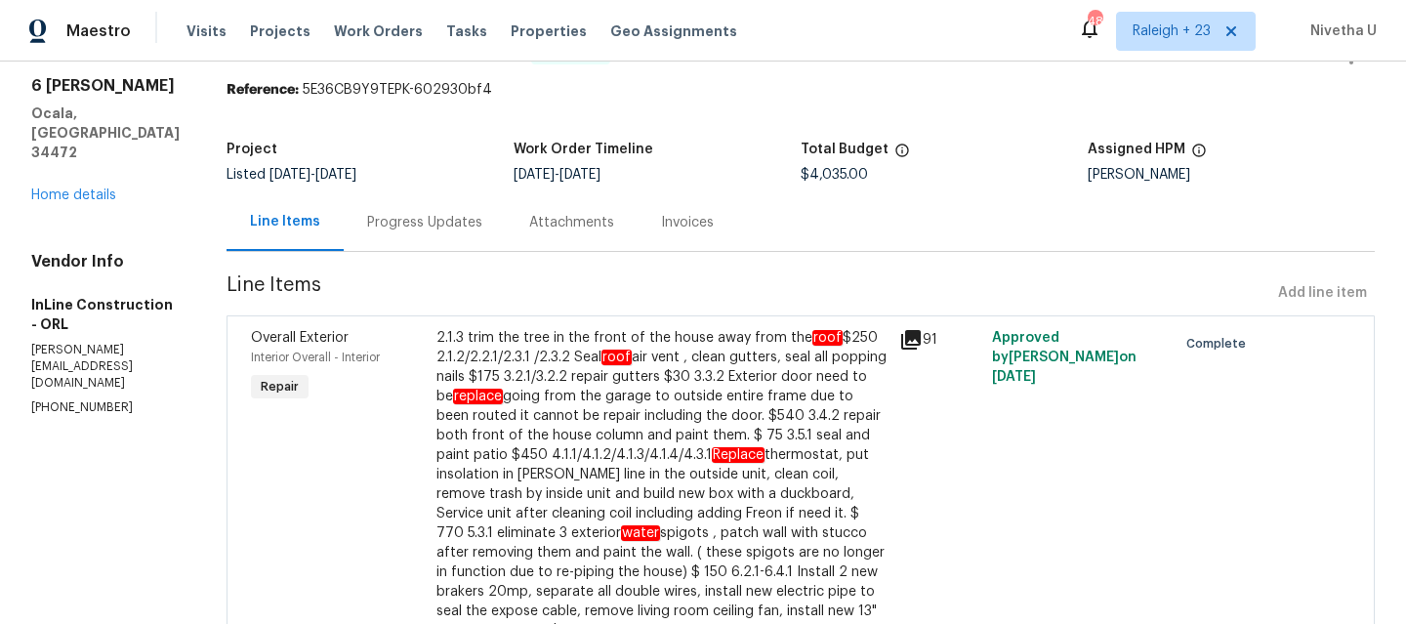
scroll to position [61, 0]
click at [422, 228] on div "Progress Updates" at bounding box center [424, 222] width 115 height 20
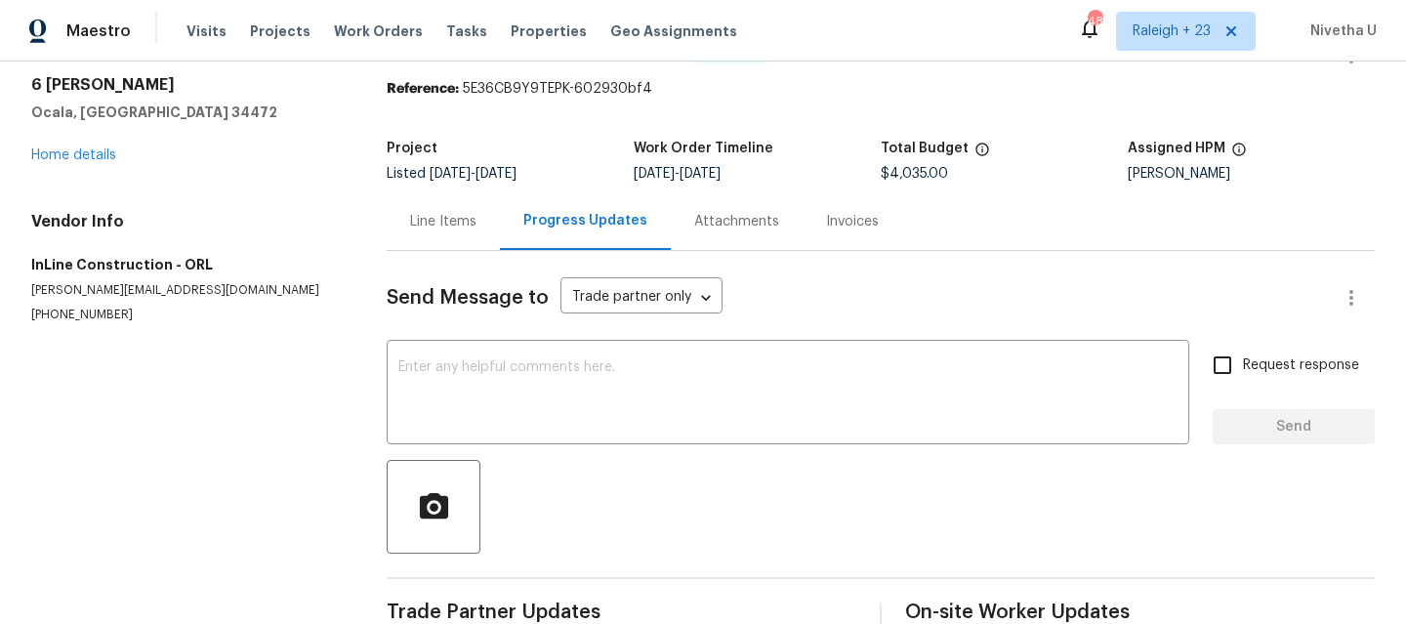
click at [694, 228] on div "Attachments" at bounding box center [736, 222] width 85 height 20
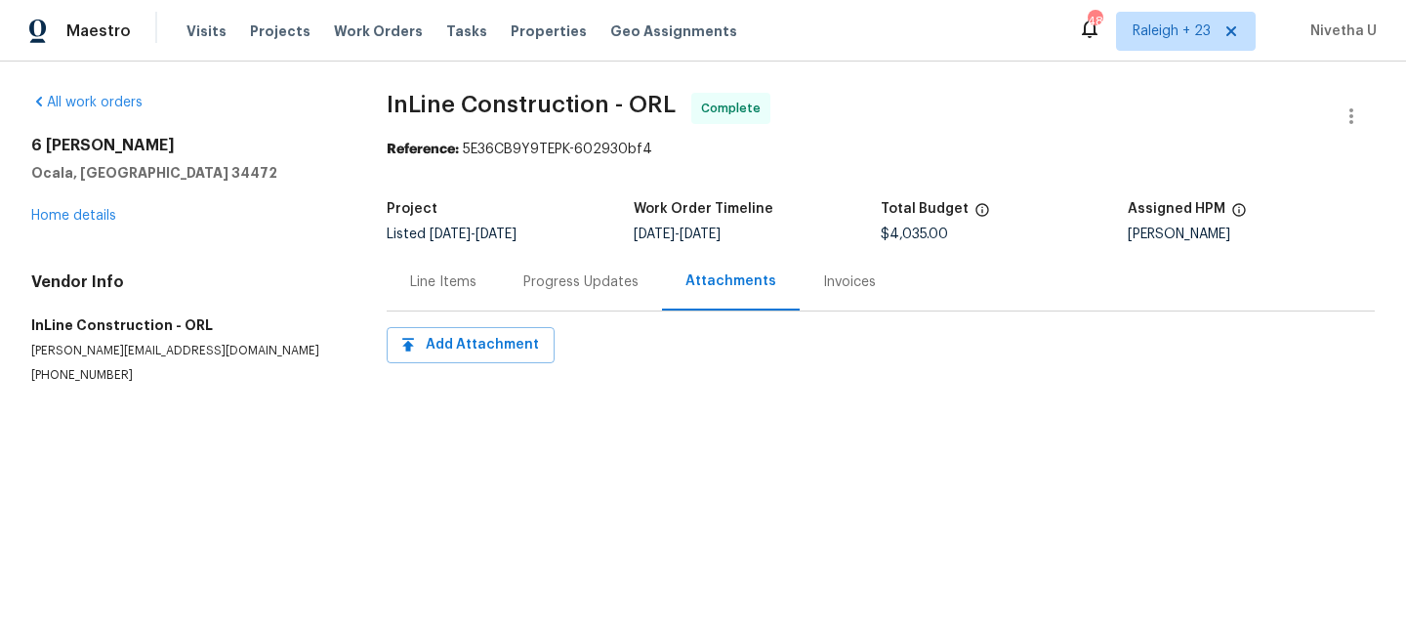
click at [845, 282] on div "Invoices" at bounding box center [849, 282] width 53 height 20
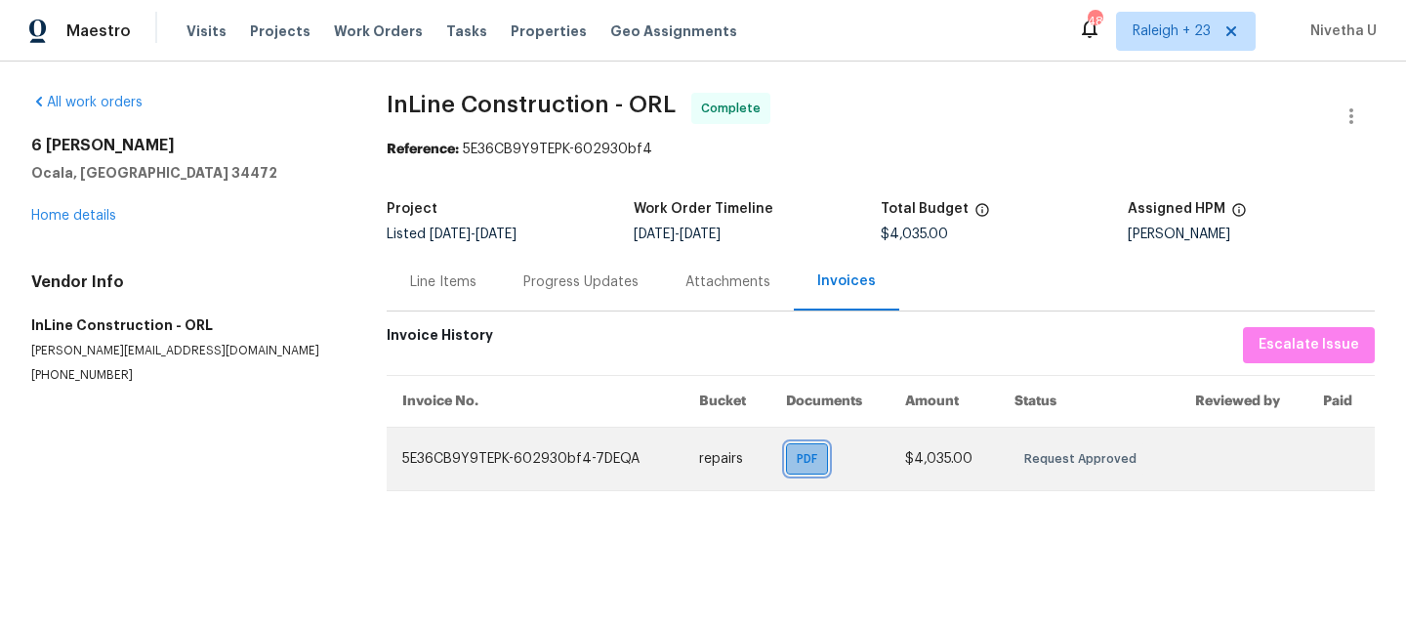
click at [804, 464] on span "PDF" at bounding box center [810, 459] width 28 height 20
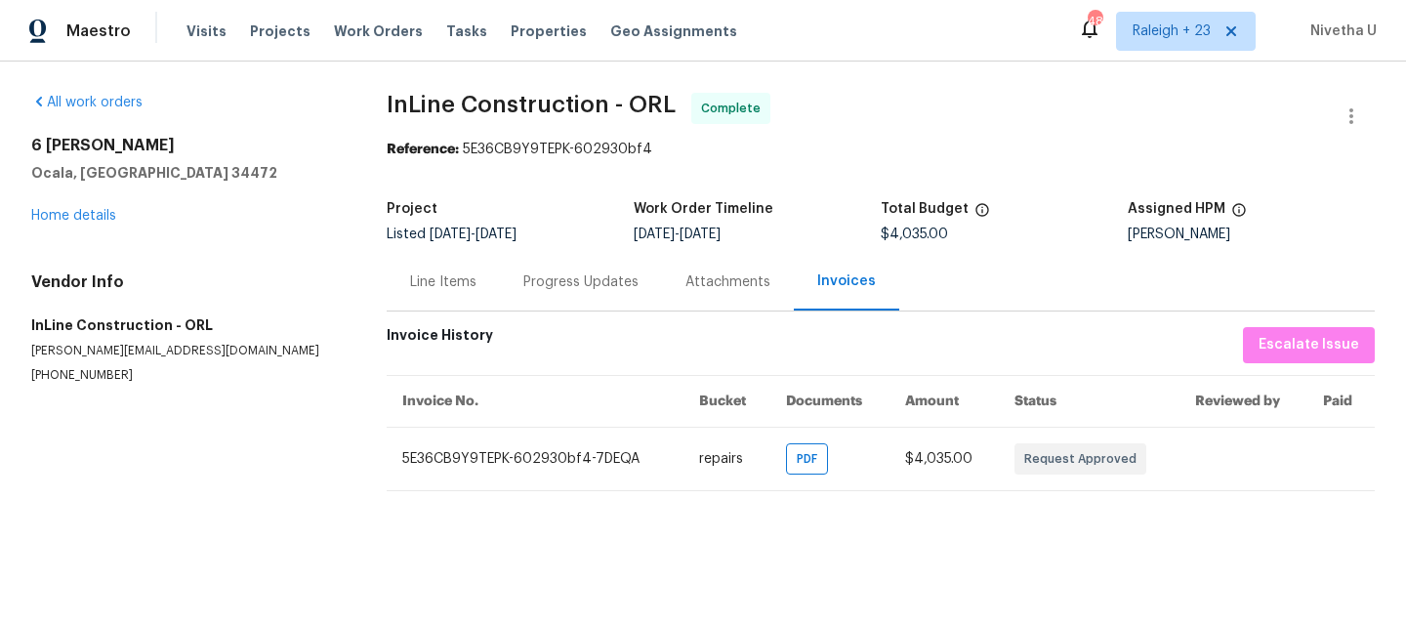
click at [406, 303] on div "Line Items" at bounding box center [443, 282] width 113 height 58
